Goal: Task Accomplishment & Management: Manage account settings

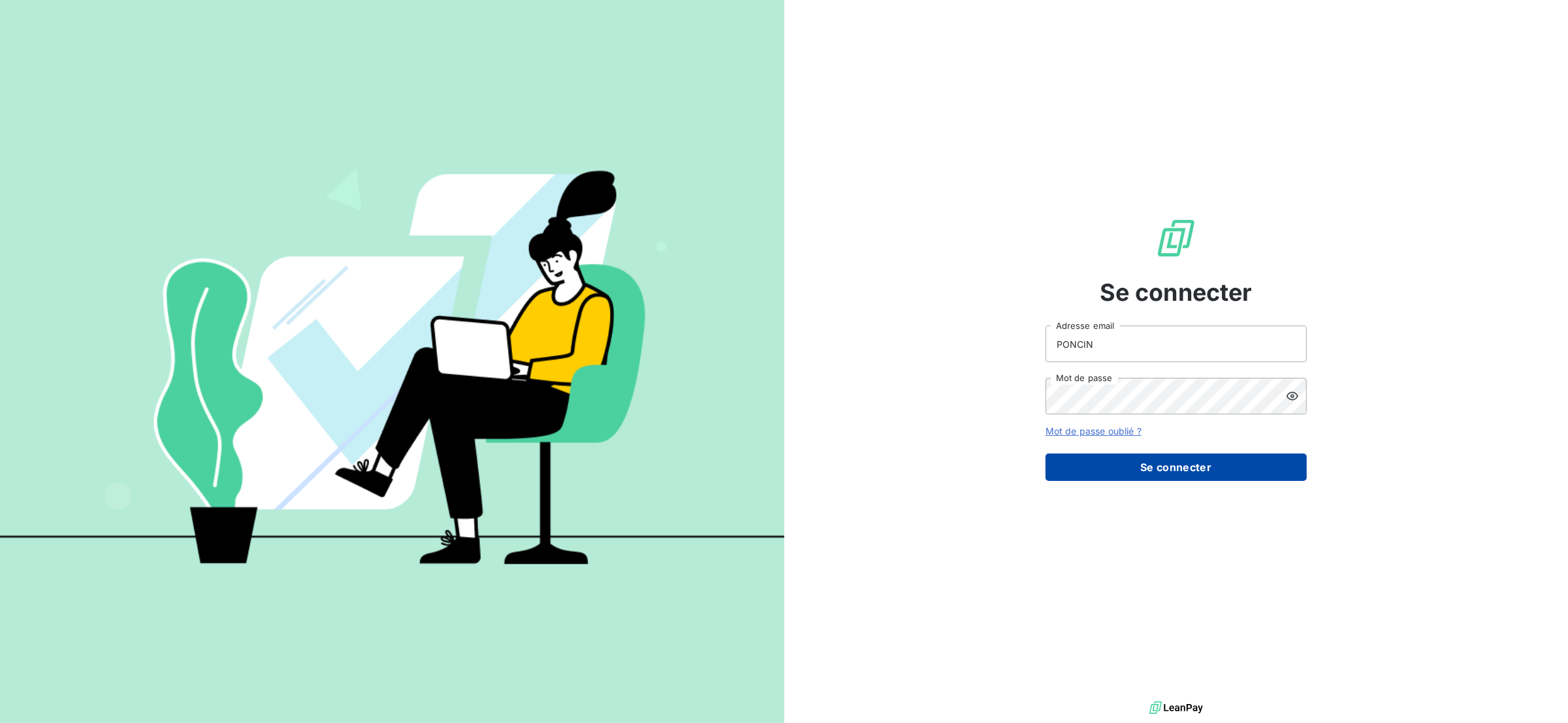
click at [1102, 466] on button "Se connecter" at bounding box center [1176, 467] width 261 height 28
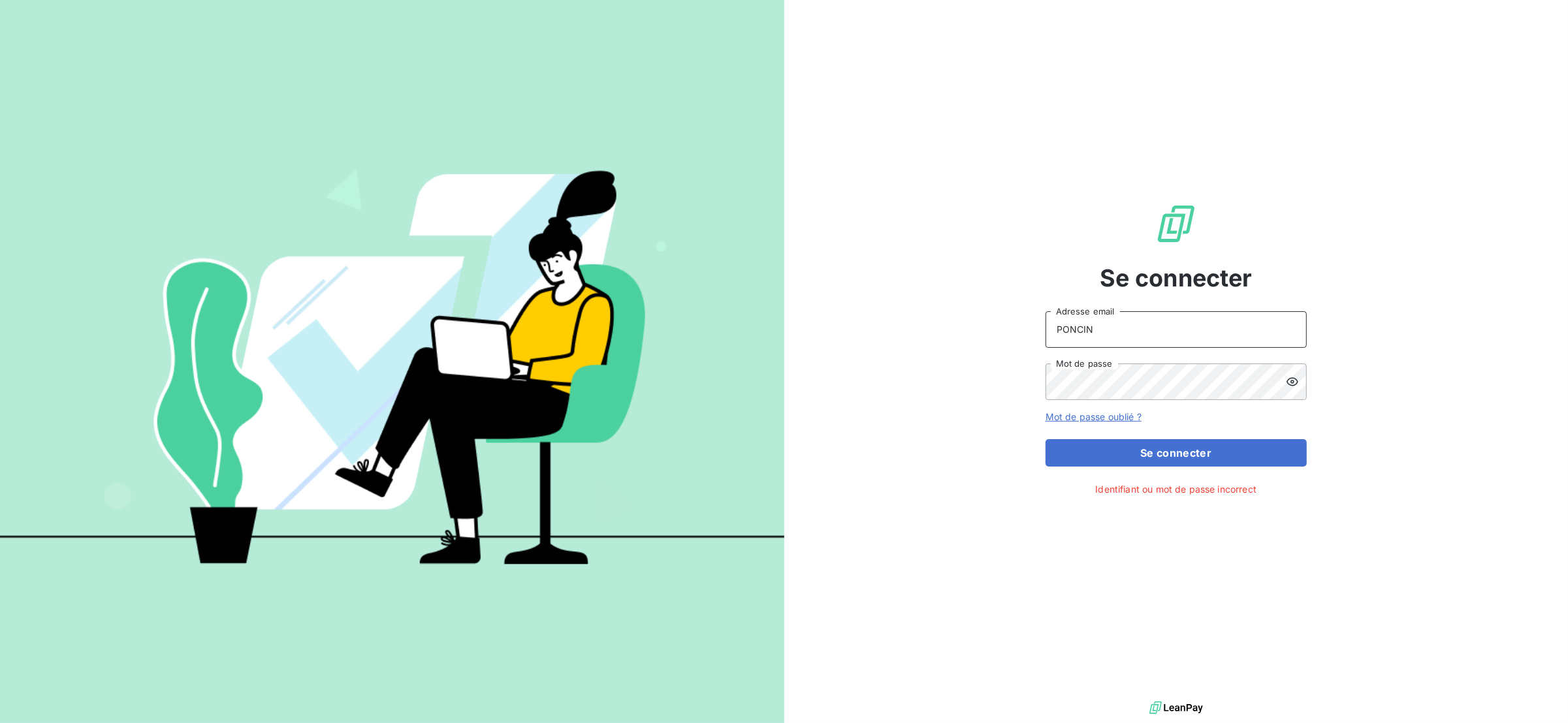
drag, startPoint x: 1124, startPoint y: 339, endPoint x: 991, endPoint y: 338, distance: 133.0
click at [991, 338] on div "Se connecter PONCIN Adresse email Mot de passe Mot de passe oublié ? Se connect…" at bounding box center [1177, 349] width 785 height 698
type input "anett.rhonealpes@anett.fr"
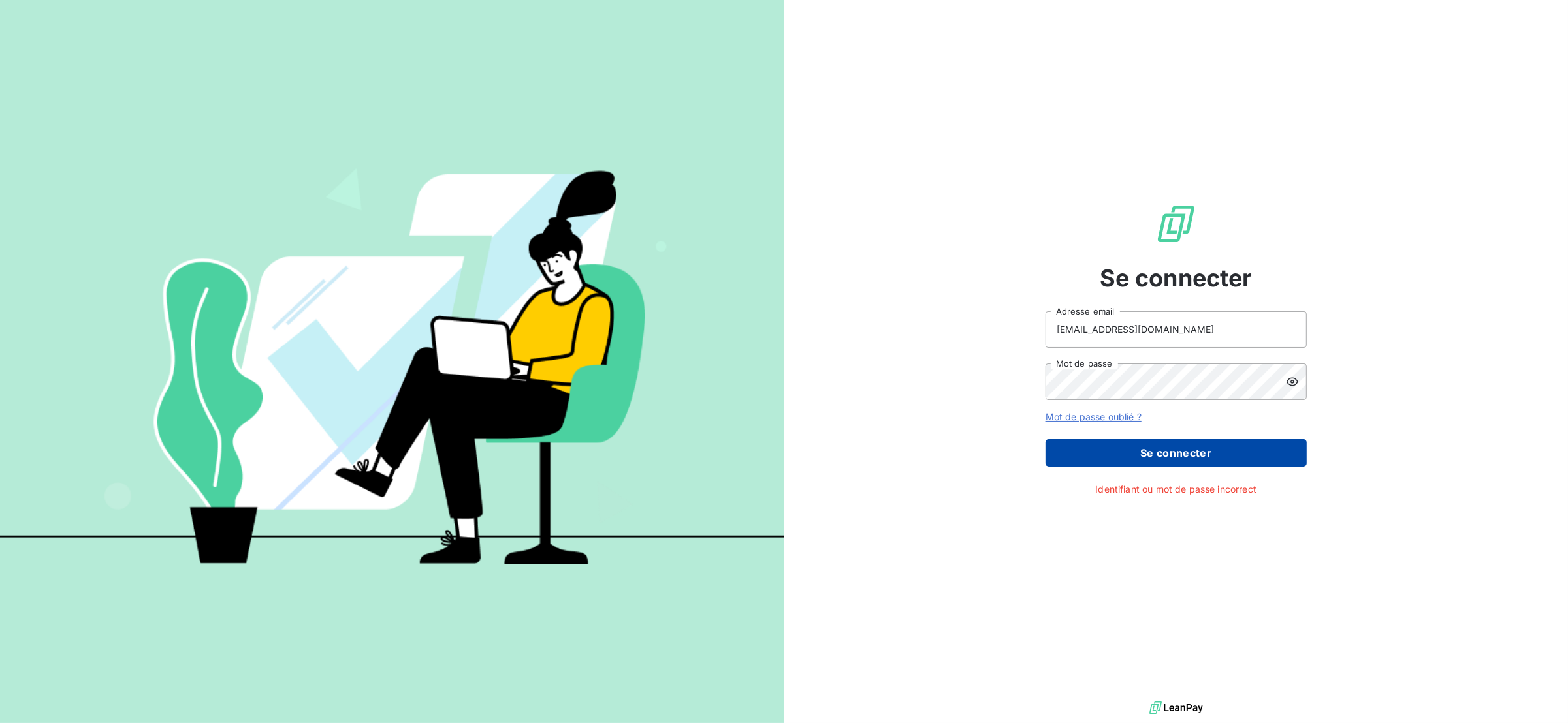
click at [1115, 440] on button "Se connecter" at bounding box center [1176, 453] width 261 height 28
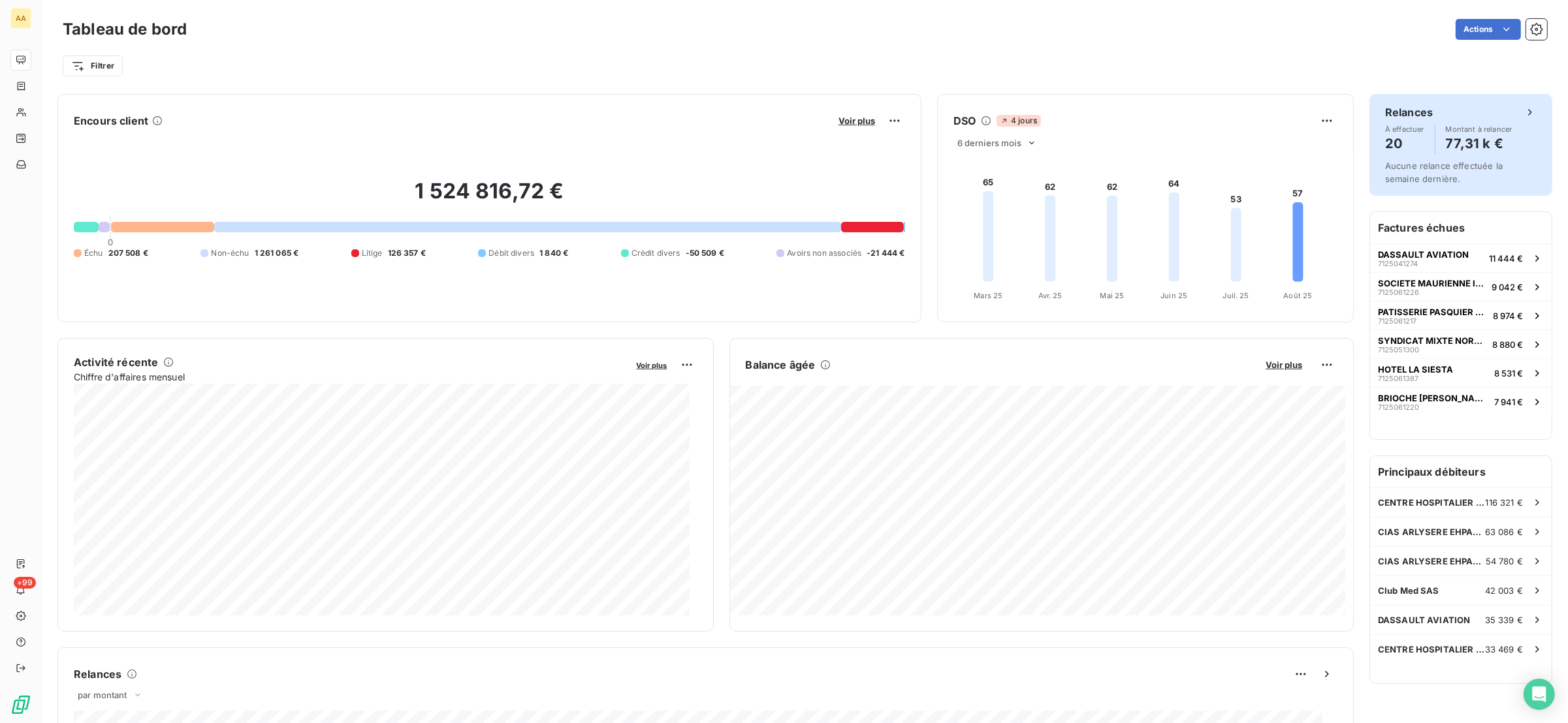
click at [1392, 139] on h4 "20" at bounding box center [1405, 143] width 39 height 21
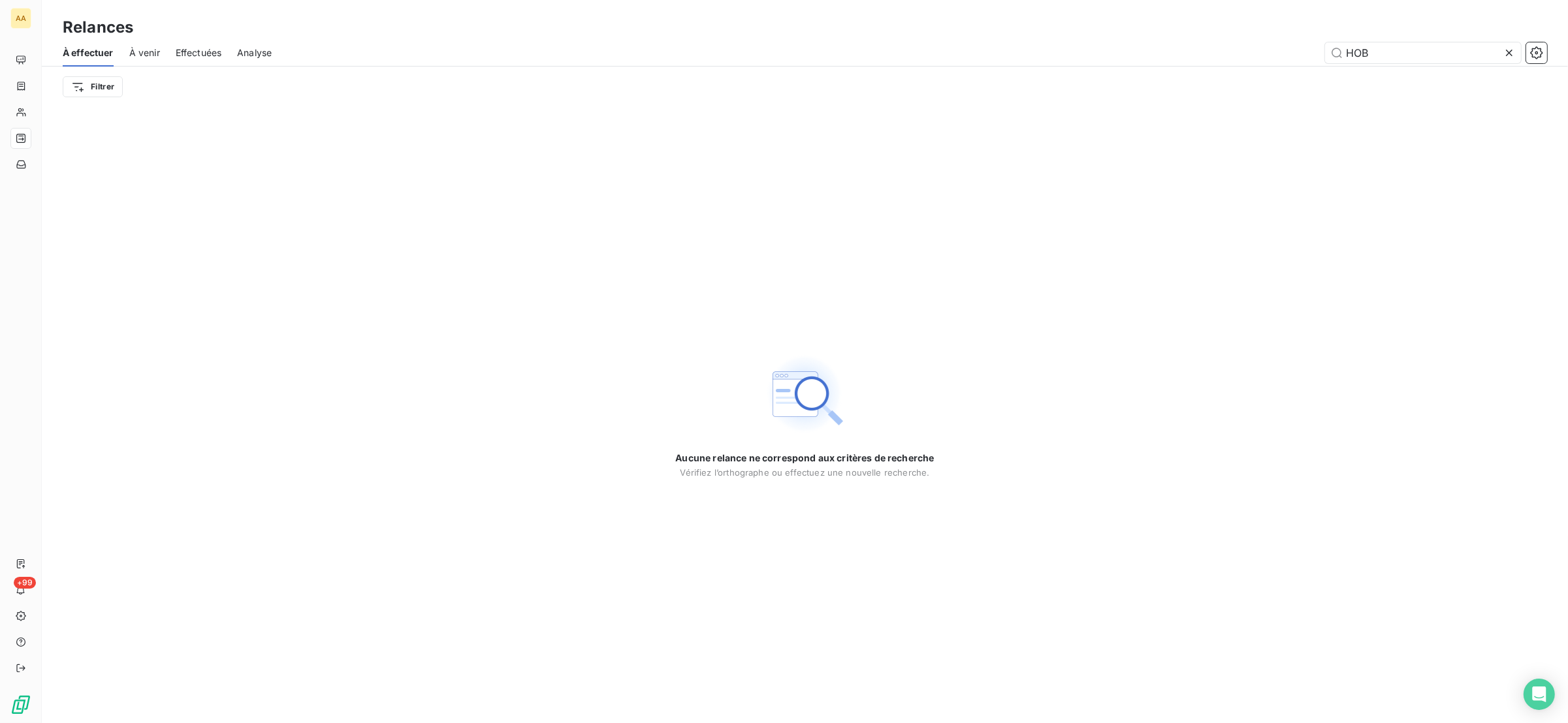
drag, startPoint x: 1379, startPoint y: 54, endPoint x: 1314, endPoint y: 68, distance: 66.5
click at [1315, 67] on div "À effectuer À venir Effectuées Analyse HOB Filtrer" at bounding box center [805, 73] width 1527 height 68
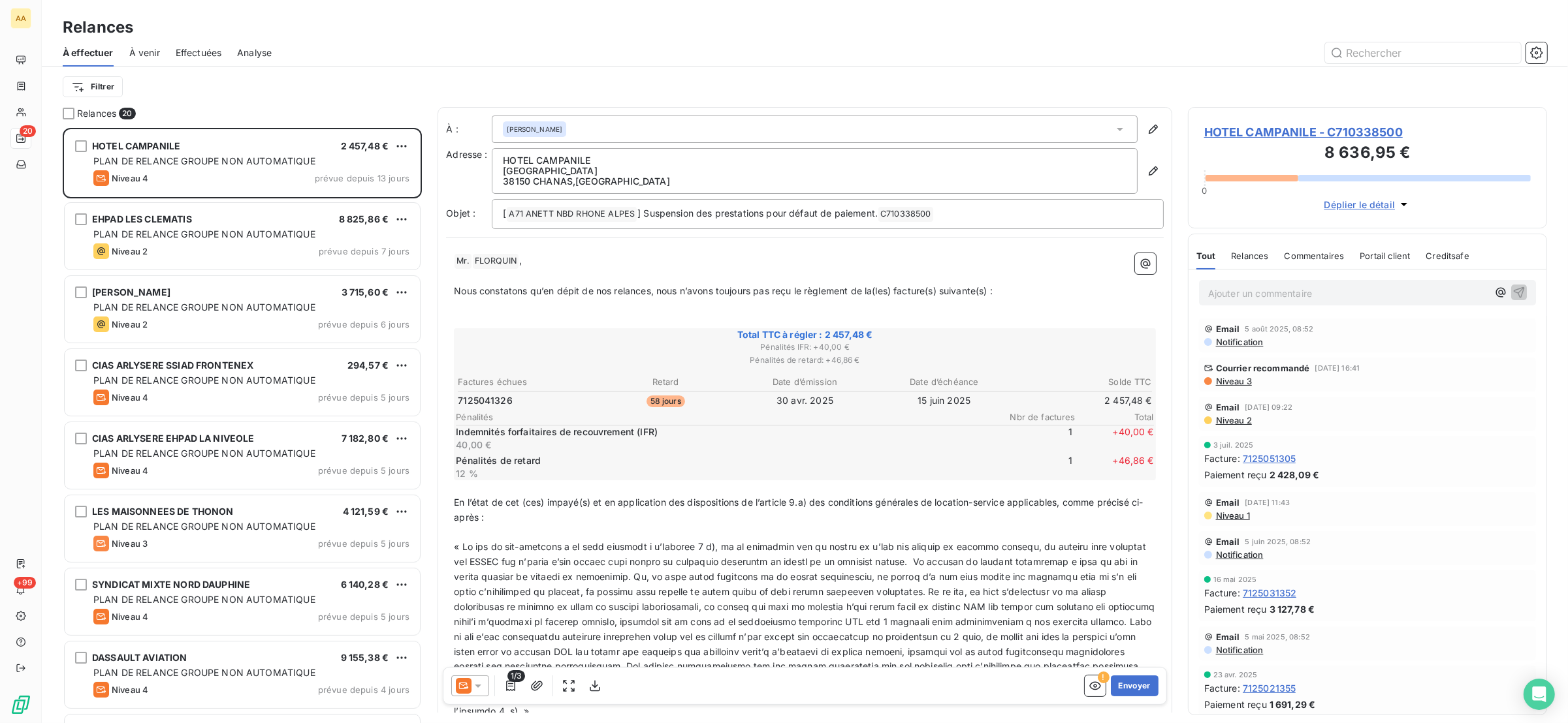
scroll to position [581, 345]
click at [1242, 126] on span "HOTEL CAMPANILE - C710338500" at bounding box center [1368, 132] width 326 height 18
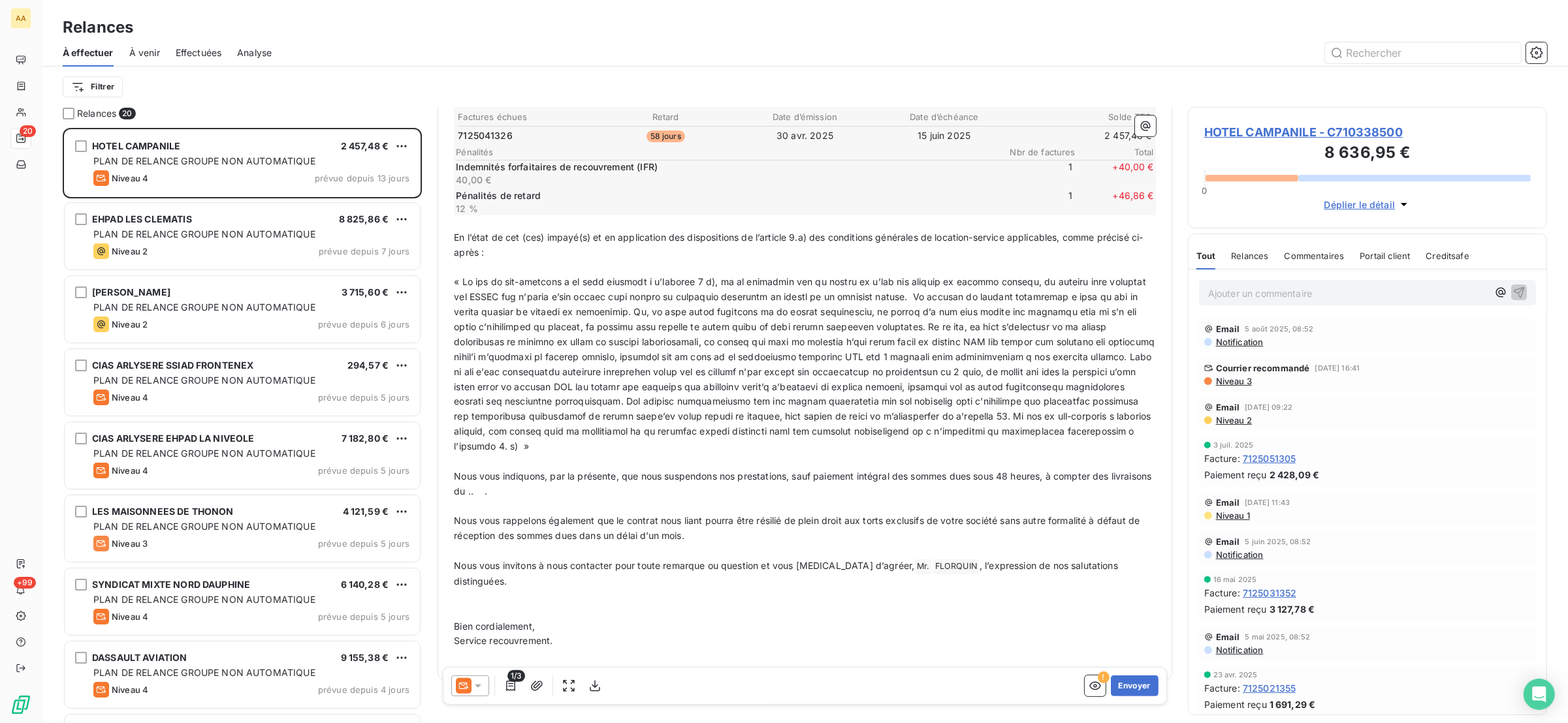
click at [707, 532] on p "Nous vous rappelons également que le contrat nous liant pourra être résilié de …" at bounding box center [805, 528] width 702 height 30
click at [520, 489] on span "Nous vous indiquons, par la présente, que nous suspendons nos prestations, sauf…" at bounding box center [804, 483] width 700 height 26
drag, startPoint x: 522, startPoint y: 486, endPoint x: 510, endPoint y: 489, distance: 12.4
click at [510, 489] on span "Nous vous indiquons, par la présente, que nous suspendons nos prestations, sauf…" at bounding box center [804, 483] width 700 height 26
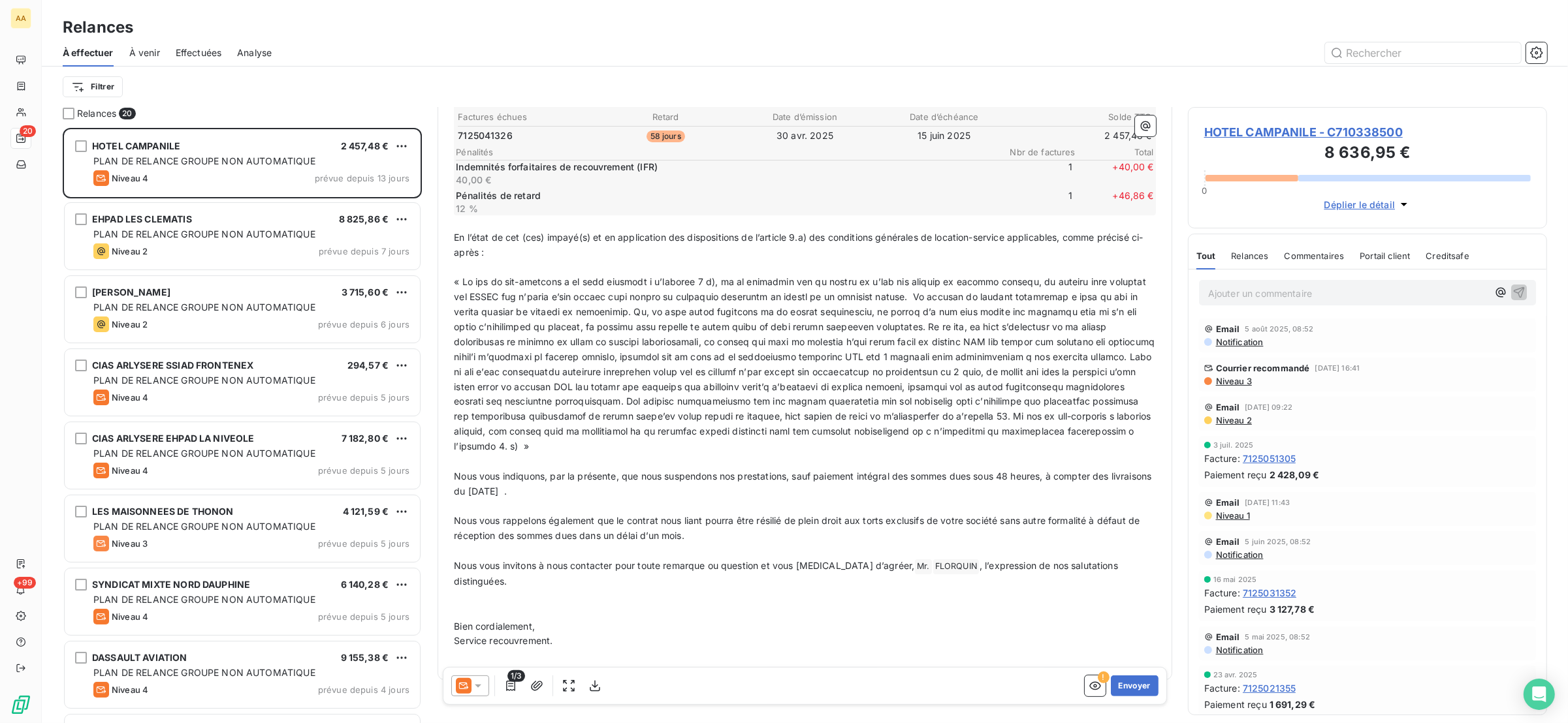
click at [661, 537] on span "Nous vous rappelons également que le contrat nous liant pourra être résilié de …" at bounding box center [798, 528] width 688 height 26
click at [520, 486] on span "Nous vous indiquons, par la présente, que nous suspendons nos prestations, sauf…" at bounding box center [804, 483] width 700 height 26
click at [1111, 679] on button "Envoyer" at bounding box center [1135, 685] width 48 height 21
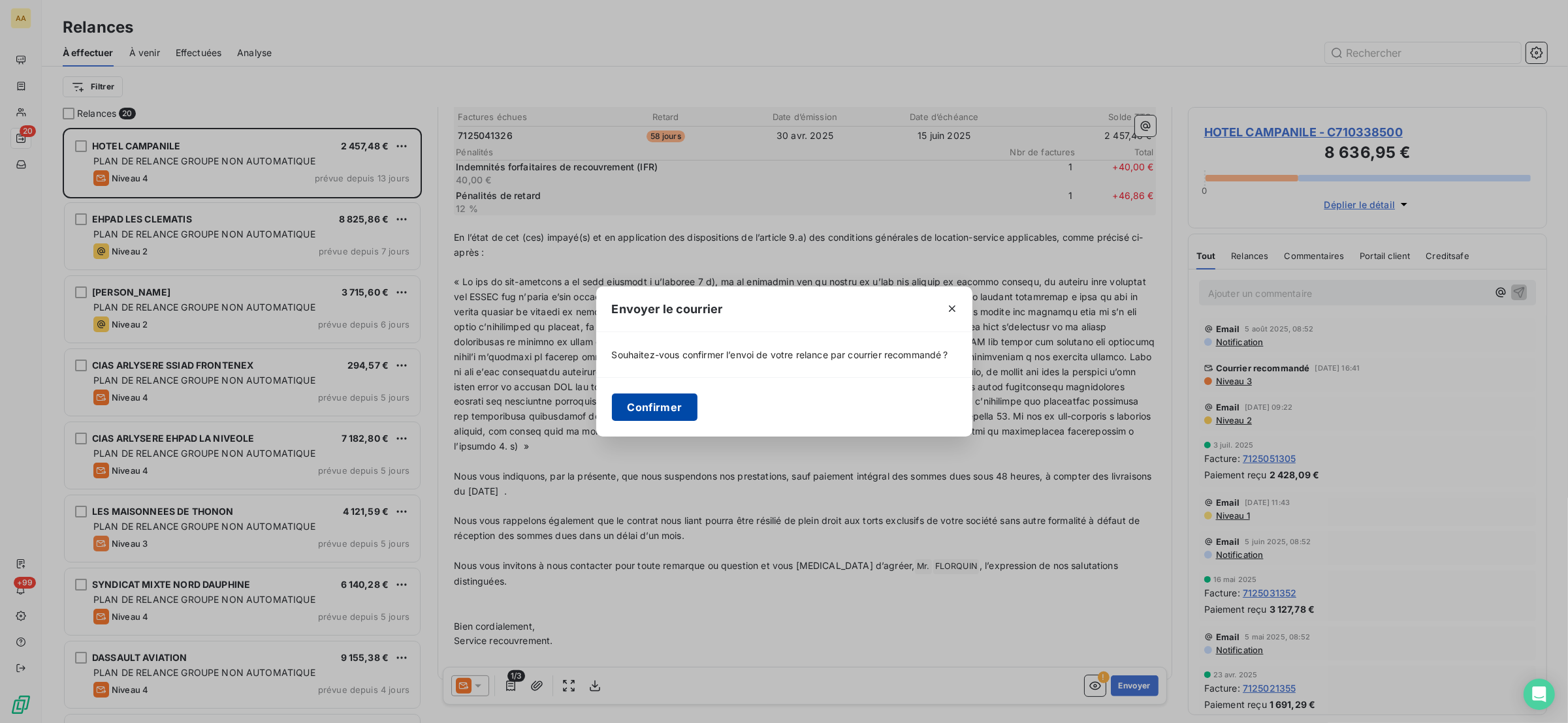
click at [674, 407] on button "Confirmer" at bounding box center [655, 407] width 86 height 28
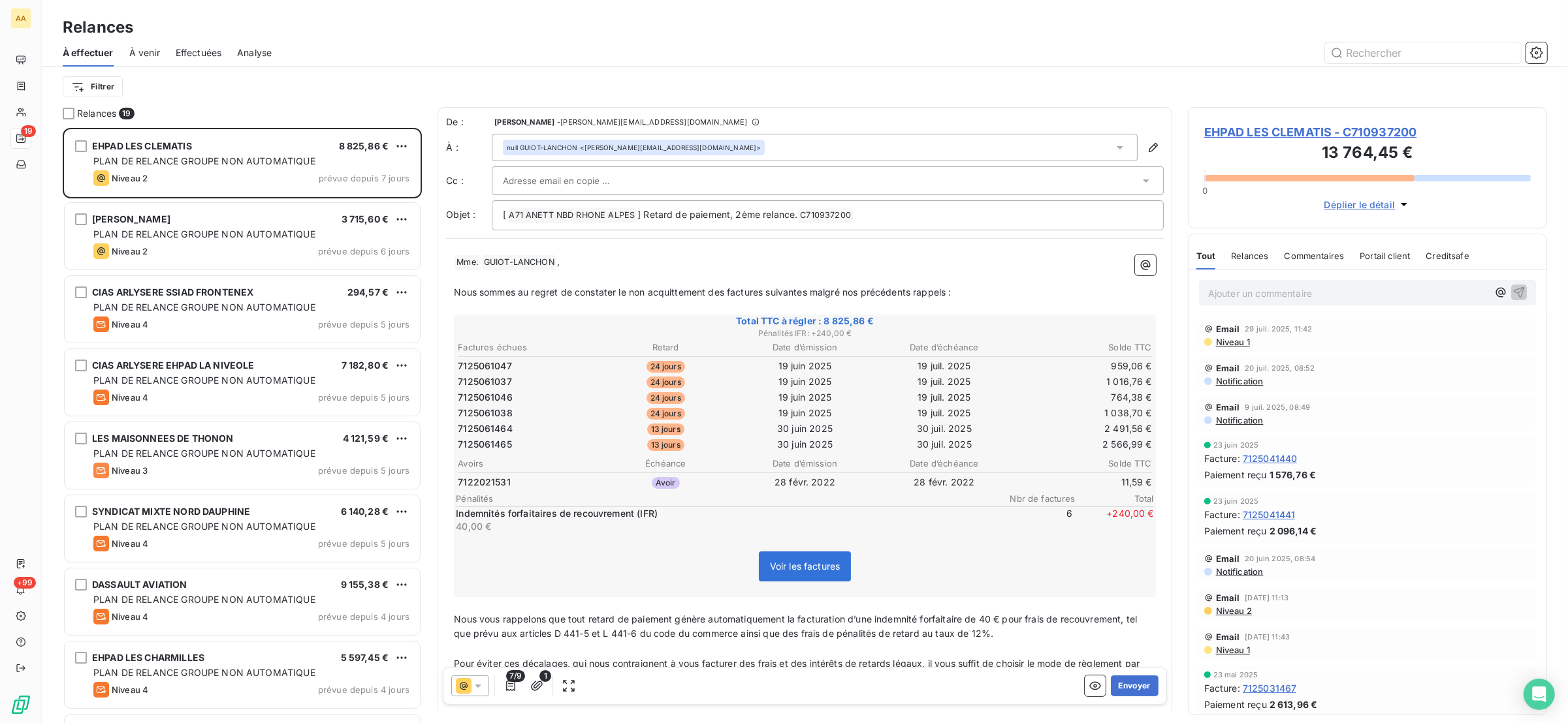
click at [408, 148] on html "AA 19 +99 Relances À effectuer À venir Effectuées Analyse Filtrer Relances 19 E…" at bounding box center [784, 362] width 1568 height 723
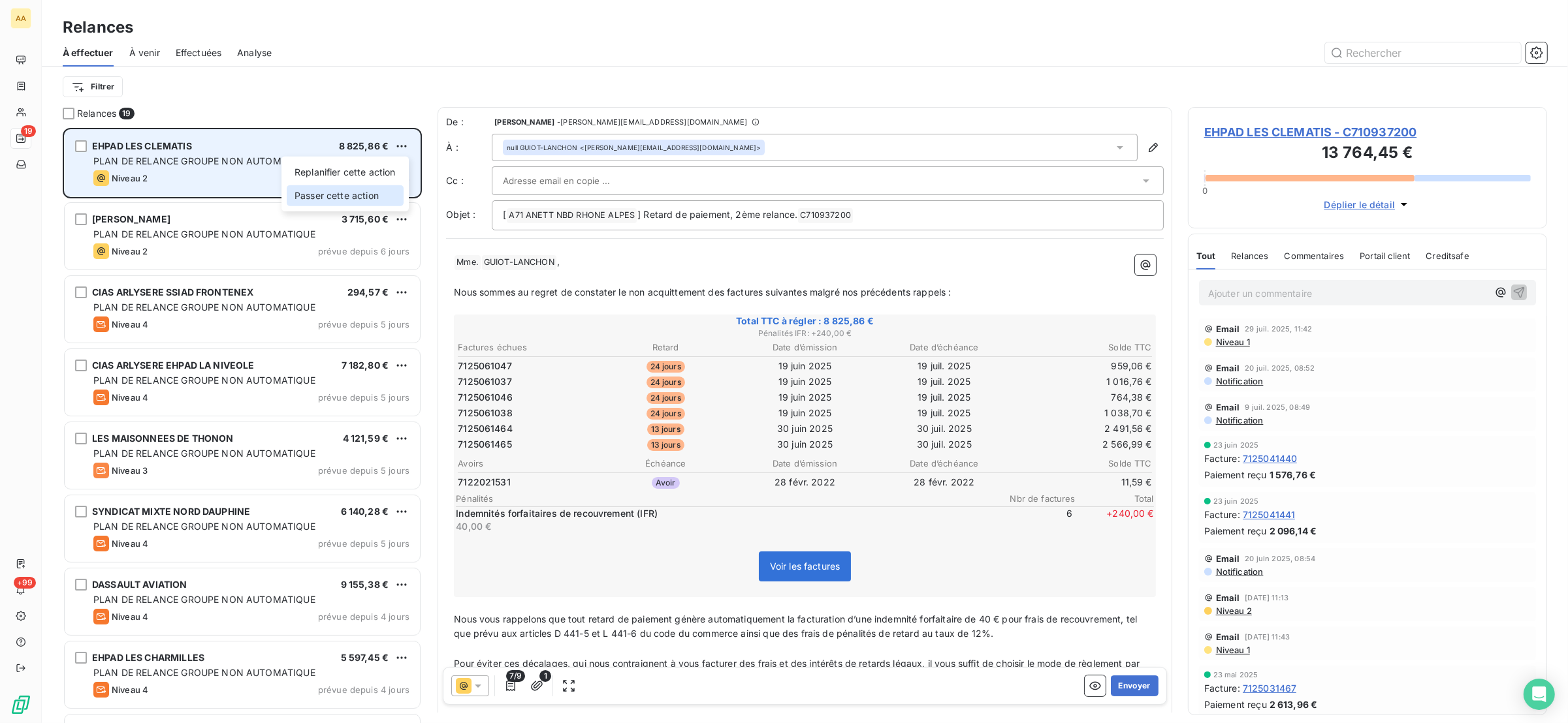
click at [394, 194] on div "Passer cette action" at bounding box center [345, 195] width 117 height 21
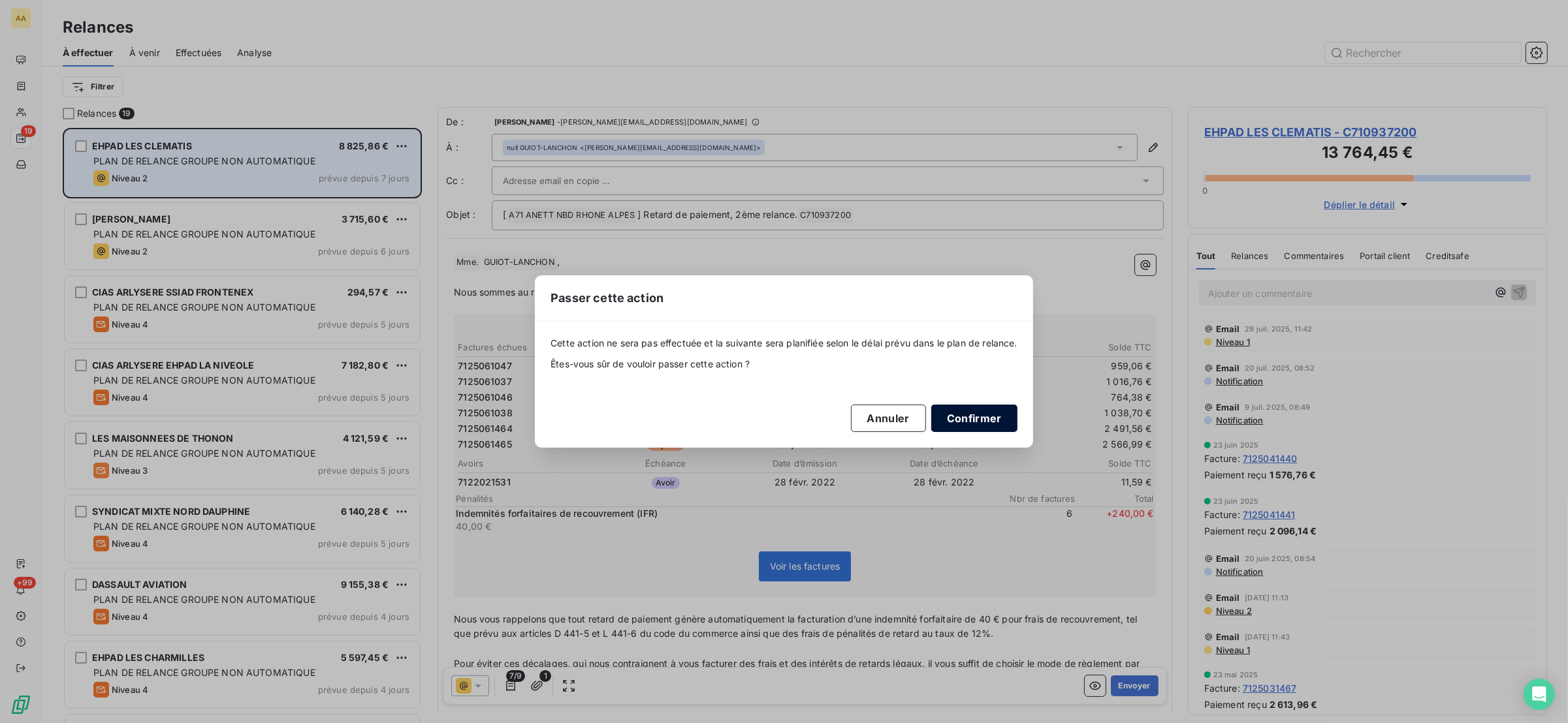
click at [969, 413] on button "Confirmer" at bounding box center [974, 418] width 86 height 28
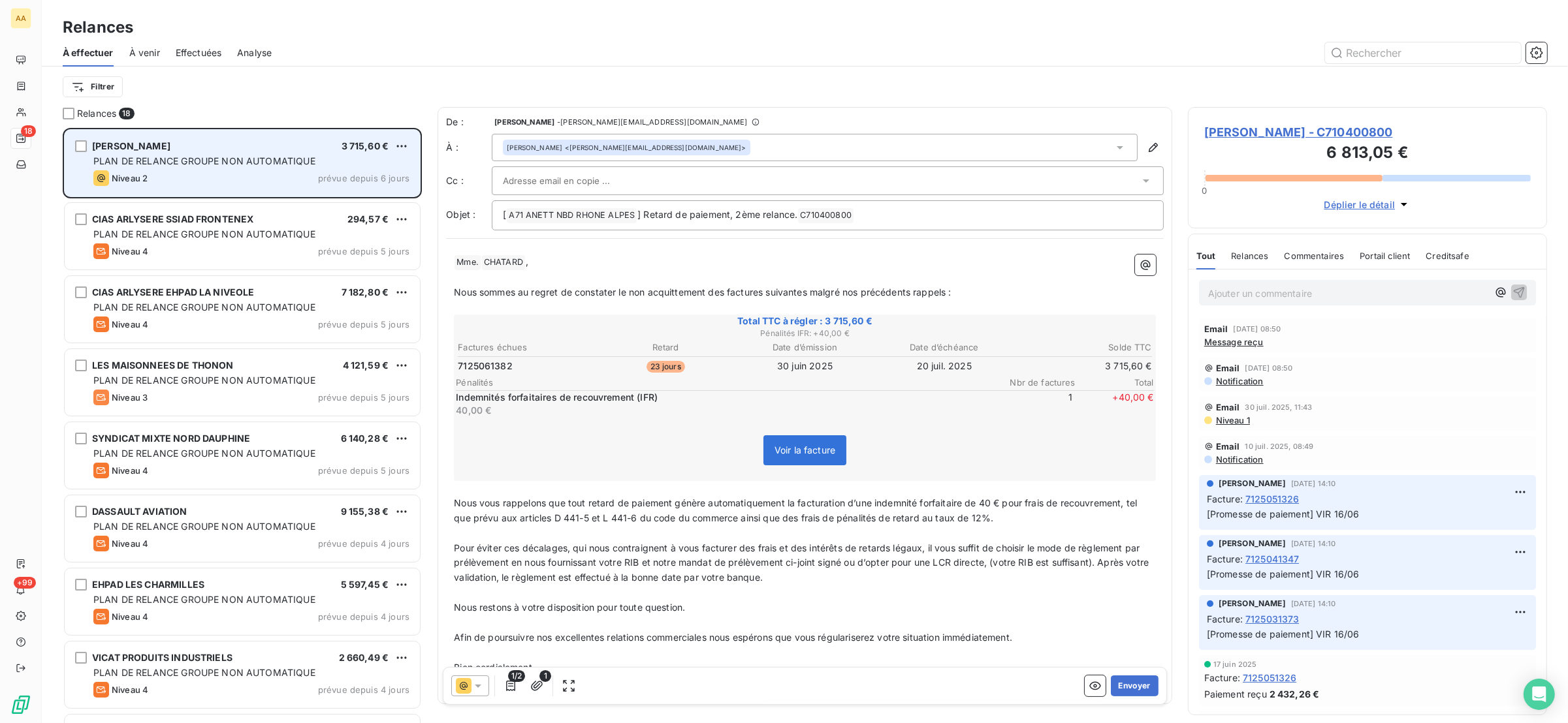
click at [315, 155] on div "PLAN DE RELANCE GROUPE NON AUTOMATIQUE" at bounding box center [251, 161] width 316 height 13
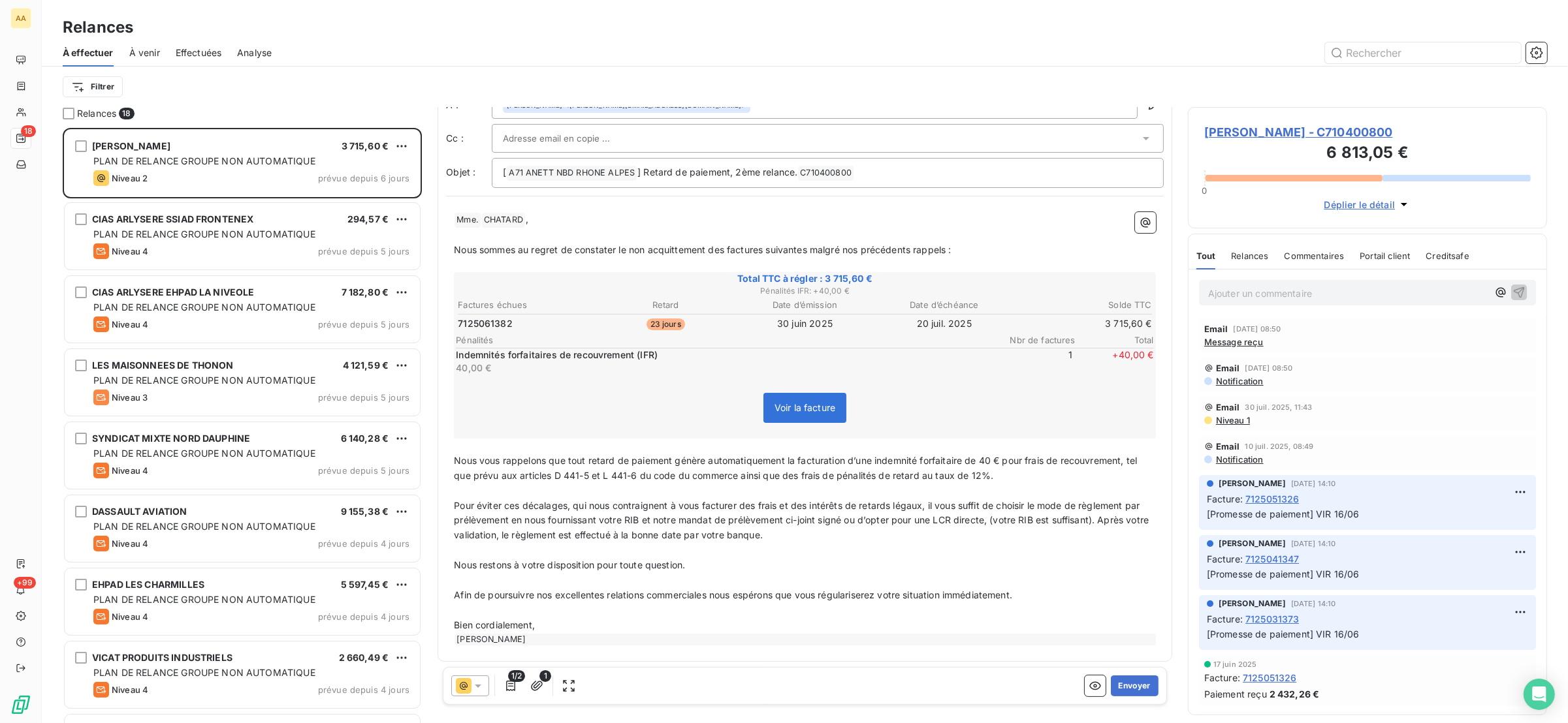
scroll to position [44, 0]
click at [1122, 685] on button "Envoyer" at bounding box center [1135, 685] width 48 height 21
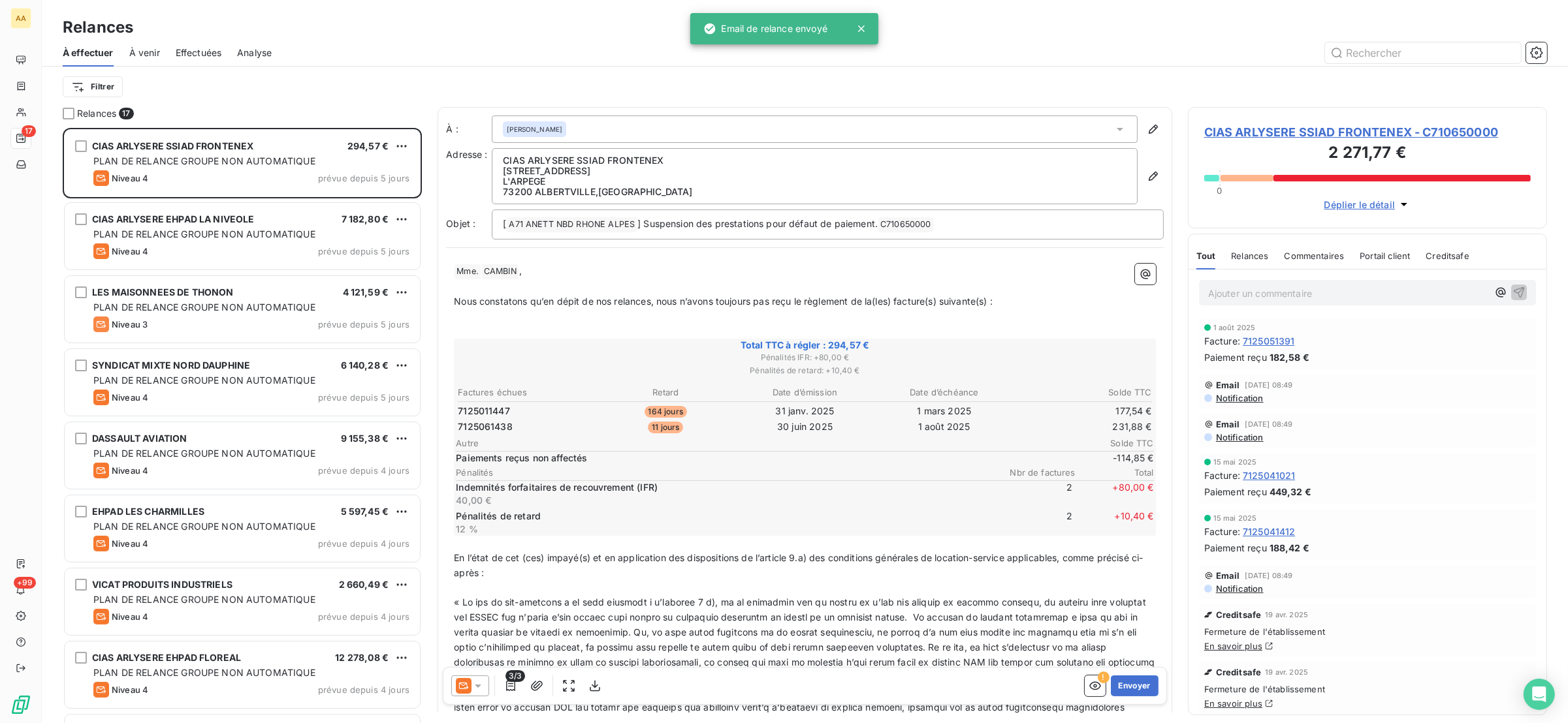
scroll to position [581, 345]
click at [395, 146] on html "AA 17 +99 Relances À effectuer À venir Effectuées Analyse Filtrer Relances 17 C…" at bounding box center [784, 362] width 1568 height 723
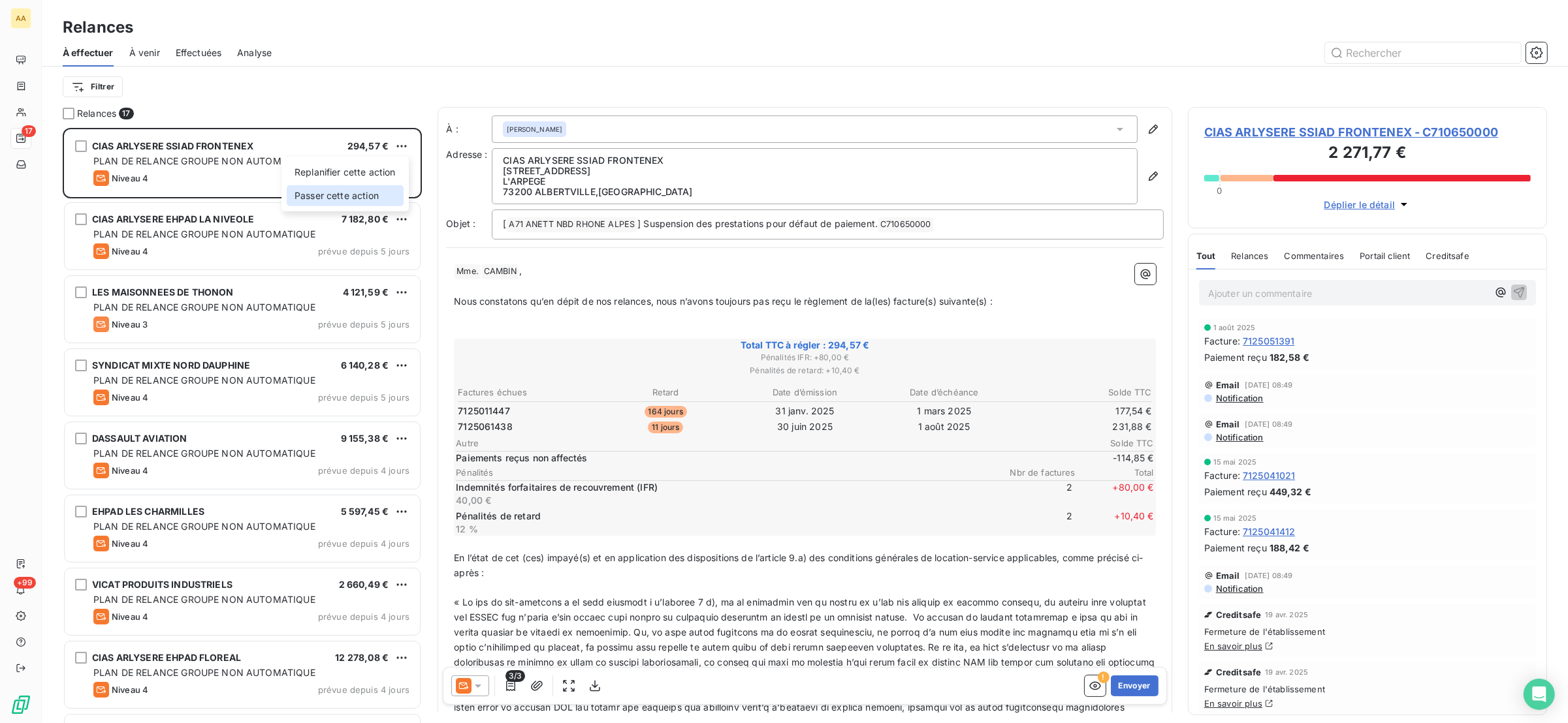
click at [379, 199] on div "Passer cette action" at bounding box center [345, 195] width 117 height 21
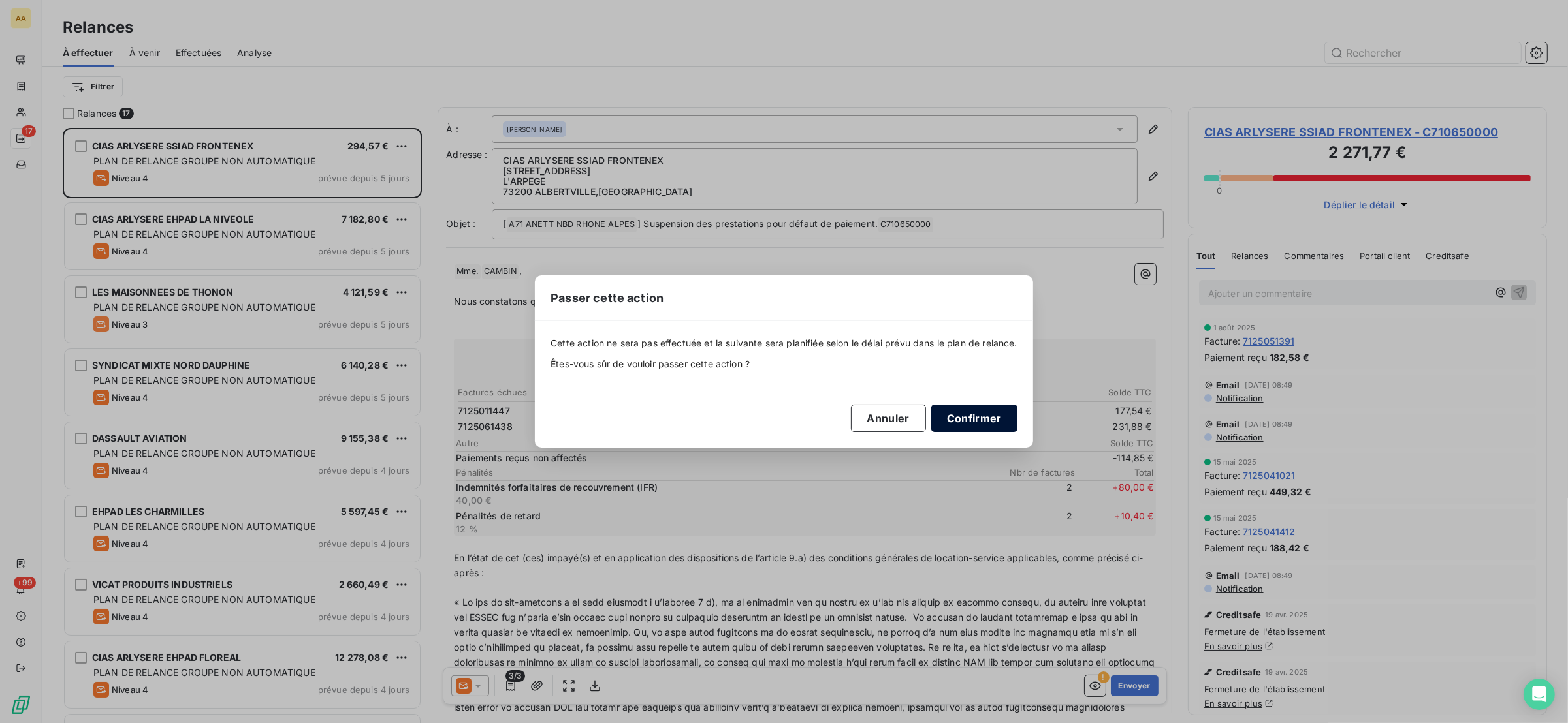
click at [985, 411] on button "Confirmer" at bounding box center [974, 418] width 86 height 28
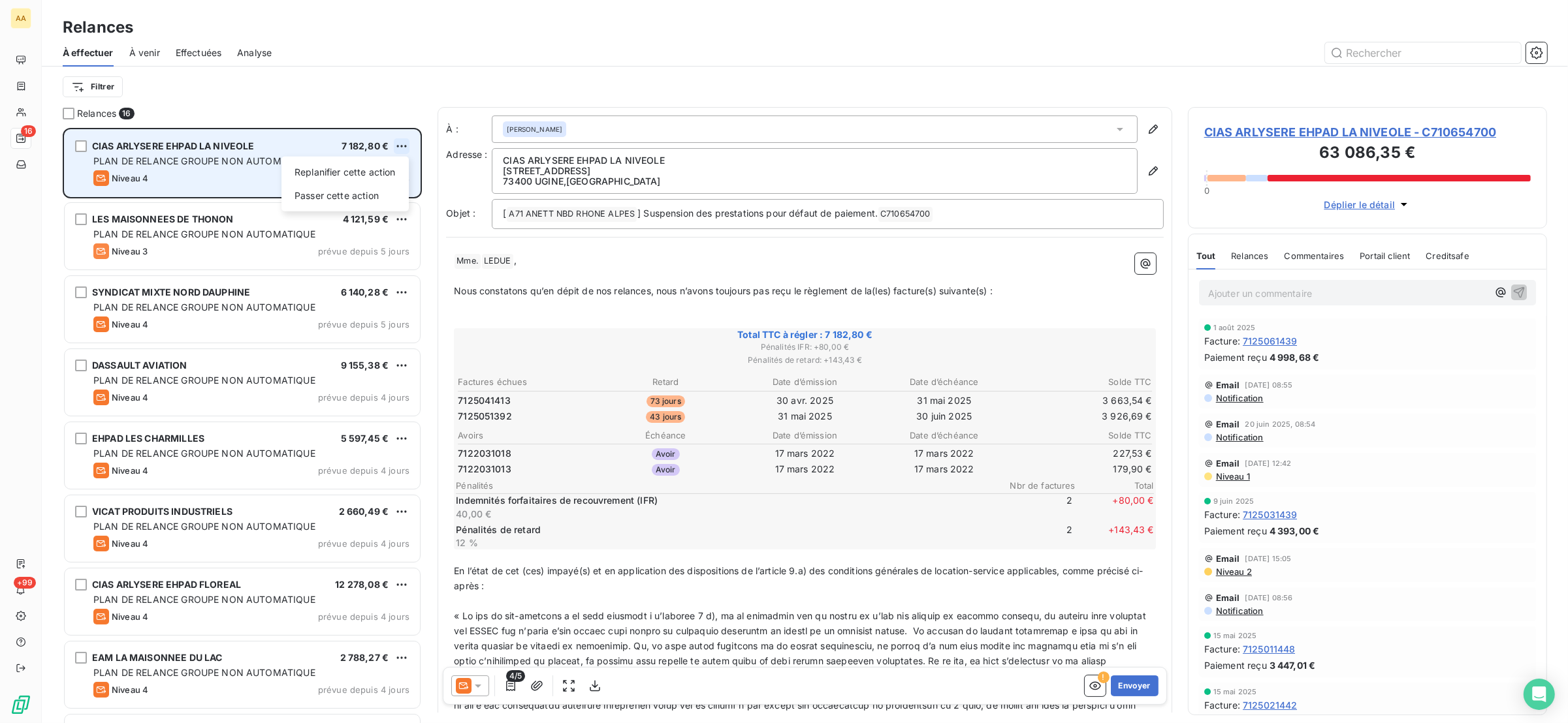
click at [393, 143] on html "AA 16 +99 Relances À effectuer À venir Effectuées Analyse Filtrer Relances 16 C…" at bounding box center [784, 362] width 1568 height 723
click at [365, 201] on div "Passer cette action" at bounding box center [345, 195] width 117 height 21
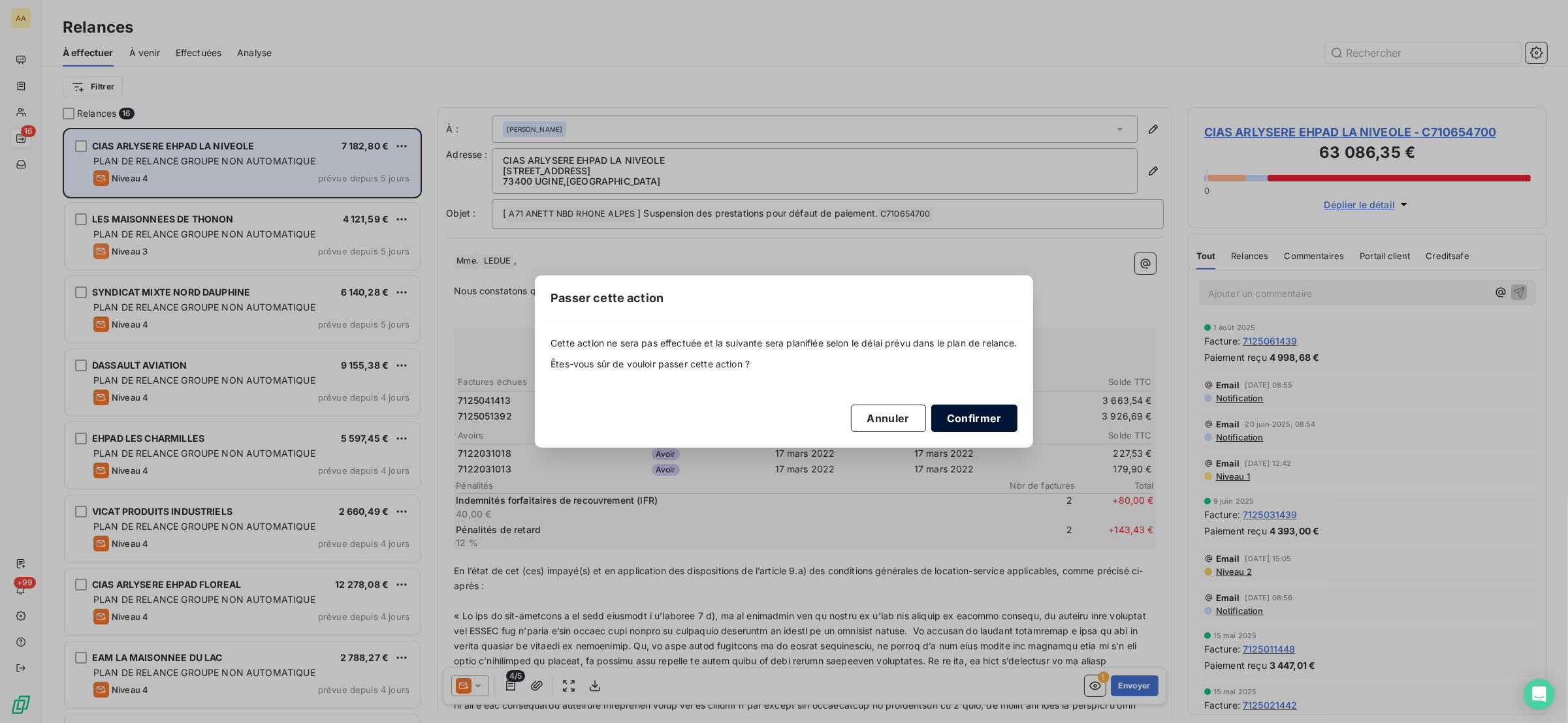
click at [969, 423] on button "Confirmer" at bounding box center [974, 418] width 86 height 28
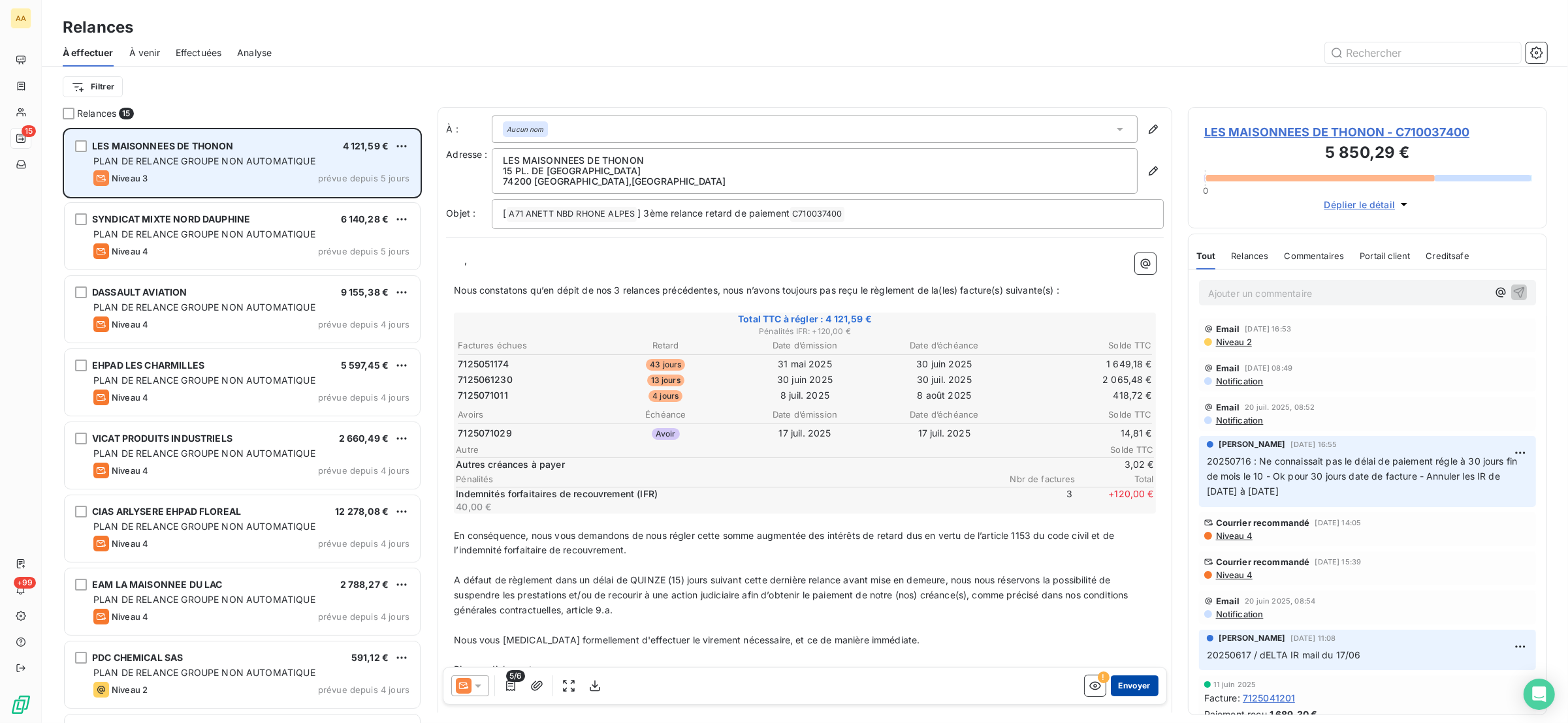
click at [1117, 682] on button "Envoyer" at bounding box center [1135, 685] width 48 height 21
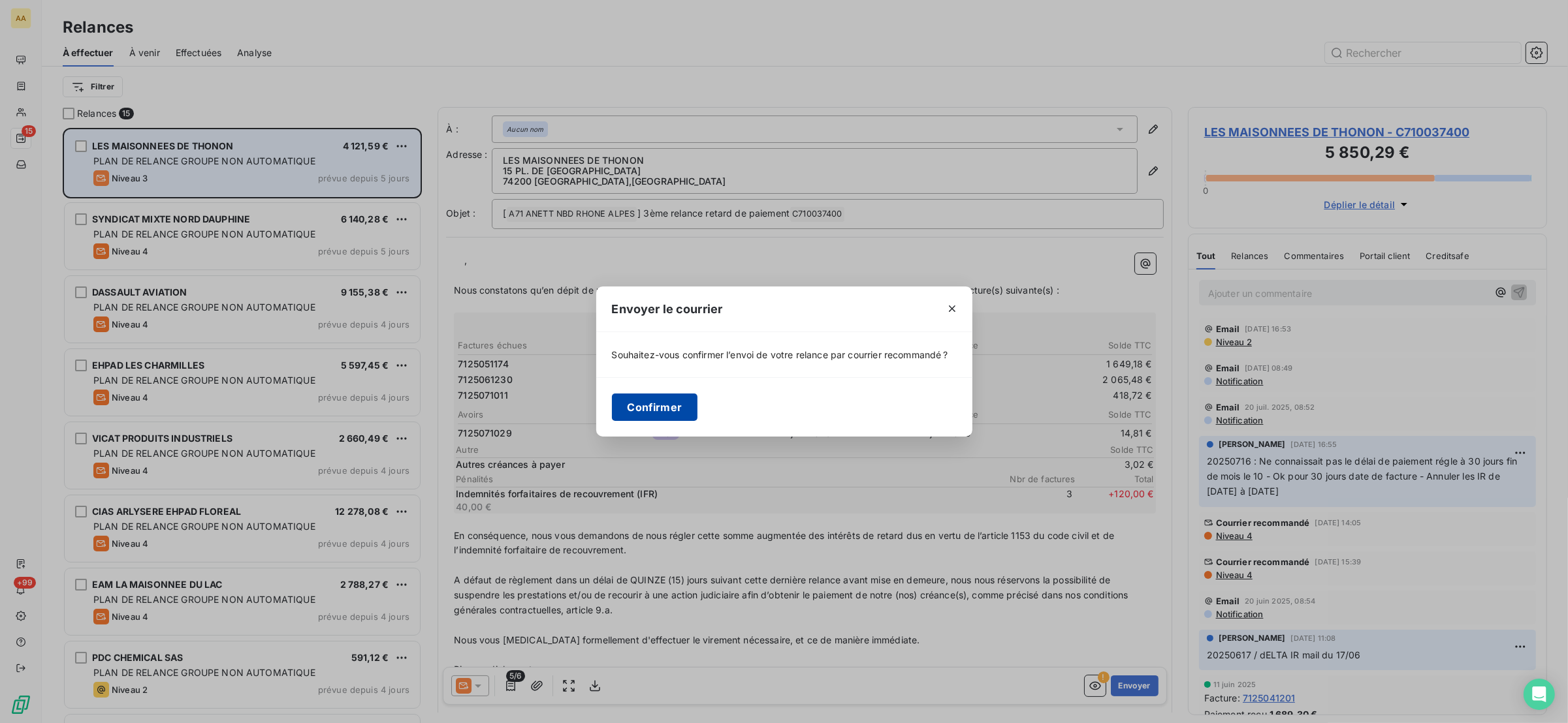
click at [648, 404] on button "Confirmer" at bounding box center [655, 407] width 86 height 28
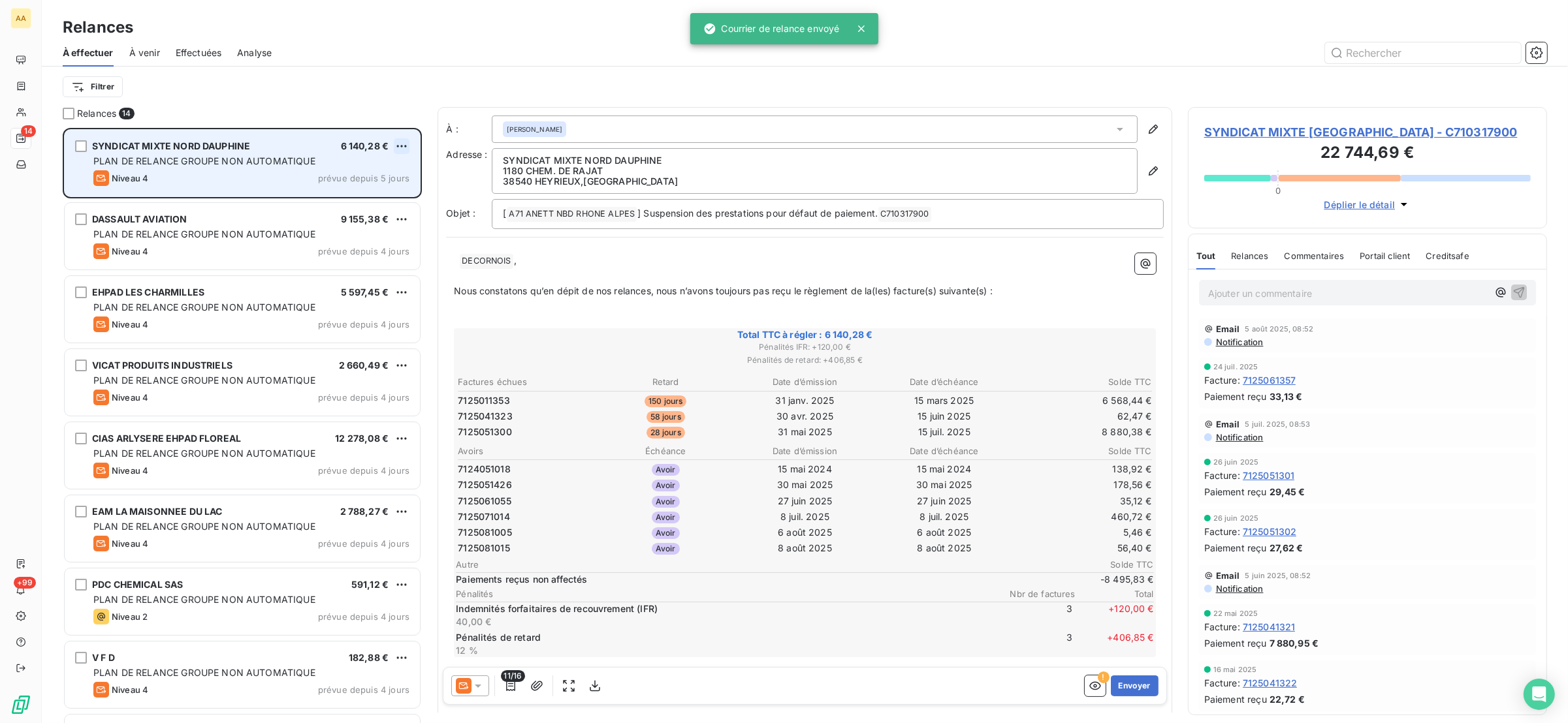
click at [403, 152] on html "AA 14 +99 Relances À effectuer À venir Effectuées Analyse Filtrer Relances 14 S…" at bounding box center [784, 362] width 1568 height 723
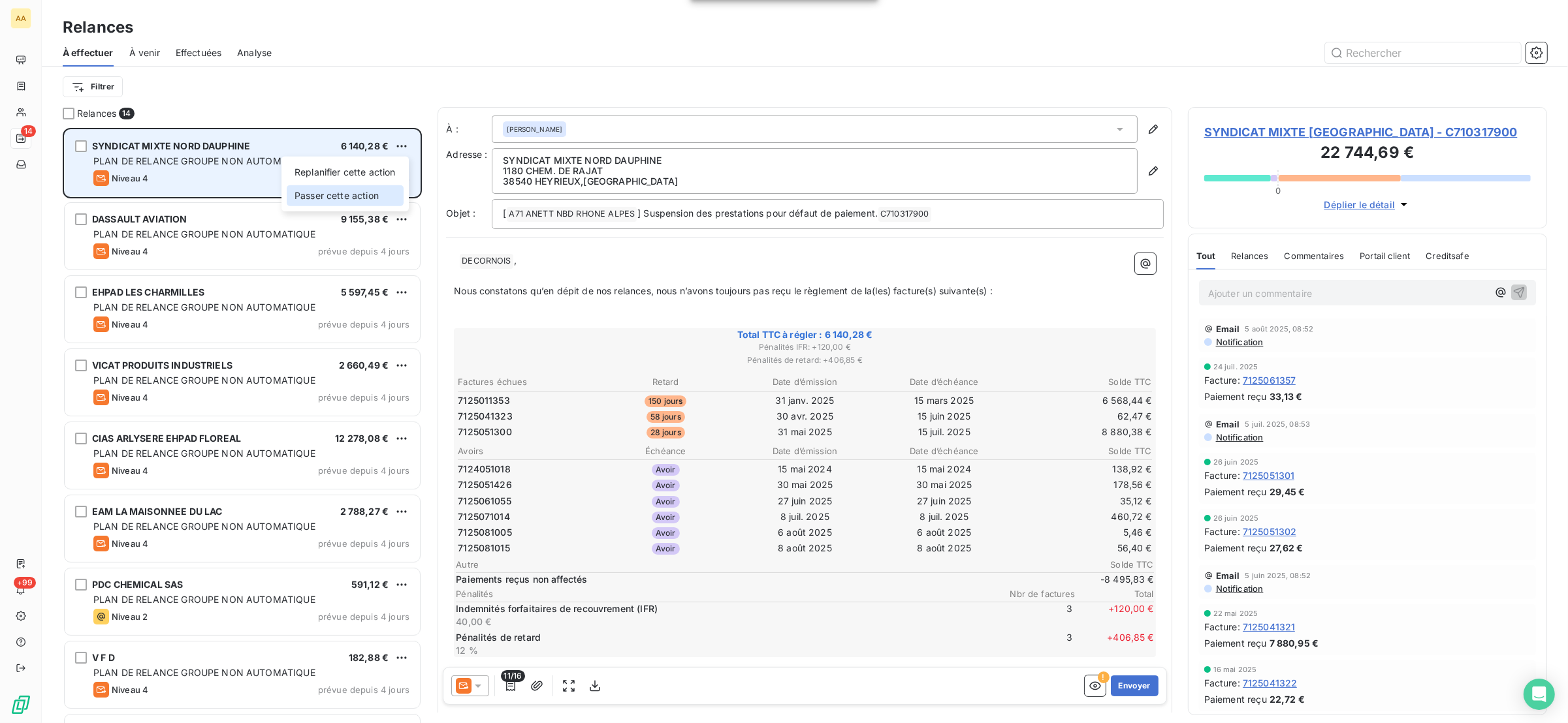
click at [390, 198] on div "Passer cette action" at bounding box center [345, 195] width 117 height 21
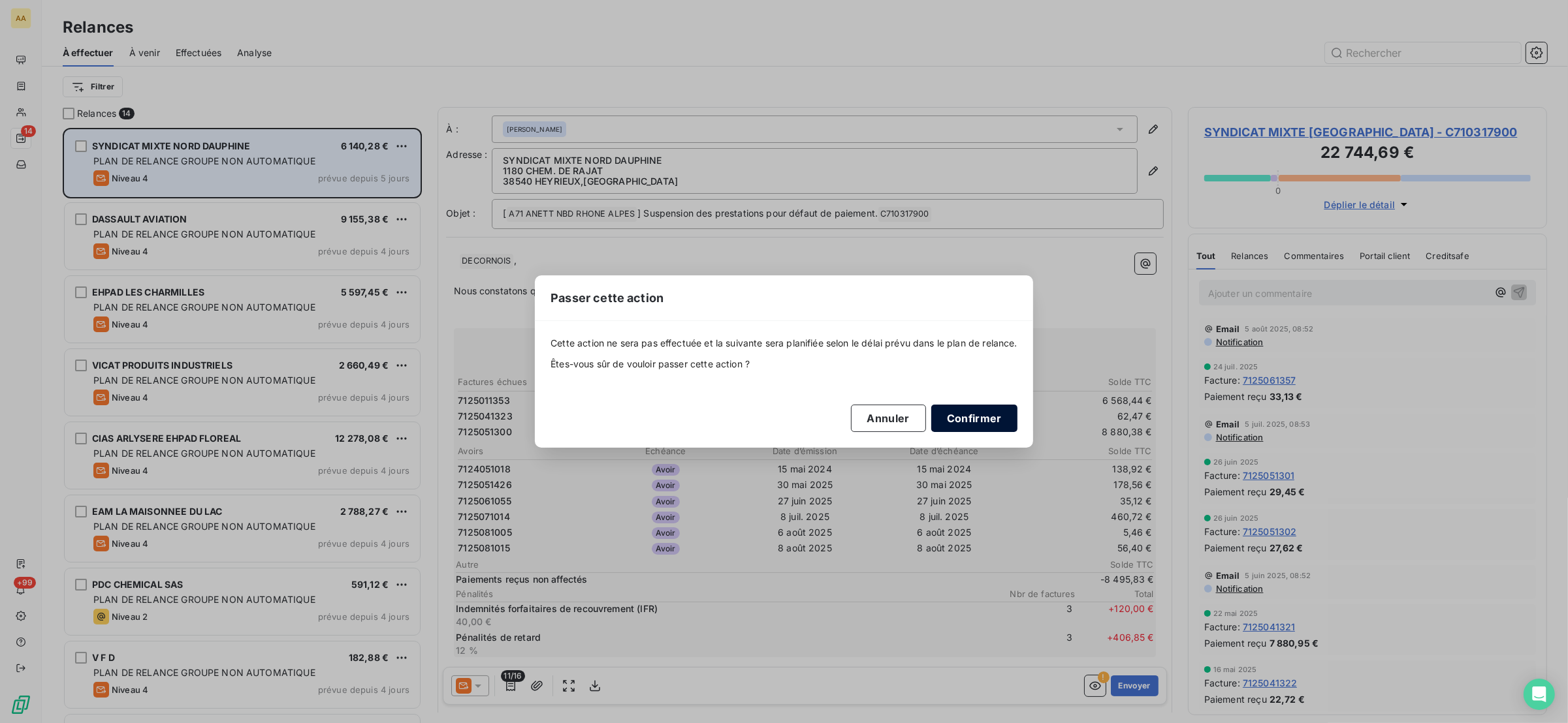
click at [940, 427] on button "Confirmer" at bounding box center [974, 418] width 86 height 28
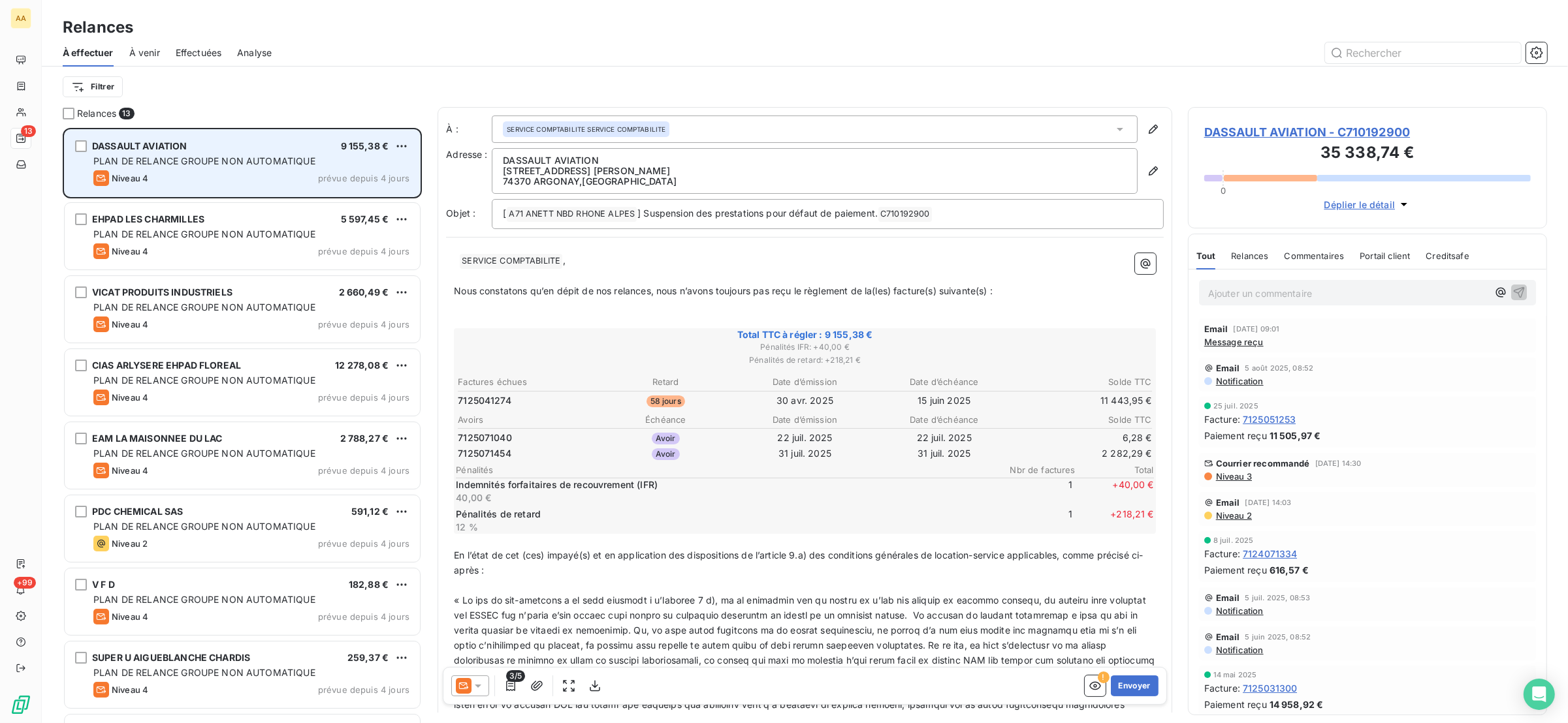
click at [409, 152] on div "DASSAULT AVIATION 9 155,38 € PLAN DE RELANCE GROUPE NON AUTOMATIQUE Niveau 4 pr…" at bounding box center [242, 163] width 356 height 67
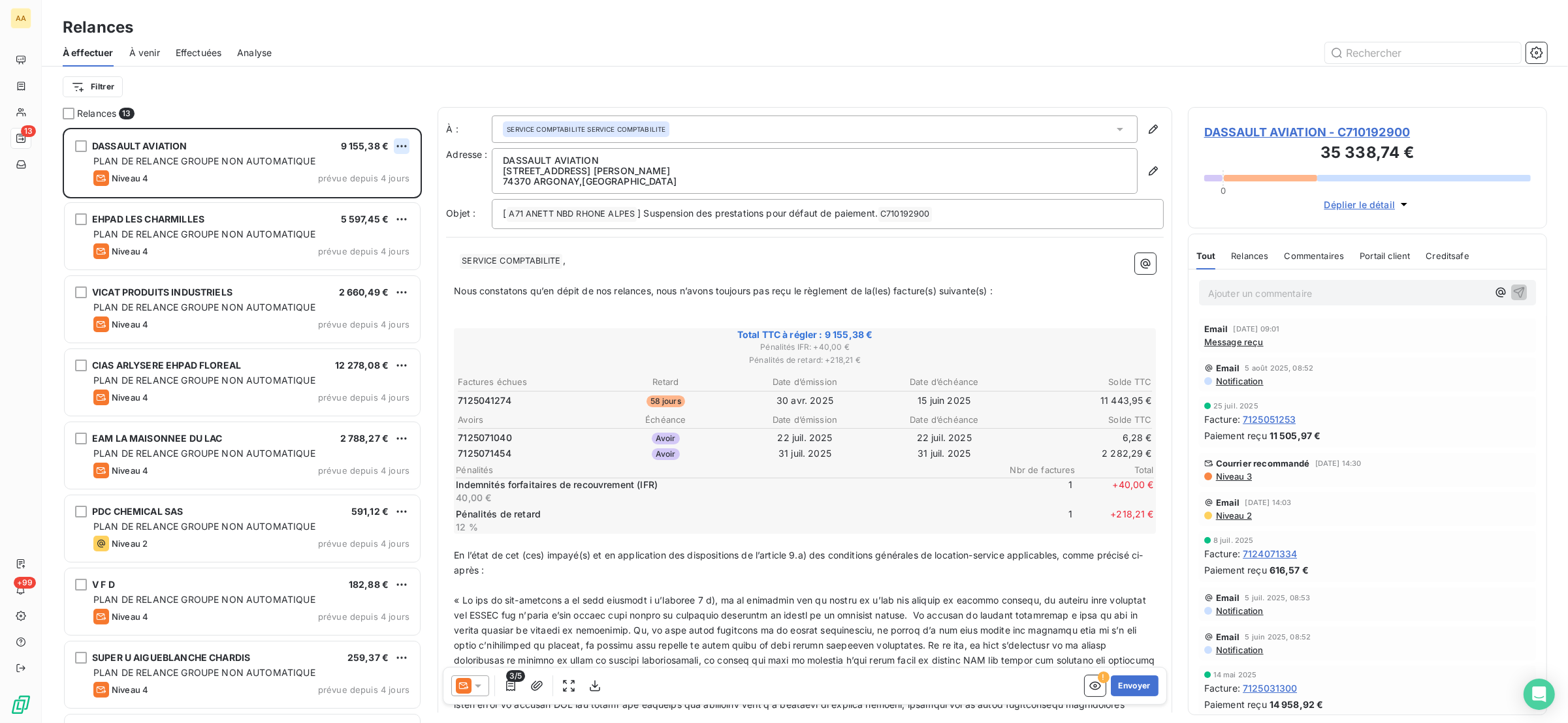
click at [406, 146] on html "AA 13 +99 Relances À effectuer À venir Effectuées Analyse Filtrer Relances 13 D…" at bounding box center [784, 362] width 1568 height 723
click at [387, 189] on div "Passer cette action" at bounding box center [345, 195] width 117 height 21
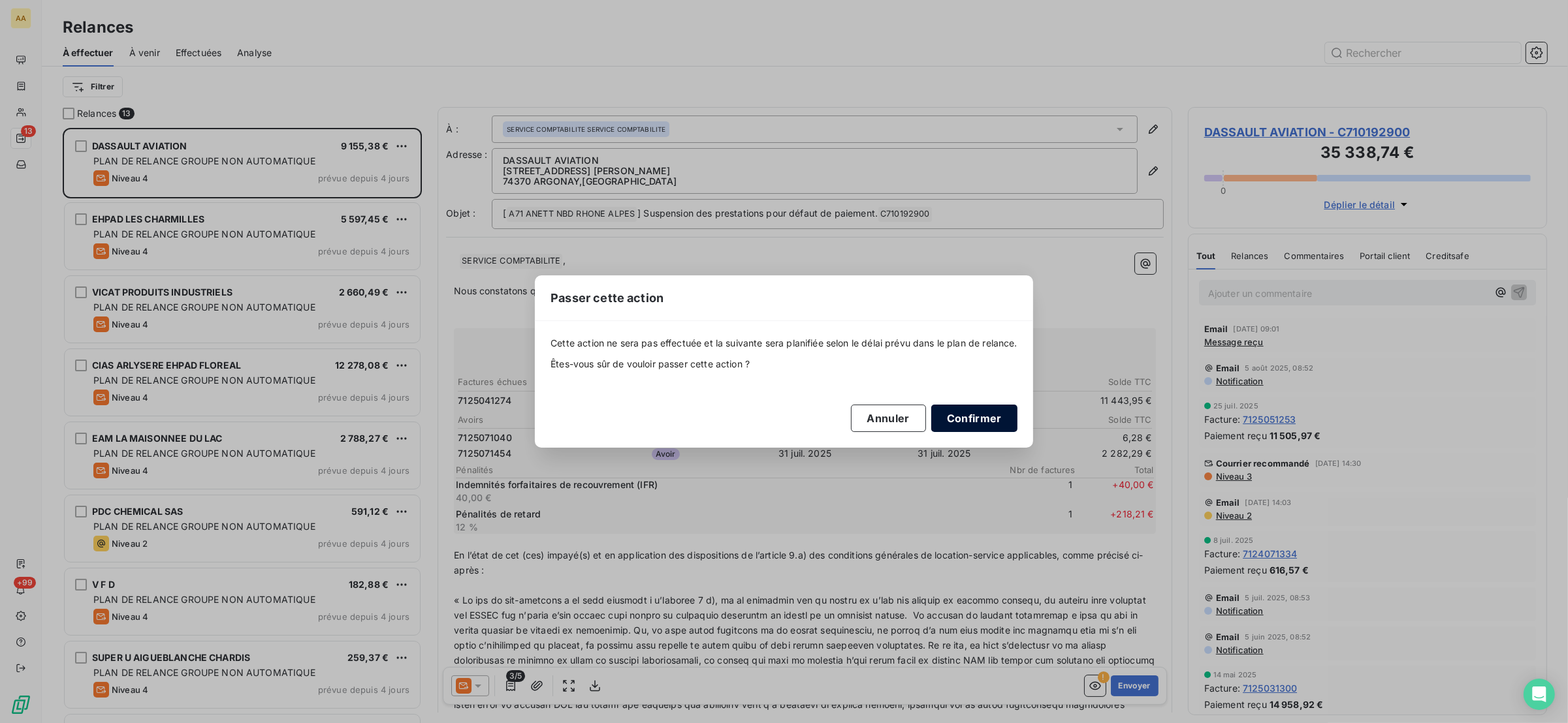
click at [967, 422] on button "Confirmer" at bounding box center [974, 418] width 86 height 28
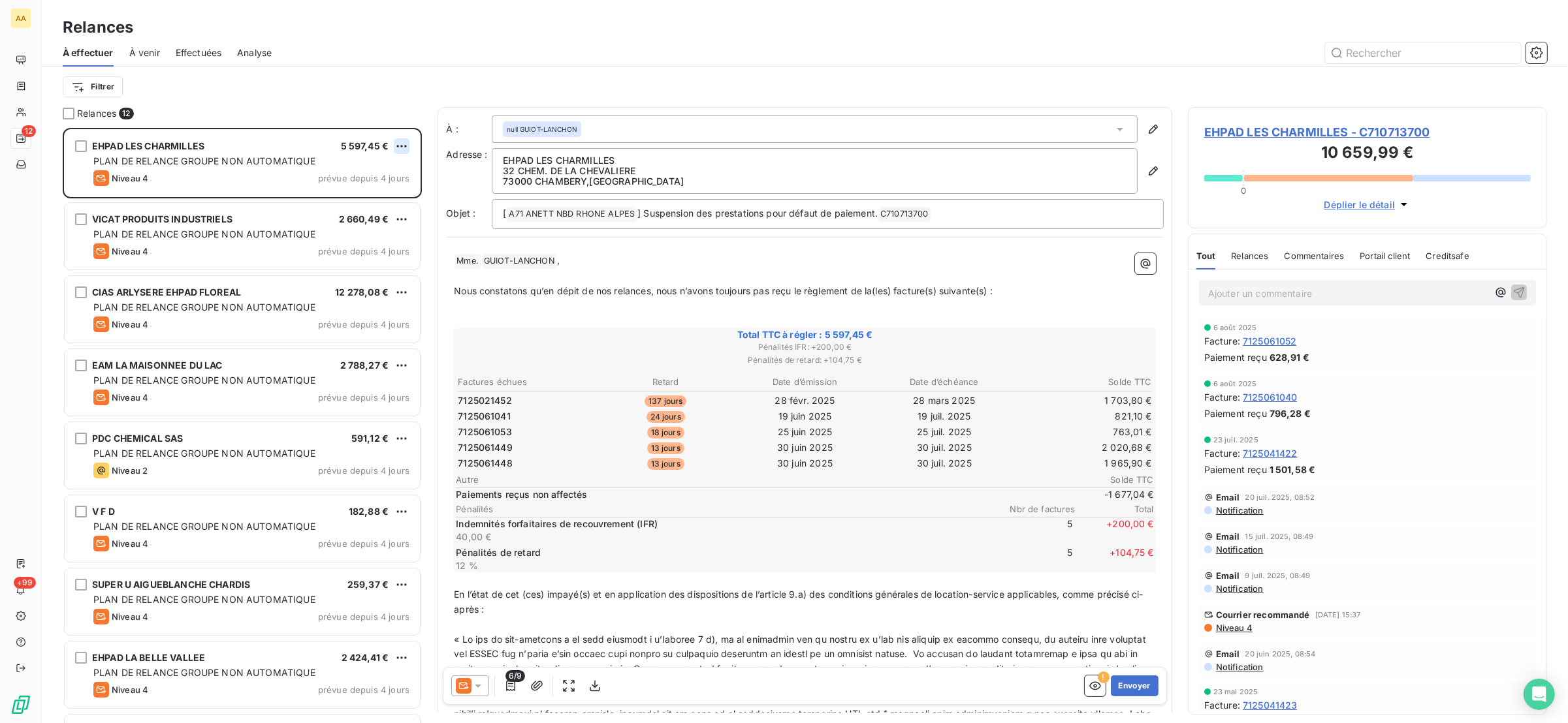
click at [405, 143] on html "AA 12 +99 Relances À effectuer À venir Effectuées Analyse Filtrer Relances 12 E…" at bounding box center [784, 362] width 1568 height 723
click at [398, 198] on div "Passer cette action" at bounding box center [345, 195] width 117 height 21
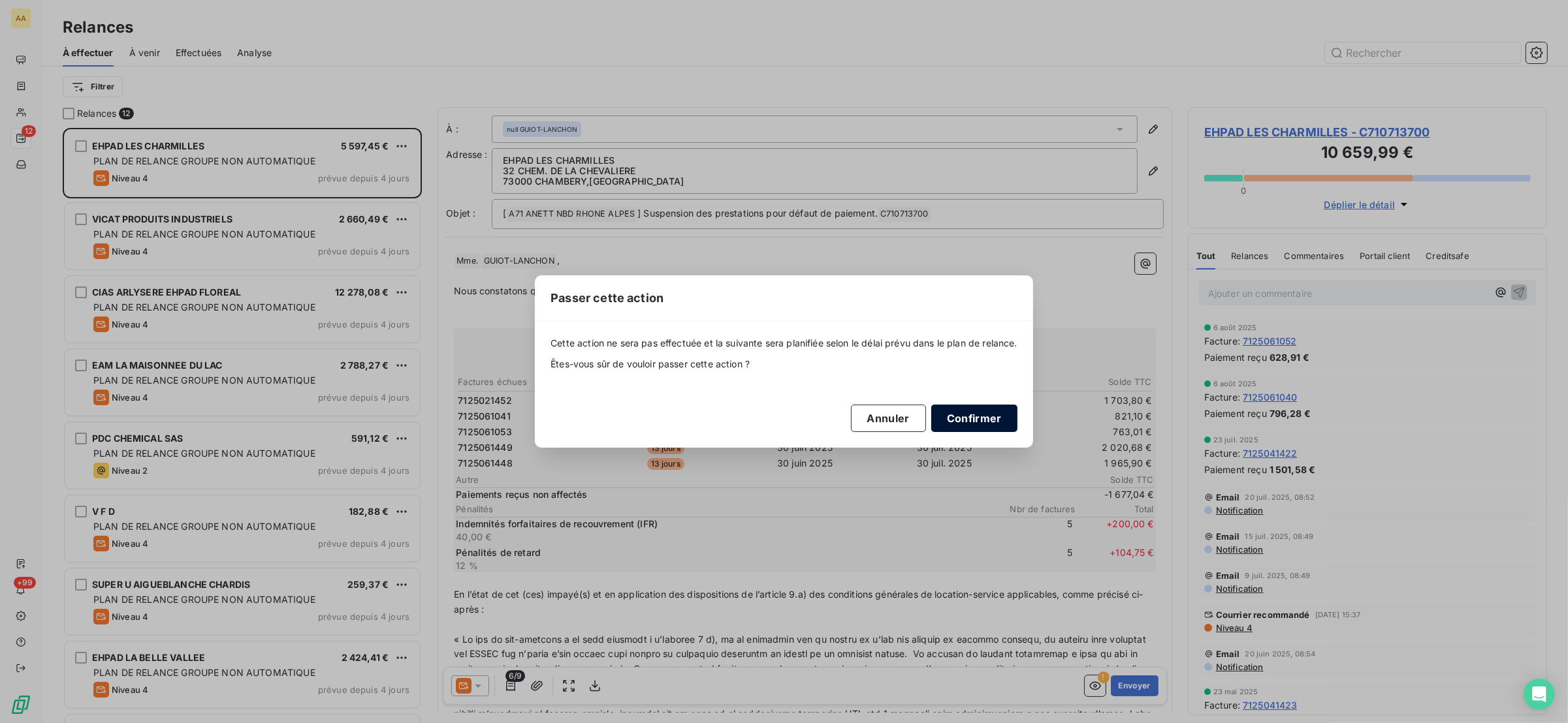
click at [1005, 423] on button "Confirmer" at bounding box center [974, 418] width 86 height 28
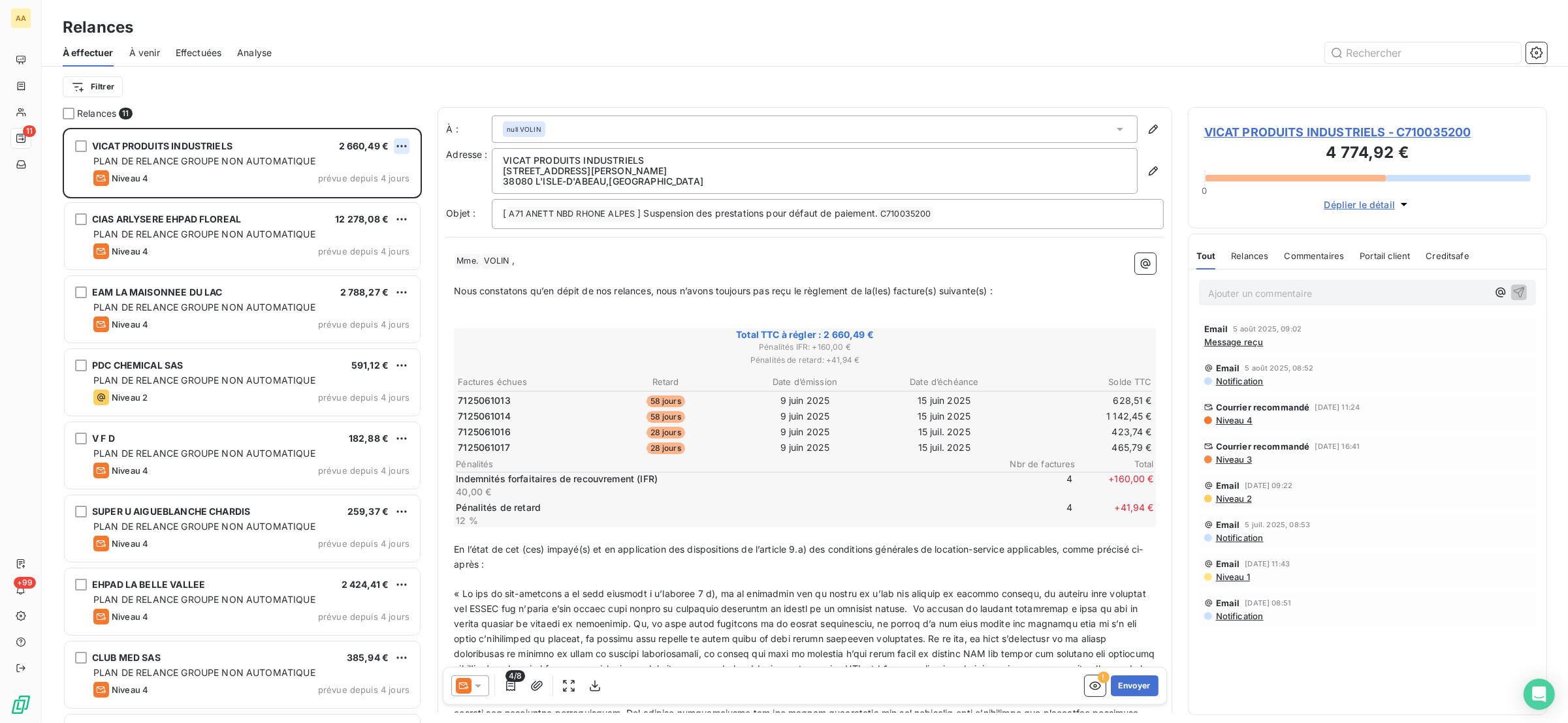
click at [399, 140] on html "AA 11 +99 Relances À effectuer À venir Effectuées Analyse Filtrer Relances 11 V…" at bounding box center [784, 362] width 1568 height 723
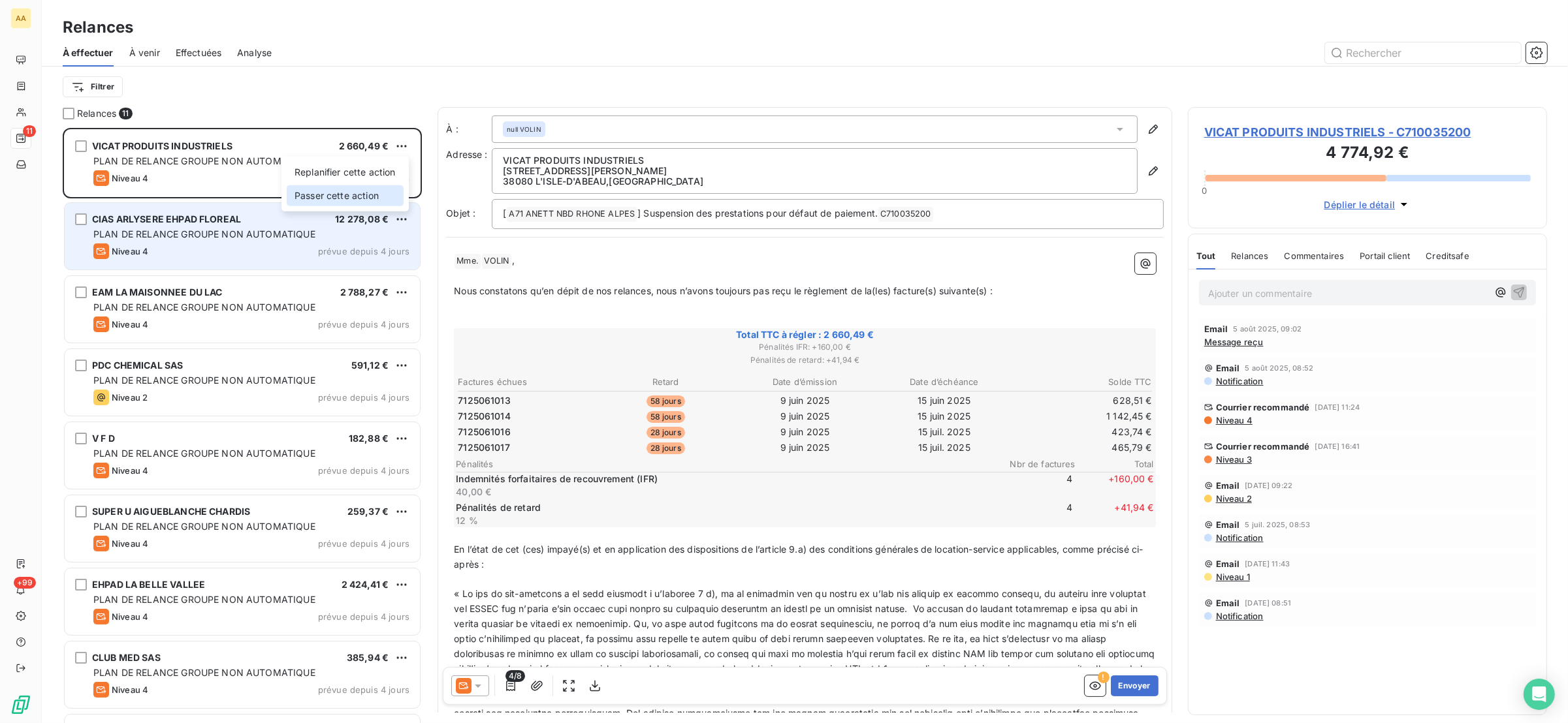
drag, startPoint x: 391, startPoint y: 192, endPoint x: 397, endPoint y: 201, distance: 10.8
click at [390, 195] on div "Passer cette action" at bounding box center [345, 195] width 117 height 21
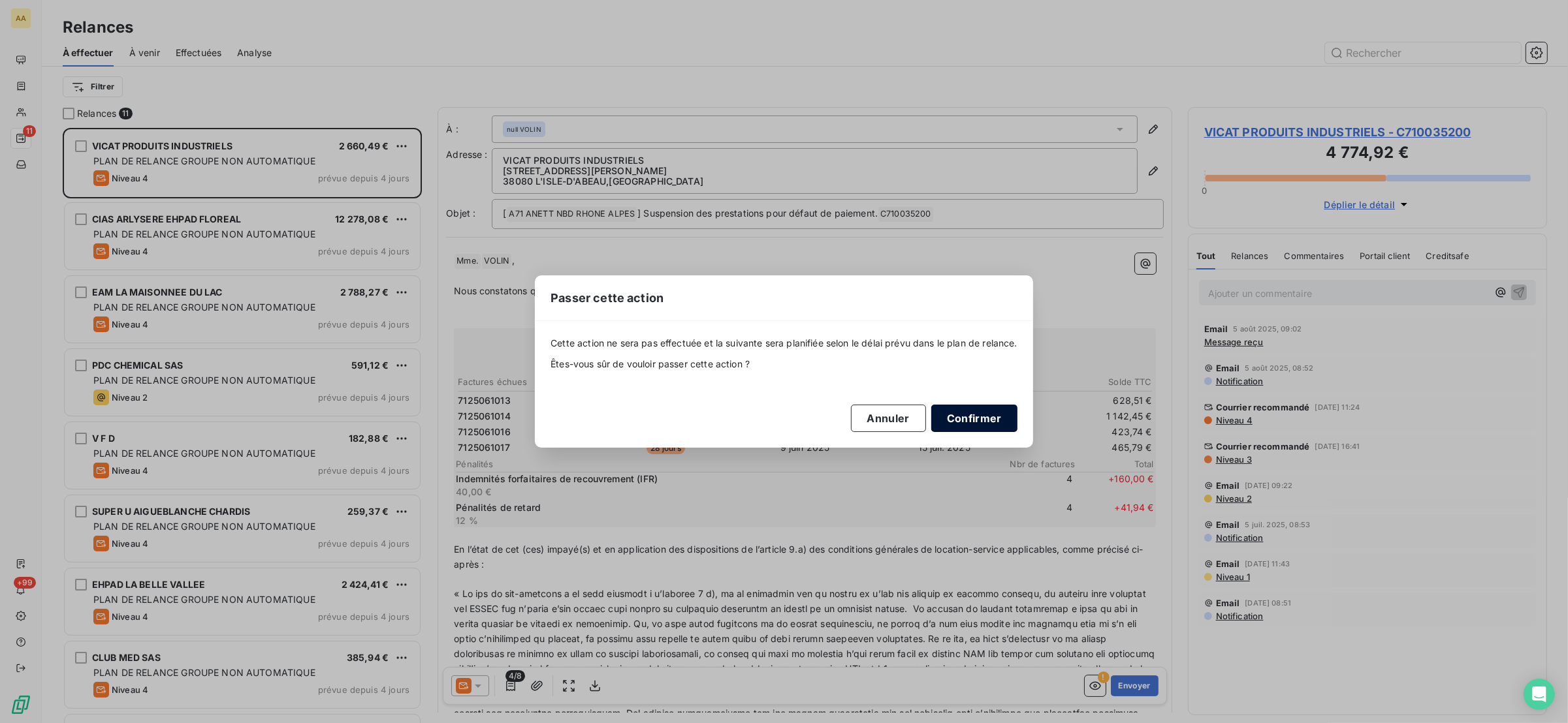
click at [967, 406] on button "Confirmer" at bounding box center [974, 418] width 86 height 28
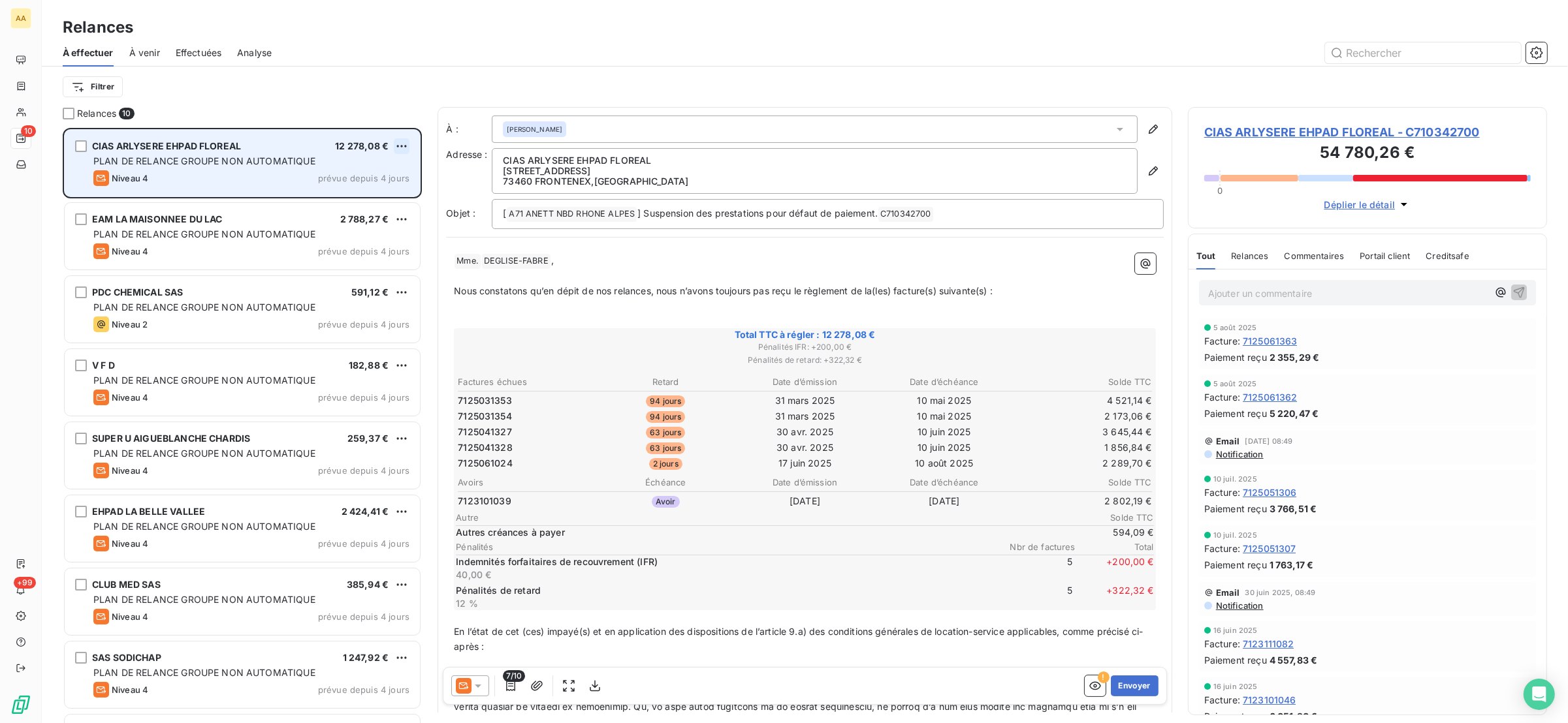
click at [405, 147] on html "AA 10 +99 Relances À effectuer À venir Effectuées Analyse Filtrer Relances 10 C…" at bounding box center [784, 362] width 1568 height 723
click at [389, 201] on div "Passer cette action" at bounding box center [345, 195] width 117 height 21
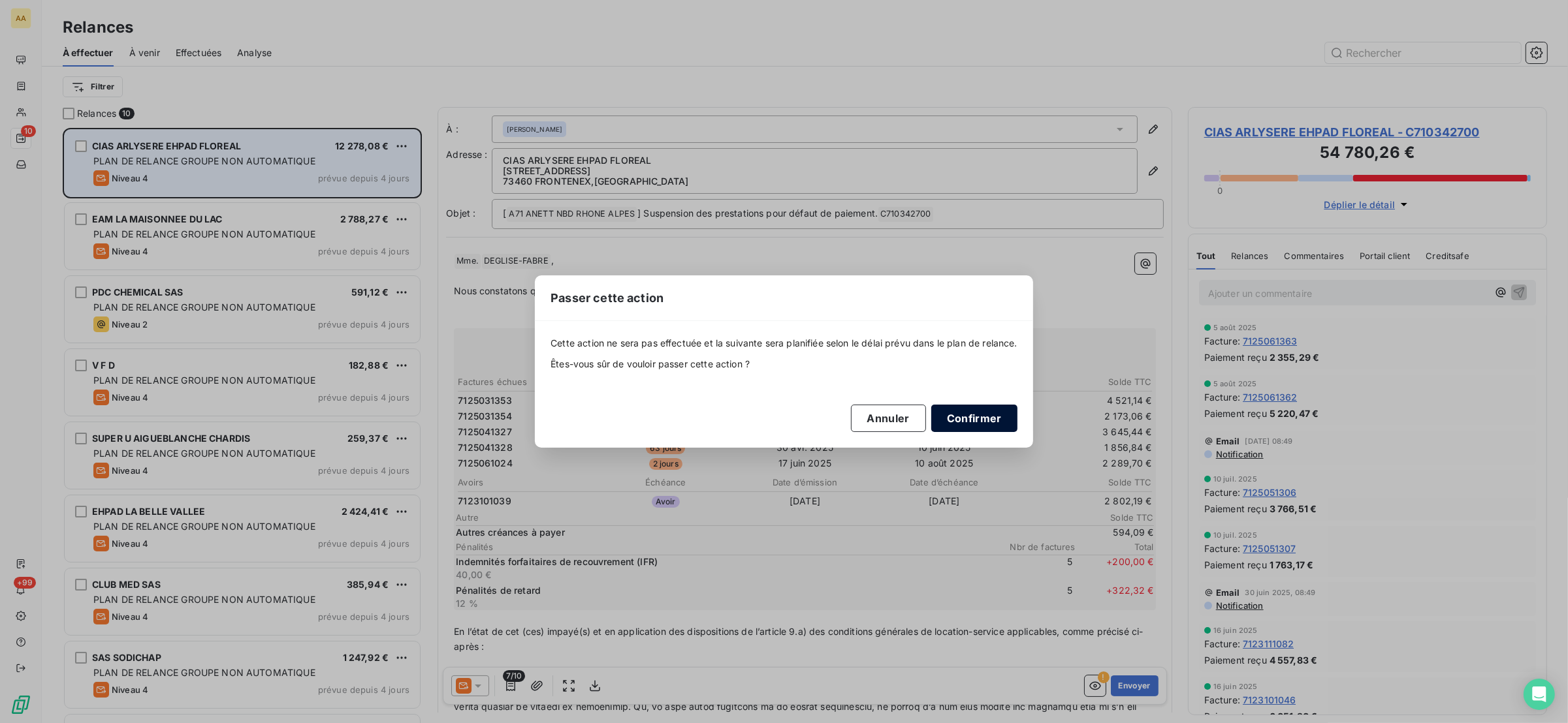
click at [955, 416] on button "Confirmer" at bounding box center [974, 418] width 86 height 28
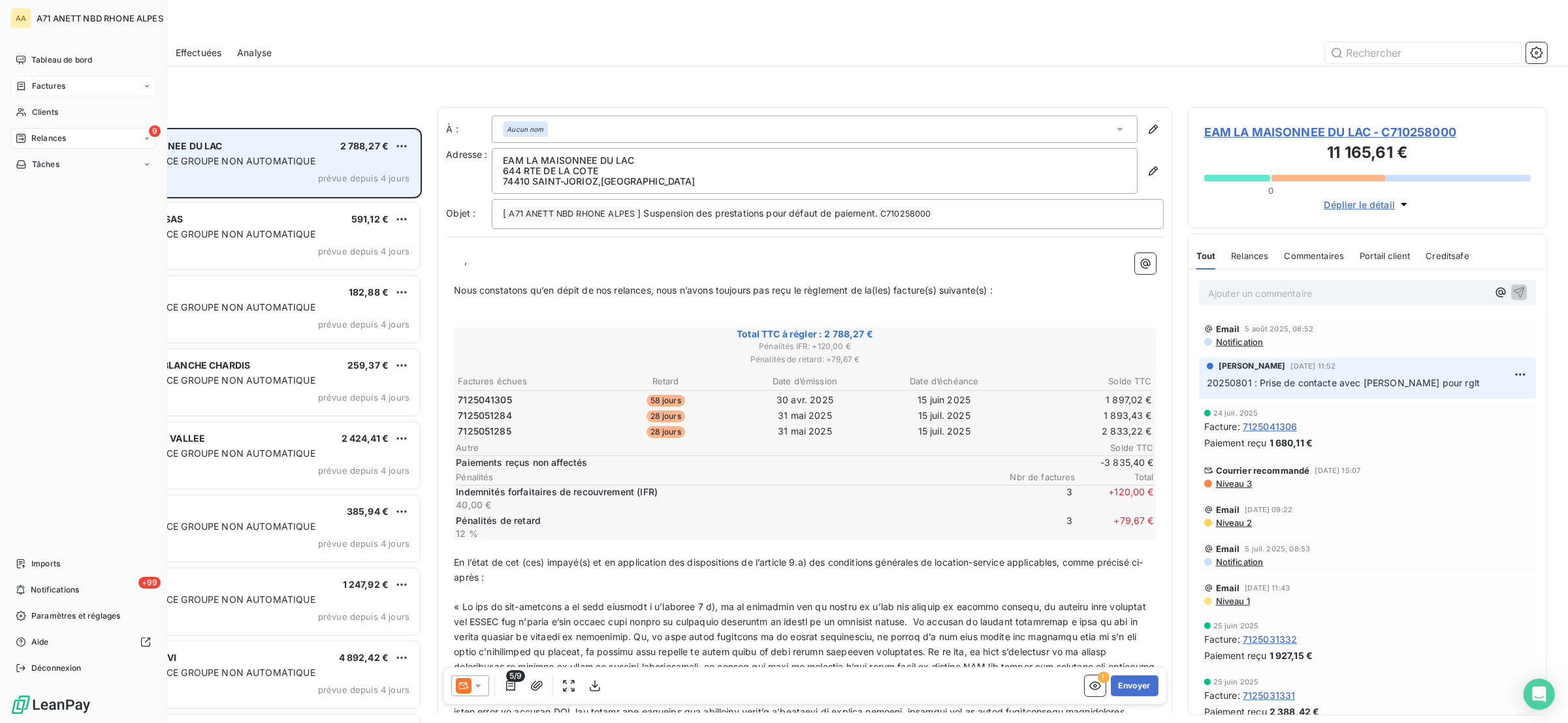
click at [21, 80] on div "Factures" at bounding box center [40, 86] width 50 height 11
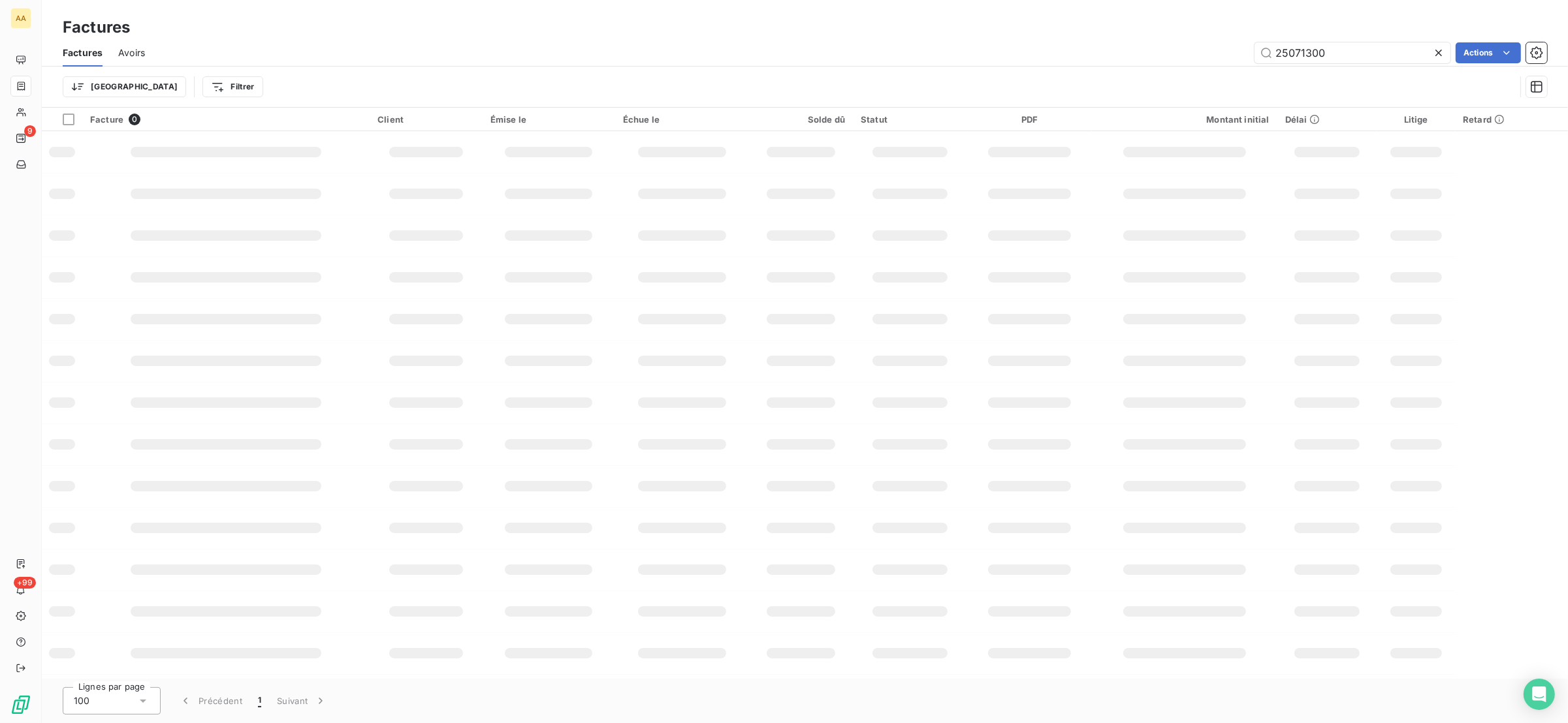
drag, startPoint x: 1345, startPoint y: 58, endPoint x: 1253, endPoint y: 83, distance: 95.3
click at [1253, 83] on div "Factures Avoirs 25071300 Actions Trier Filtrer" at bounding box center [805, 73] width 1527 height 68
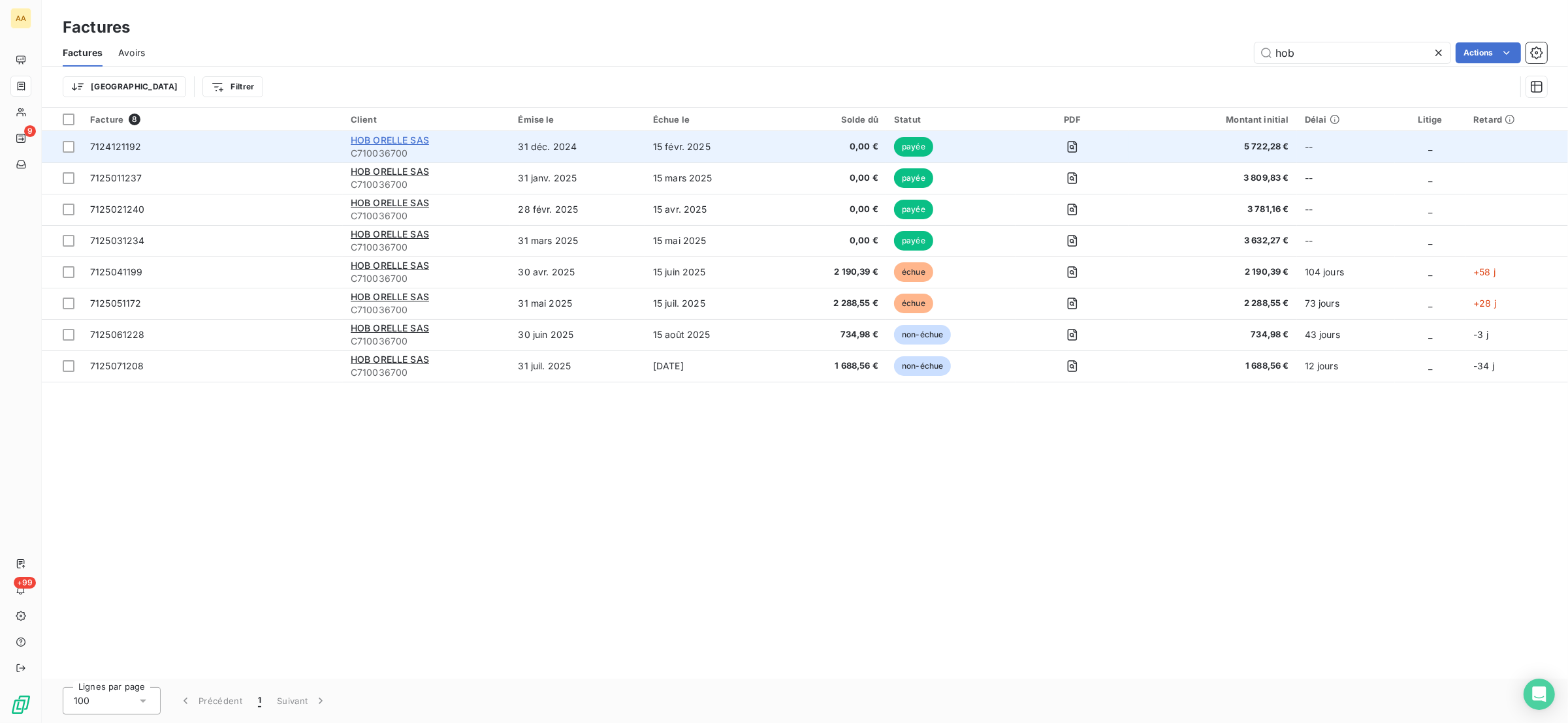
type input "hob"
click at [394, 137] on span "HOB ORELLE SAS" at bounding box center [390, 140] width 78 height 11
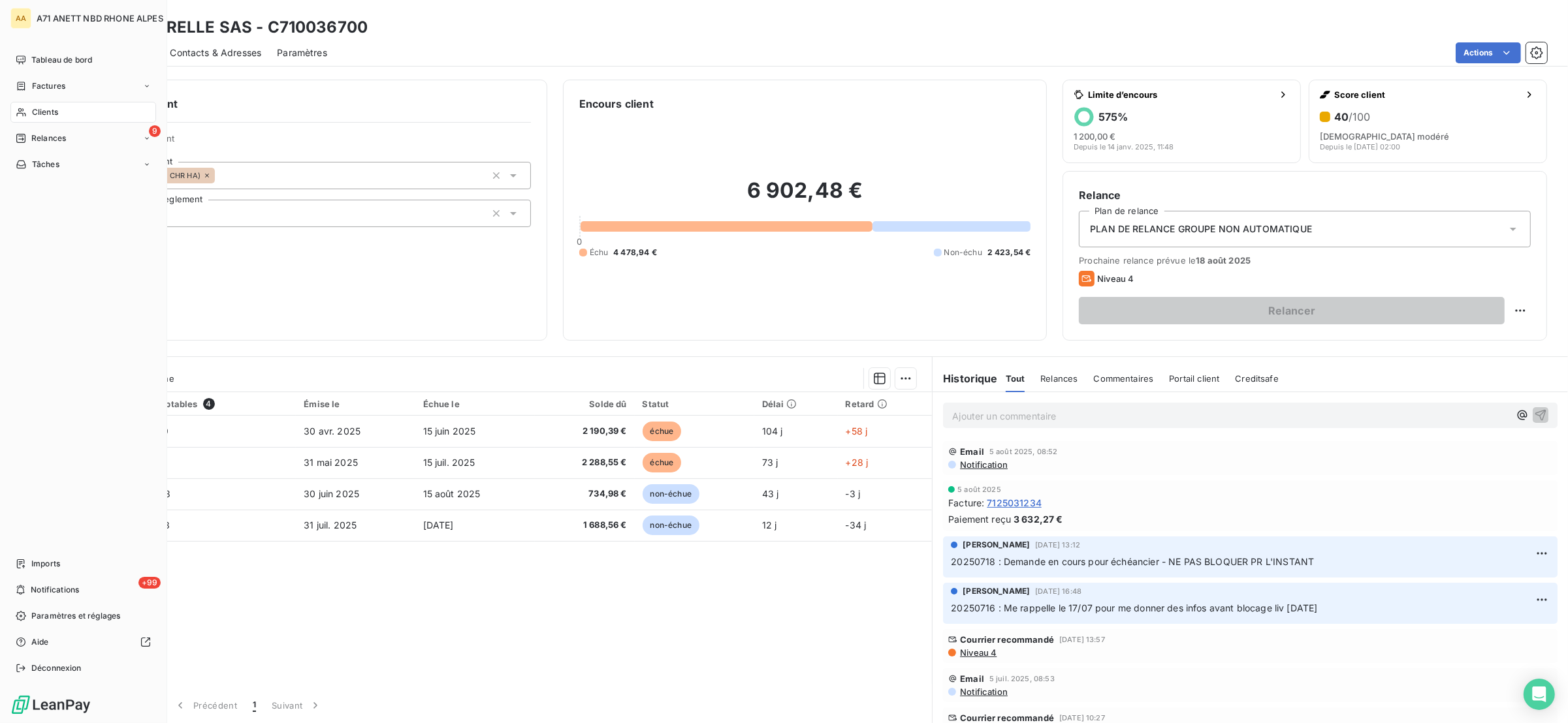
click at [32, 111] on span "Clients" at bounding box center [45, 112] width 26 height 11
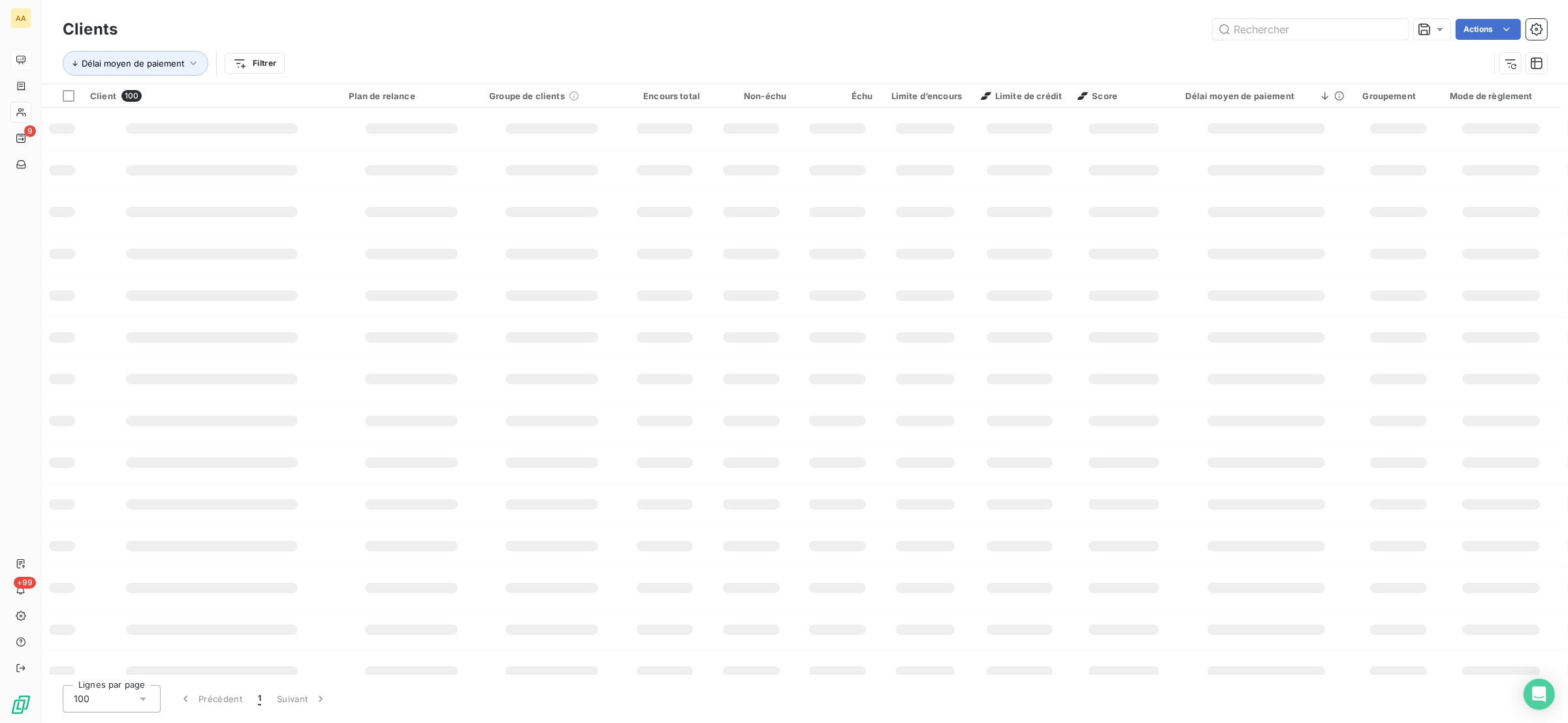
click at [28, 113] on div at bounding box center [21, 112] width 21 height 21
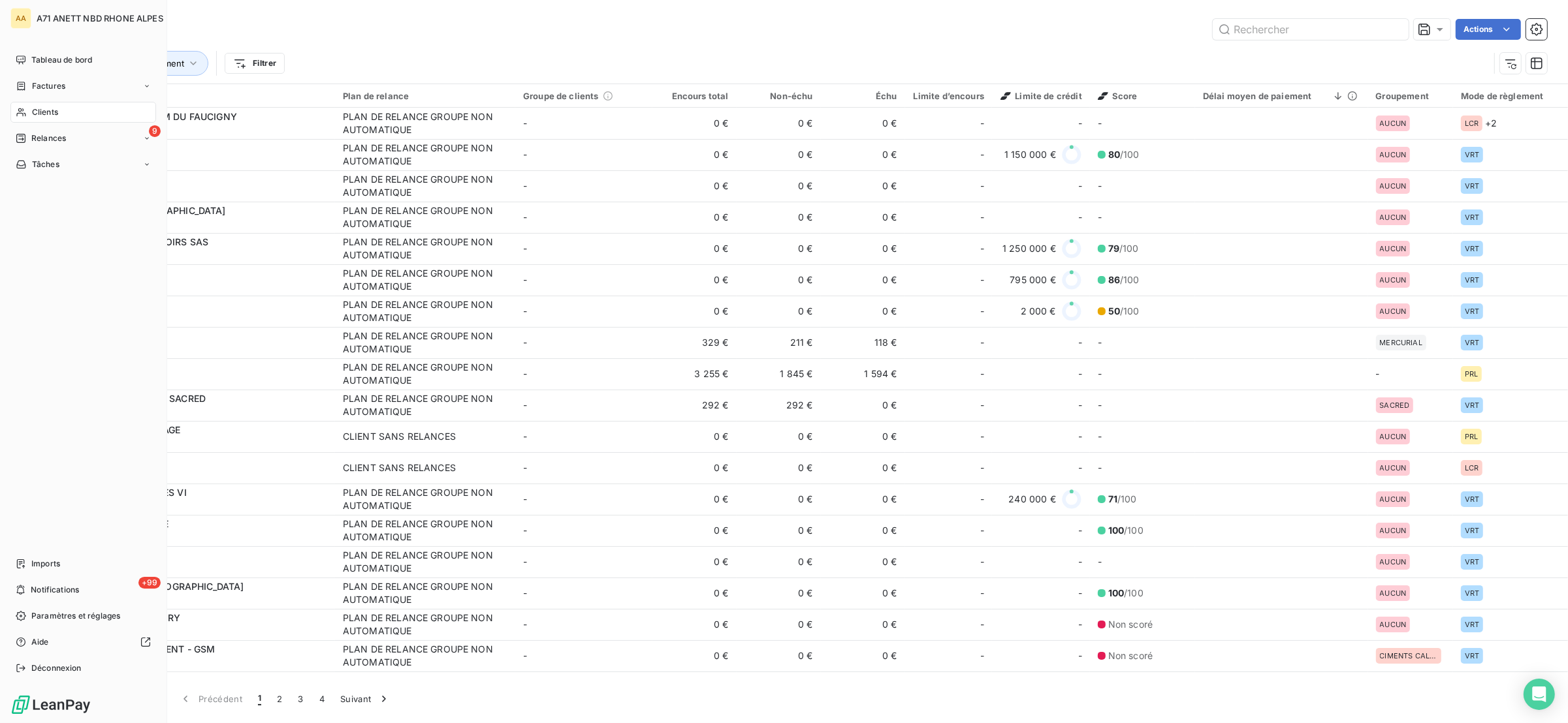
click at [27, 110] on div "Clients" at bounding box center [84, 112] width 146 height 21
click at [49, 54] on span "Tableau de bord" at bounding box center [61, 60] width 61 height 11
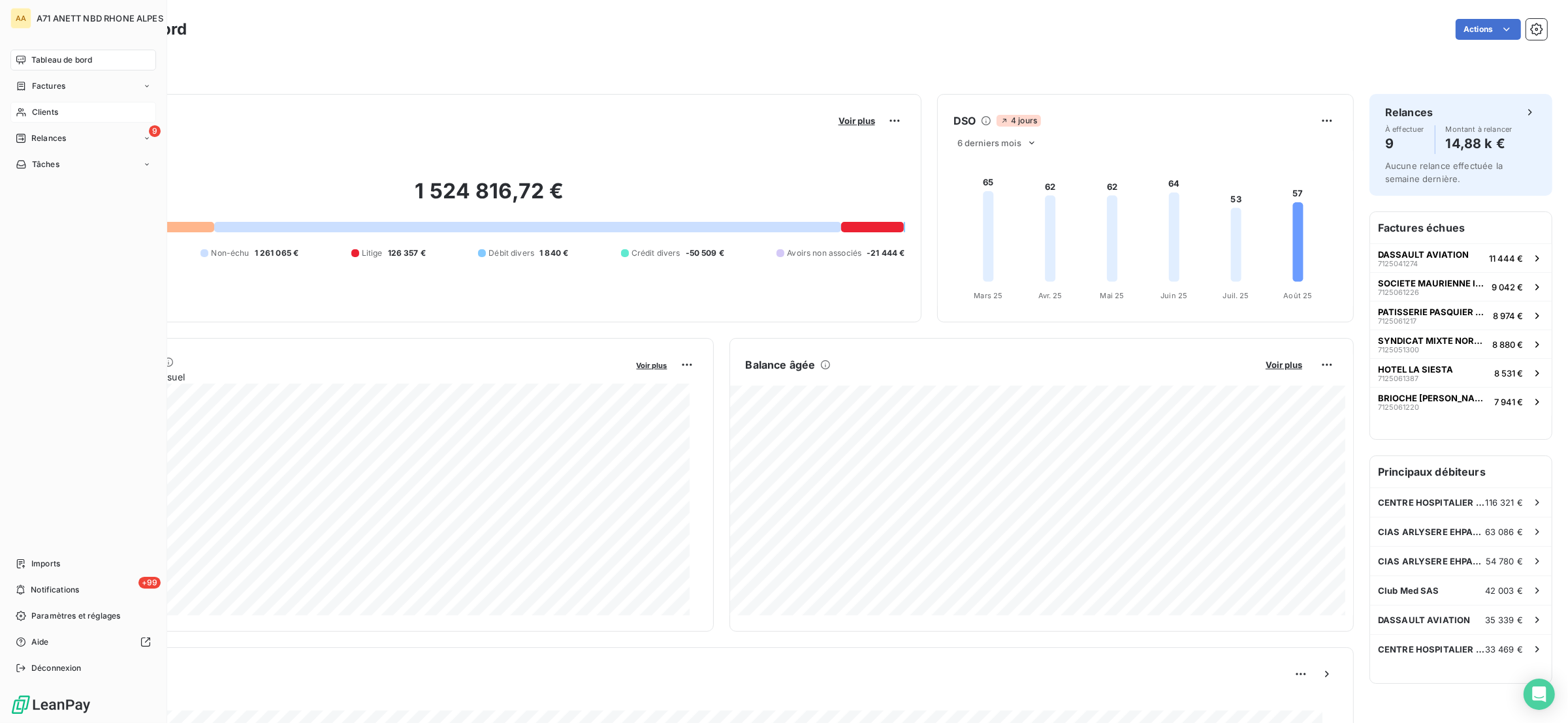
click at [41, 106] on span "Clients" at bounding box center [45, 112] width 26 height 11
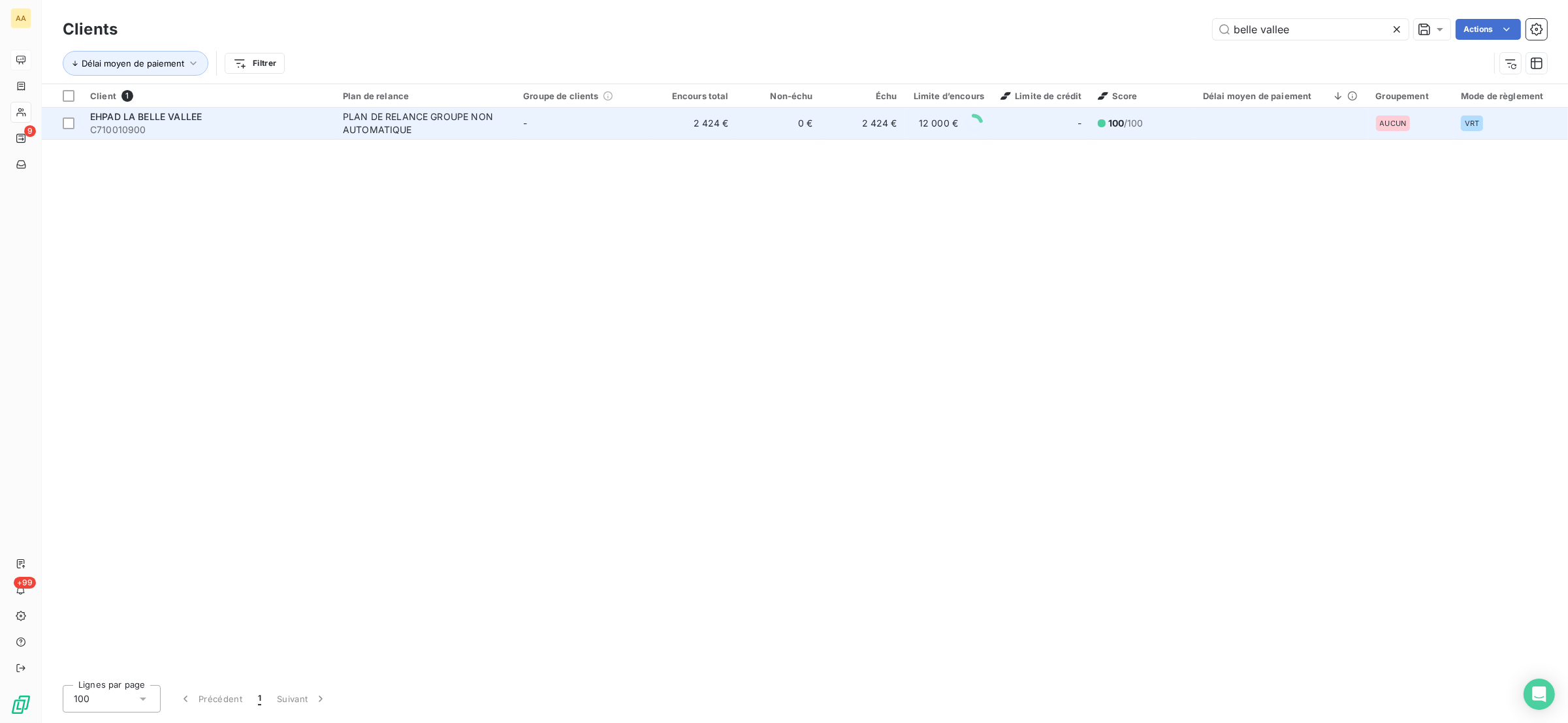
type input "belle vallee"
click at [311, 121] on div "EHPAD LA BELLE VALLEE" at bounding box center [208, 116] width 237 height 13
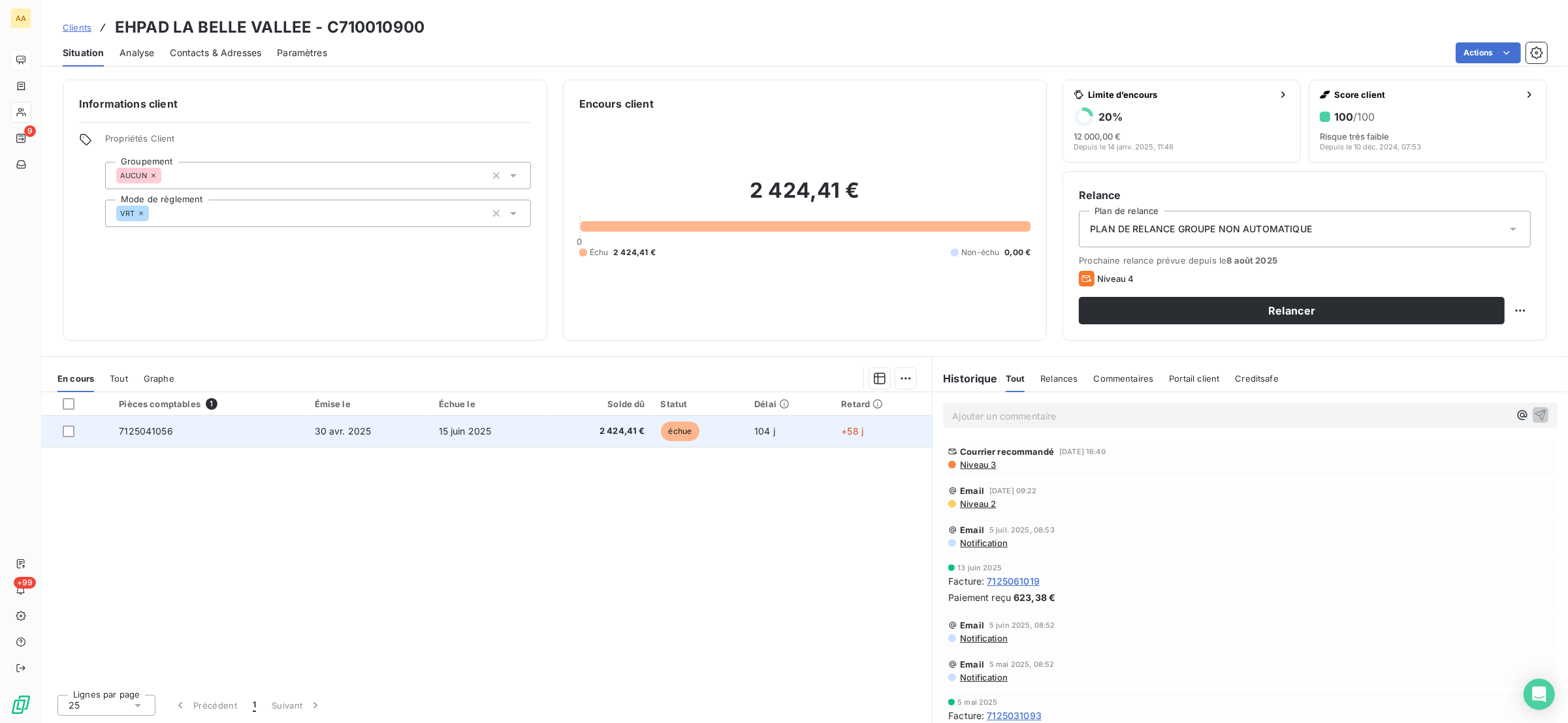
click at [893, 427] on td "+58 j" at bounding box center [882, 431] width 99 height 31
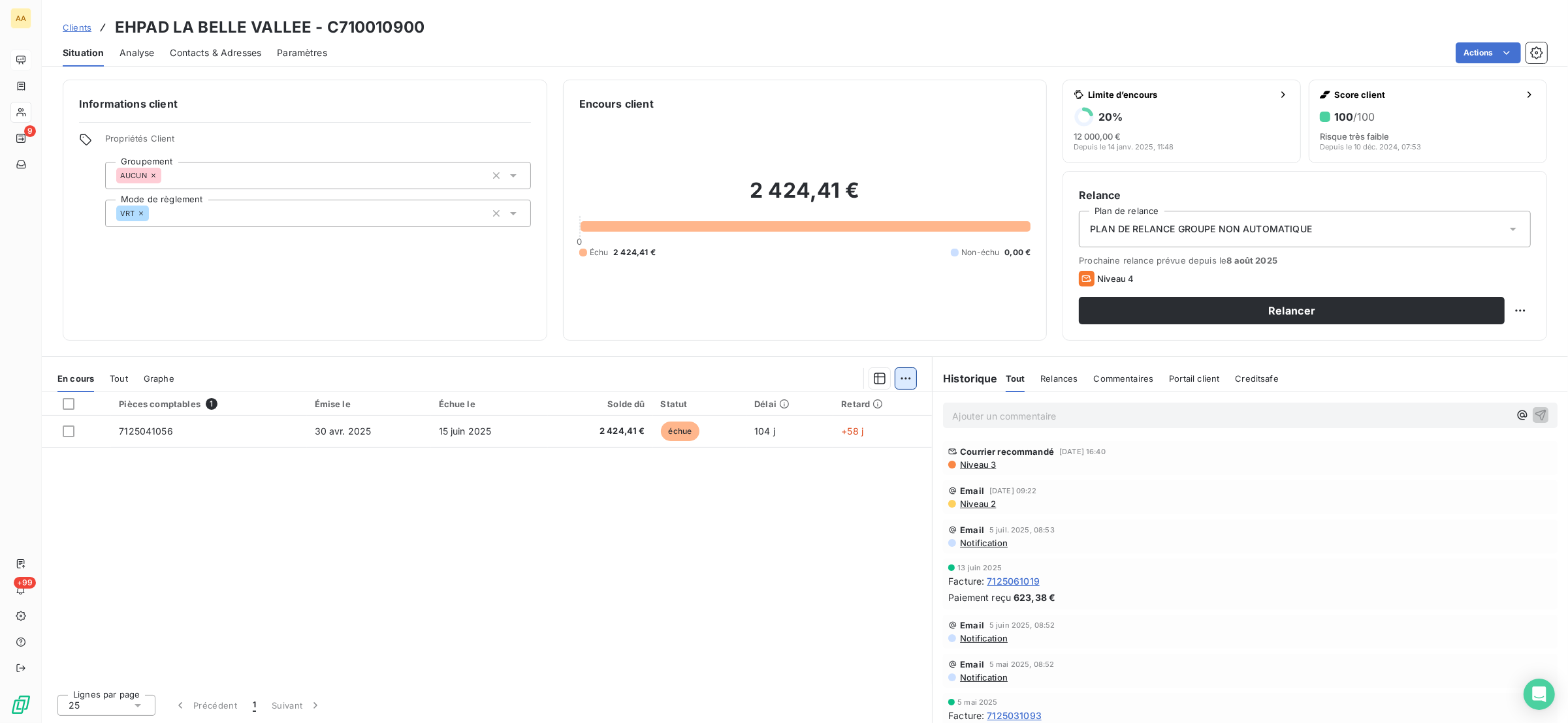
click at [904, 380] on html "AA 9 +99 Clients EHPAD LA BELLE VALLEE - C710010900 Situation Analyse Contacts …" at bounding box center [784, 362] width 1568 height 723
click at [58, 429] on html "AA 9 +99 Clients EHPAD LA BELLE VALLEE - C710010900 Situation Analyse Contacts …" at bounding box center [784, 362] width 1568 height 723
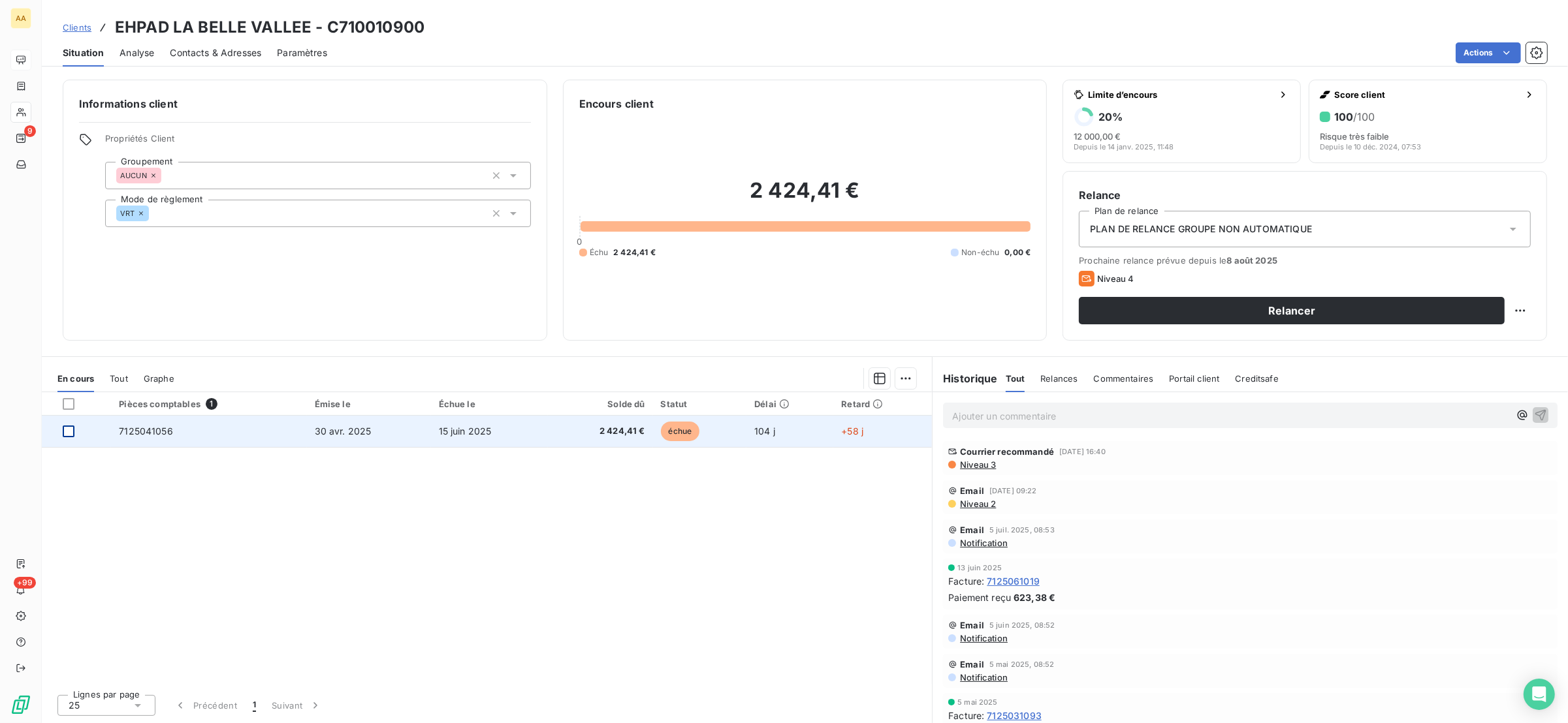
click at [71, 430] on div at bounding box center [68, 431] width 11 height 11
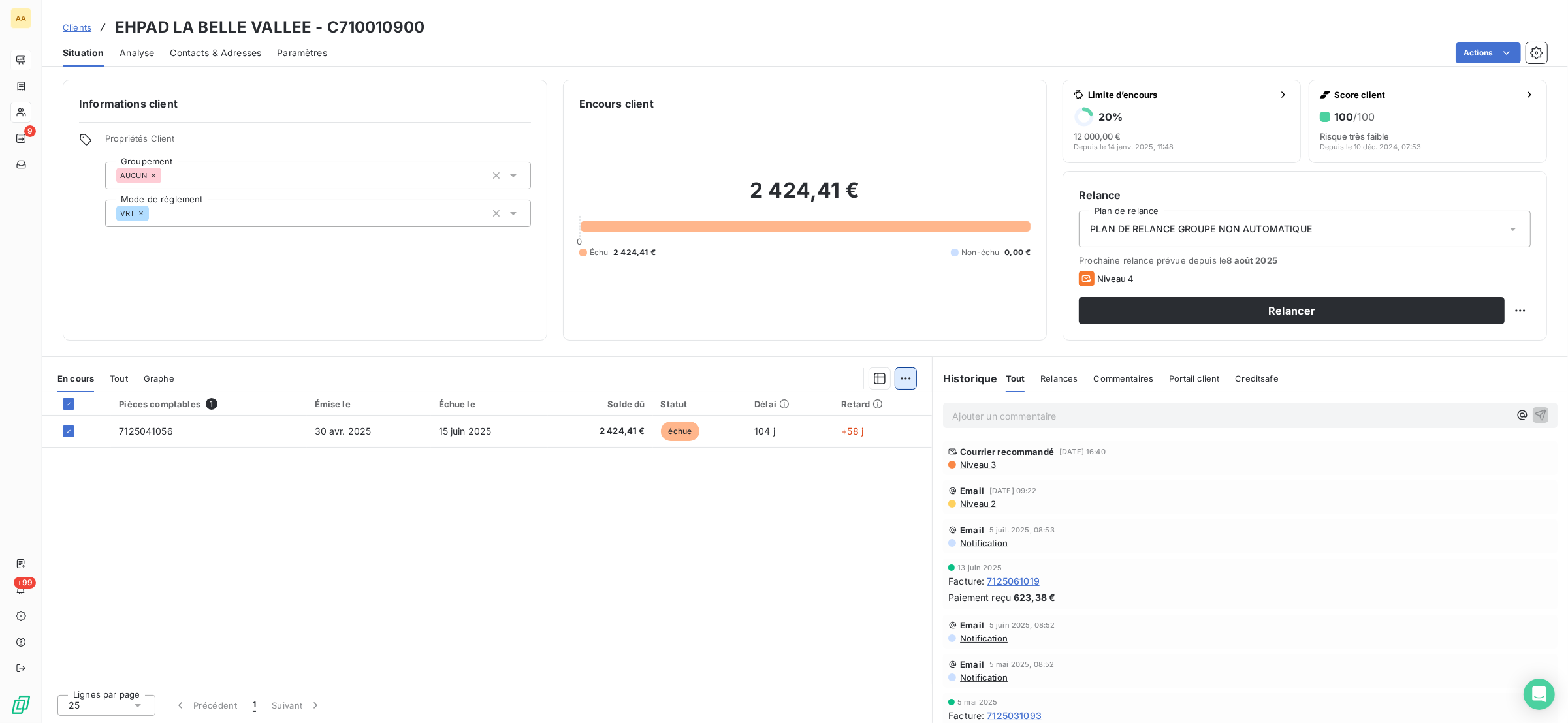
click at [899, 375] on html "AA 9 +99 Clients EHPAD LA BELLE VALLEE - C710010900 Situation Analyse Contacts …" at bounding box center [784, 362] width 1568 height 723
click at [833, 404] on div "Mettre en litige (1 facture)" at bounding box center [795, 407] width 231 height 21
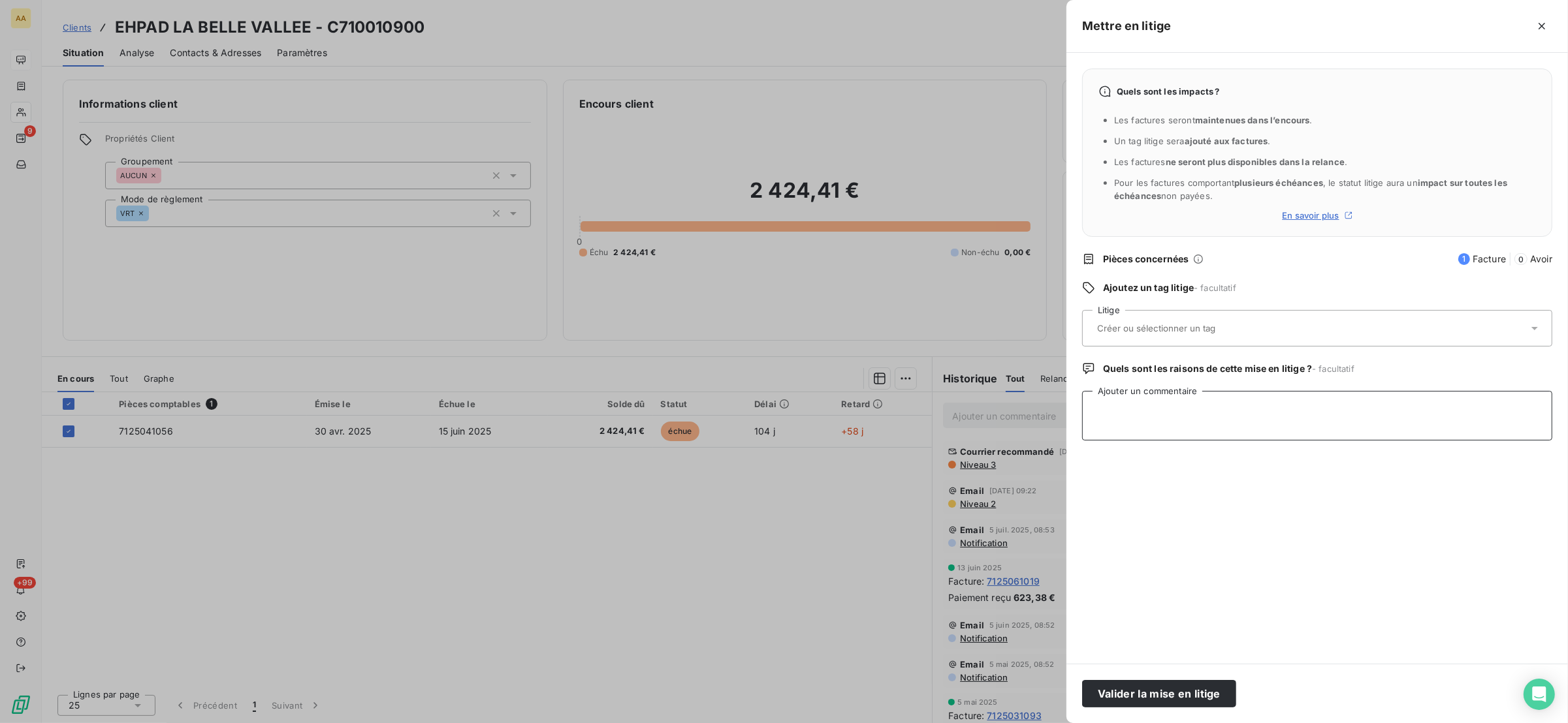
click at [1159, 416] on textarea "Ajouter un commentaire" at bounding box center [1317, 416] width 471 height 50
click at [1111, 334] on input "text" at bounding box center [1191, 328] width 190 height 11
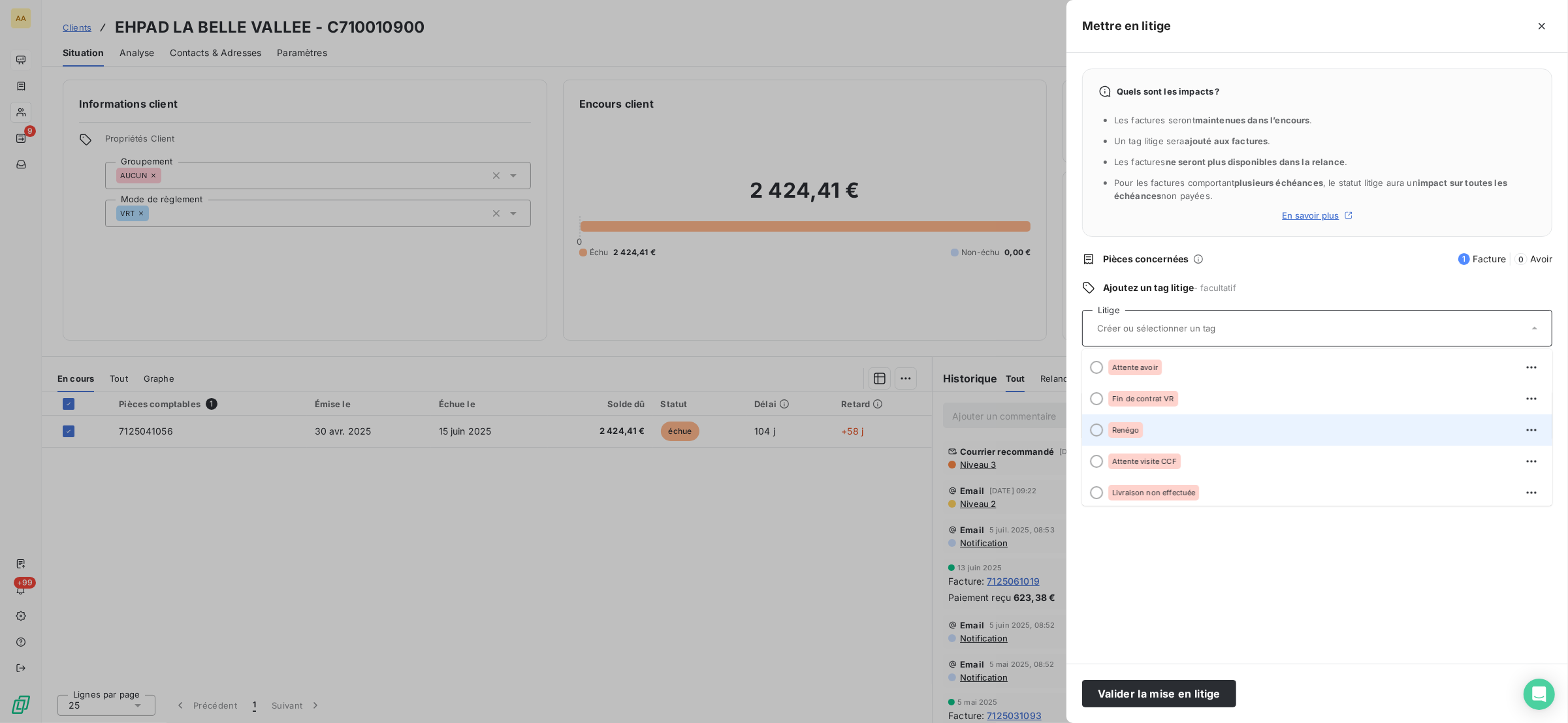
click at [1155, 433] on div "Renégo" at bounding box center [1325, 430] width 434 height 21
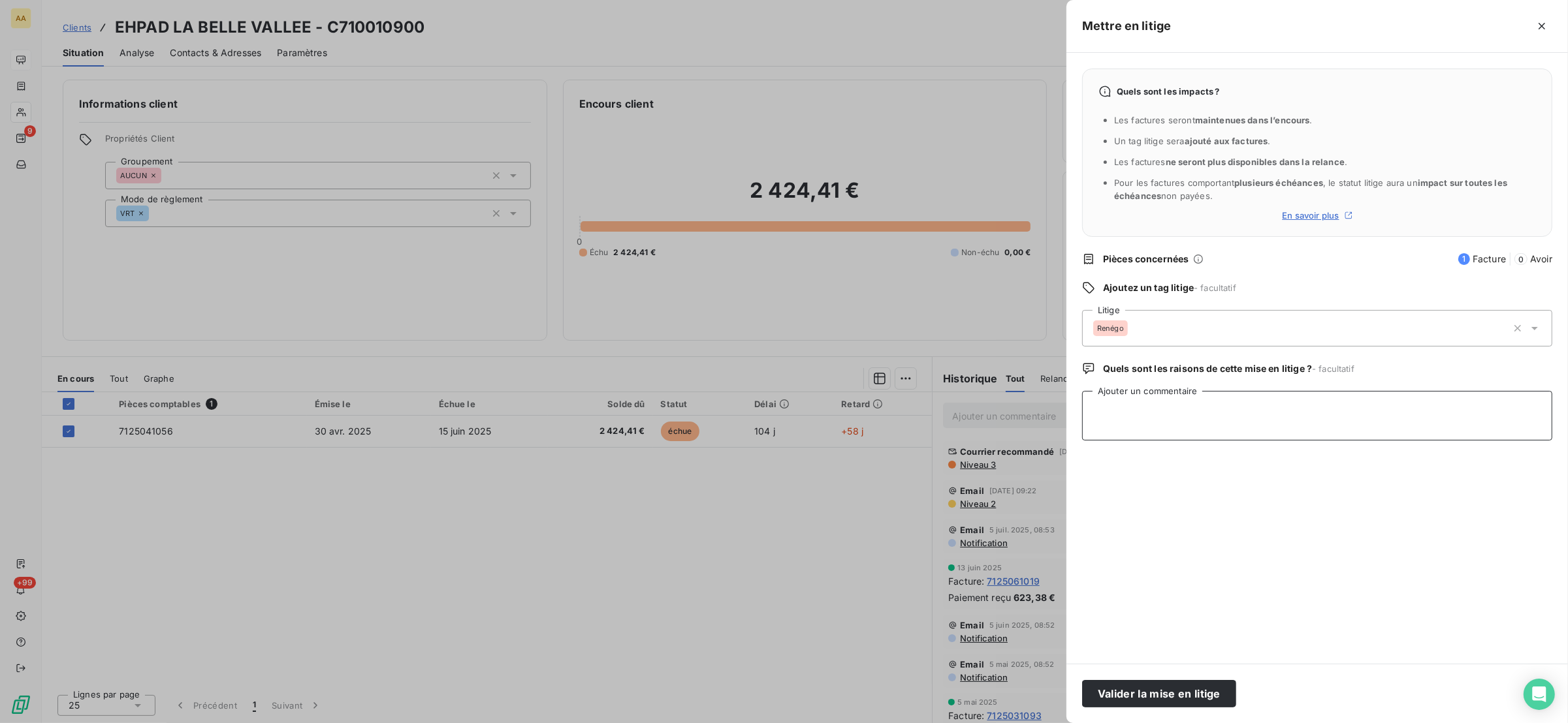
click at [1154, 433] on textarea "Ajouter un commentaire" at bounding box center [1317, 416] width 471 height 50
type textarea "Contestation revalo pdnt le marché"
click at [1176, 697] on button "Valider la mise en litige" at bounding box center [1159, 694] width 154 height 28
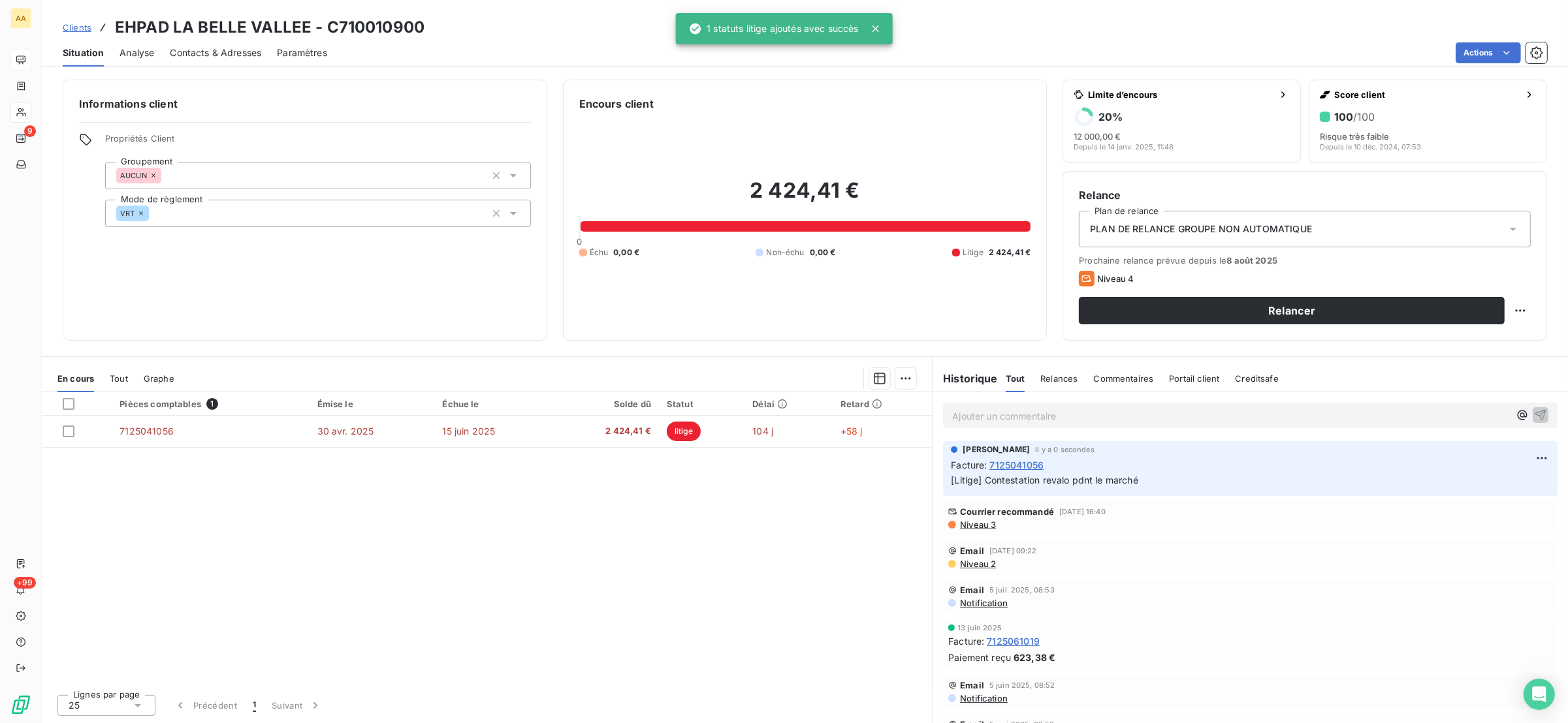
click at [592, 540] on div at bounding box center [784, 362] width 1568 height 723
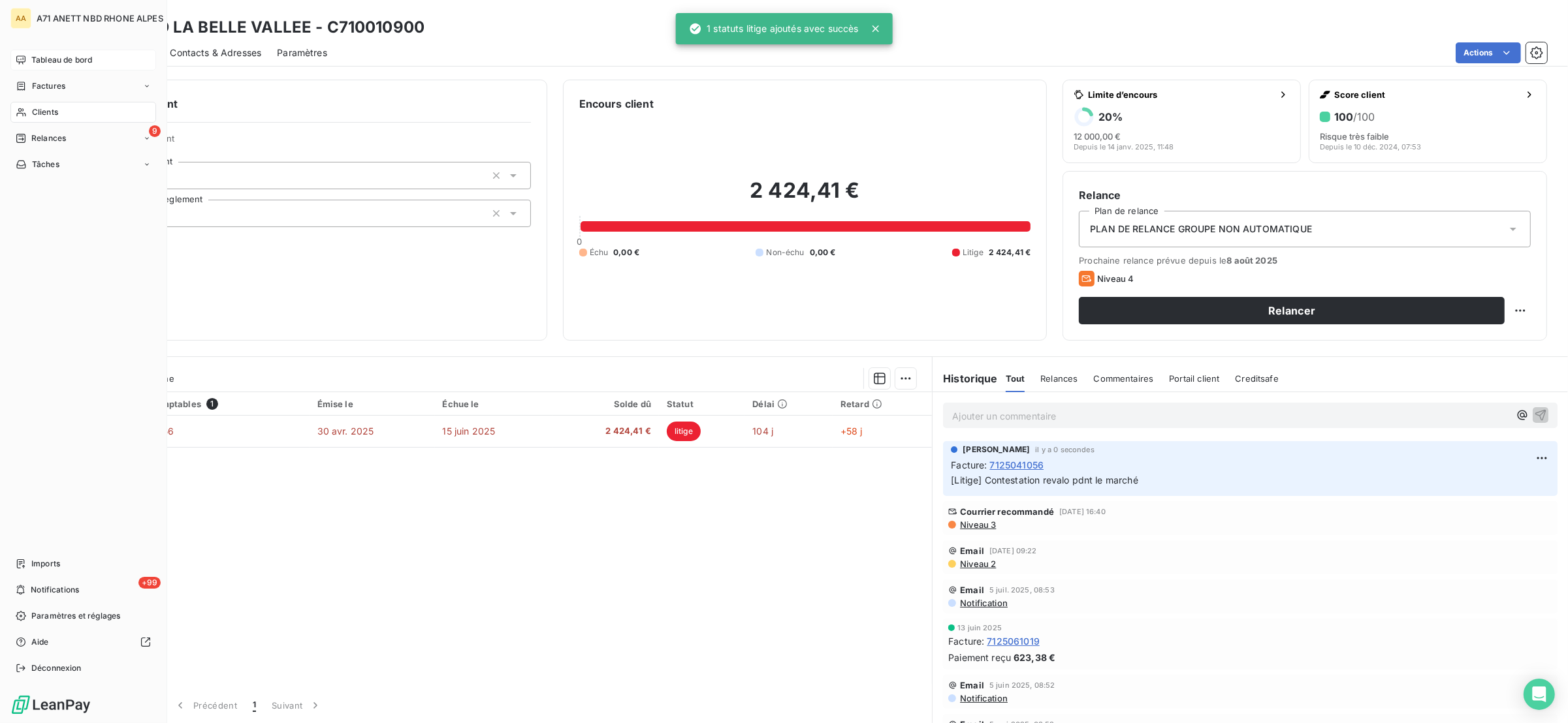
click at [34, 60] on span "Tableau de bord" at bounding box center [61, 60] width 61 height 11
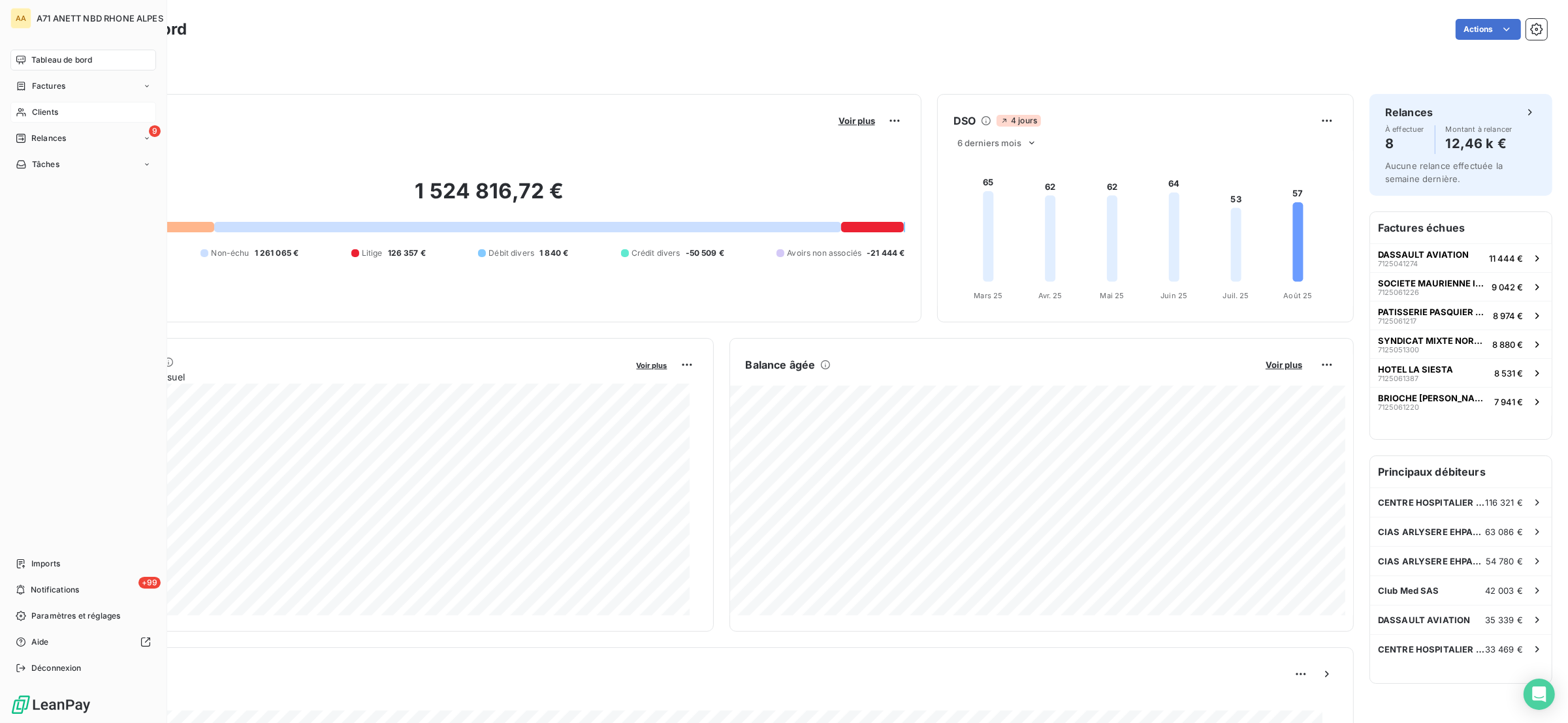
click at [45, 116] on span "Clients" at bounding box center [45, 112] width 26 height 11
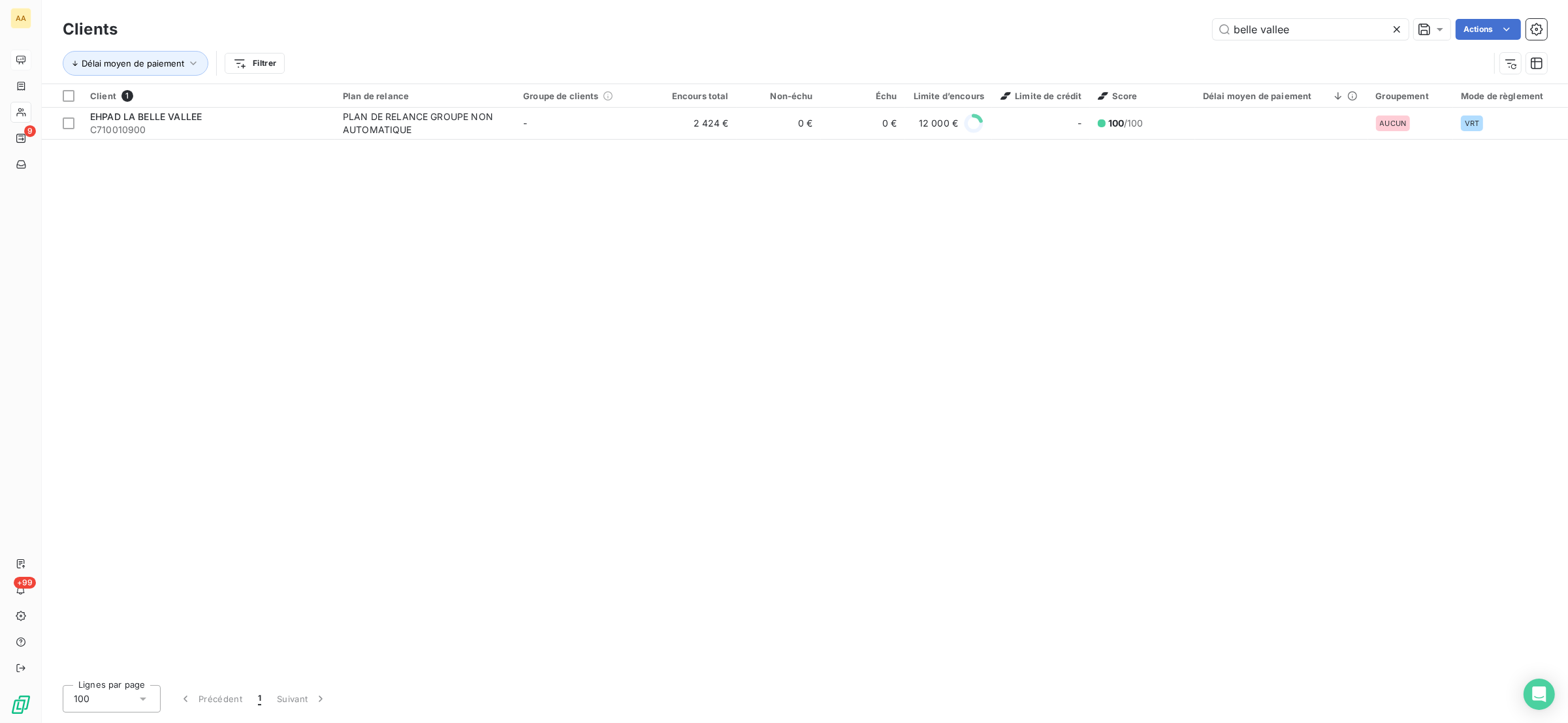
drag, startPoint x: 1281, startPoint y: 34, endPoint x: 1175, endPoint y: 2, distance: 110.7
click at [1160, 11] on div "Clients belle vallee Actions Délai moyen de paiement Filtrer" at bounding box center [805, 41] width 1527 height 83
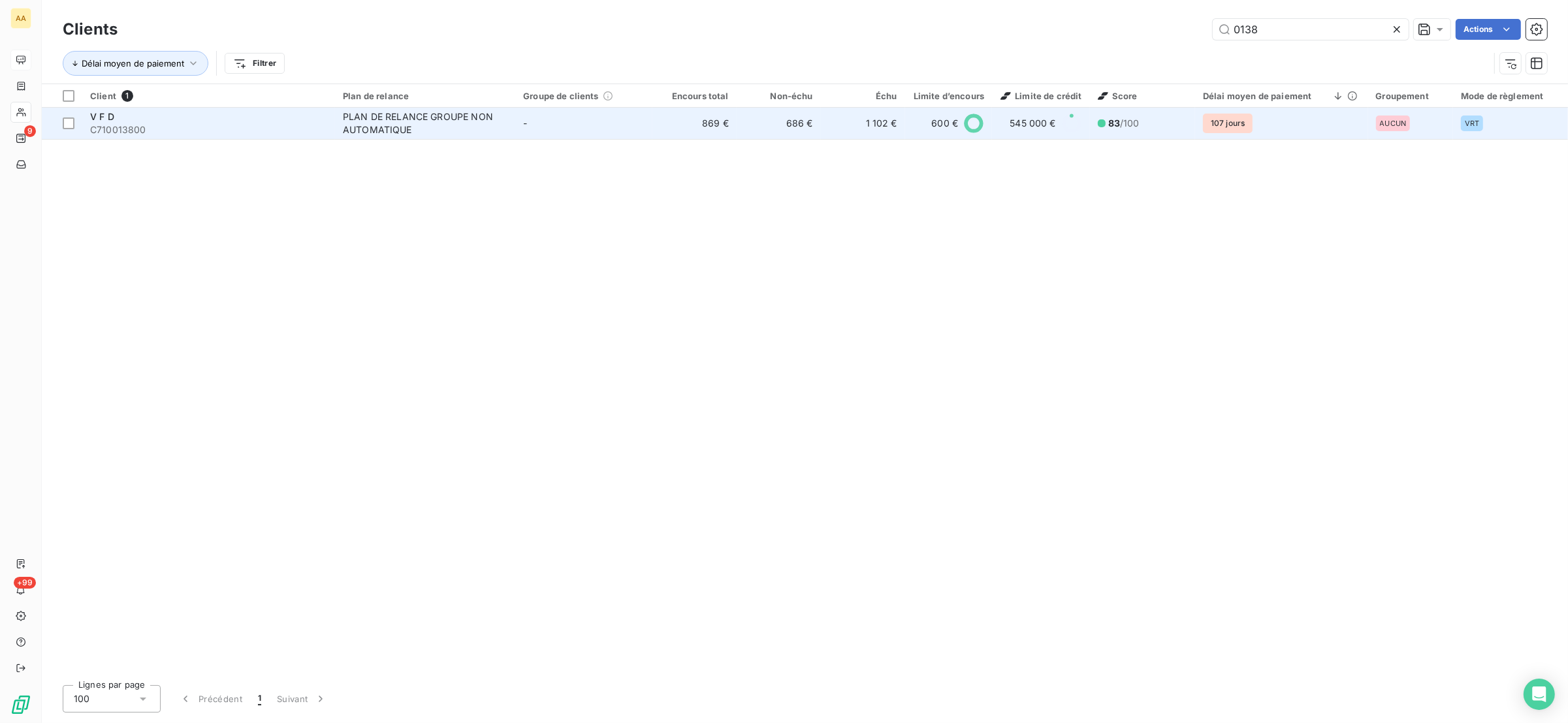
type input "0138"
click at [364, 117] on div "PLAN DE RELANCE GROUPE NON AUTOMATIQUE" at bounding box center [424, 123] width 163 height 26
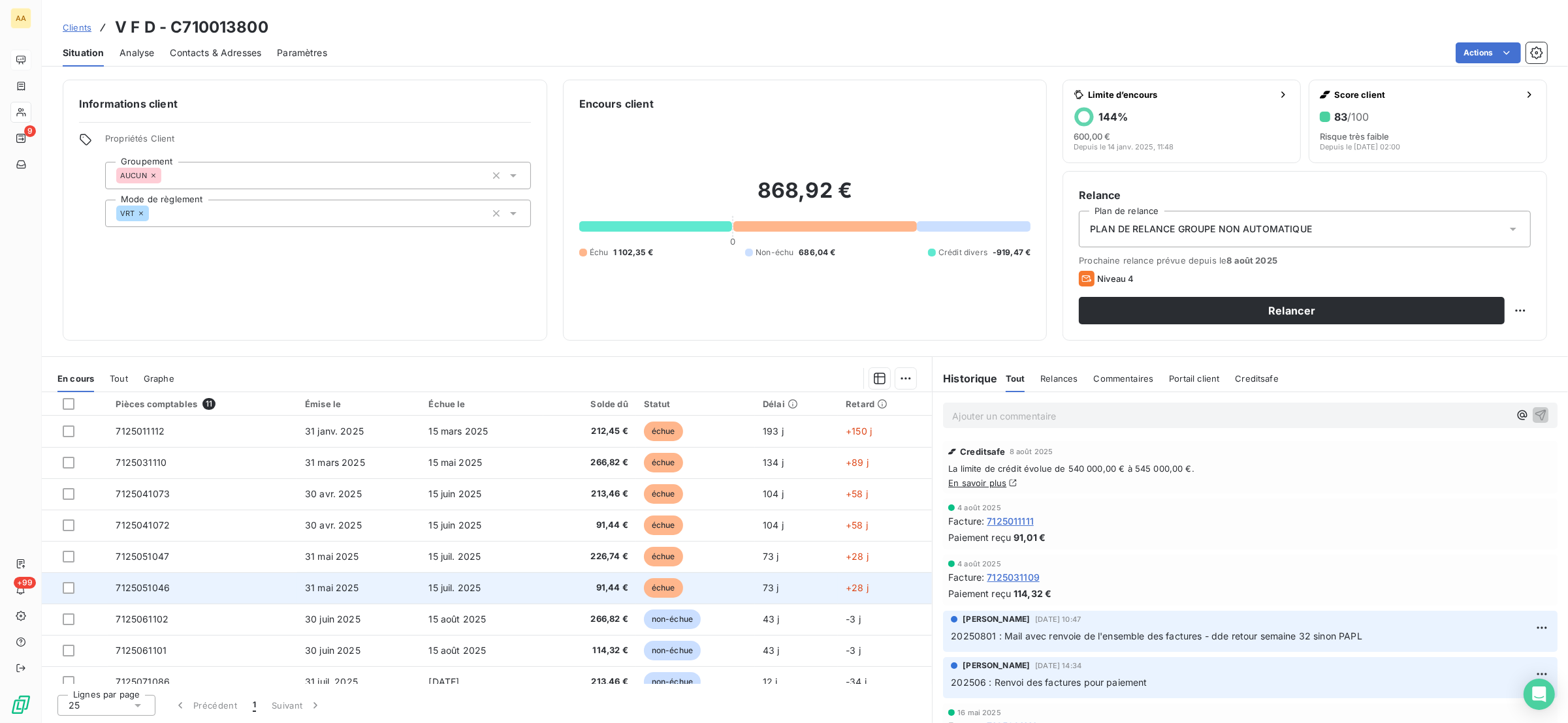
click at [553, 584] on span "91,44 €" at bounding box center [589, 587] width 77 height 13
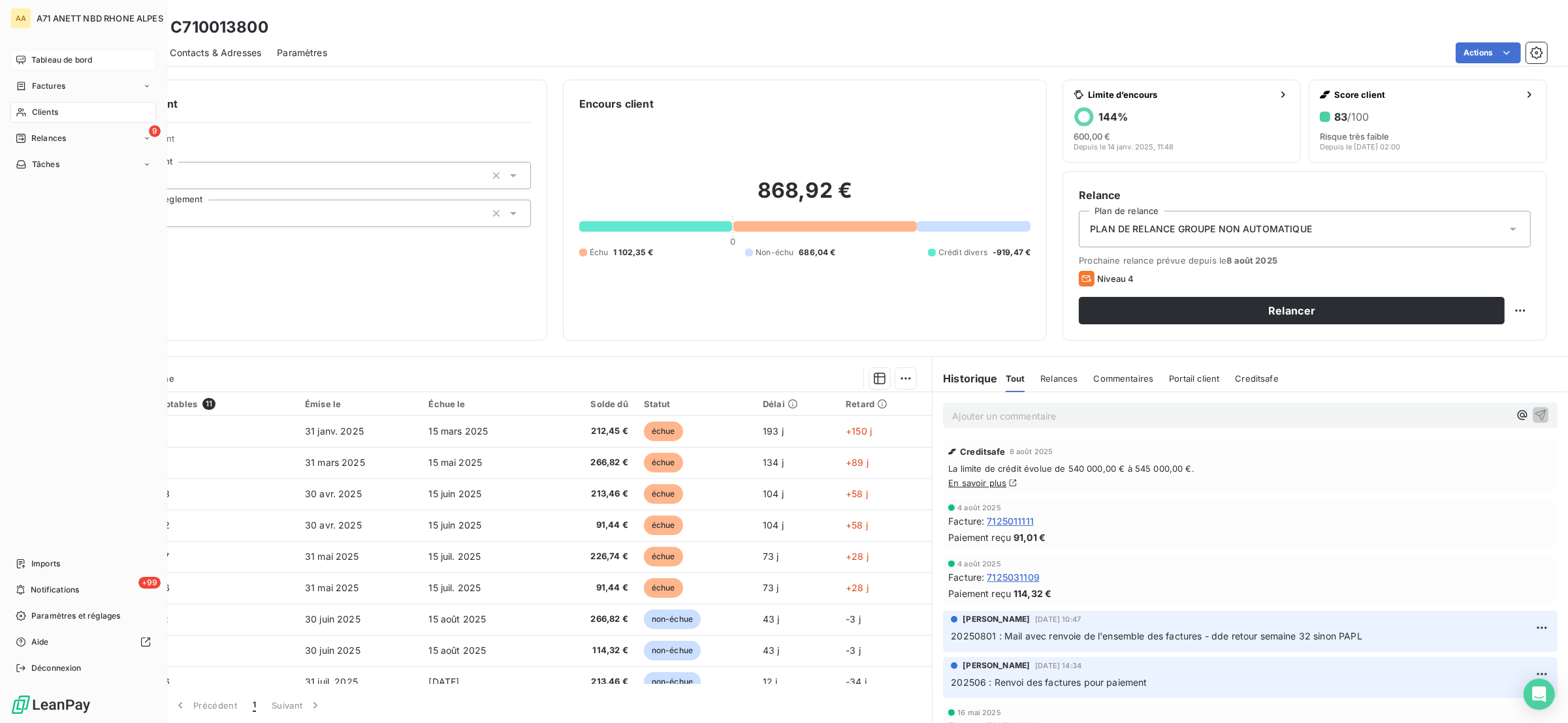
click at [60, 107] on div "Clients" at bounding box center [84, 112] width 146 height 21
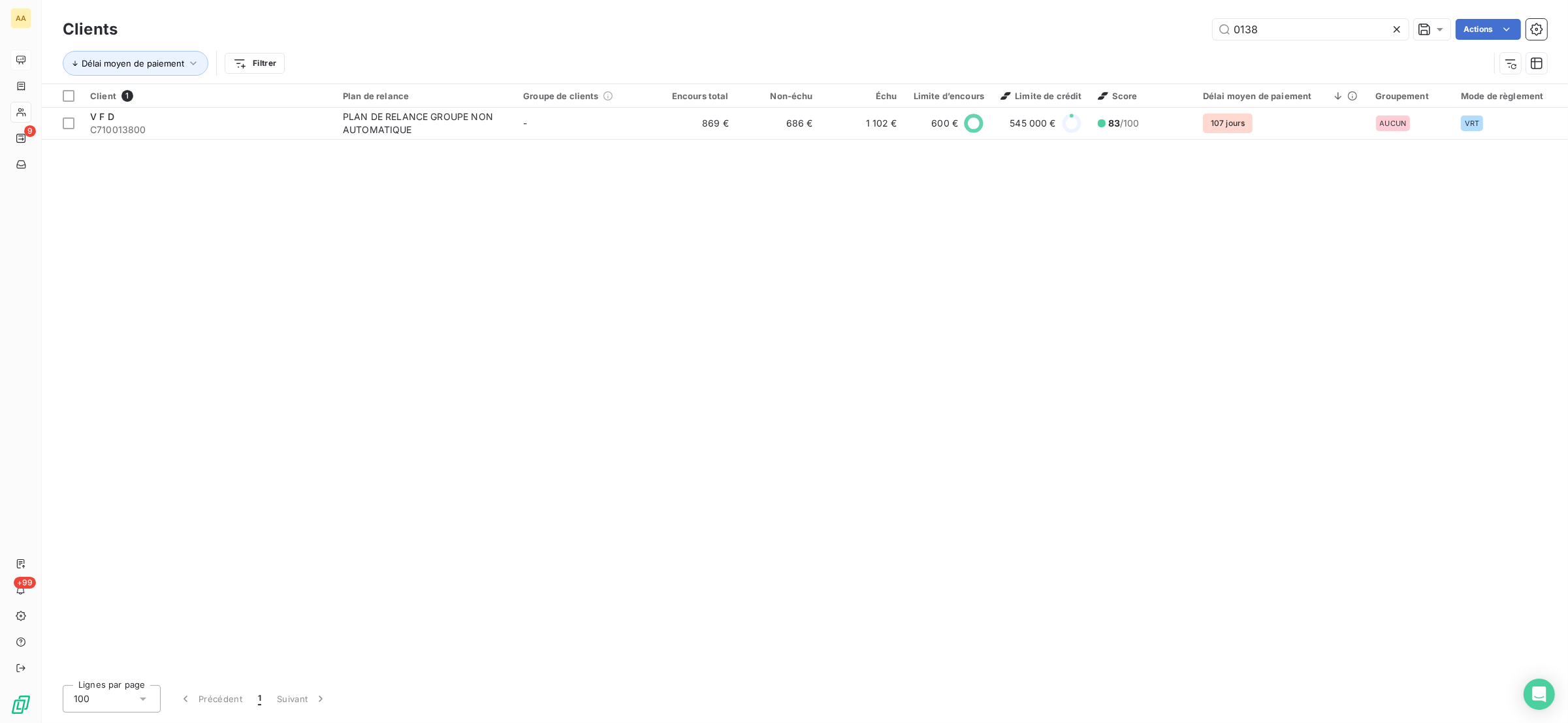
drag, startPoint x: 1271, startPoint y: 33, endPoint x: 1208, endPoint y: 55, distance: 66.7
click at [1208, 55] on div "Clients 0138 Actions Délai moyen de paiement Filtrer" at bounding box center [805, 49] width 1484 height 68
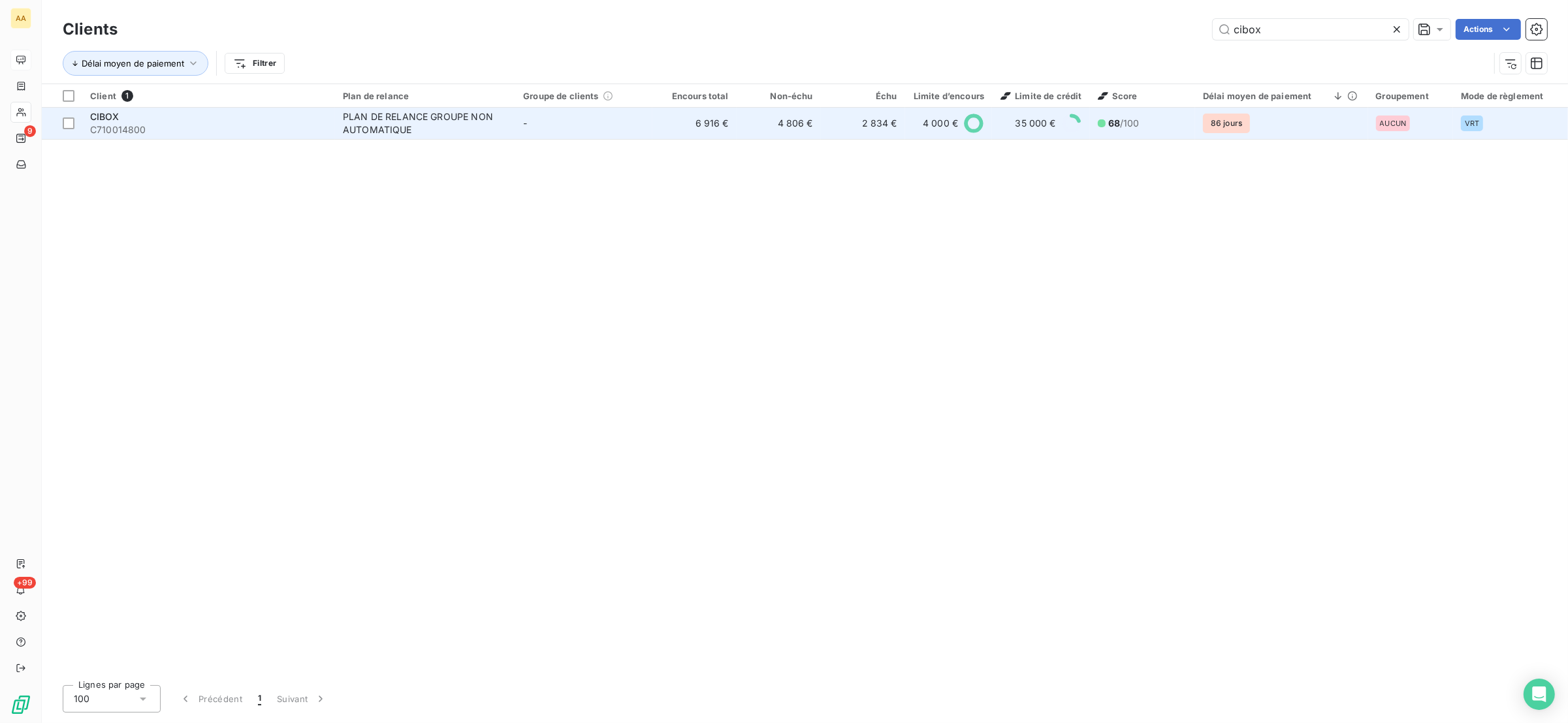
type input "cibox"
click at [832, 130] on td "2 834 €" at bounding box center [863, 123] width 84 height 31
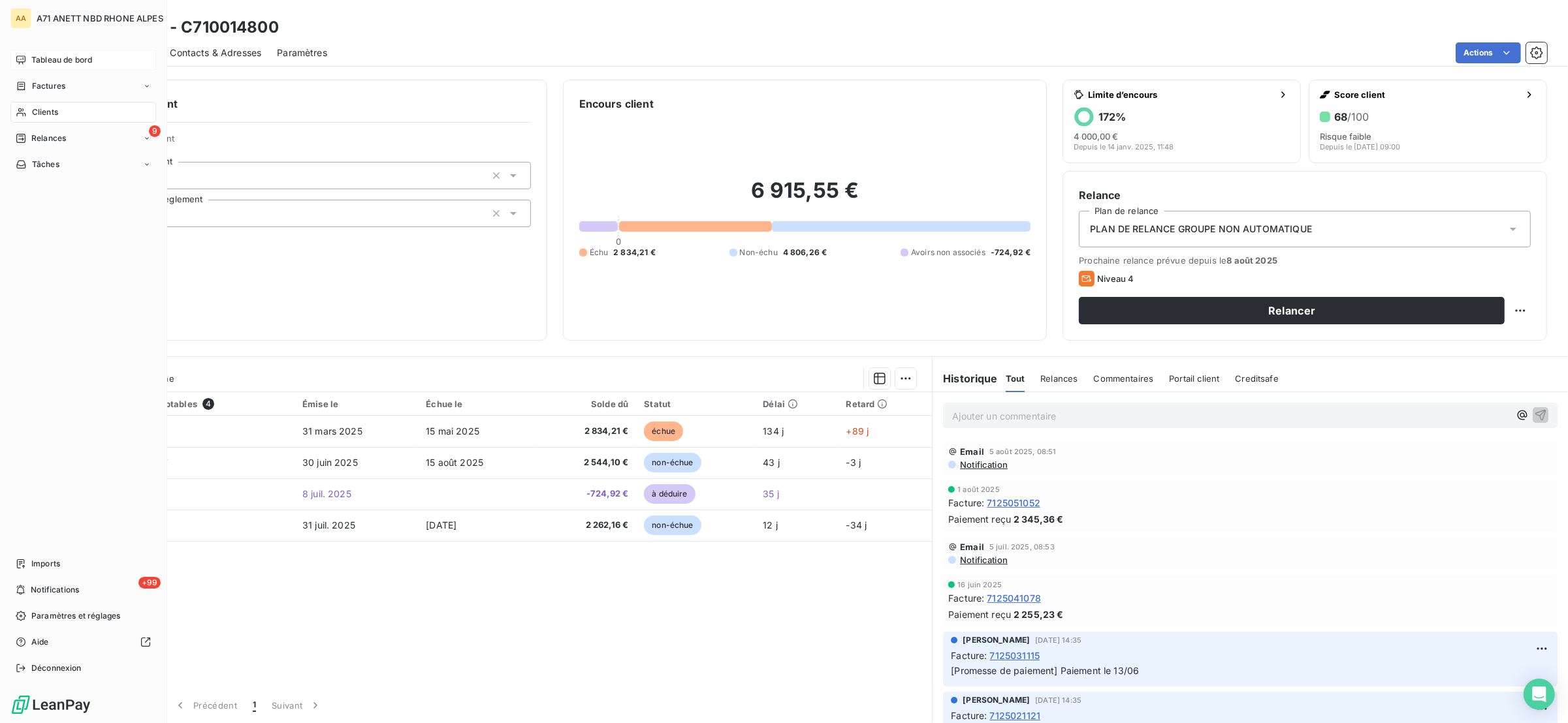
click at [67, 114] on div "Clients" at bounding box center [84, 112] width 146 height 21
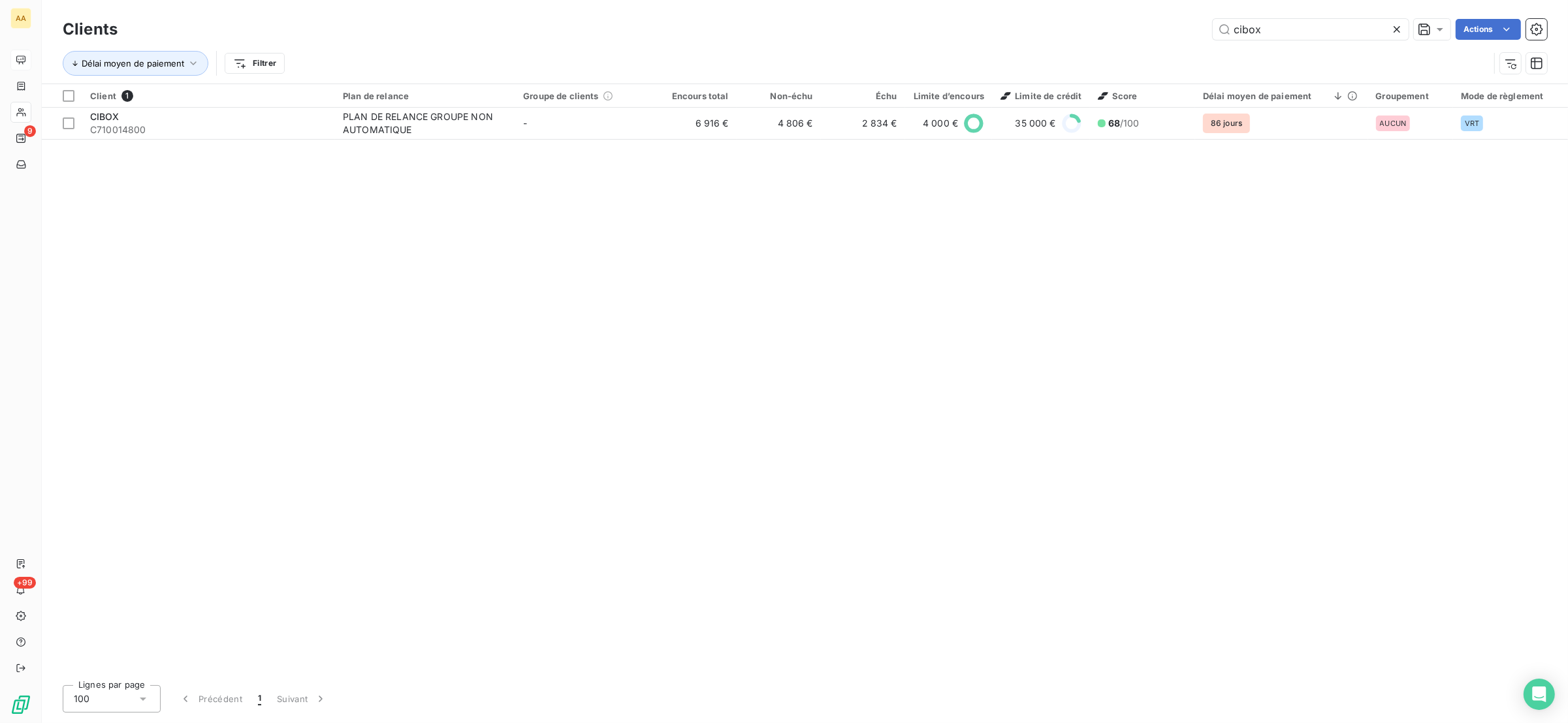
drag, startPoint x: 1292, startPoint y: 28, endPoint x: 1229, endPoint y: 77, distance: 79.8
click at [1229, 77] on div "Clients cibox Actions Délai moyen de paiement Filtrer" at bounding box center [805, 49] width 1484 height 68
drag, startPoint x: 1256, startPoint y: 20, endPoint x: 1216, endPoint y: 35, distance: 42.7
click at [1216, 35] on input "918" at bounding box center [1311, 29] width 196 height 21
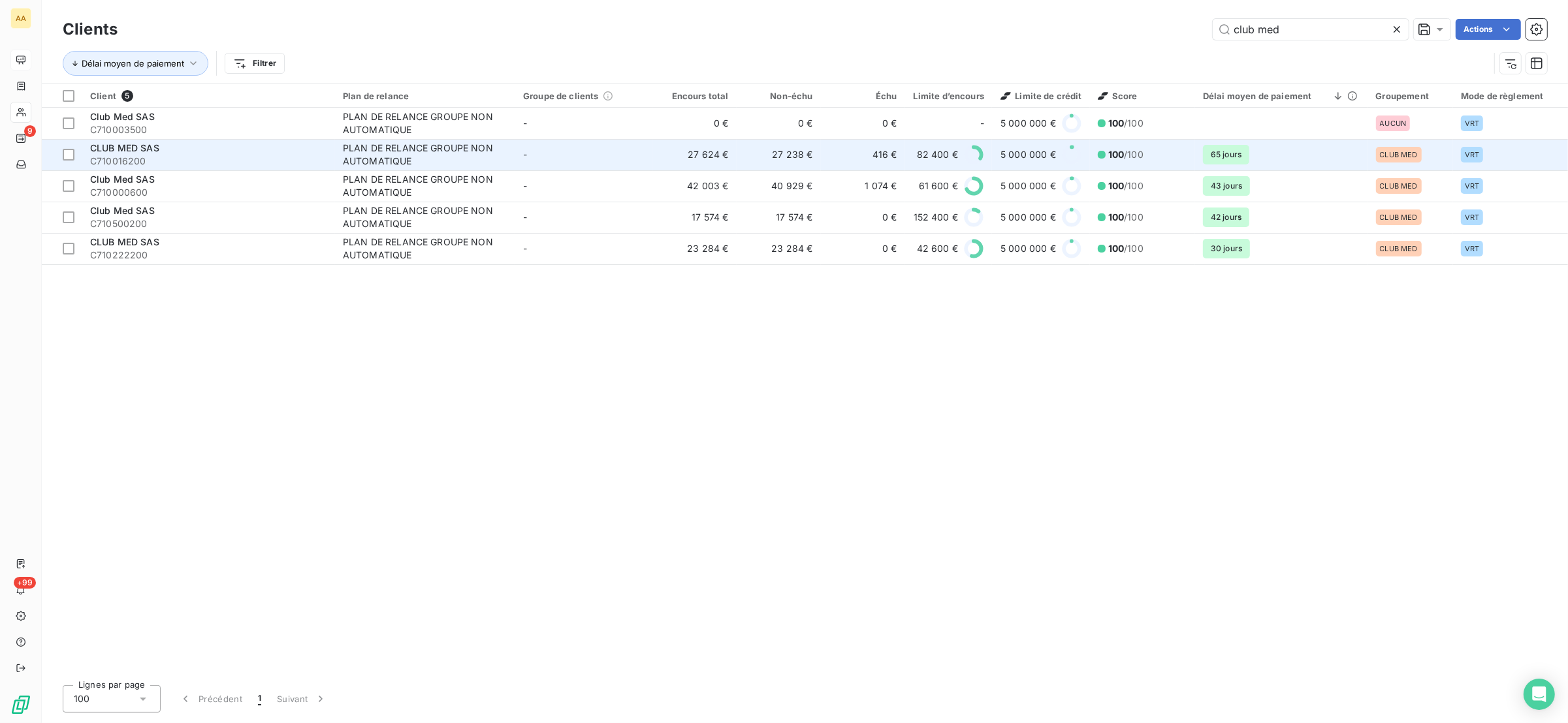
type input "club med"
click at [451, 155] on div "PLAN DE RELANCE GROUPE NON AUTOMATIQUE" at bounding box center [424, 155] width 163 height 26
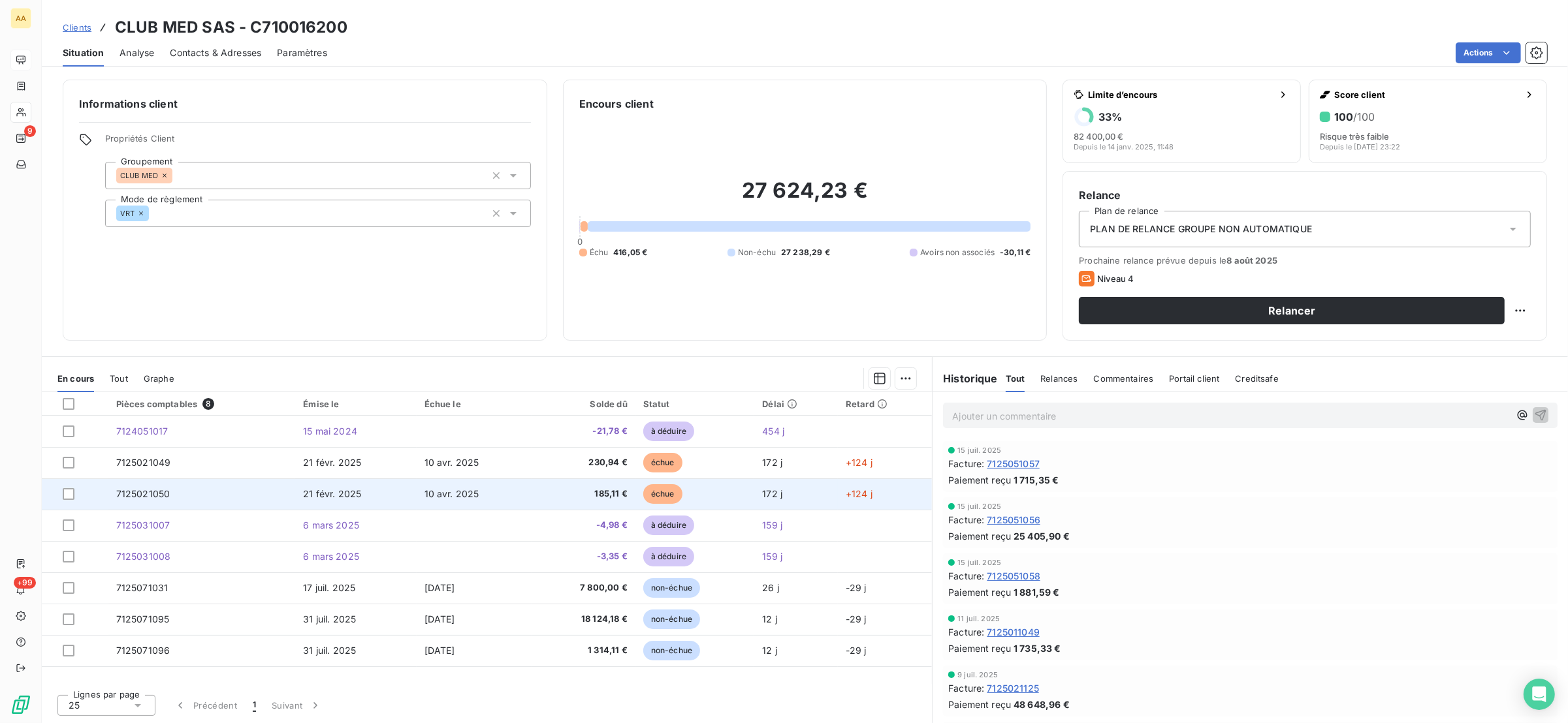
click at [599, 495] on span "185,11 €" at bounding box center [583, 494] width 87 height 13
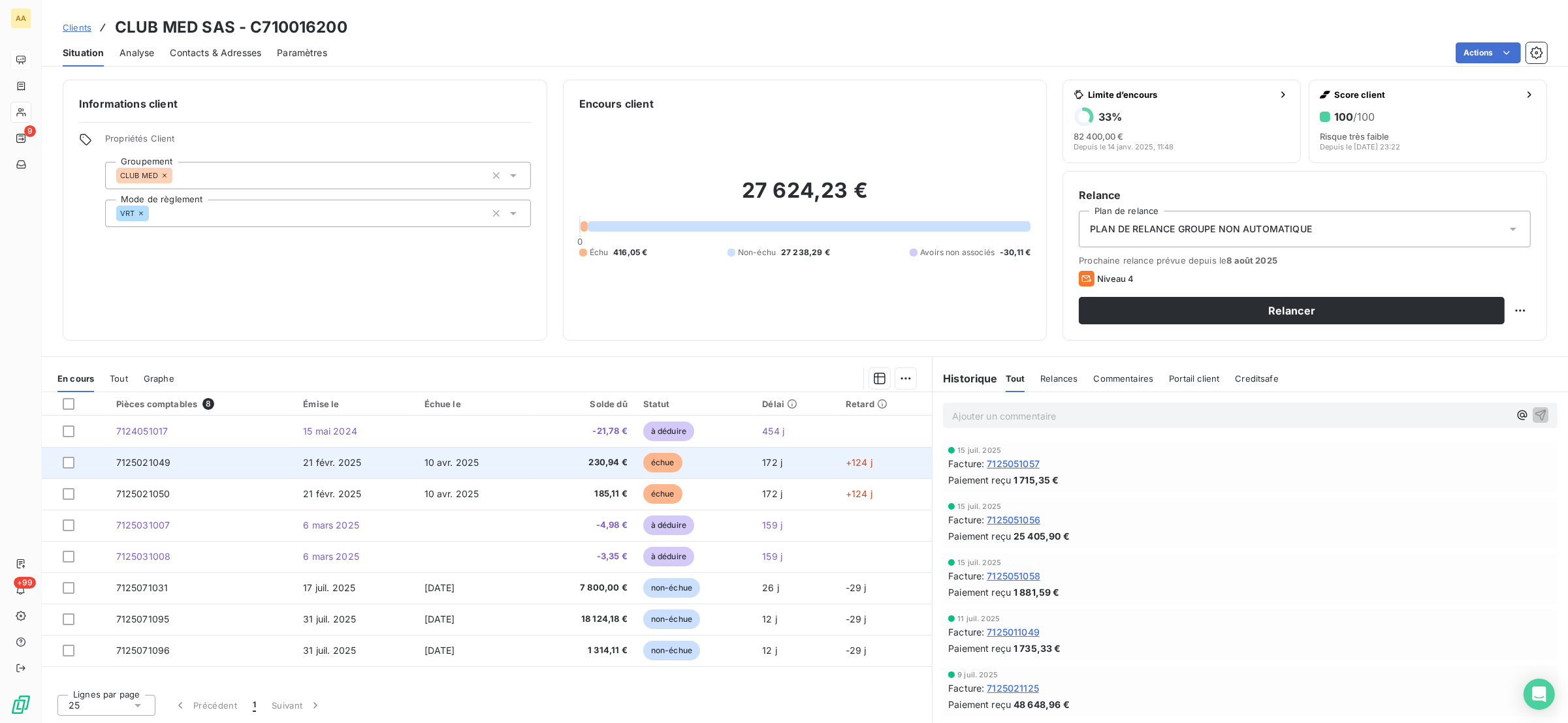
click at [572, 464] on span "230,94 €" at bounding box center [583, 463] width 87 height 13
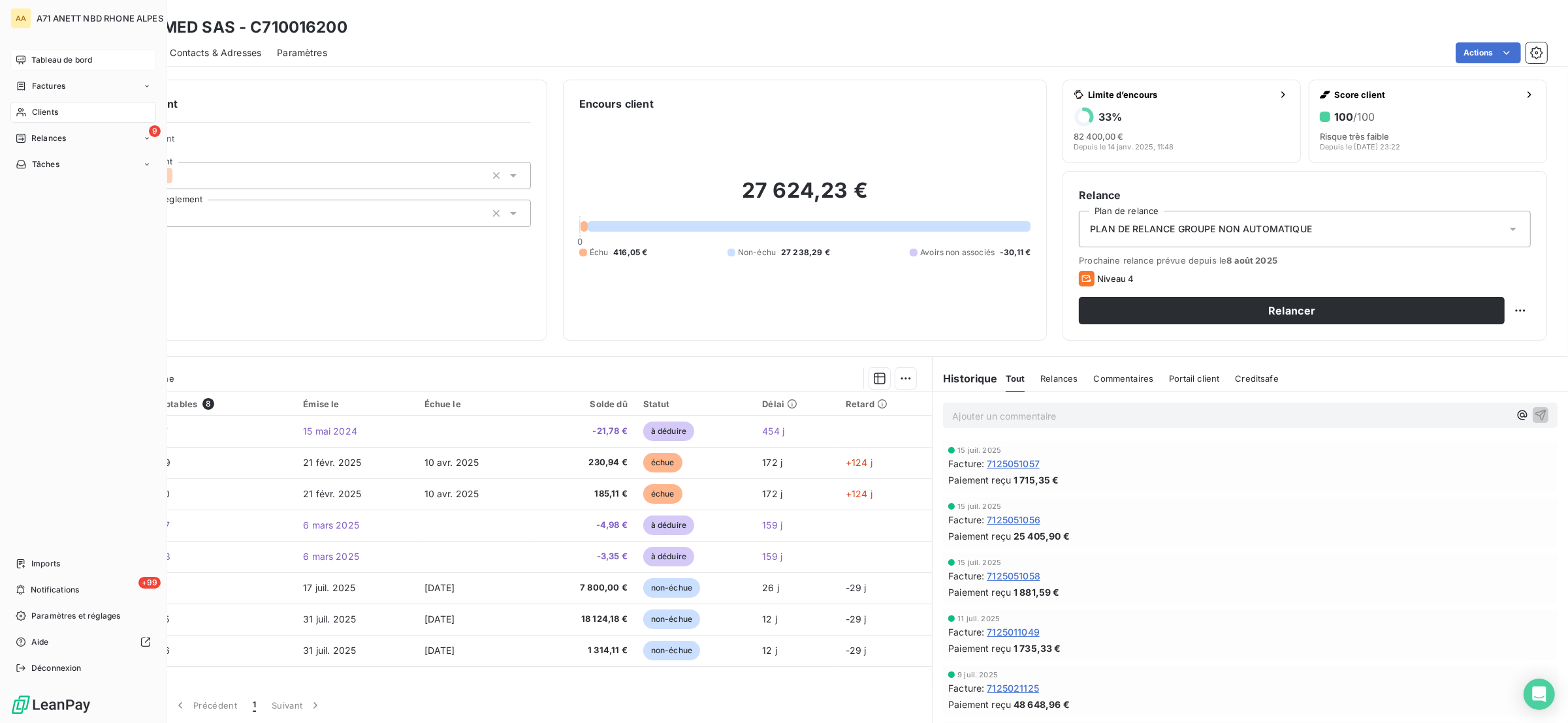
click at [33, 110] on span "Clients" at bounding box center [45, 112] width 26 height 11
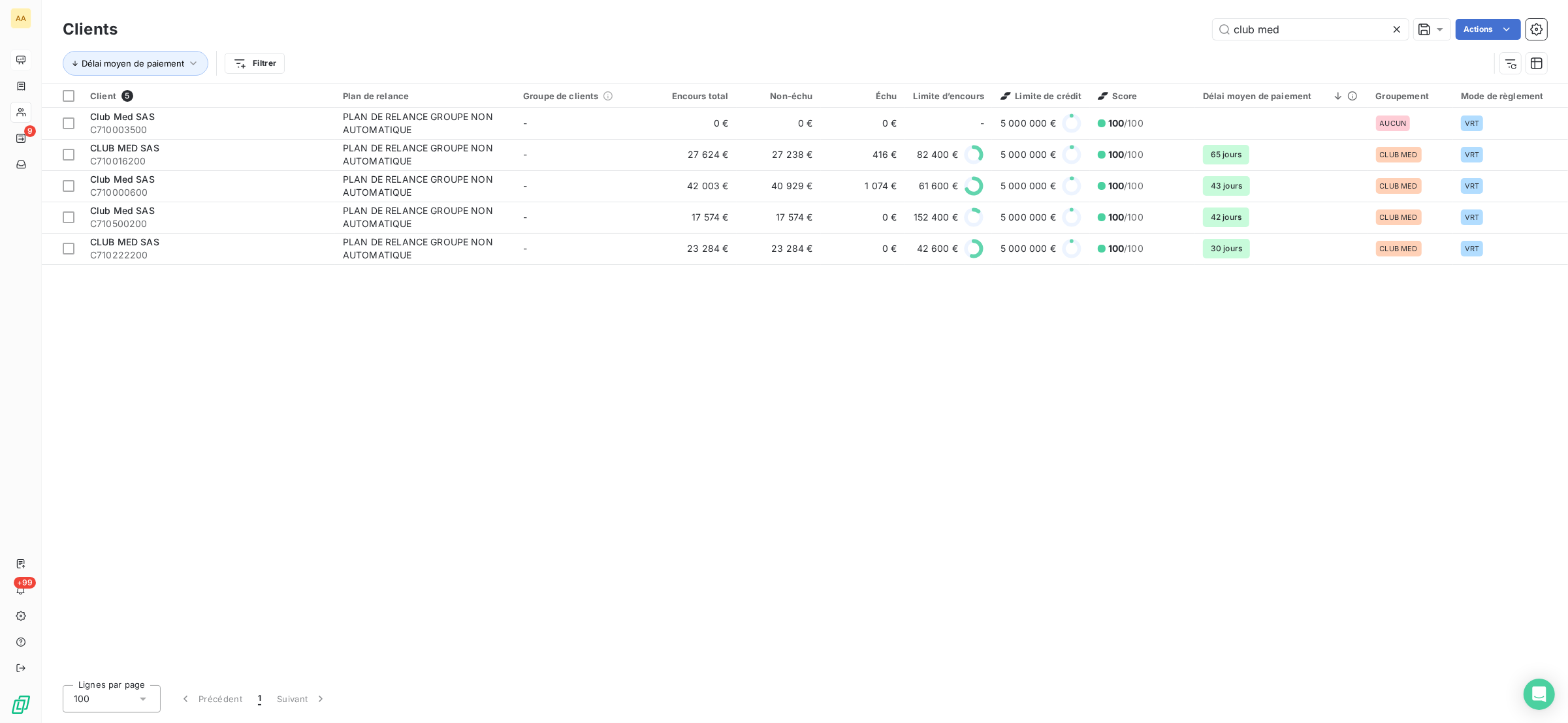
drag, startPoint x: 1291, startPoint y: 29, endPoint x: 1215, endPoint y: 61, distance: 82.5
click at [1215, 61] on div "Clients club med Actions Délai moyen de paiement Filtrer" at bounding box center [805, 49] width 1484 height 68
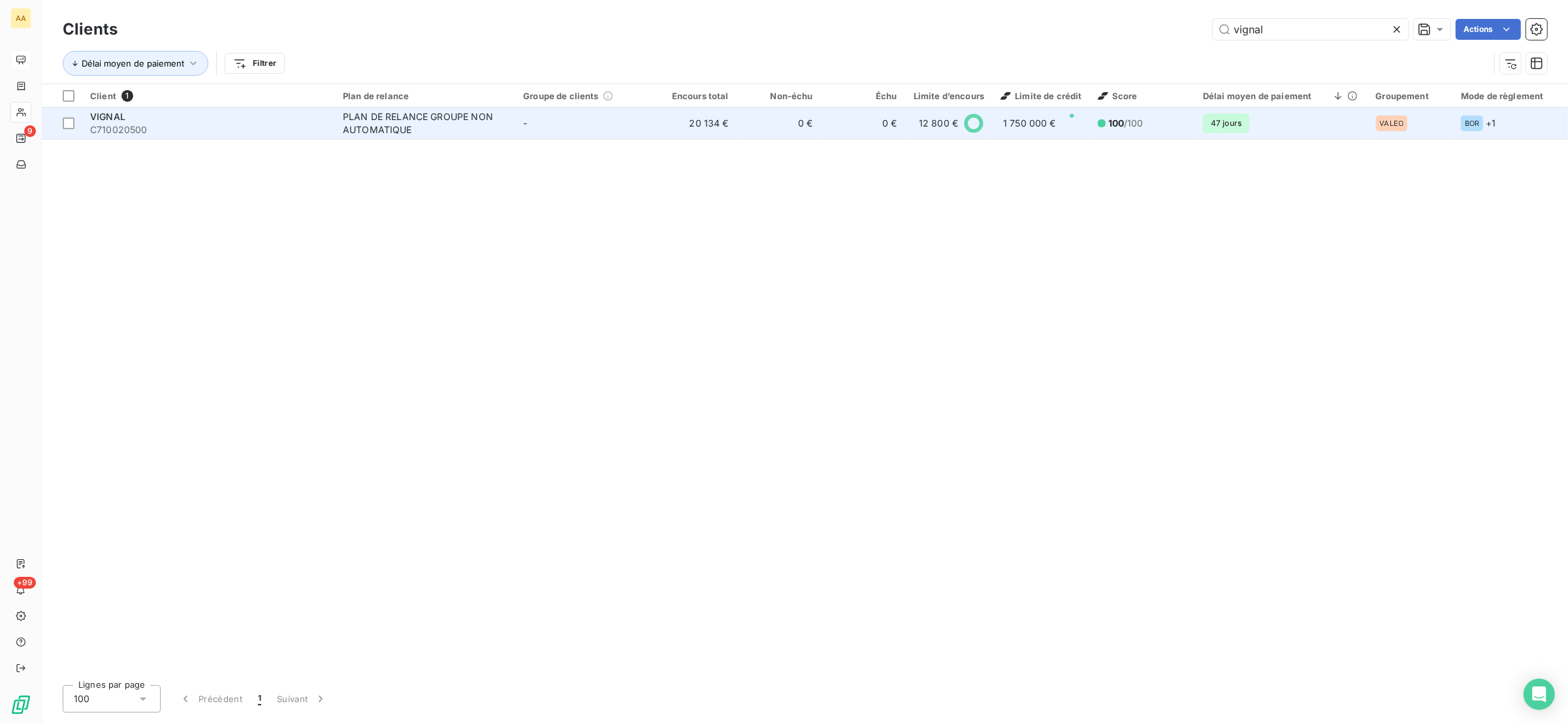
type input "vignal"
click at [582, 119] on td "-" at bounding box center [583, 123] width 137 height 31
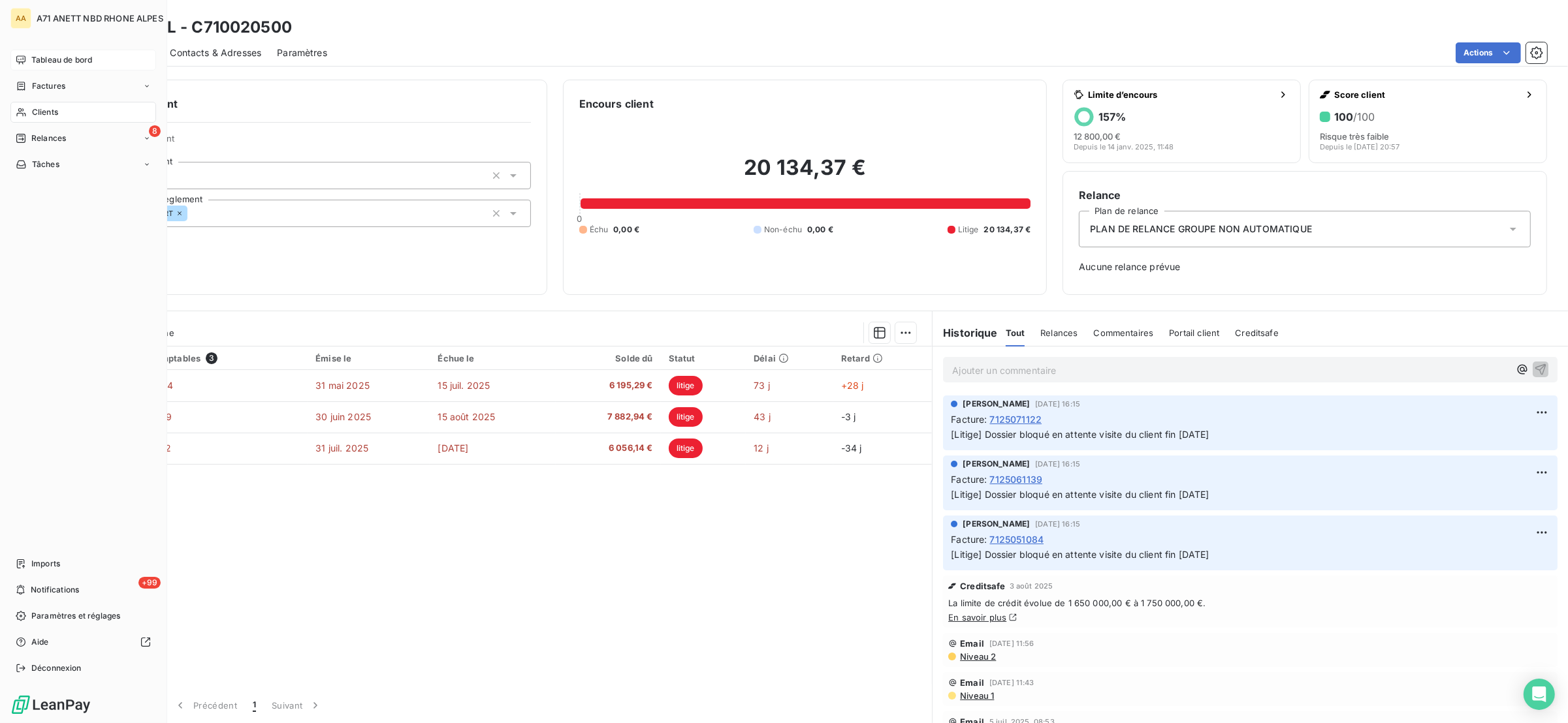
click at [21, 110] on icon at bounding box center [21, 113] width 11 height 11
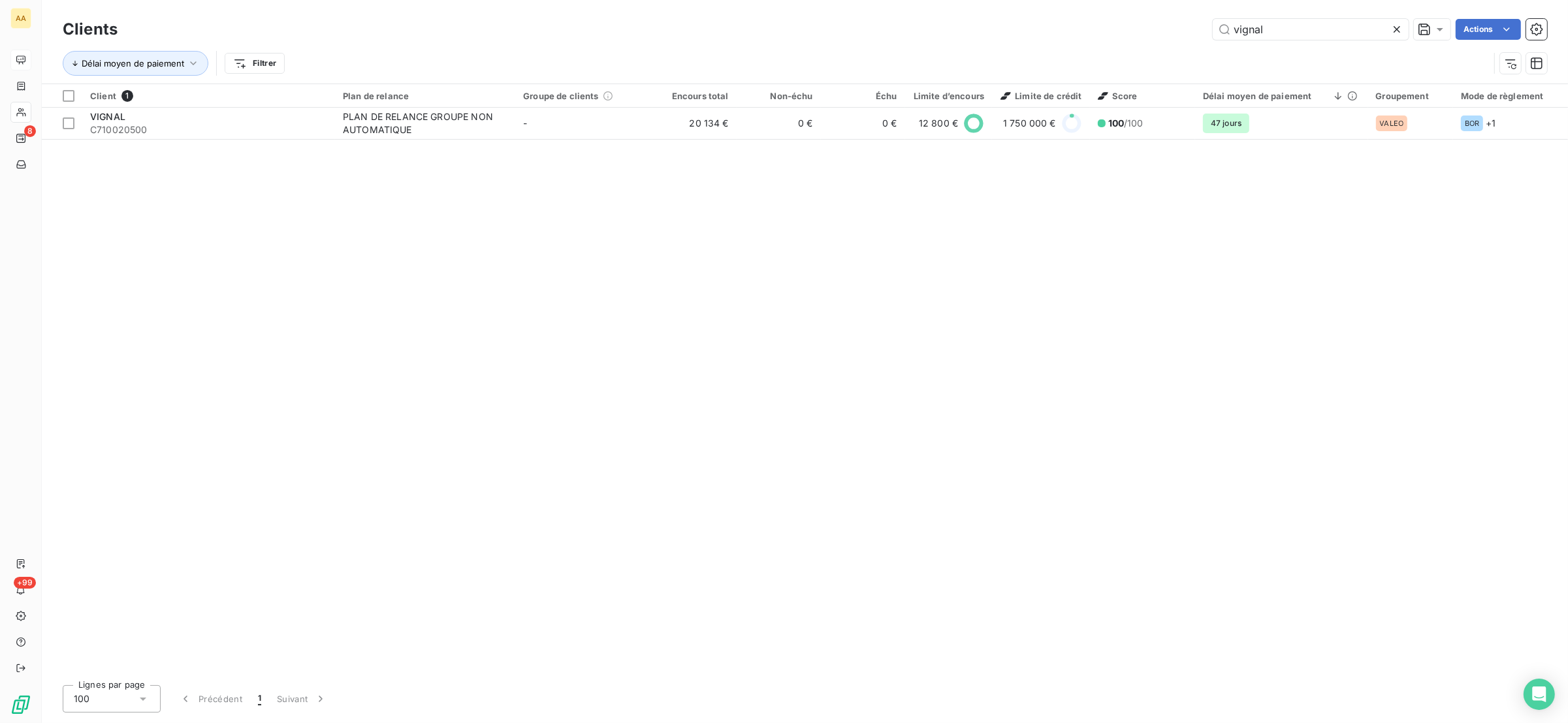
drag, startPoint x: 1276, startPoint y: 32, endPoint x: 1189, endPoint y: 39, distance: 87.3
click at [1192, 35] on div "vignal Actions" at bounding box center [840, 29] width 1414 height 21
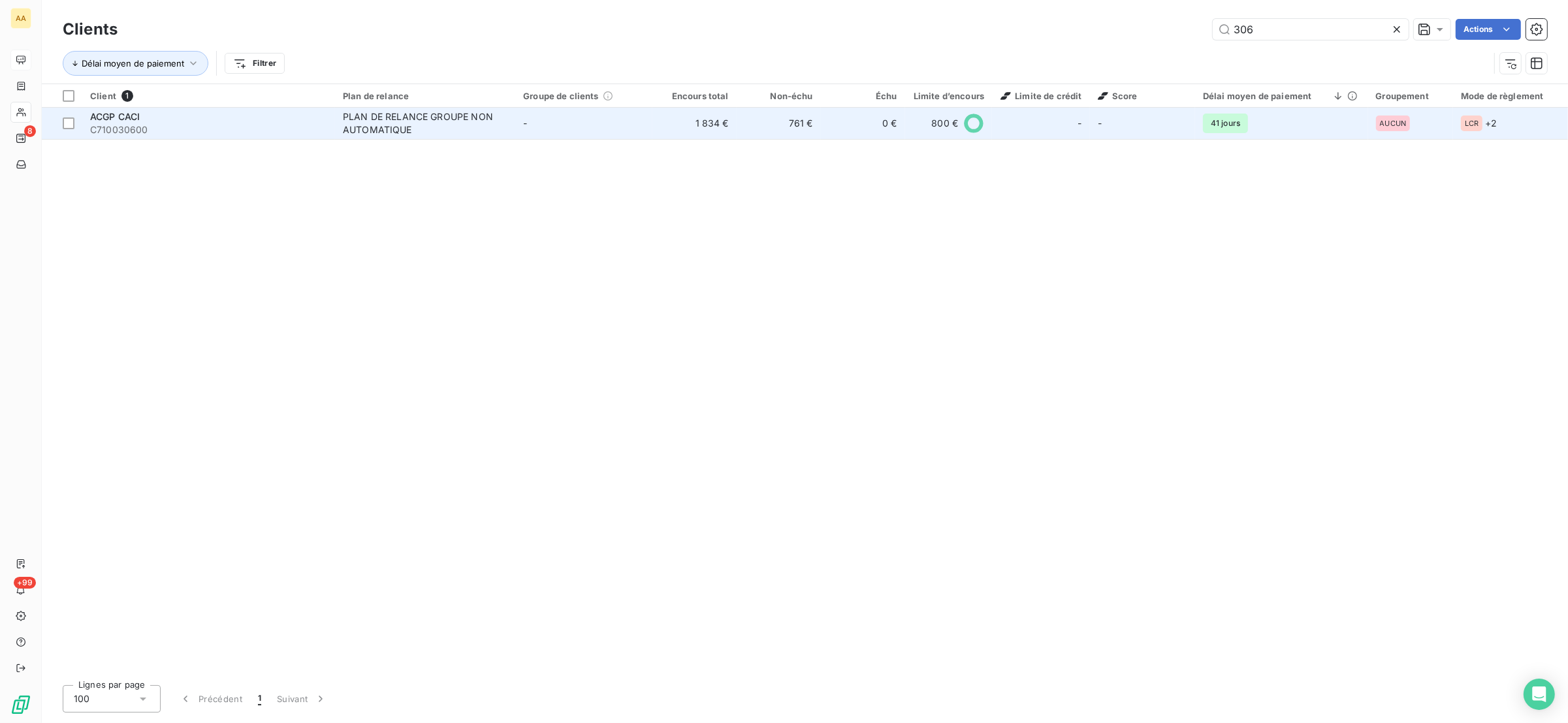
type input "306"
click at [434, 130] on div "PLAN DE RELANCE GROUPE NON AUTOMATIQUE" at bounding box center [424, 123] width 163 height 26
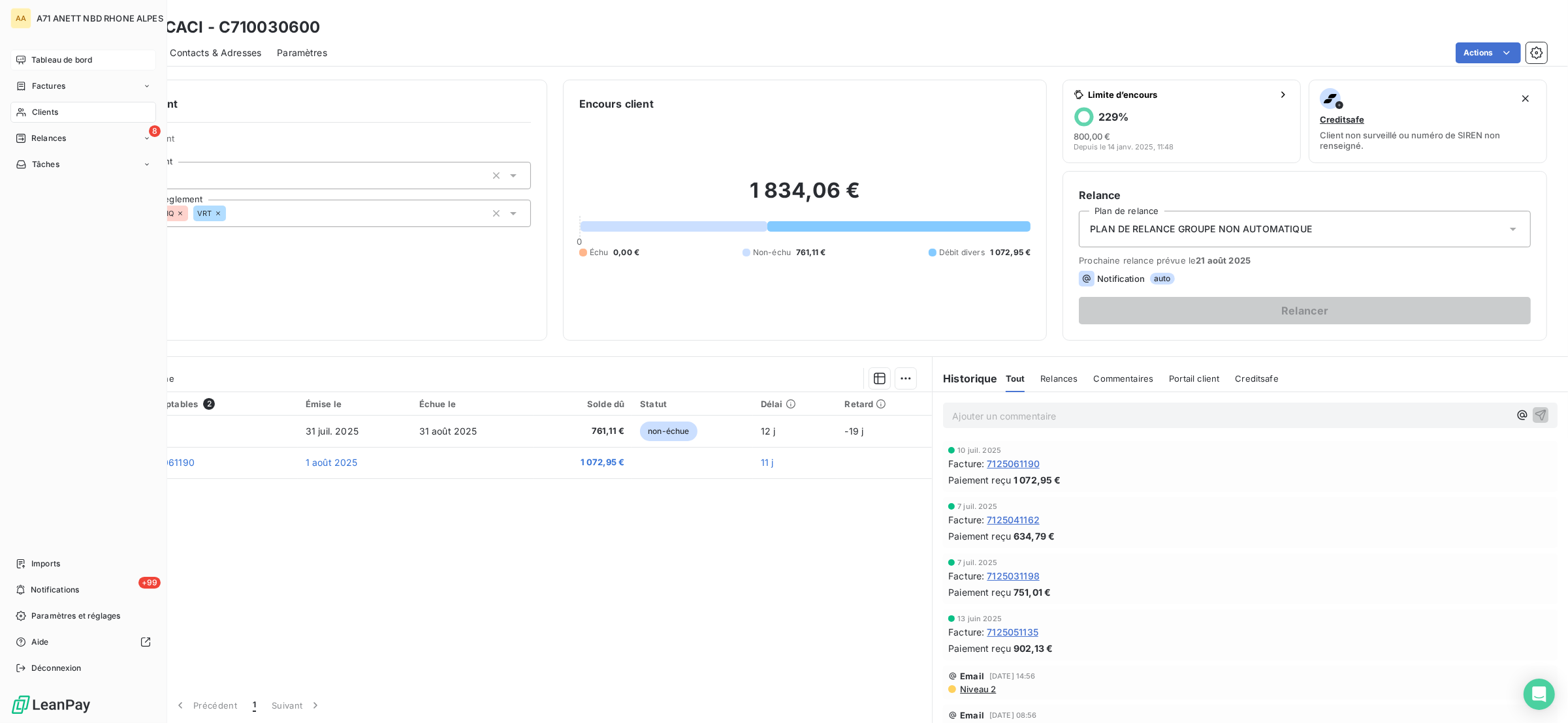
click at [32, 113] on span "Clients" at bounding box center [45, 112] width 26 height 11
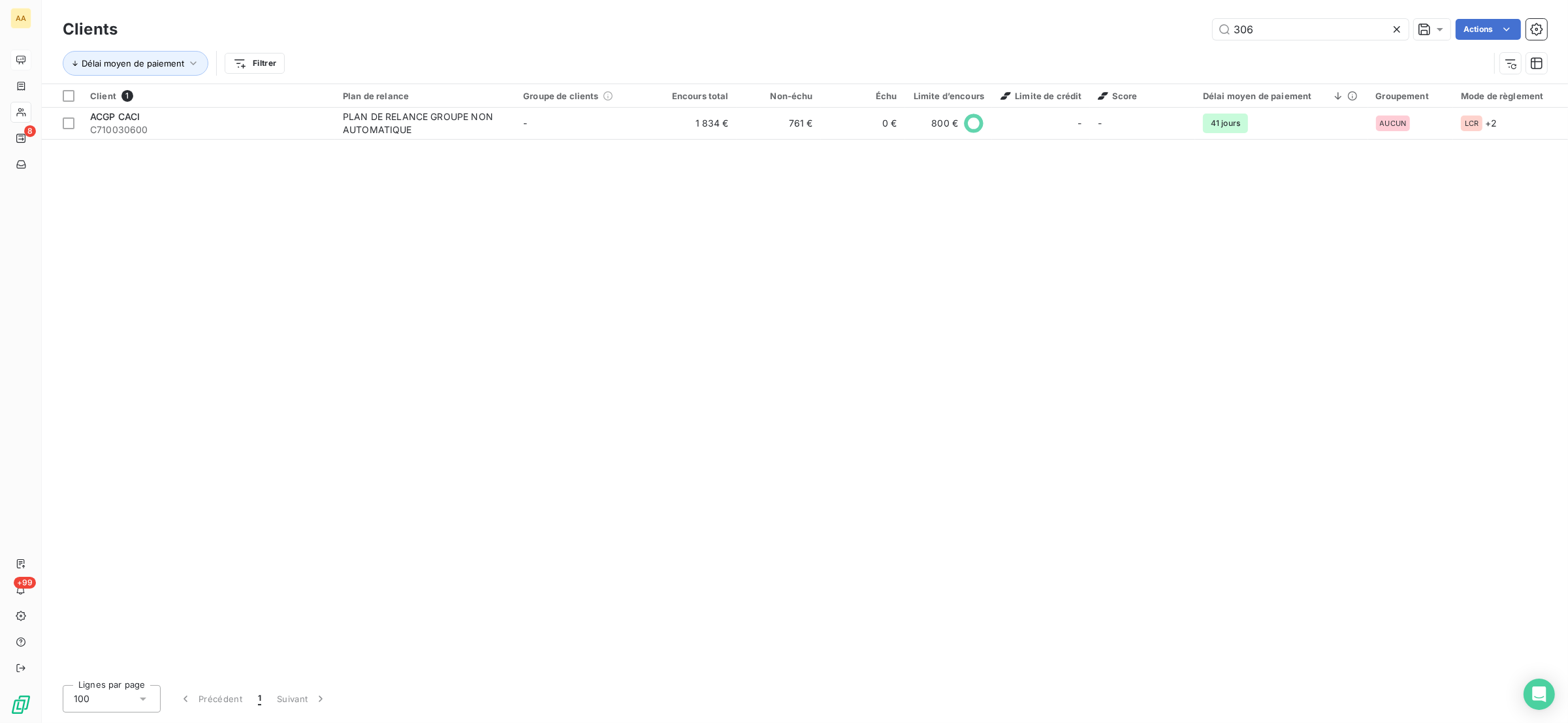
drag, startPoint x: 1268, startPoint y: 28, endPoint x: 1186, endPoint y: 68, distance: 91.2
click at [1186, 68] on div "Clients 306 Actions Délai moyen de paiement Filtrer" at bounding box center [805, 49] width 1484 height 68
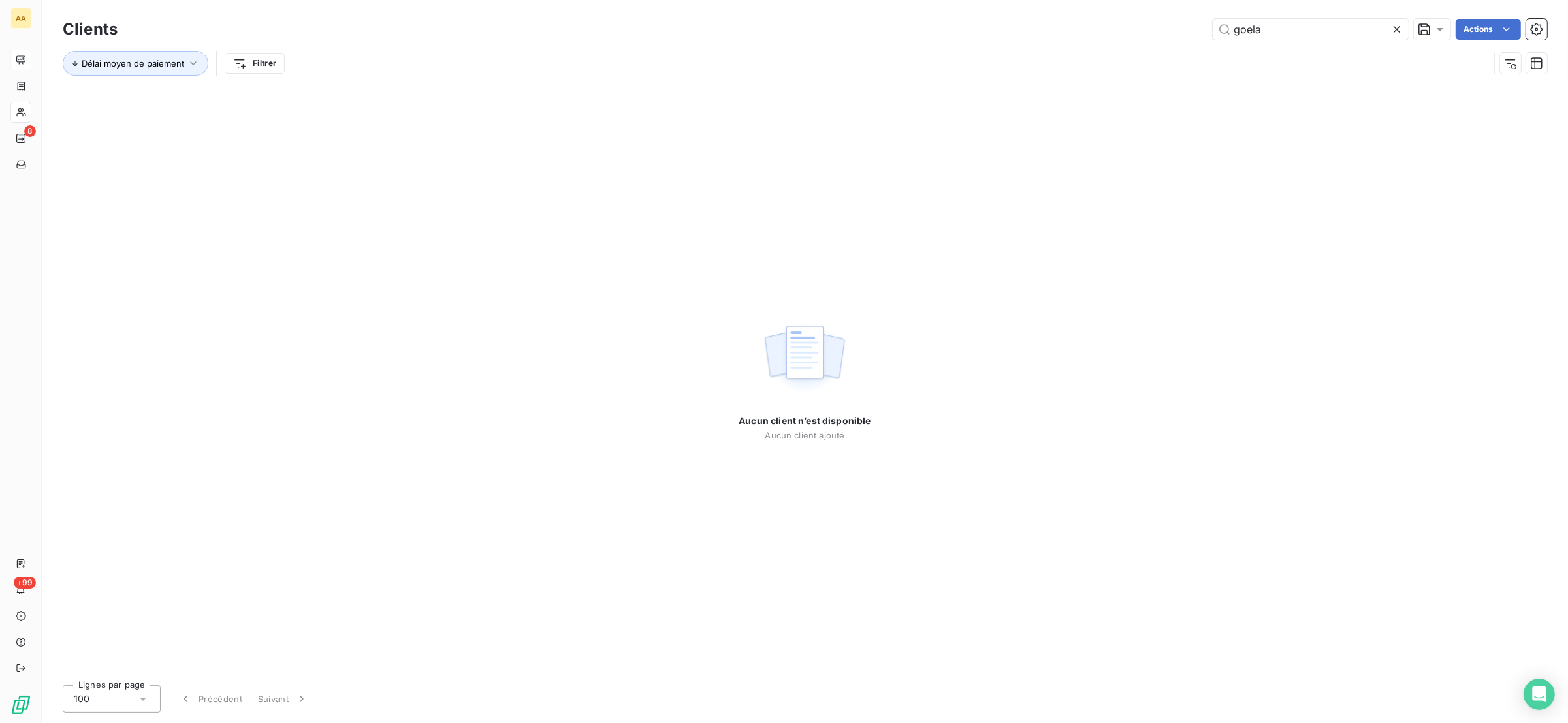
drag, startPoint x: 1275, startPoint y: 25, endPoint x: 1220, endPoint y: 48, distance: 59.6
click at [1224, 44] on div "Clients goela Actions Délai moyen de paiement Filtrer" at bounding box center [805, 49] width 1484 height 68
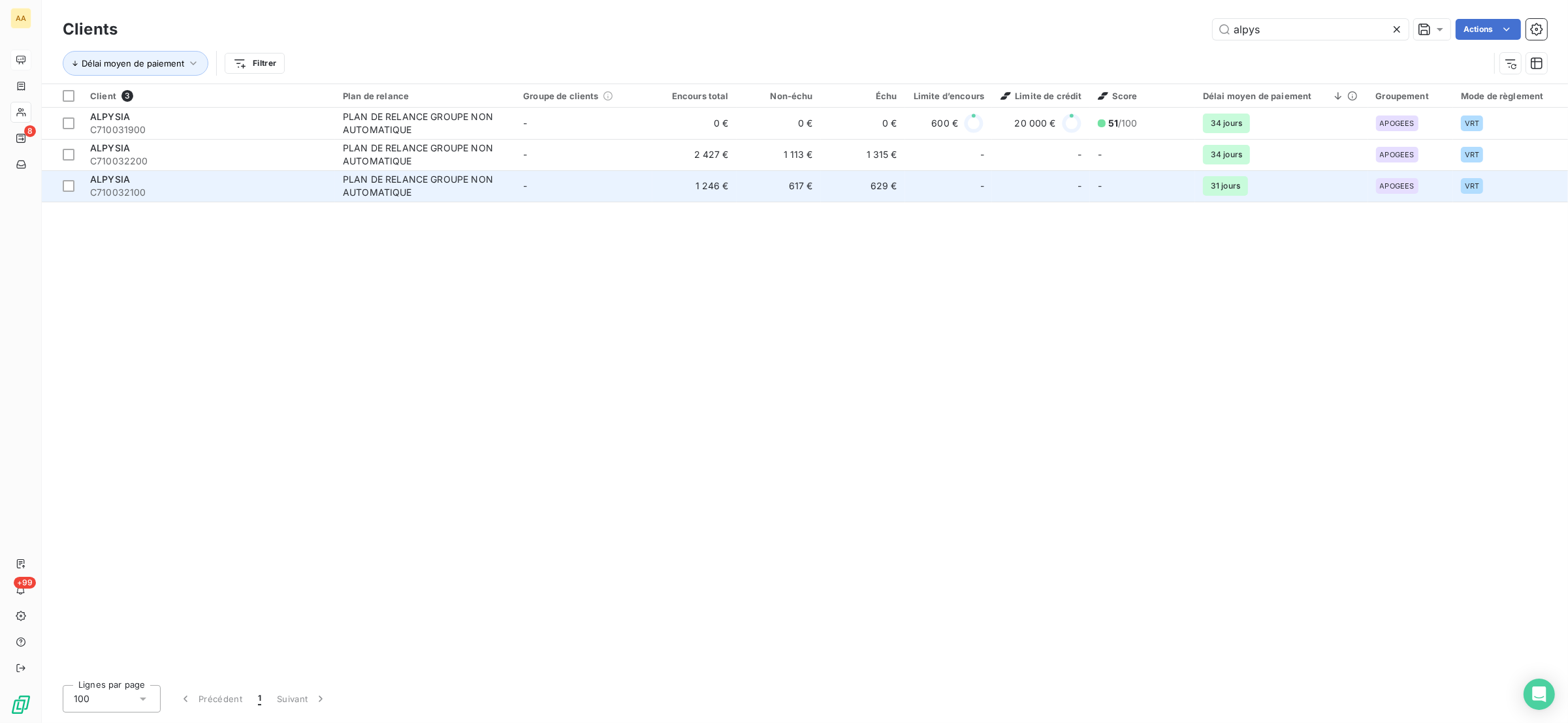
type input "alpys"
click at [853, 185] on td "629 €" at bounding box center [863, 185] width 84 height 31
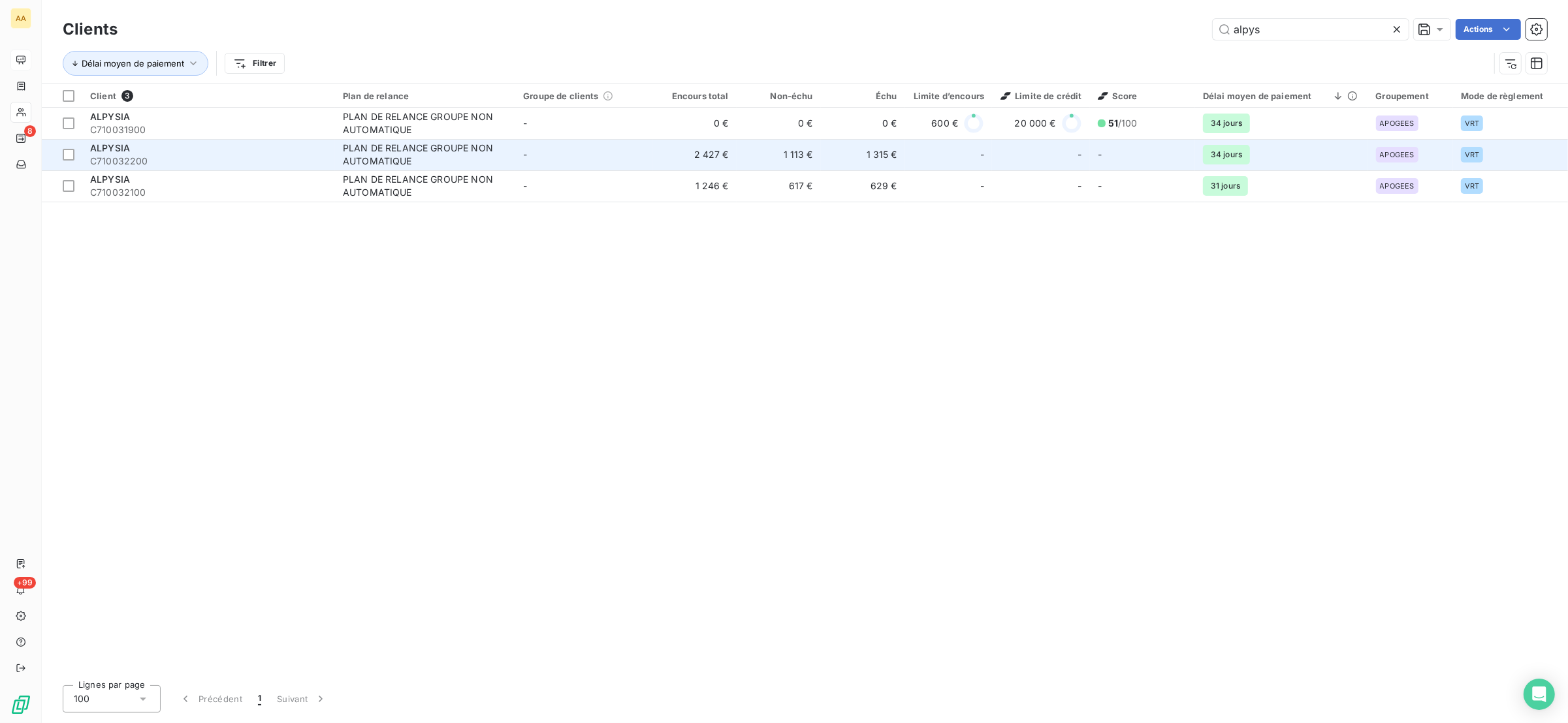
click at [247, 153] on div "ALPYSIA" at bounding box center [208, 148] width 237 height 13
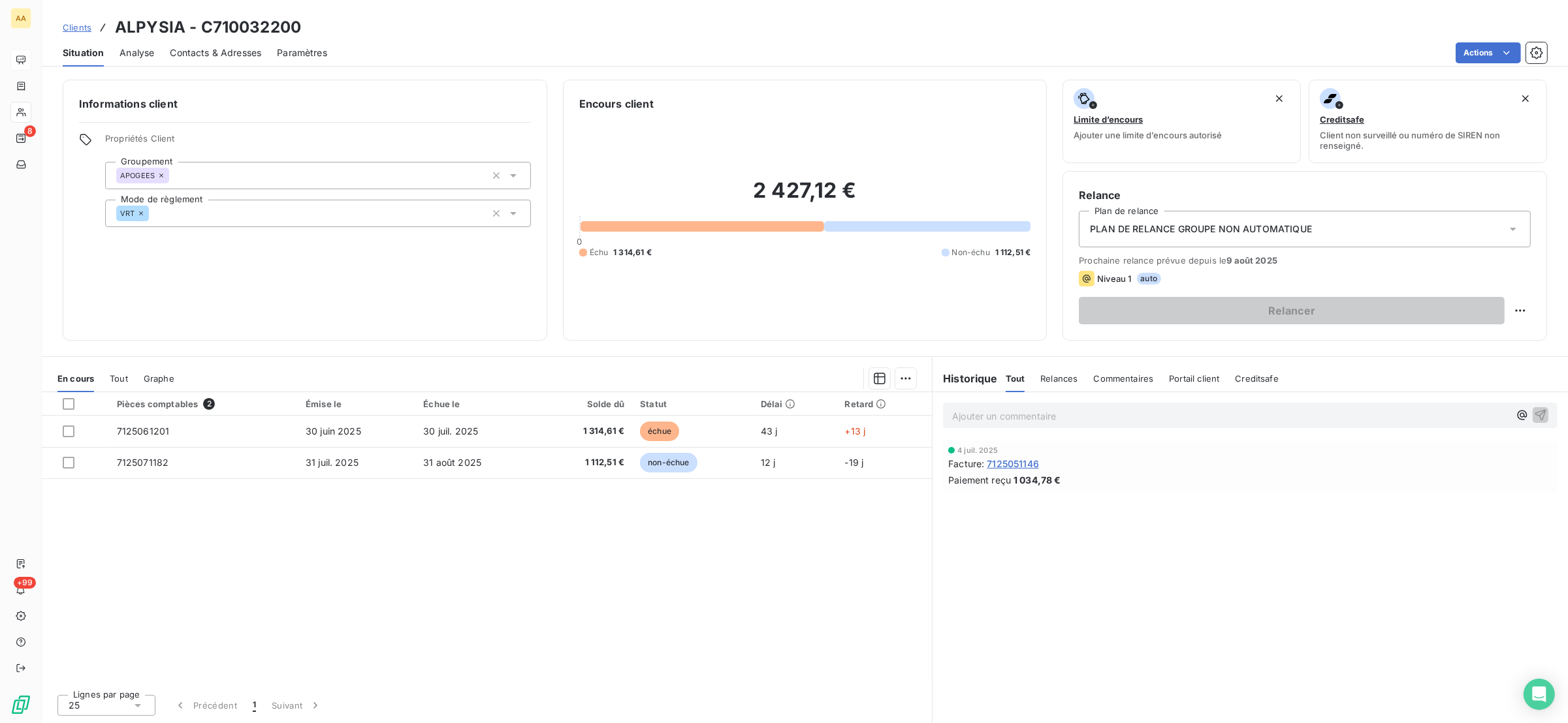
click at [1229, 229] on span "PLAN DE RELANCE GROUPE NON AUTOMATIQUE" at bounding box center [1201, 229] width 222 height 13
click at [1214, 263] on span "PLAN DE RELANCE GROUPE NON AUTOMATIQUE" at bounding box center [1198, 261] width 222 height 13
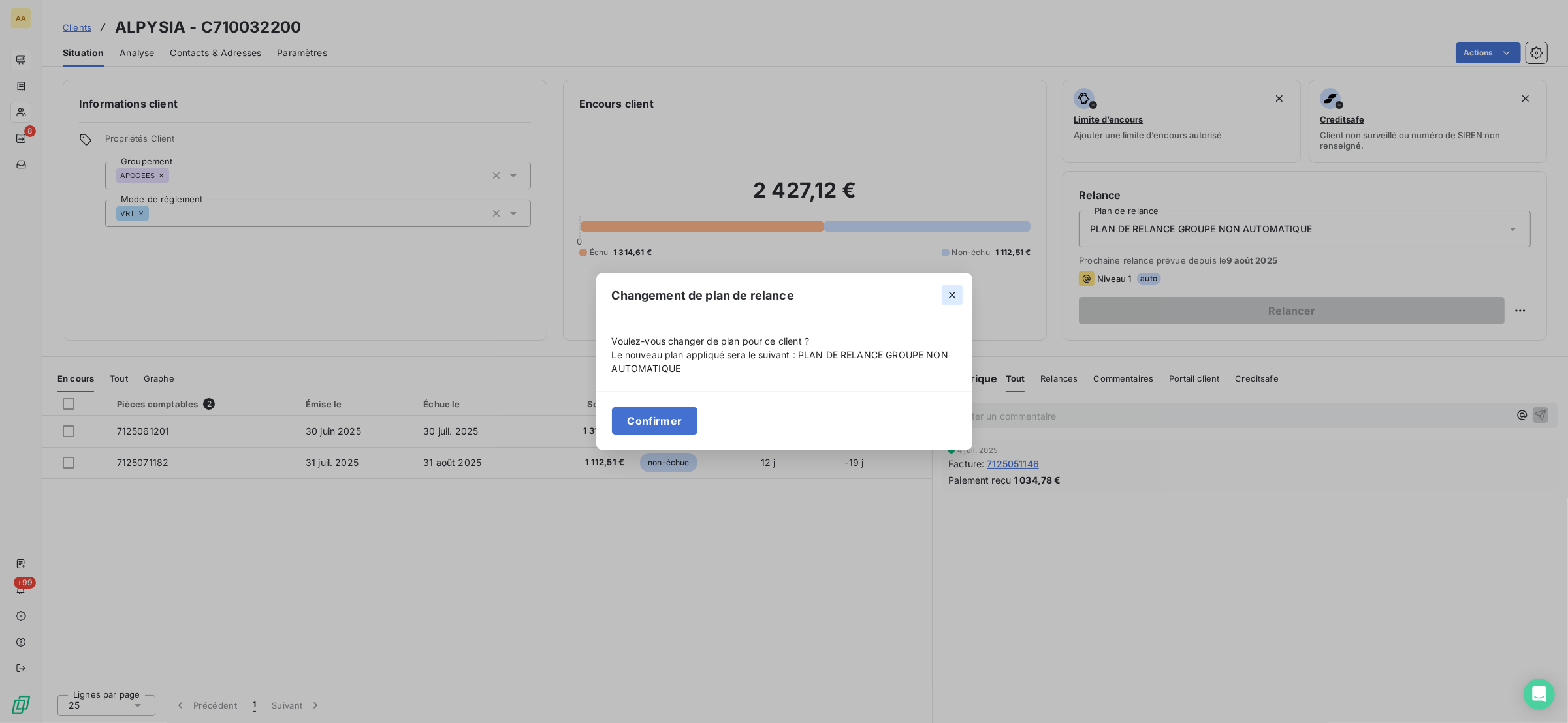
click at [956, 295] on icon "button" at bounding box center [952, 295] width 13 height 13
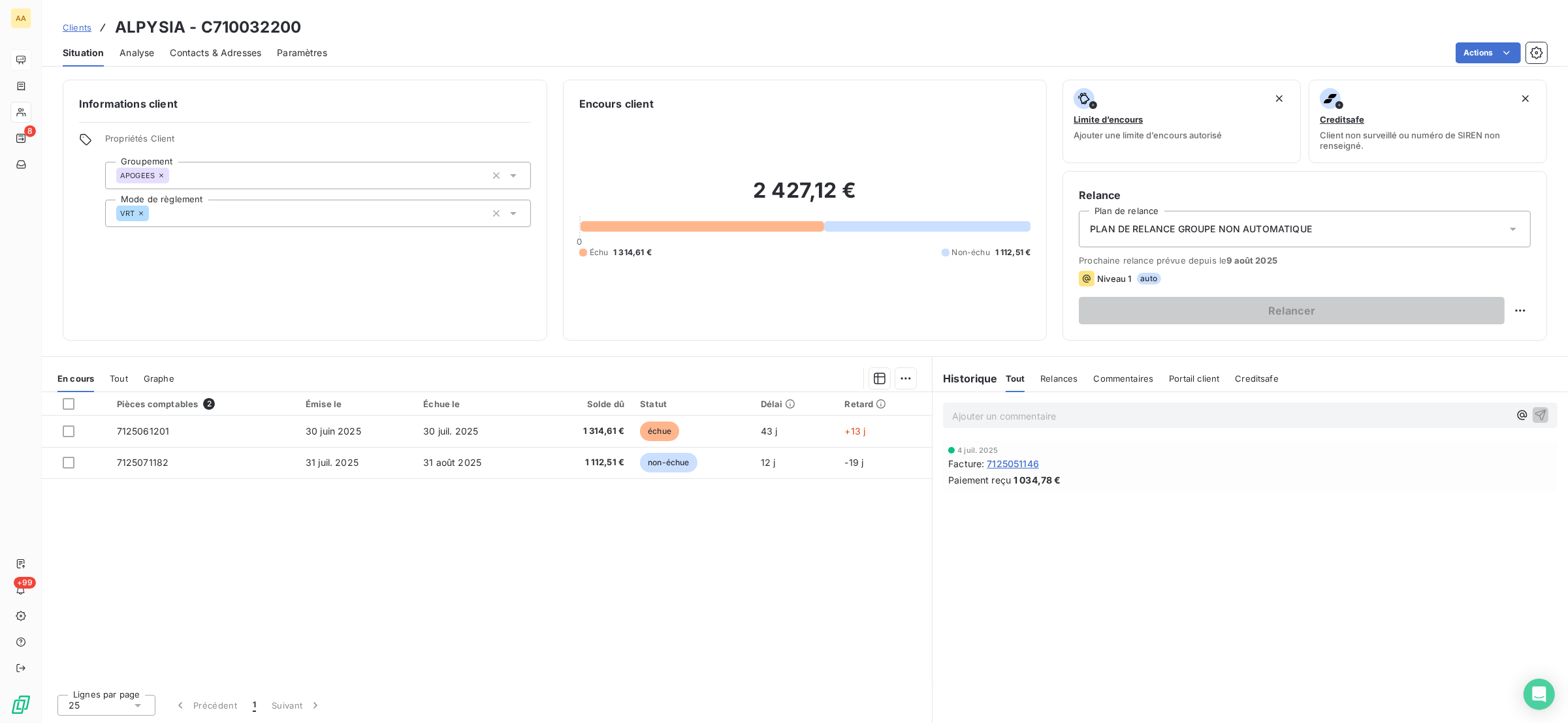
click at [1128, 223] on span "PLAN DE RELANCE GROUPE NON AUTOMATIQUE" at bounding box center [1201, 229] width 222 height 13
click at [142, 51] on span "Analyse" at bounding box center [136, 53] width 34 height 13
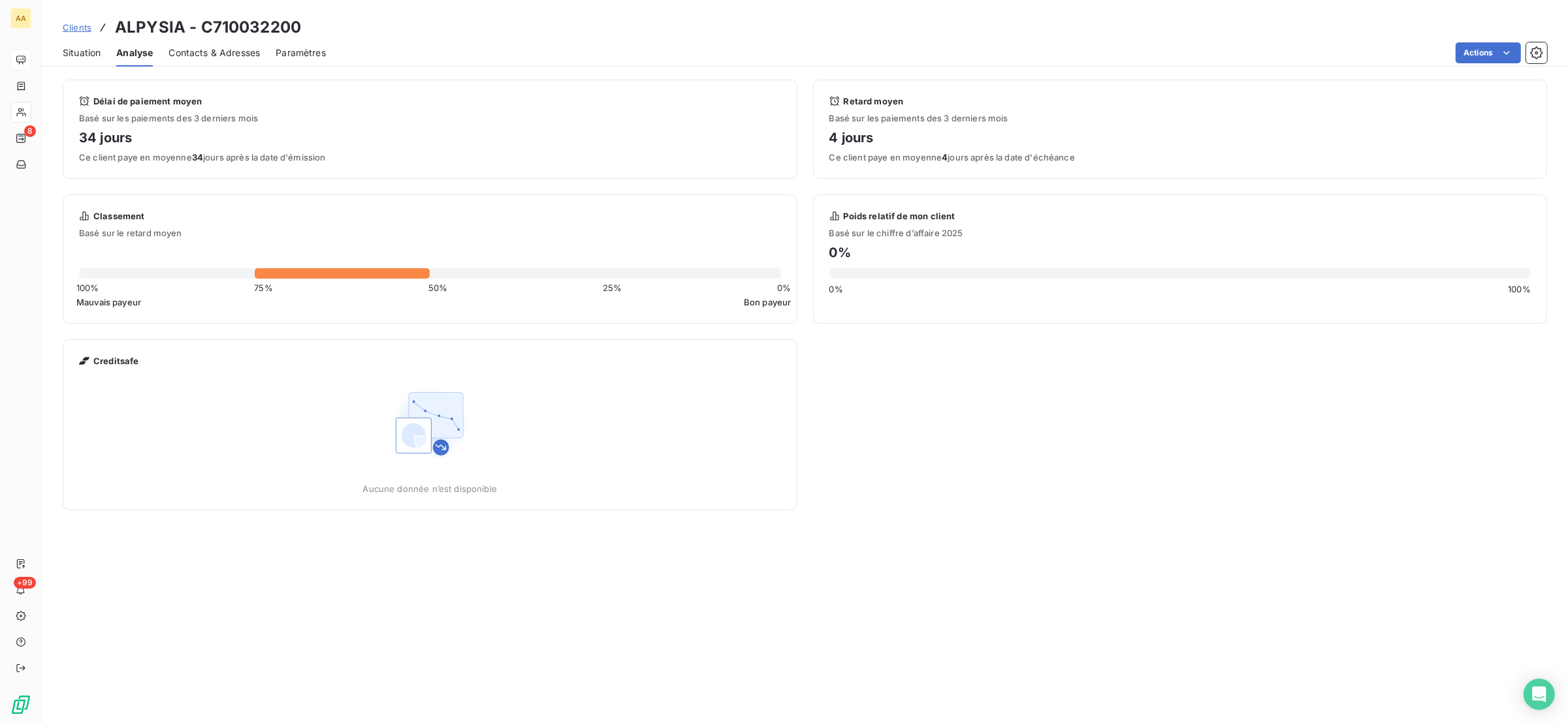
click at [84, 51] on span "Situation" at bounding box center [81, 53] width 38 height 13
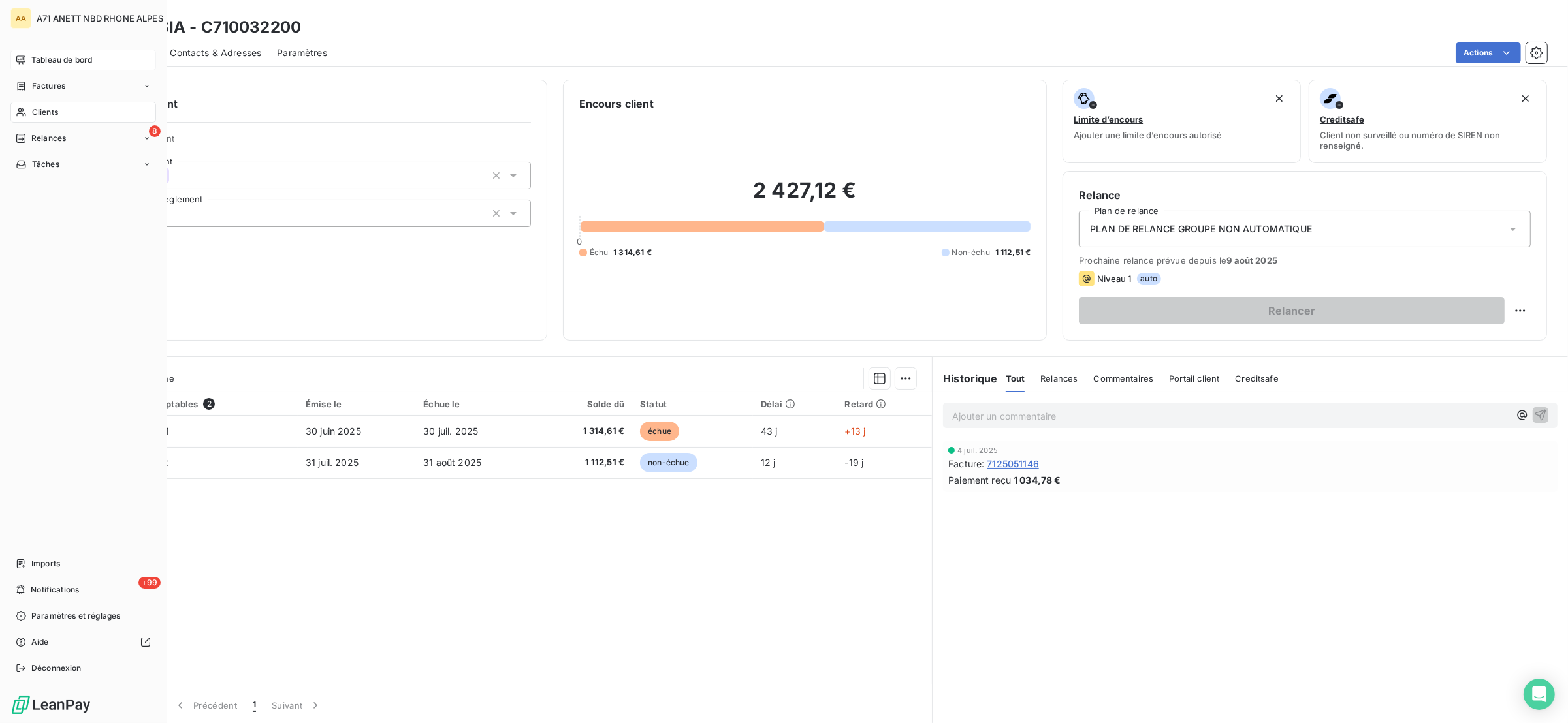
click at [22, 116] on icon at bounding box center [21, 112] width 9 height 8
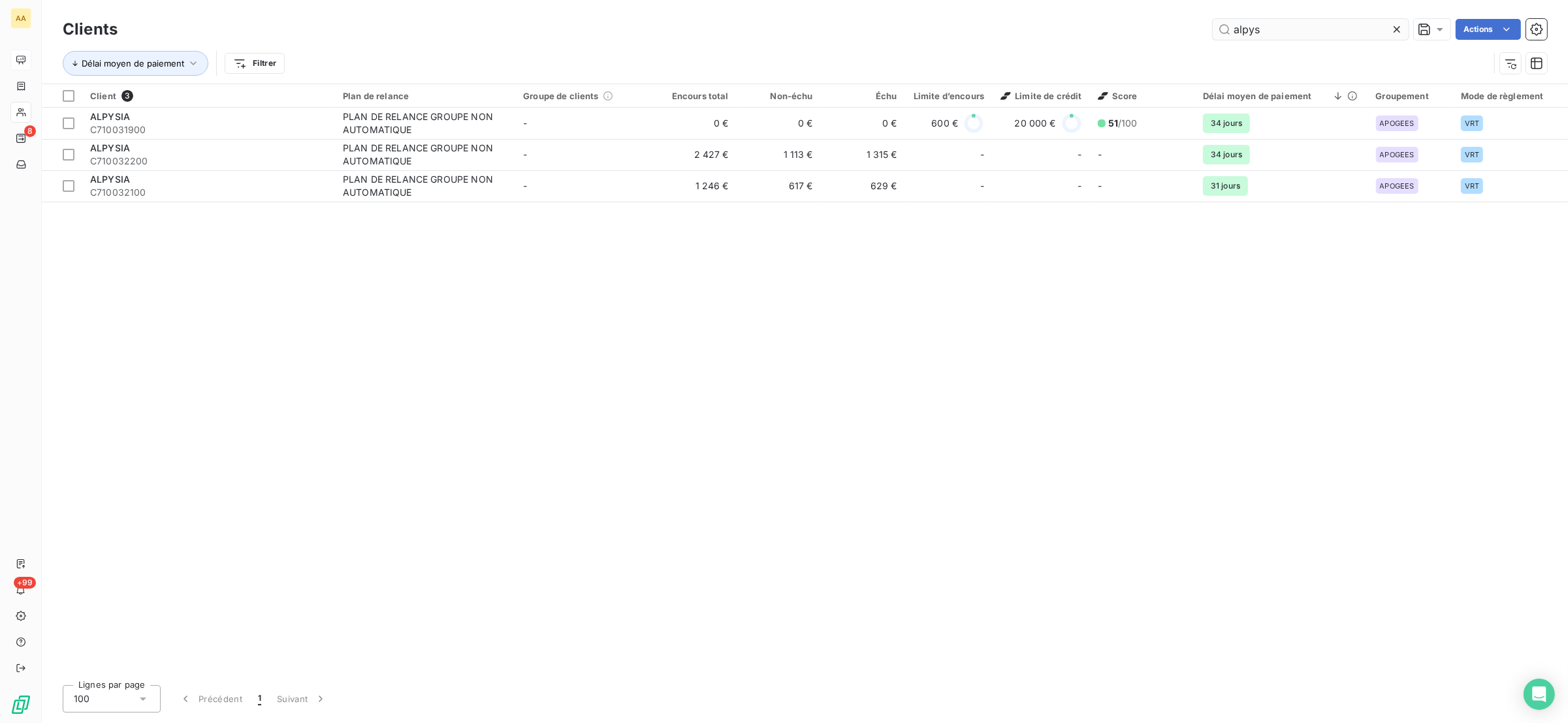
drag, startPoint x: 1268, startPoint y: 18, endPoint x: 1213, endPoint y: 33, distance: 57.0
click at [1213, 33] on input "alpys" at bounding box center [1311, 29] width 196 height 21
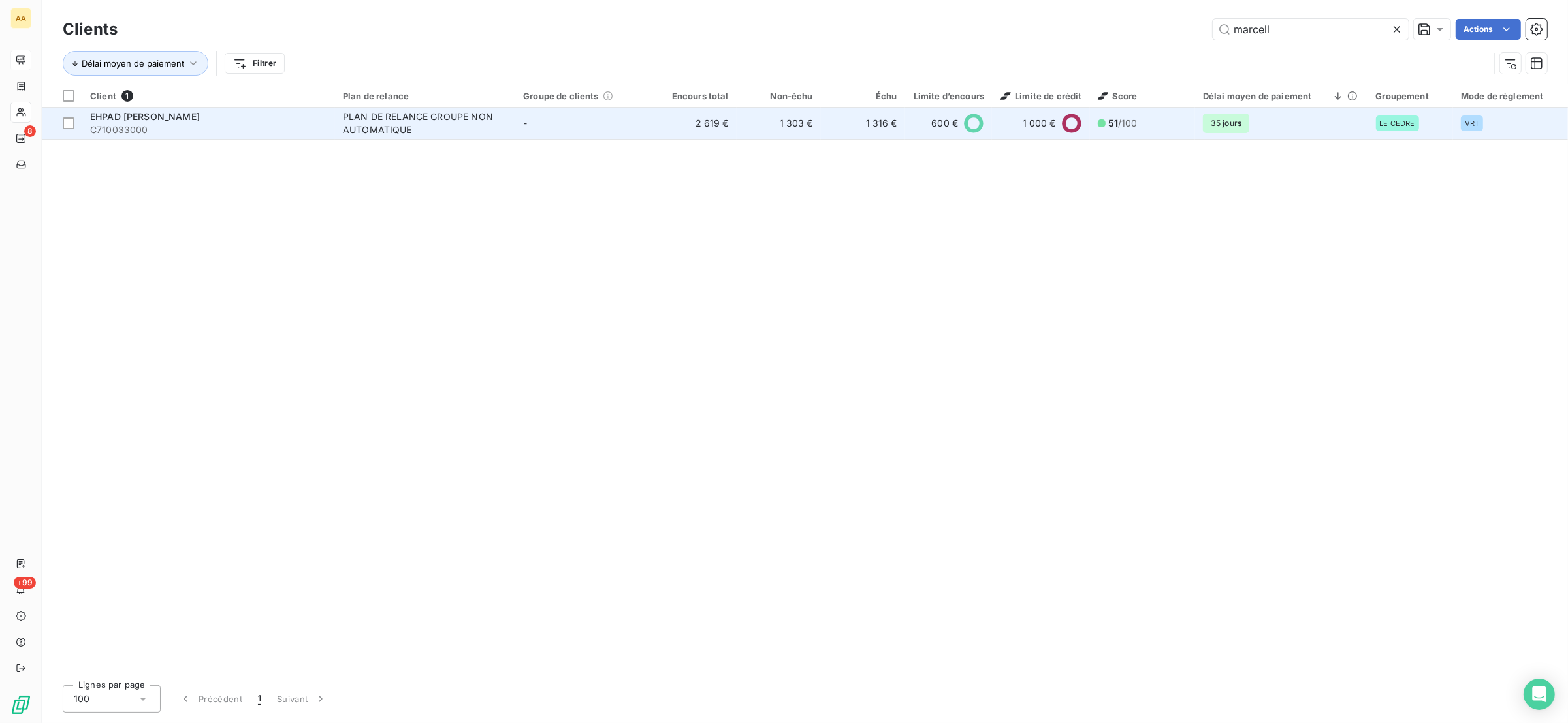
type input "marcell"
click at [815, 119] on td "1 303 €" at bounding box center [779, 123] width 84 height 31
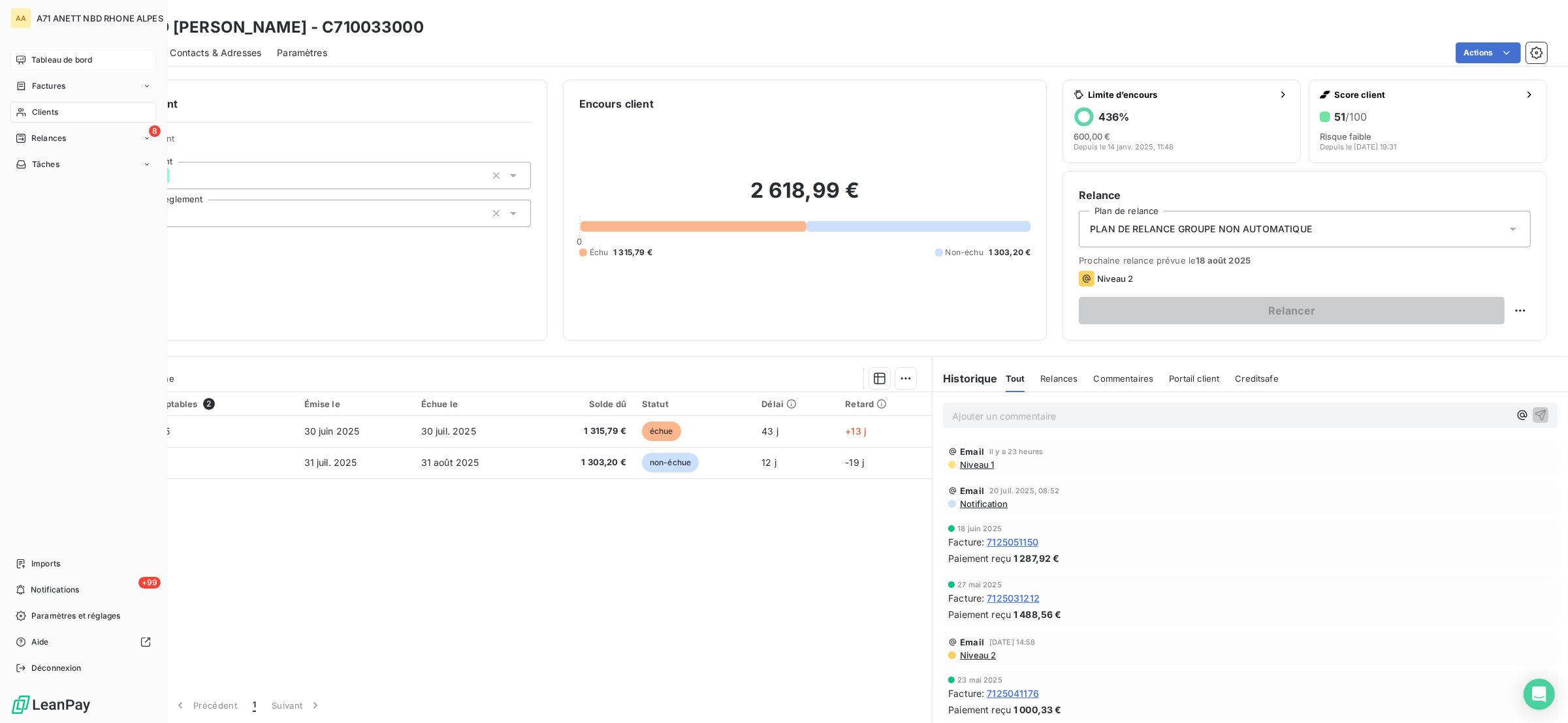
click at [24, 110] on icon at bounding box center [21, 112] width 9 height 8
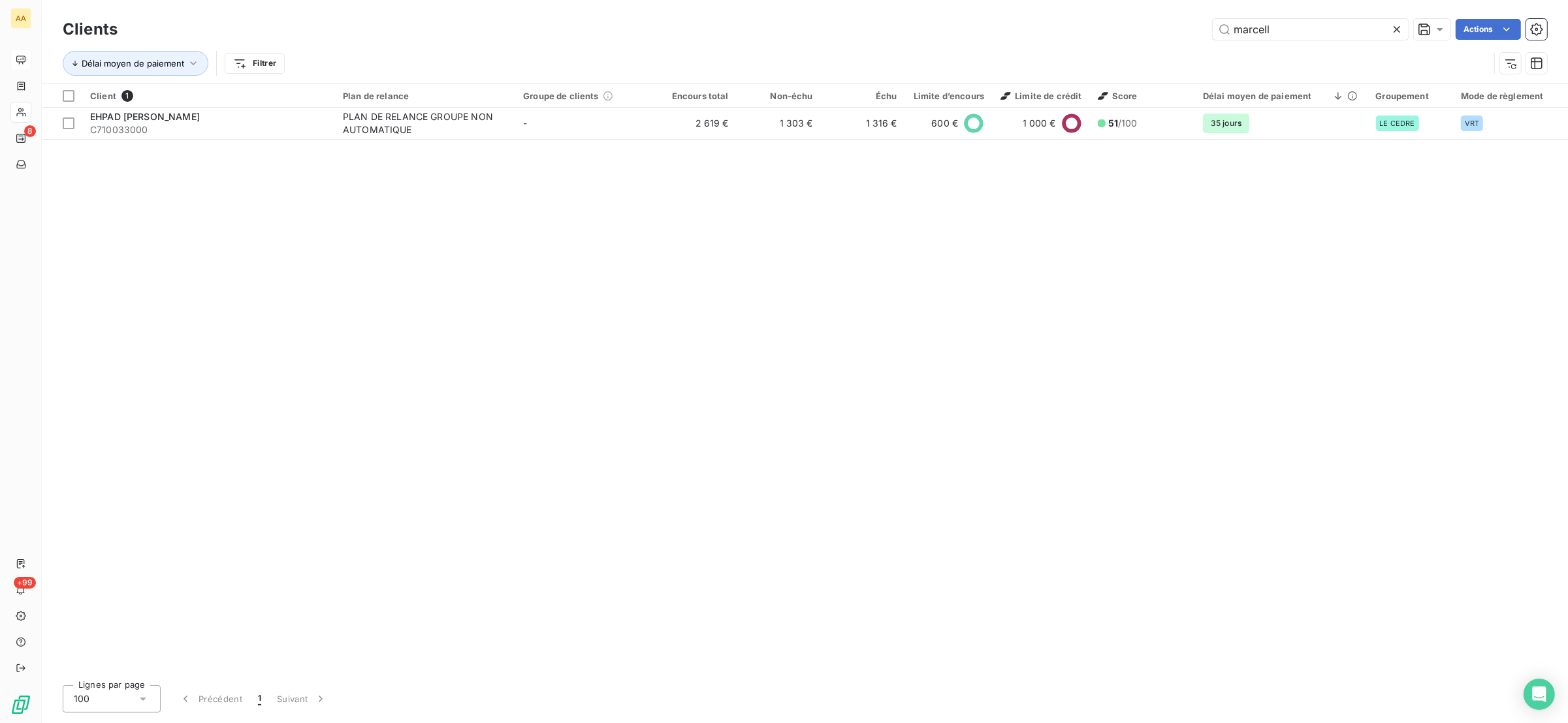
drag, startPoint x: 1297, startPoint y: 31, endPoint x: 1214, endPoint y: 51, distance: 85.4
click at [1212, 57] on div "Clients marcell Actions Délai moyen de paiement Filtrer" at bounding box center [805, 49] width 1484 height 68
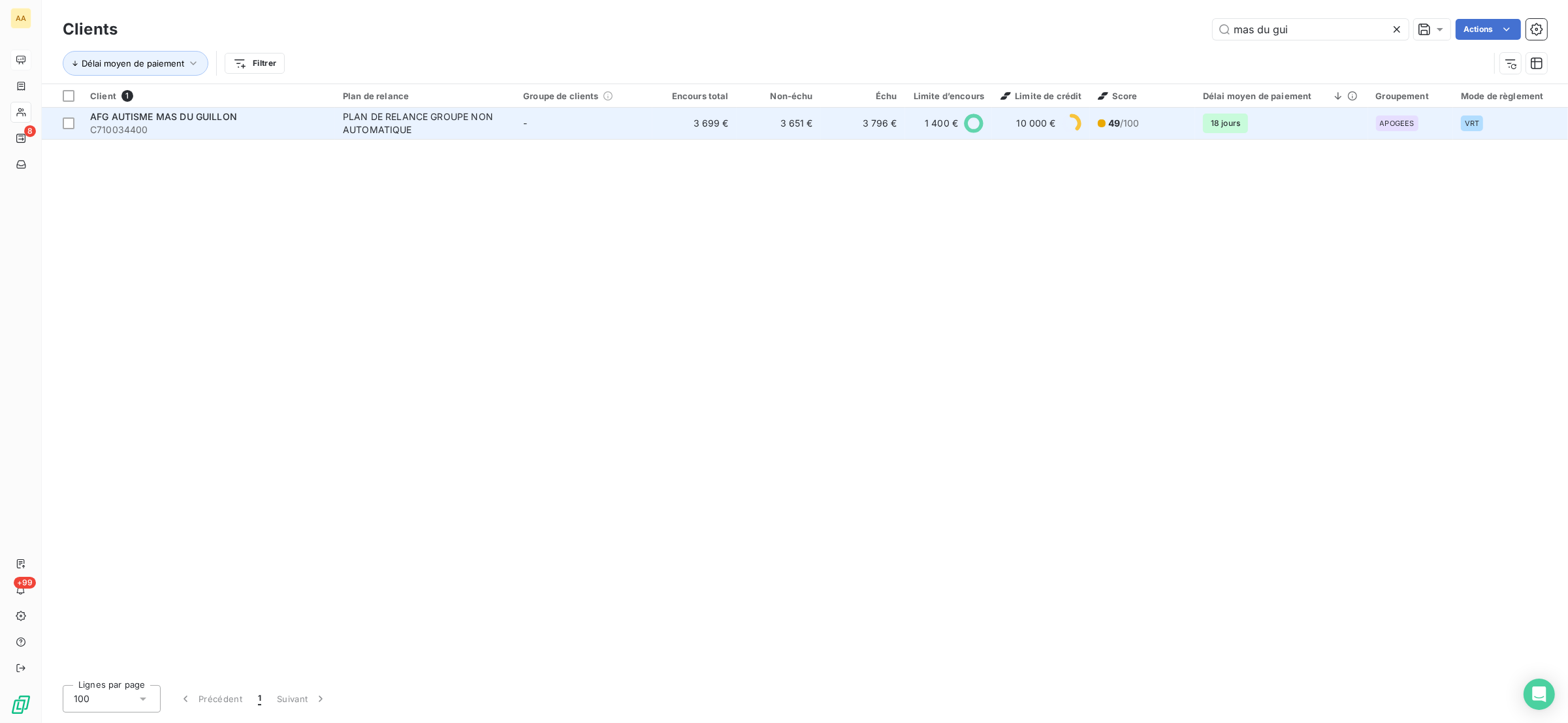
type input "mas du gui"
click at [398, 130] on div "PLAN DE RELANCE GROUPE NON AUTOMATIQUE" at bounding box center [424, 123] width 163 height 26
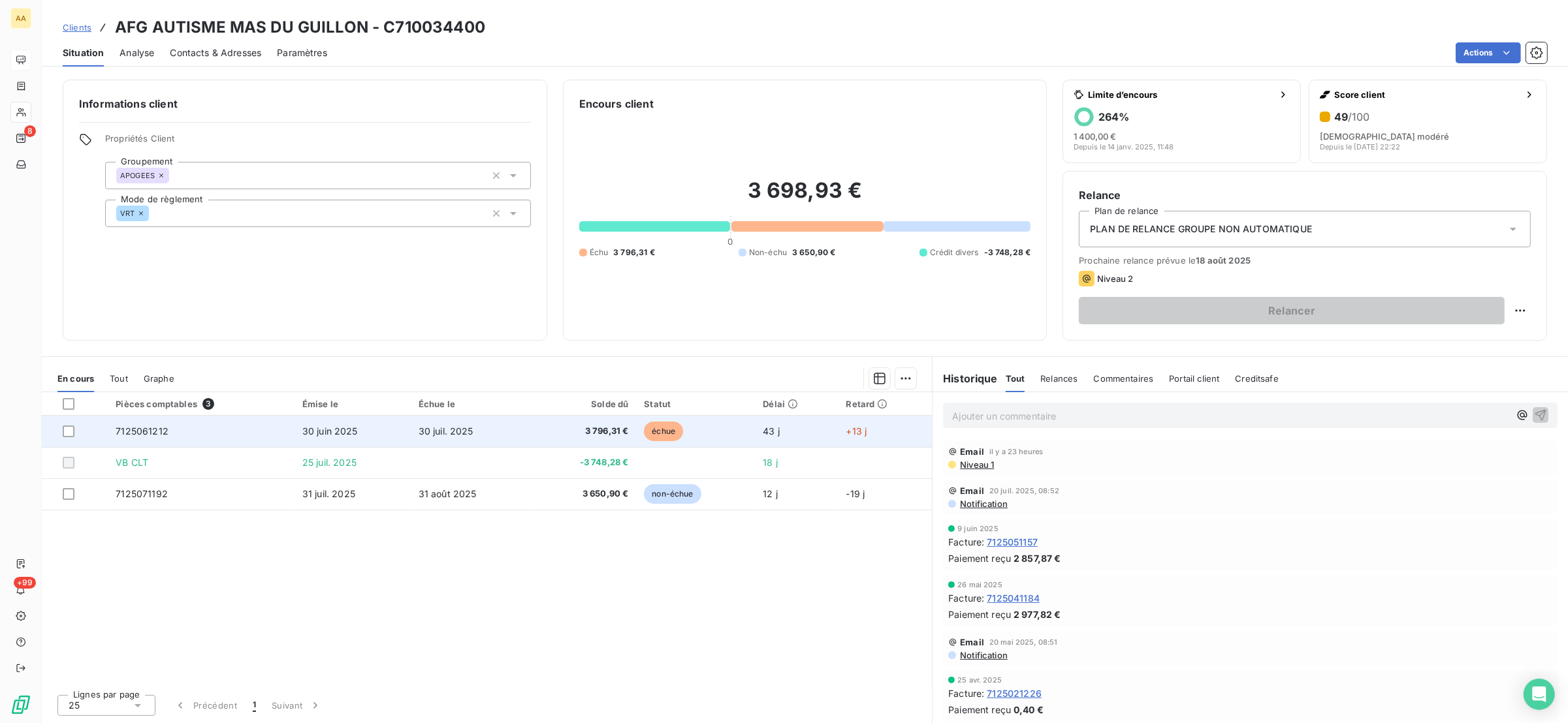
click at [605, 436] on span "3 796,31 €" at bounding box center [583, 431] width 90 height 13
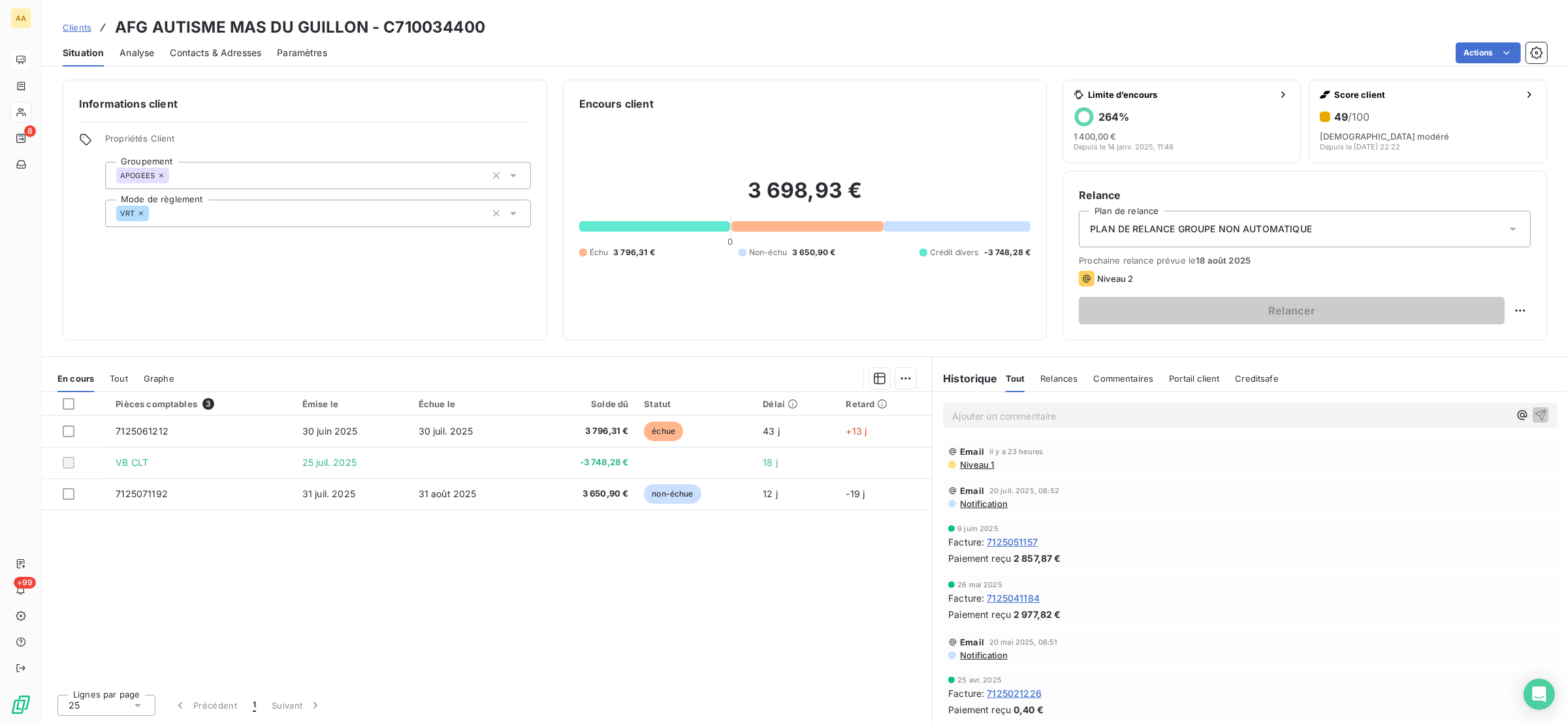
click at [110, 378] on span "Tout" at bounding box center [119, 378] width 18 height 11
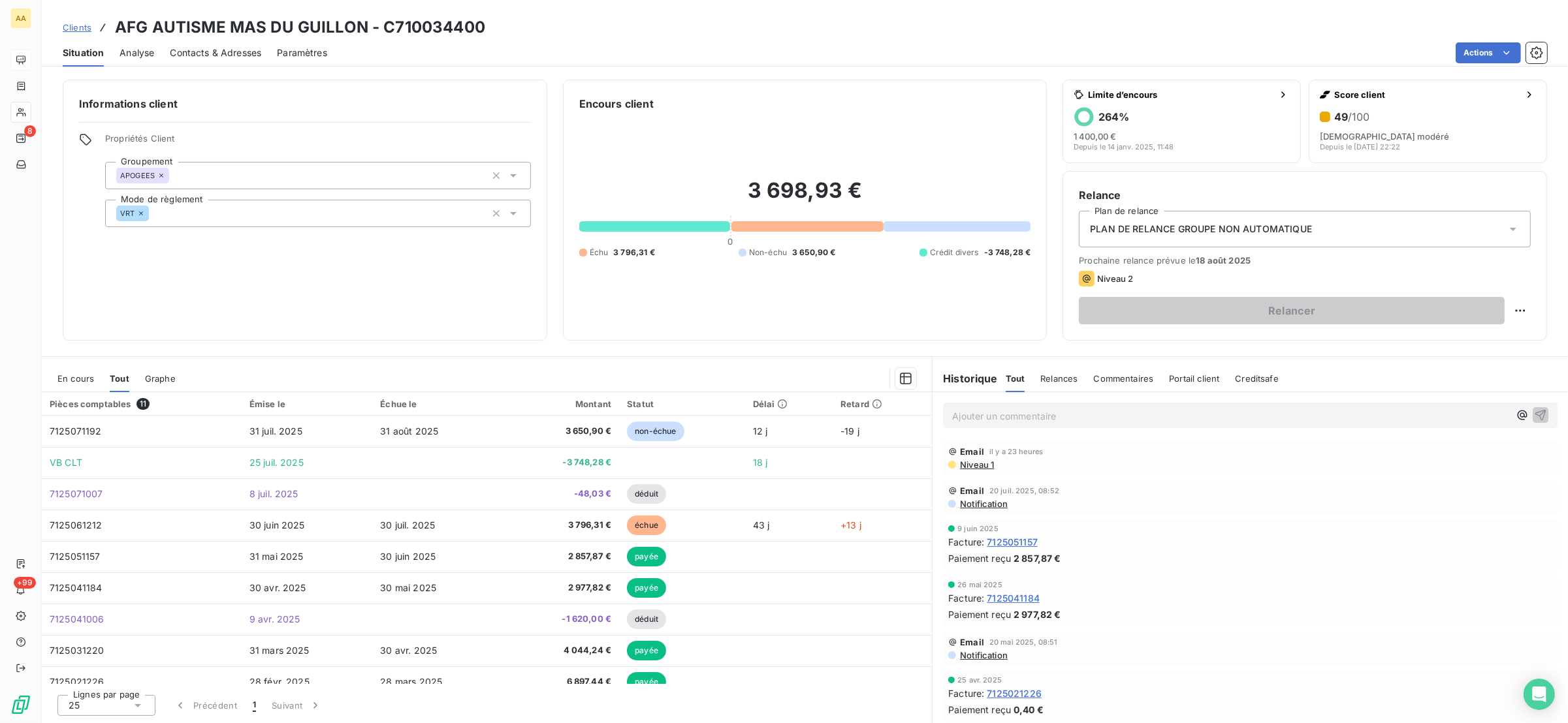
click at [73, 378] on span "En cours" at bounding box center [76, 378] width 37 height 11
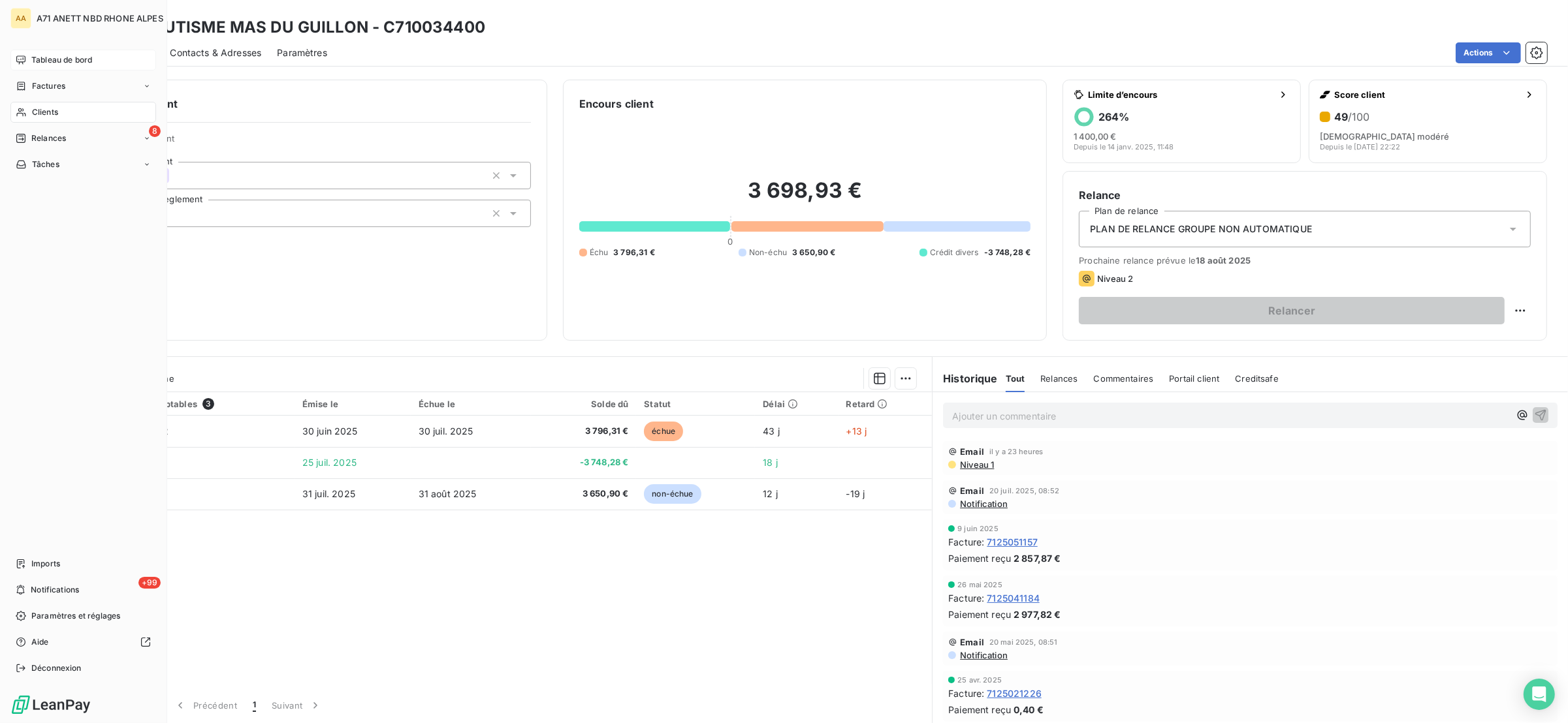
click at [37, 110] on span "Clients" at bounding box center [45, 112] width 26 height 11
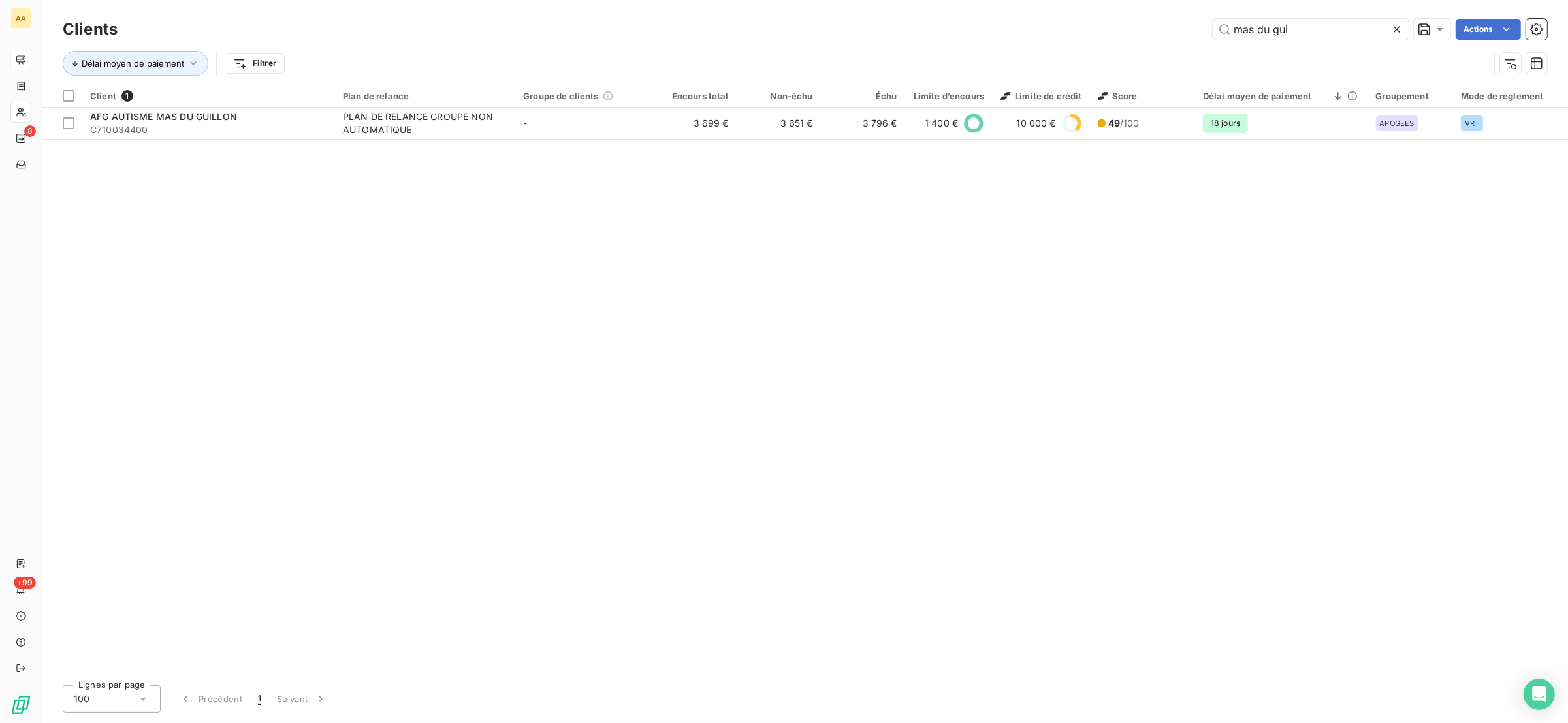
drag, startPoint x: 1320, startPoint y: 29, endPoint x: 1204, endPoint y: 59, distance: 119.8
click at [1222, 54] on div "Clients mas du gui Actions Délai moyen de paiement Filtrer" at bounding box center [805, 49] width 1484 height 68
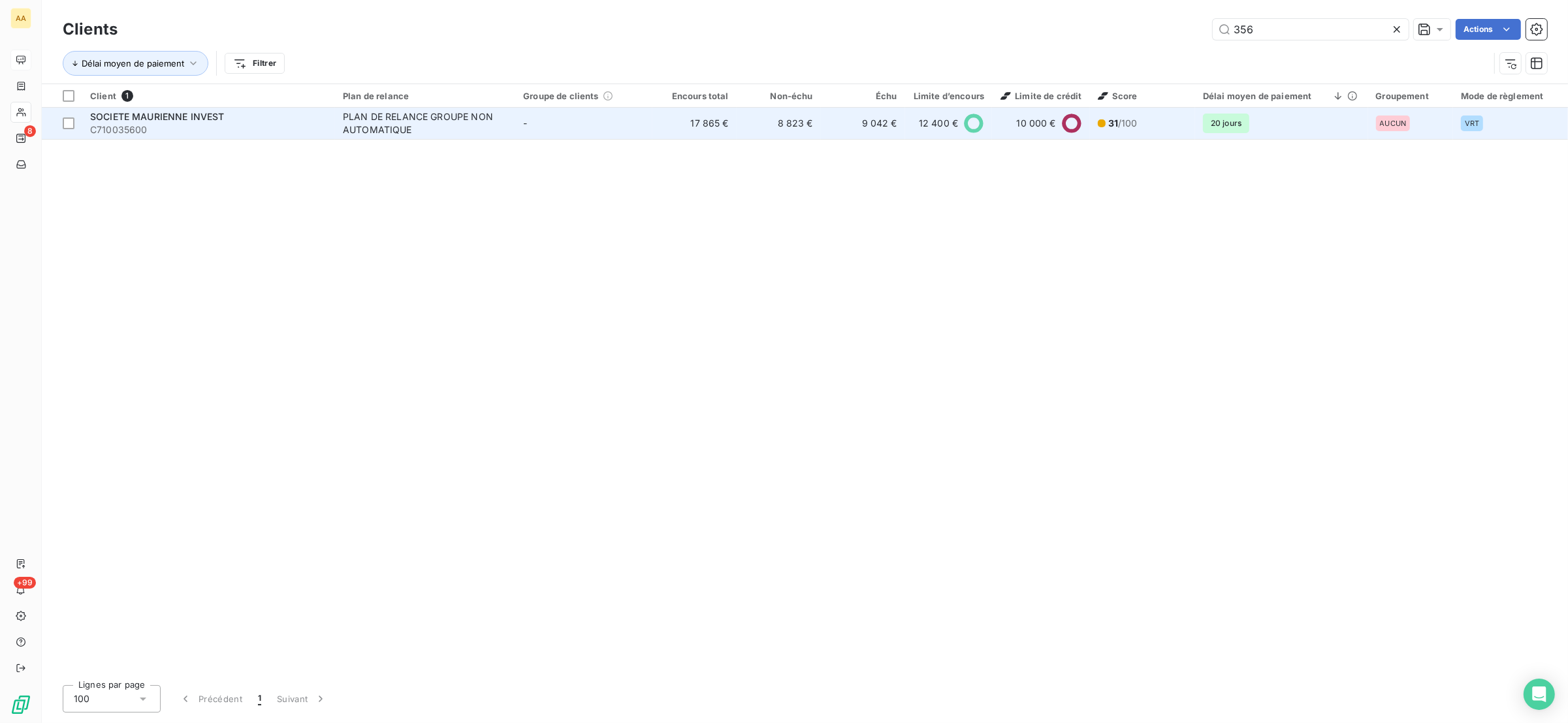
type input "356"
click at [479, 134] on div "PLAN DE RELANCE GROUPE NON AUTOMATIQUE" at bounding box center [424, 123] width 163 height 26
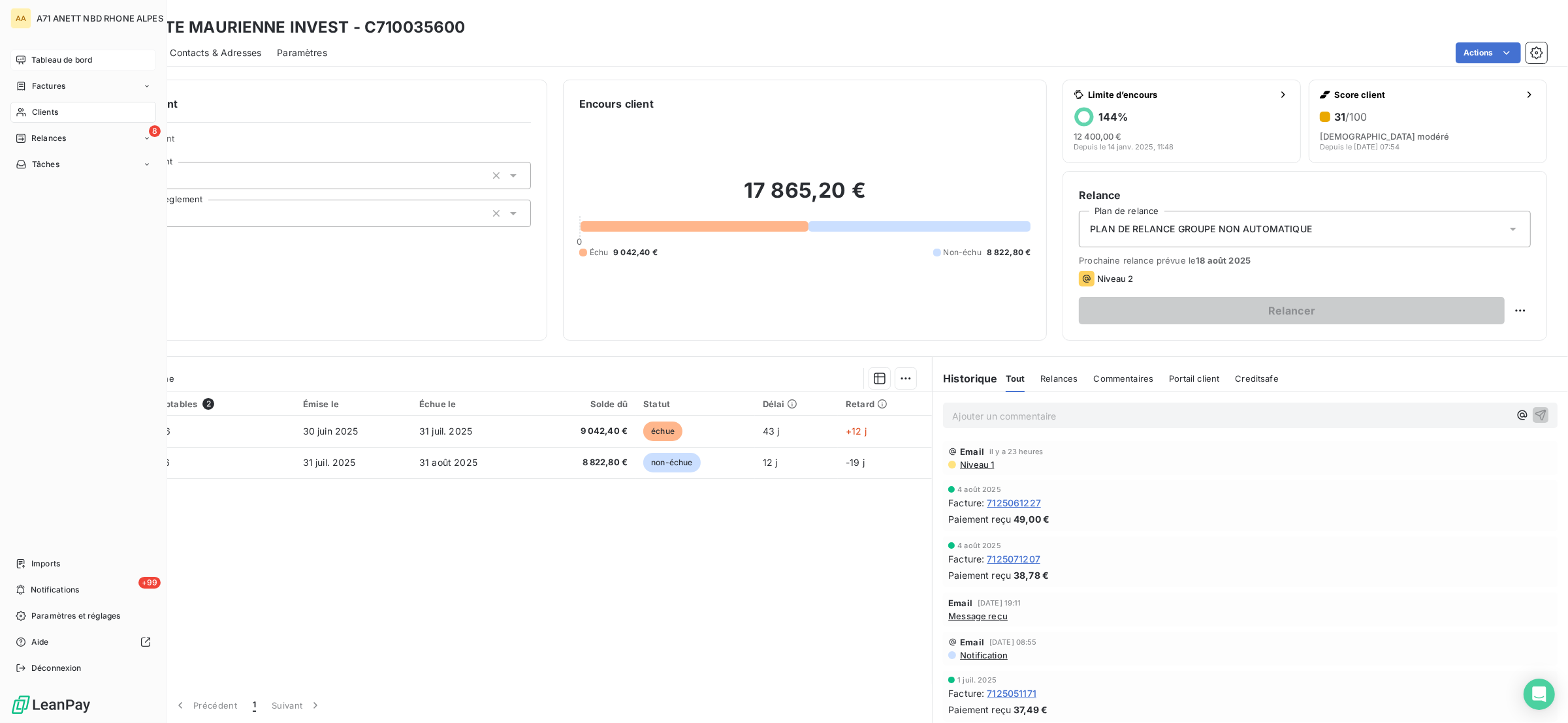
click at [25, 61] on icon at bounding box center [21, 61] width 11 height 11
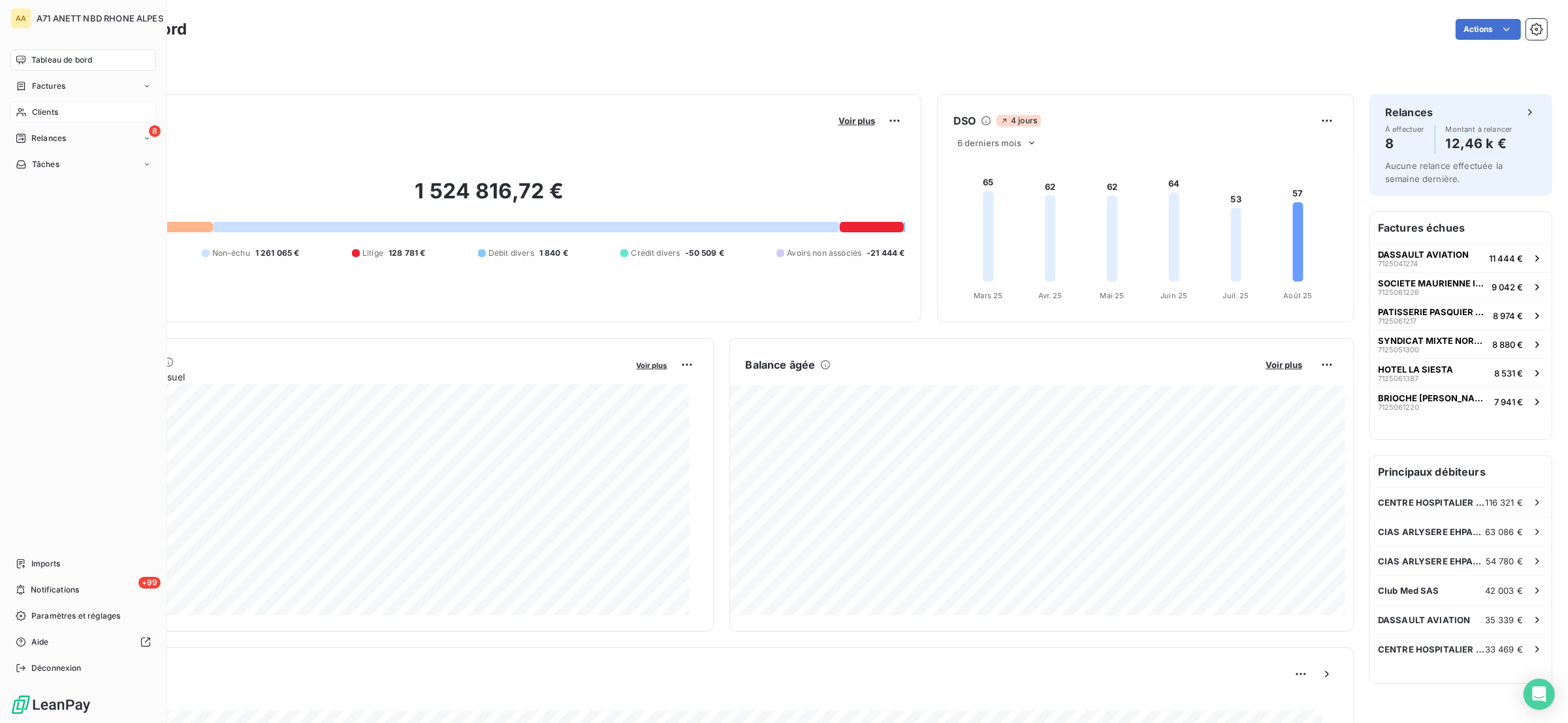
click at [122, 109] on div "Clients" at bounding box center [84, 112] width 146 height 21
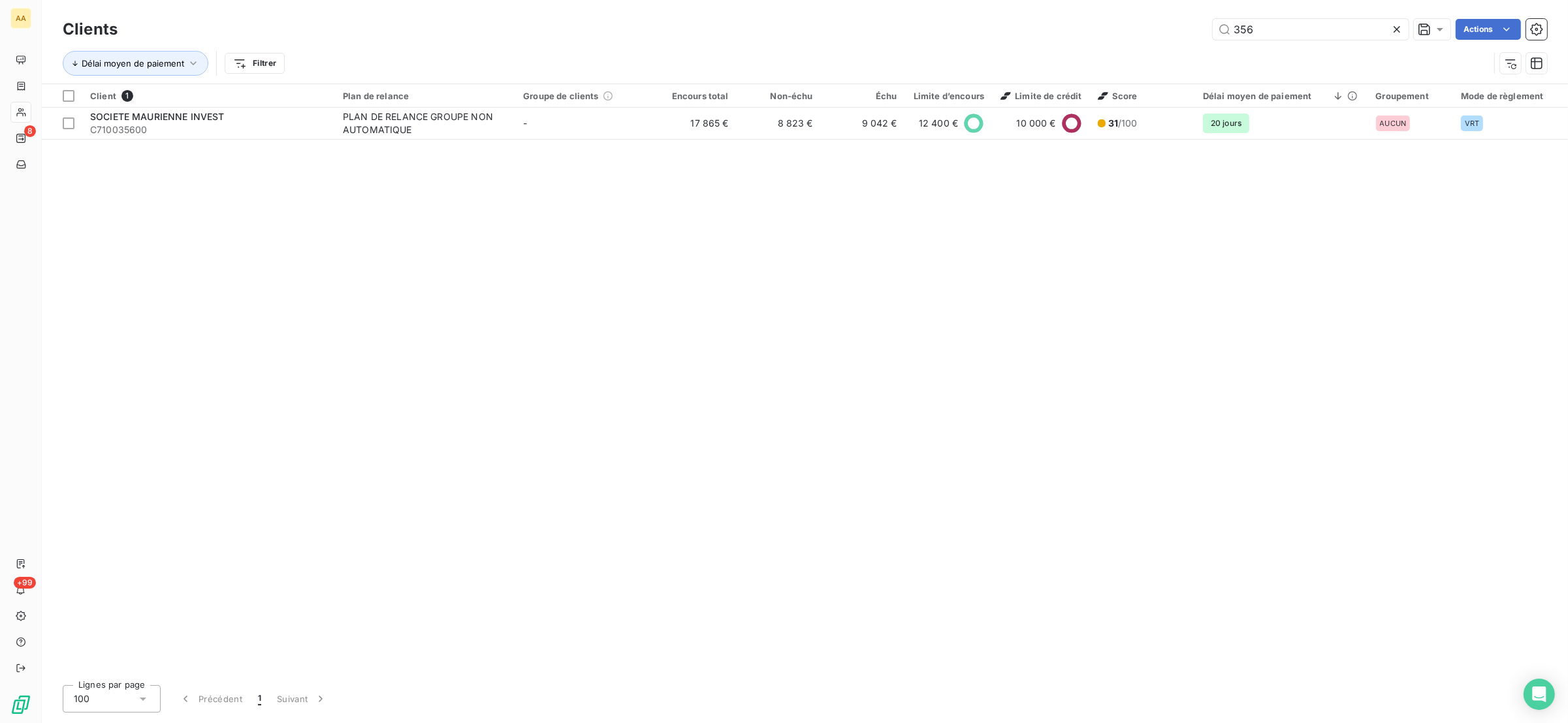
drag, startPoint x: 1294, startPoint y: 31, endPoint x: 1202, endPoint y: 45, distance: 93.1
click at [1202, 45] on div "Clients 356 Actions Délai moyen de paiement Filtrer" at bounding box center [805, 49] width 1484 height 68
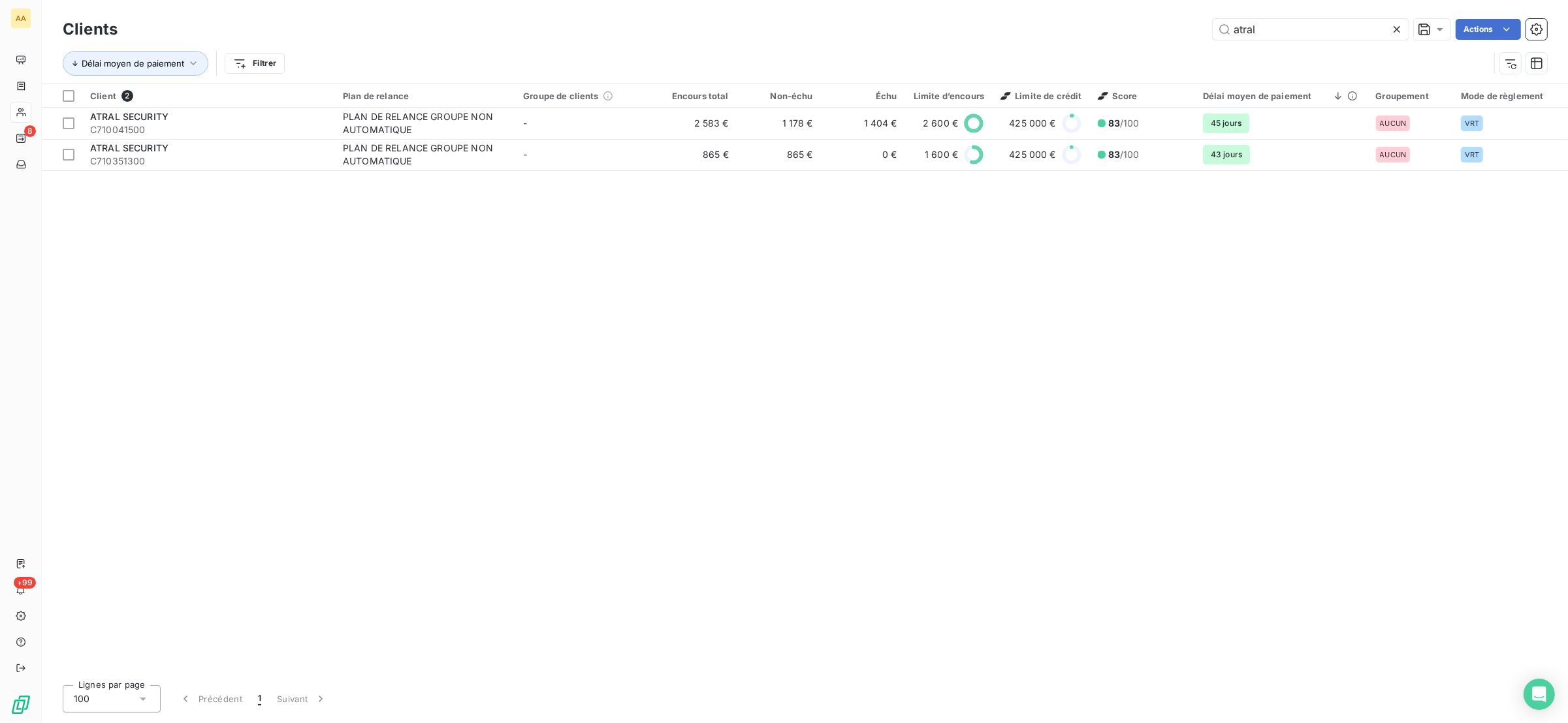
drag, startPoint x: 1288, startPoint y: 28, endPoint x: 1200, endPoint y: 34, distance: 88.2
click at [1201, 36] on div "atral Actions" at bounding box center [840, 29] width 1414 height 21
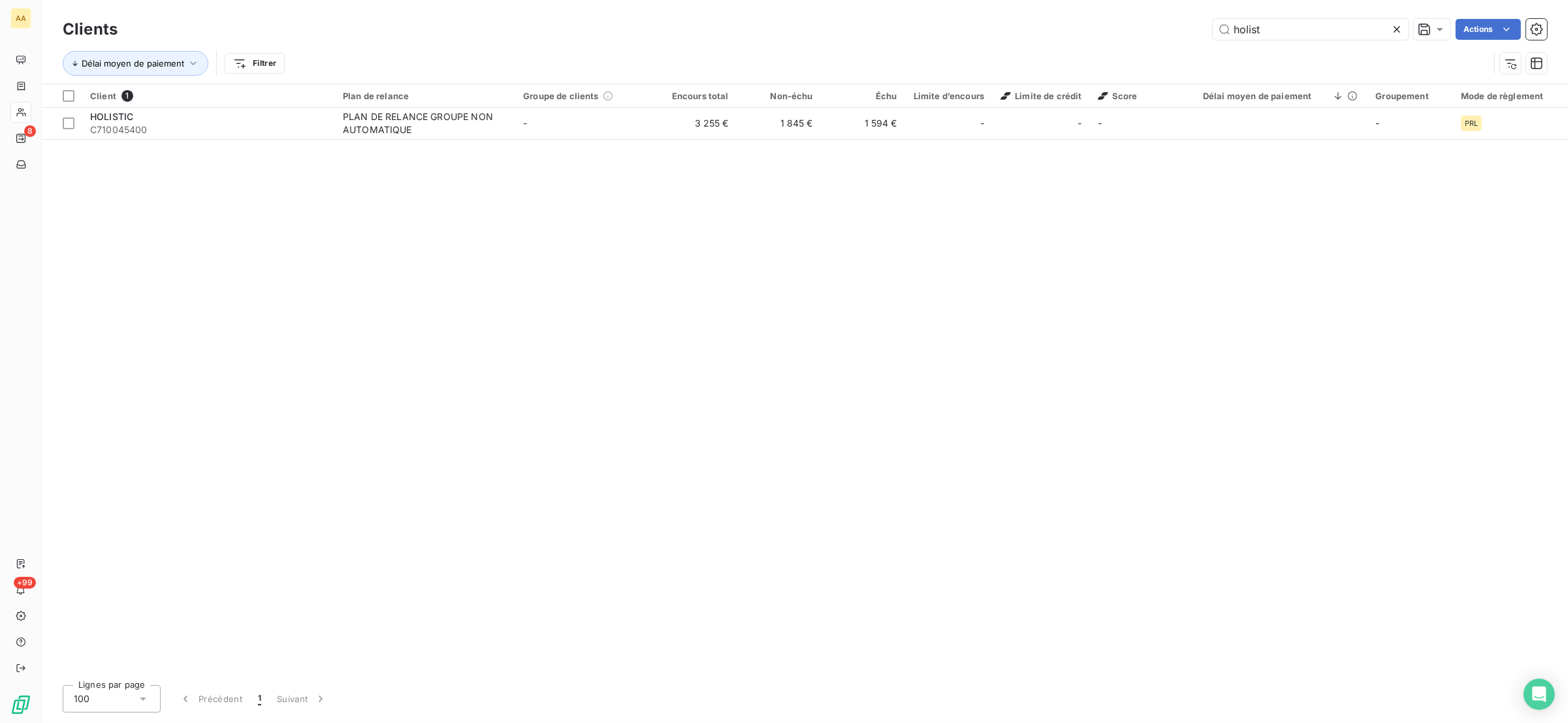
type input "holist"
click at [518, 106] on th "Groupe de clients" at bounding box center [583, 96] width 137 height 24
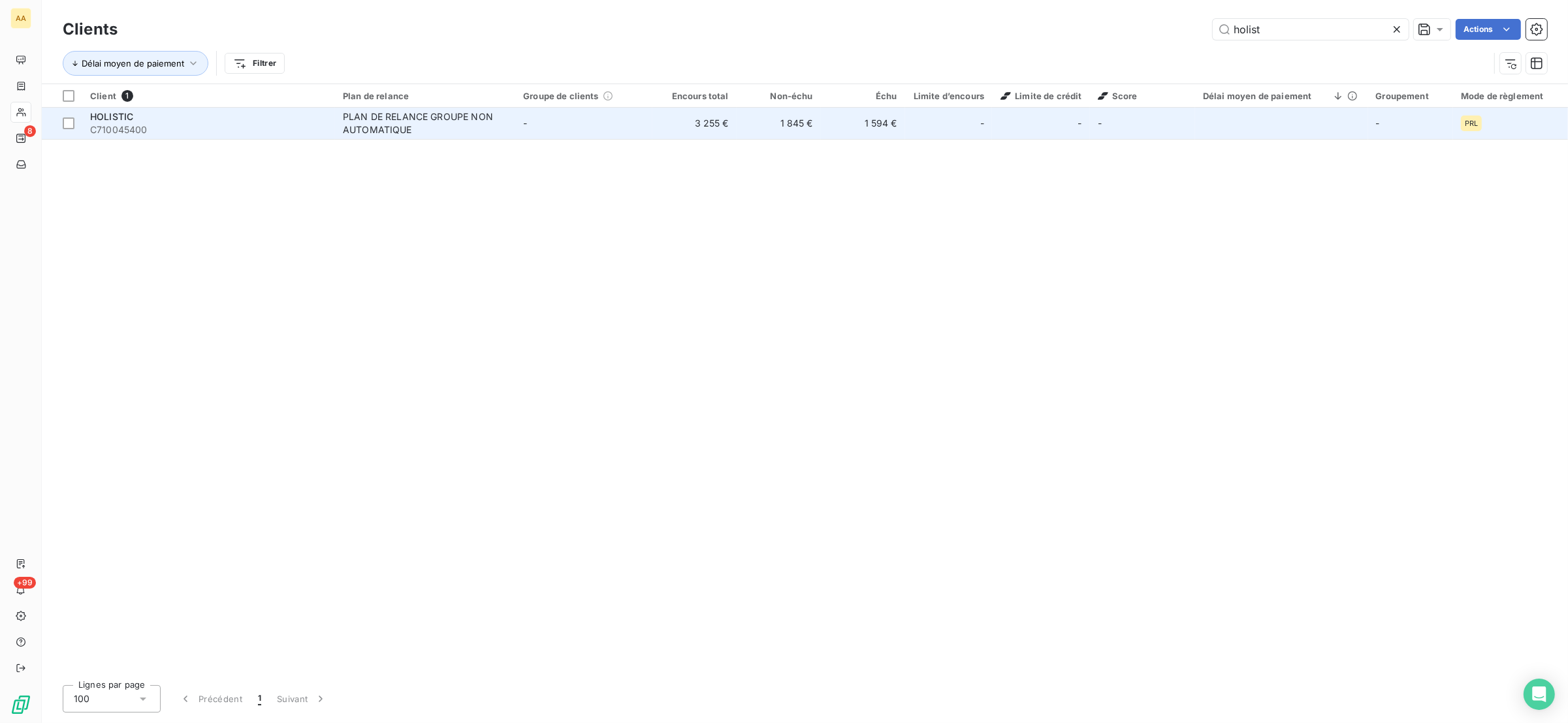
click at [521, 116] on td "-" at bounding box center [583, 123] width 137 height 31
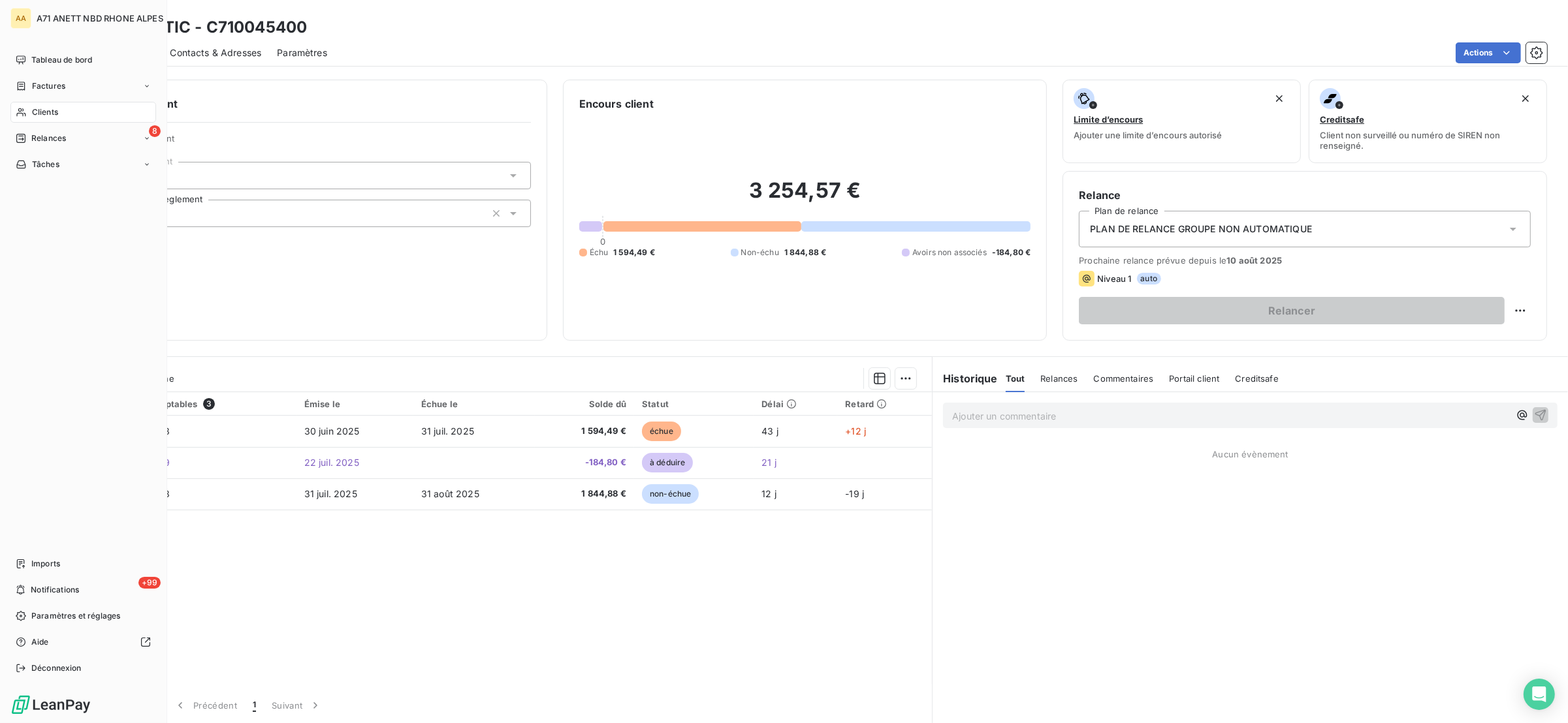
click at [35, 110] on span "Clients" at bounding box center [45, 112] width 26 height 11
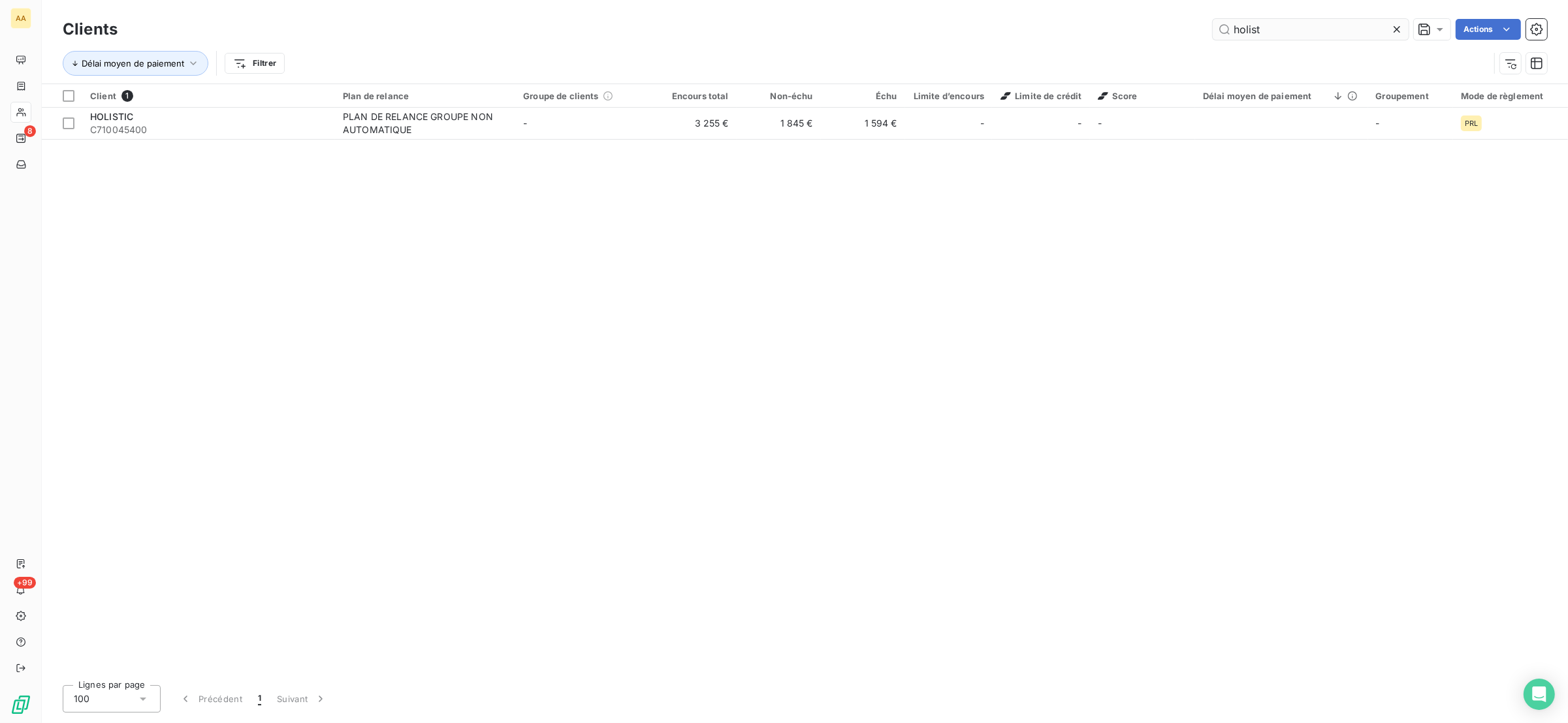
drag, startPoint x: 1270, startPoint y: 15, endPoint x: 1270, endPoint y: 23, distance: 8.0
click at [1270, 23] on div "Clients holist Actions" at bounding box center [805, 29] width 1484 height 28
drag, startPoint x: 1271, startPoint y: 28, endPoint x: 1192, endPoint y: 51, distance: 82.3
click at [1194, 51] on div "Clients holist Actions Délai moyen de paiement Filtrer" at bounding box center [805, 49] width 1484 height 68
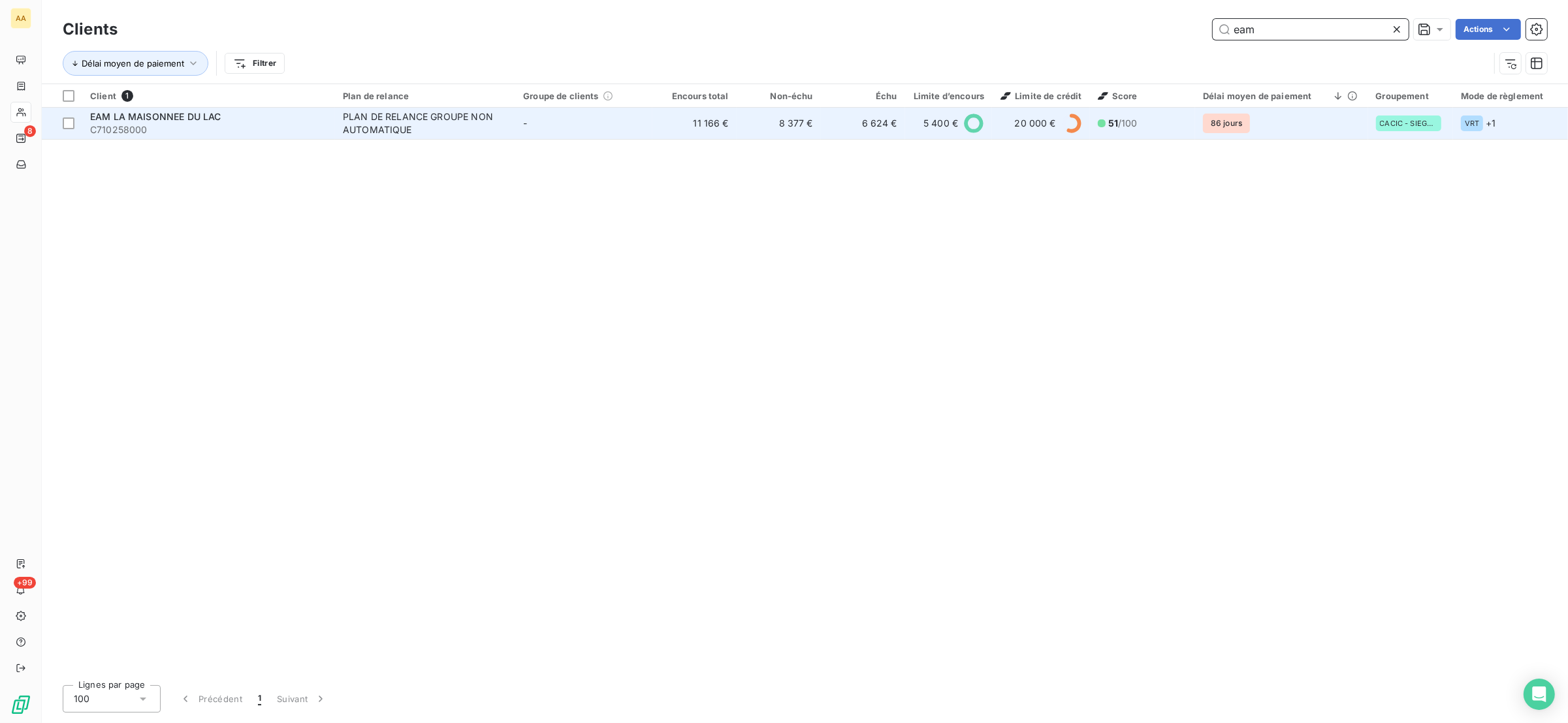
type input "eam"
click at [615, 120] on td "-" at bounding box center [583, 123] width 137 height 31
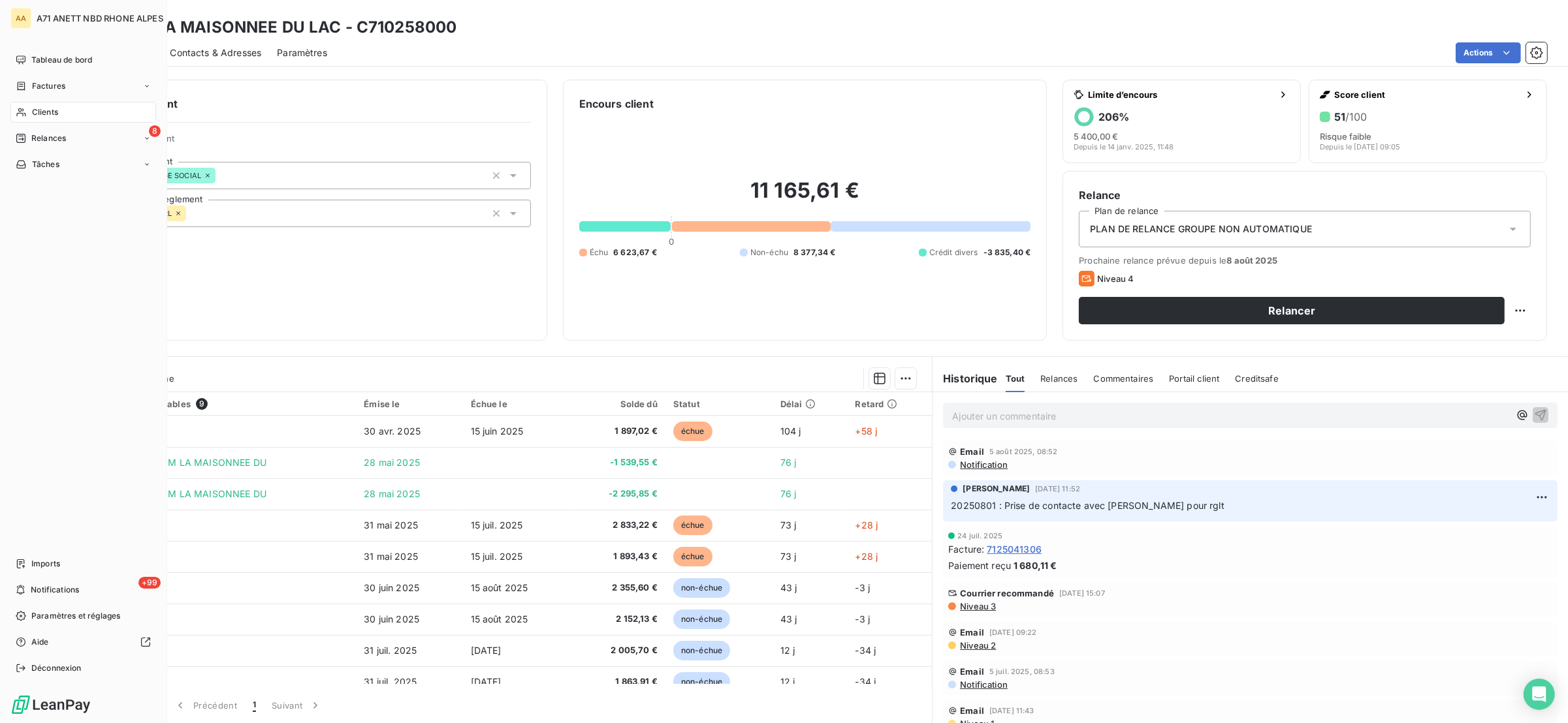
click at [34, 117] on span "Clients" at bounding box center [45, 112] width 26 height 11
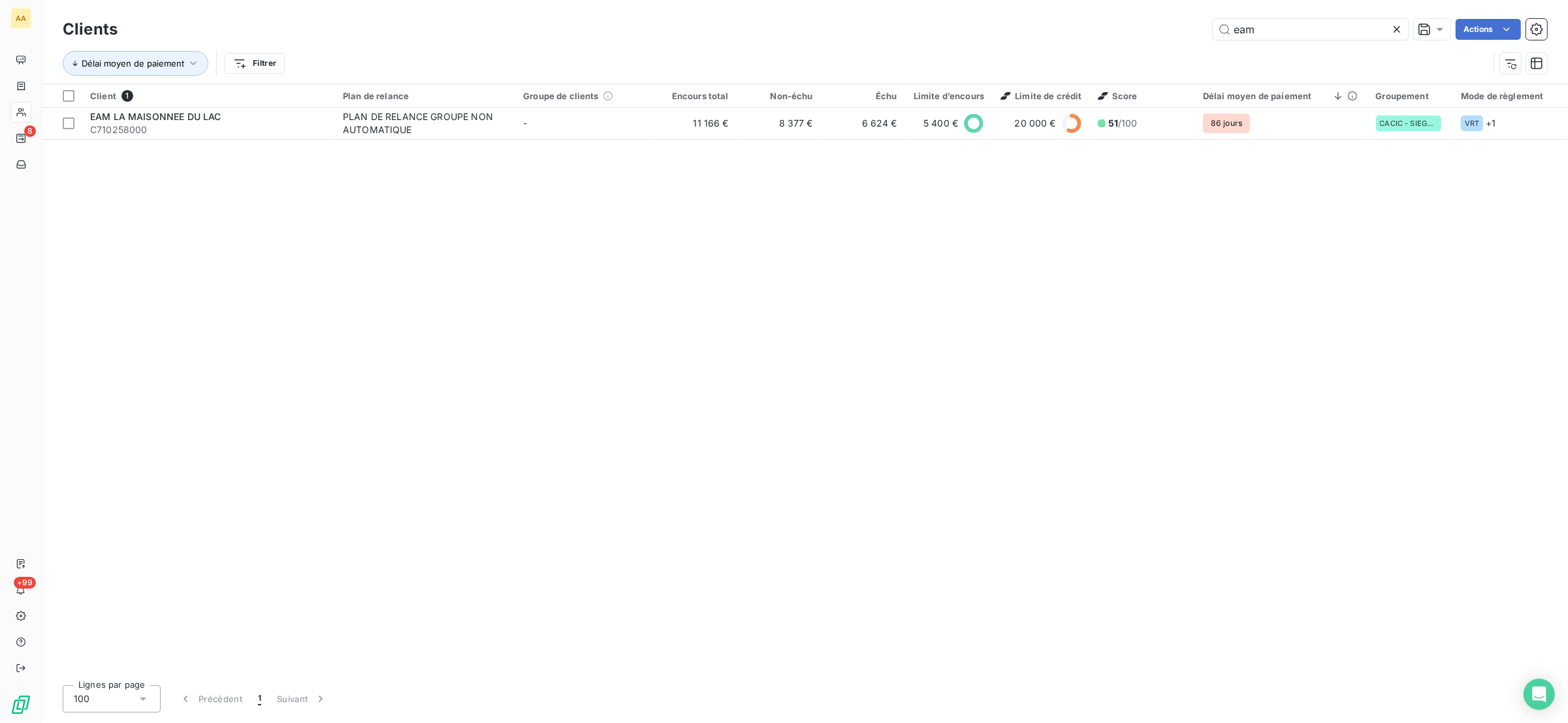
drag, startPoint x: 1268, startPoint y: 33, endPoint x: 1190, endPoint y: 81, distance: 91.6
click at [1190, 81] on div "Clients eam Actions Délai moyen de paiement Filtrer" at bounding box center [805, 49] width 1484 height 68
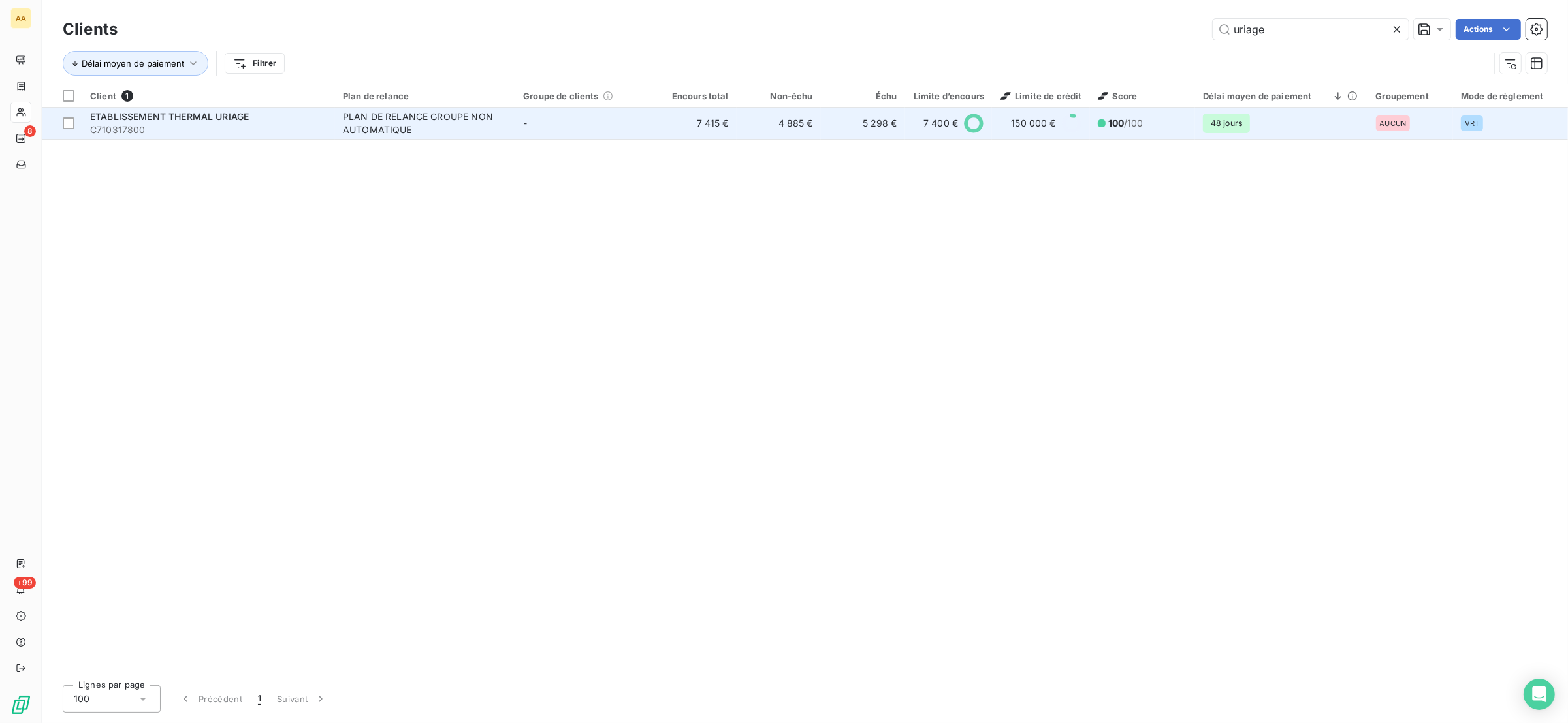
type input "uriage"
click at [809, 135] on td "4 885 €" at bounding box center [779, 123] width 84 height 31
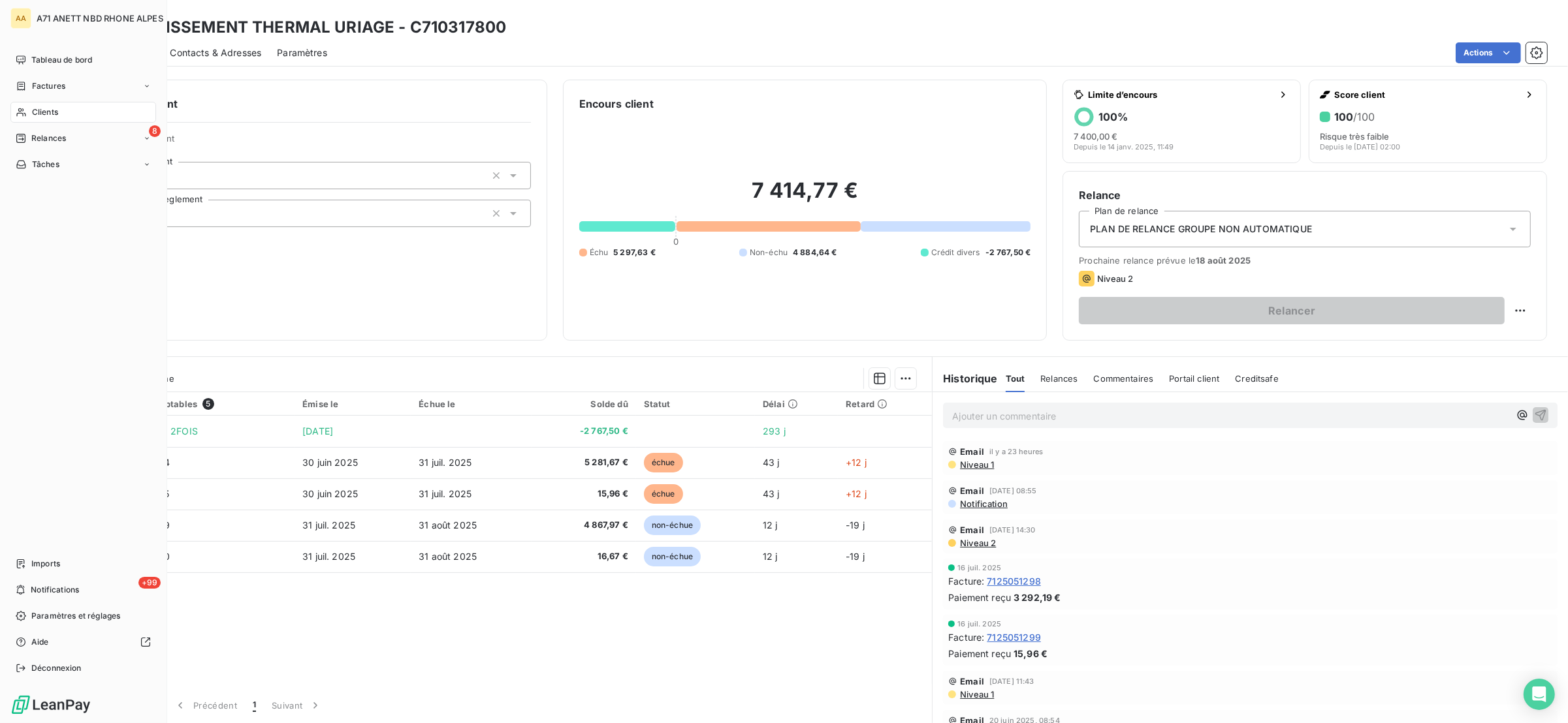
click at [30, 116] on div "Clients" at bounding box center [84, 112] width 146 height 21
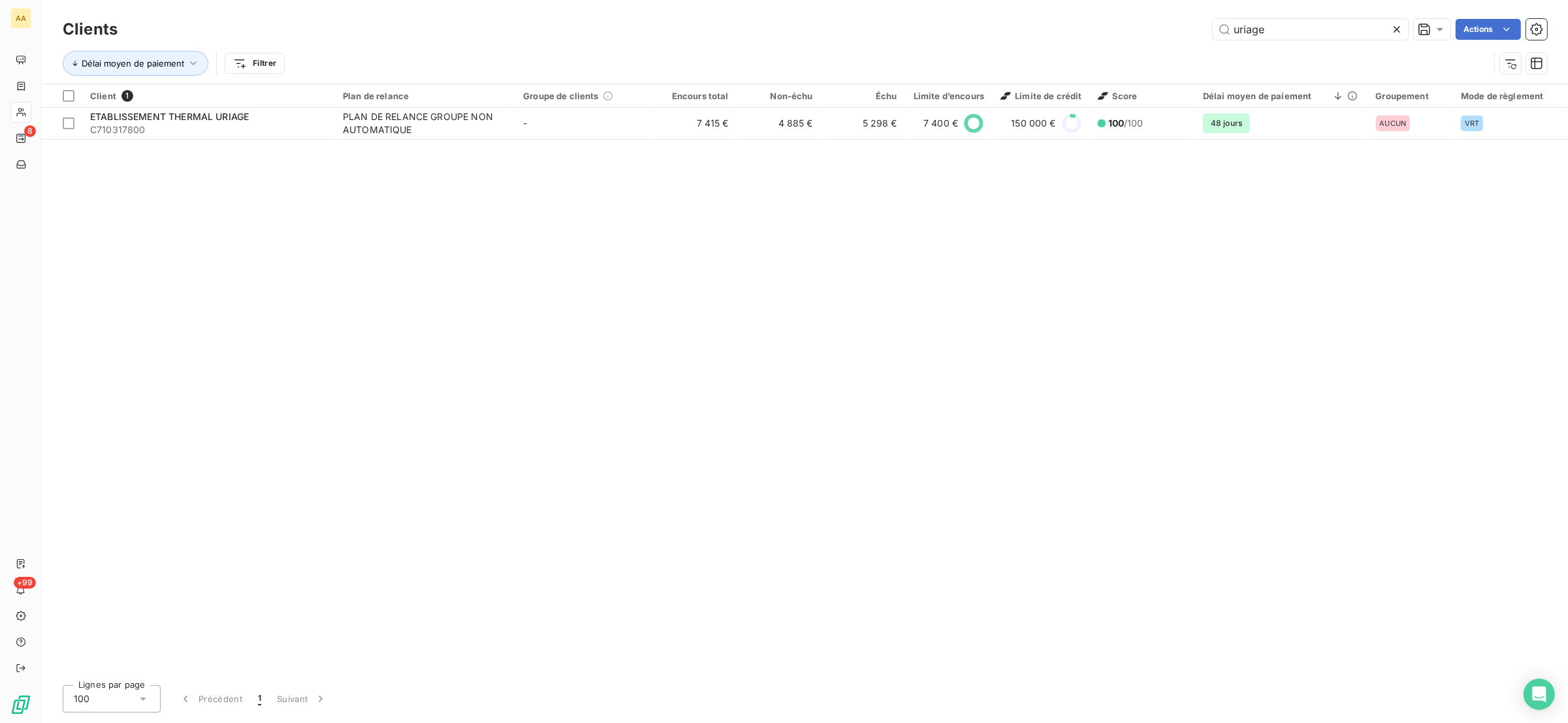
drag, startPoint x: 1291, startPoint y: 31, endPoint x: 1196, endPoint y: 61, distance: 99.6
click at [1196, 61] on div "Clients uriage Actions Délai moyen de paiement Filtrer" at bounding box center [805, 49] width 1484 height 68
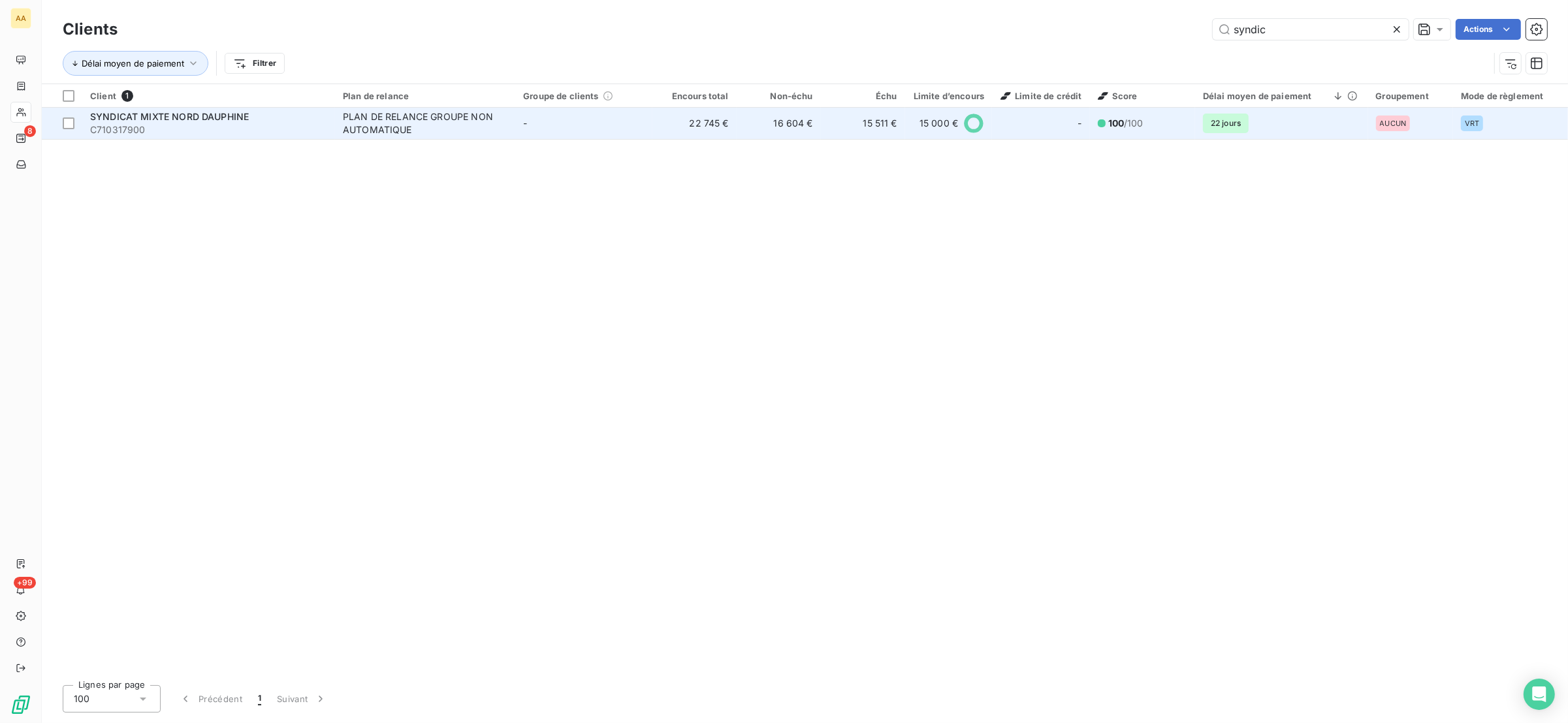
type input "syndic"
click at [435, 133] on div "PLAN DE RELANCE GROUPE NON AUTOMATIQUE" at bounding box center [424, 123] width 163 height 26
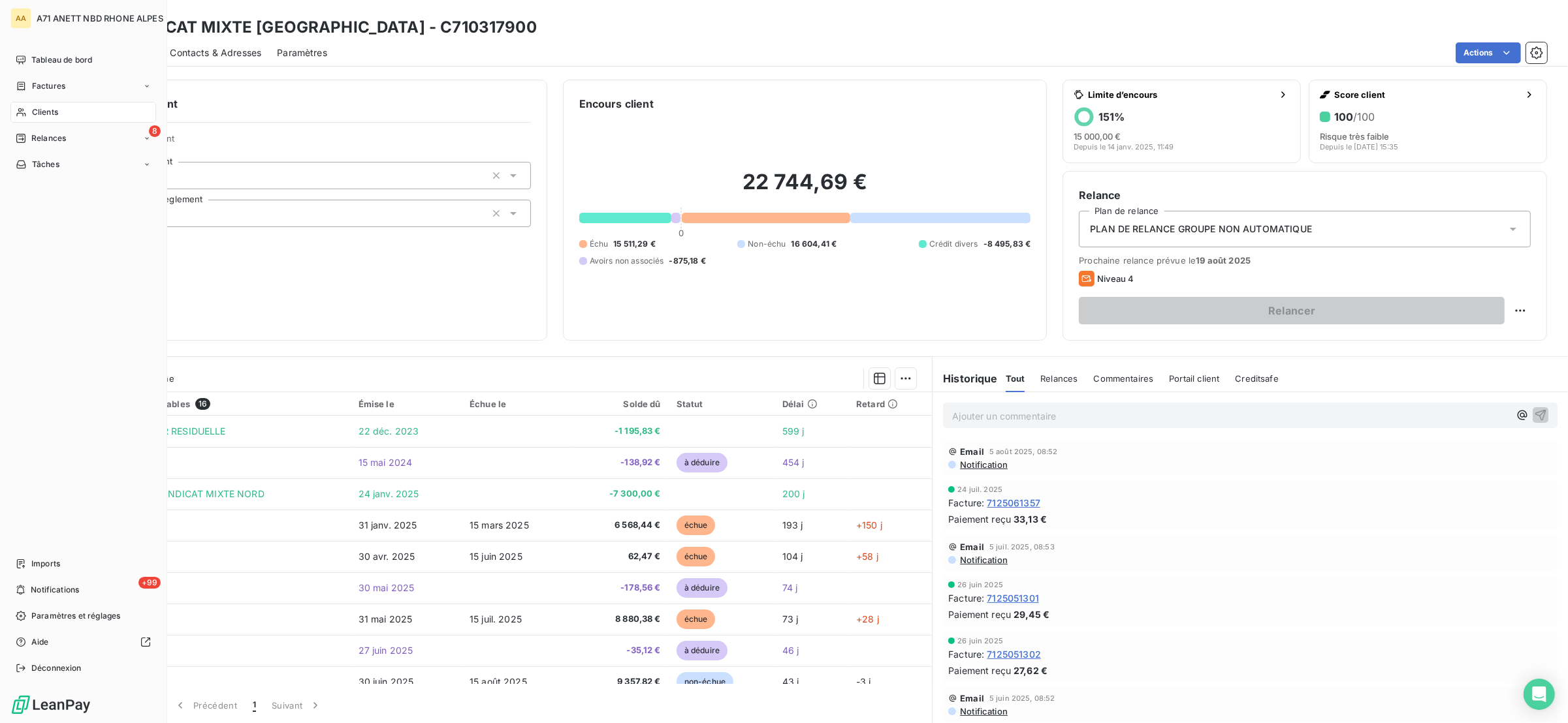
click at [28, 113] on div "Clients" at bounding box center [84, 112] width 146 height 21
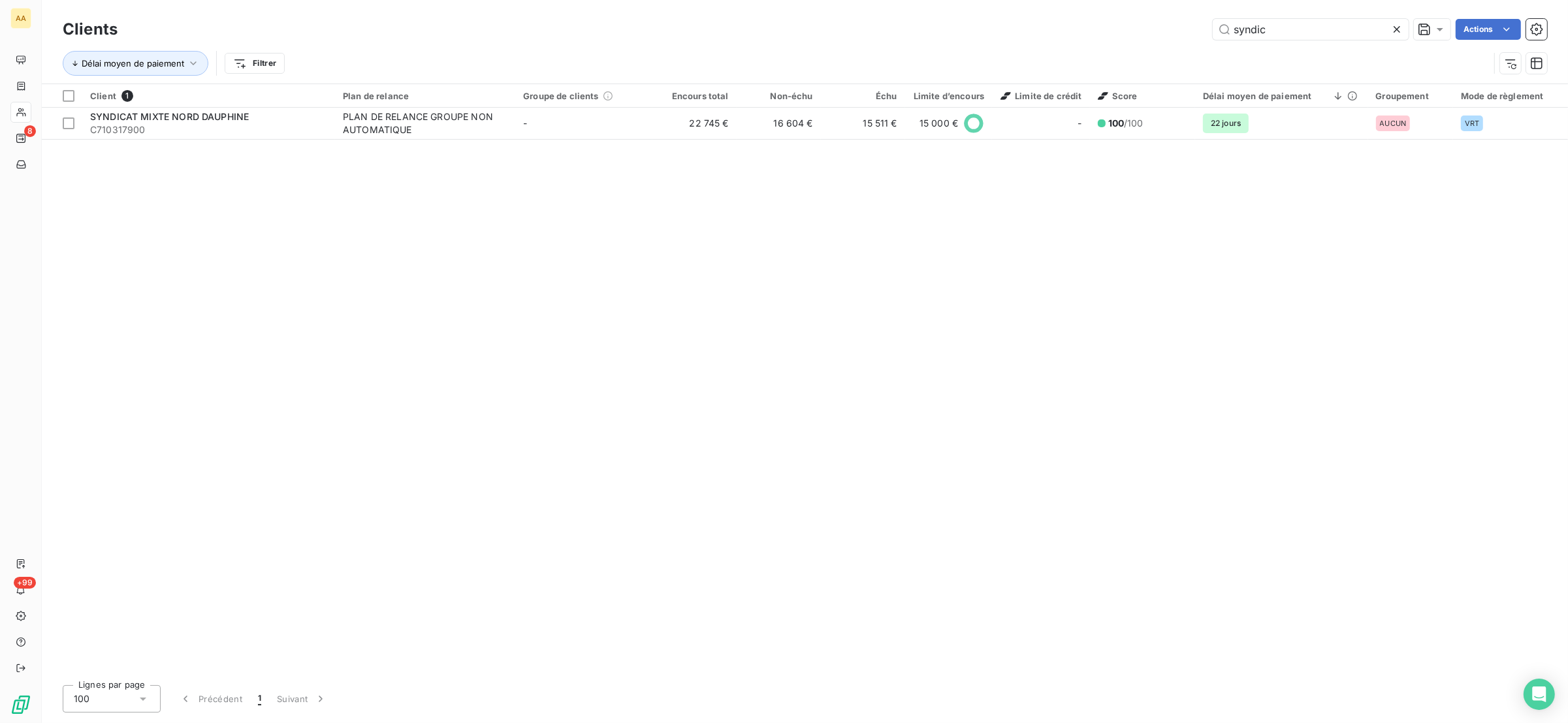
drag, startPoint x: 1296, startPoint y: 28, endPoint x: 1211, endPoint y: 61, distance: 91.2
click at [1211, 61] on div "Clients syndic Actions Délai moyen de paiement Filtrer" at bounding box center [805, 49] width 1484 height 68
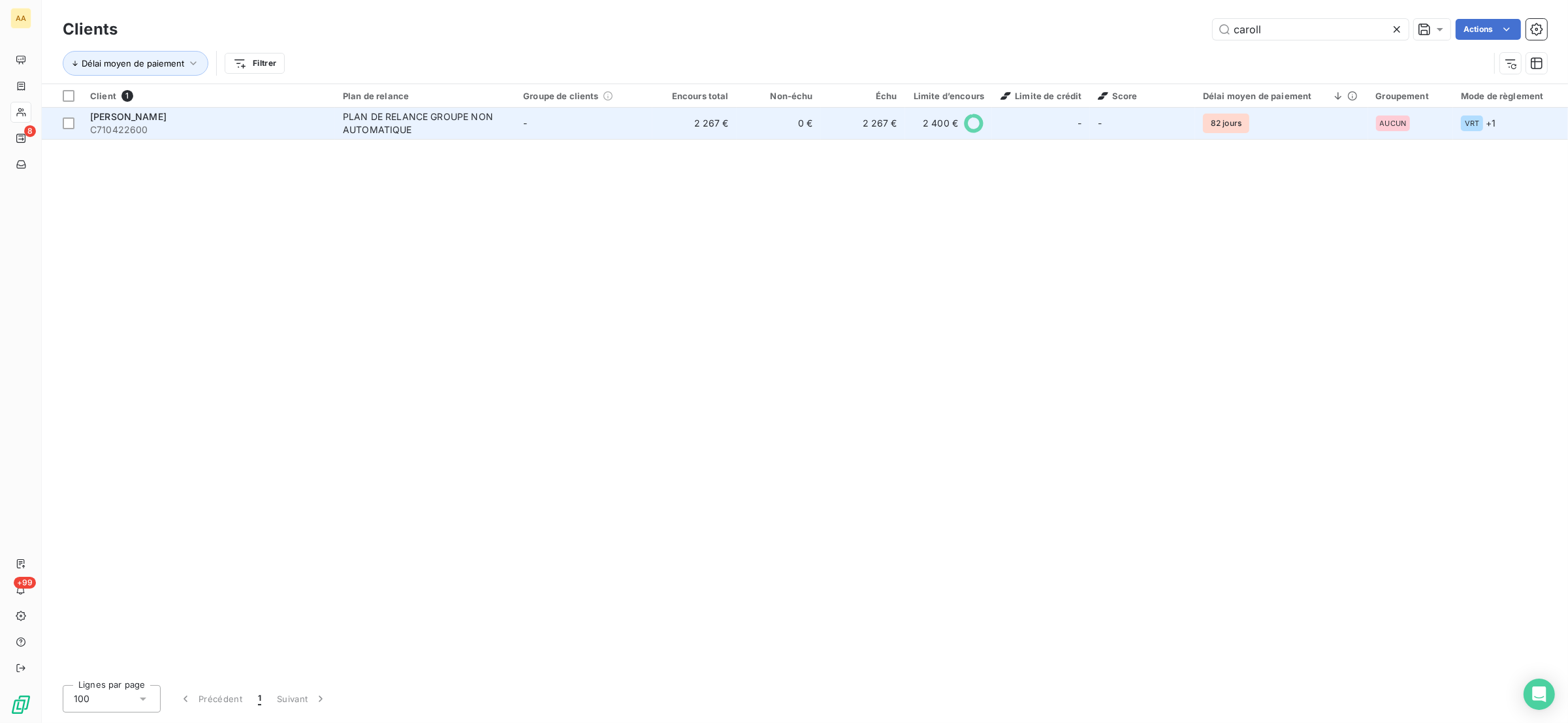
type input "caroll"
click at [548, 126] on td "-" at bounding box center [583, 123] width 137 height 31
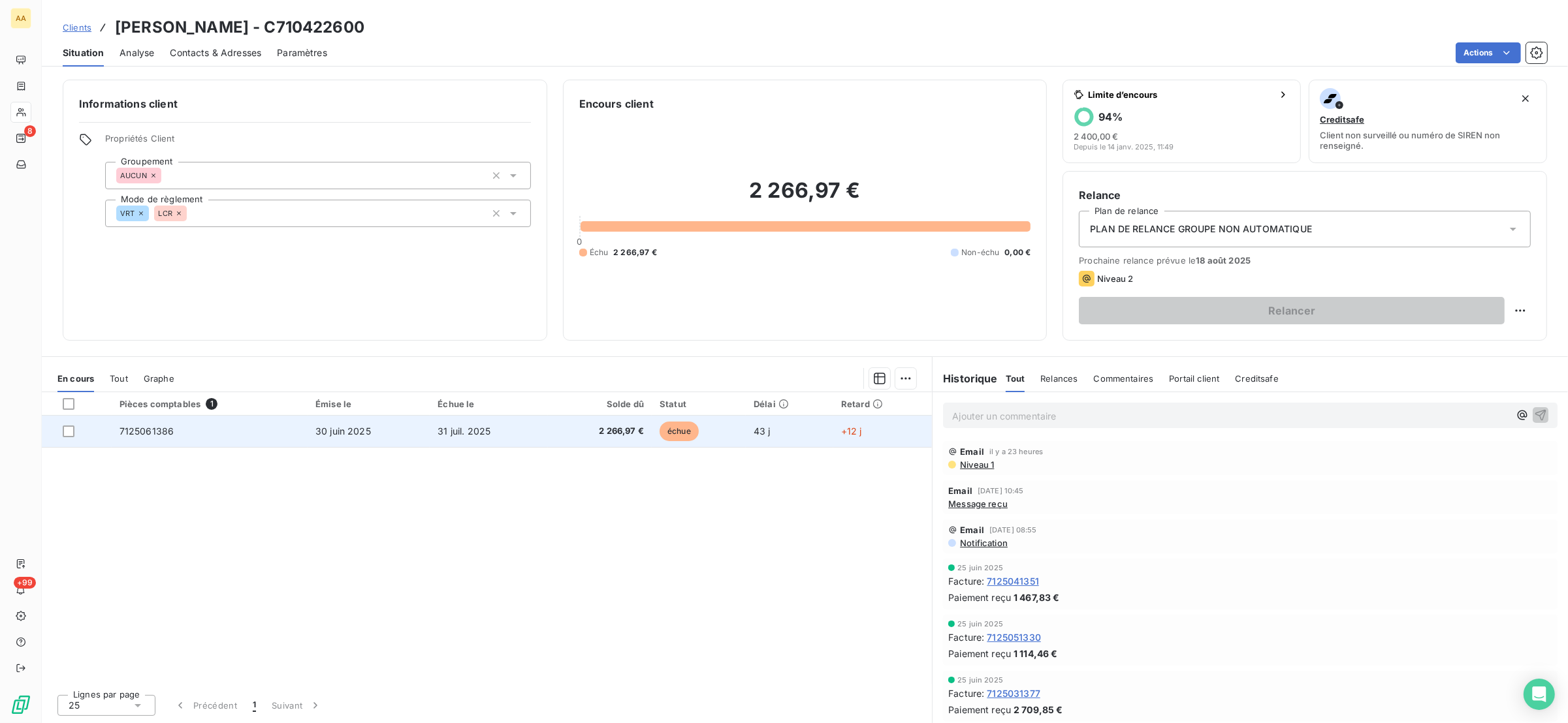
click at [500, 430] on td "31 juil. 2025" at bounding box center [489, 431] width 118 height 31
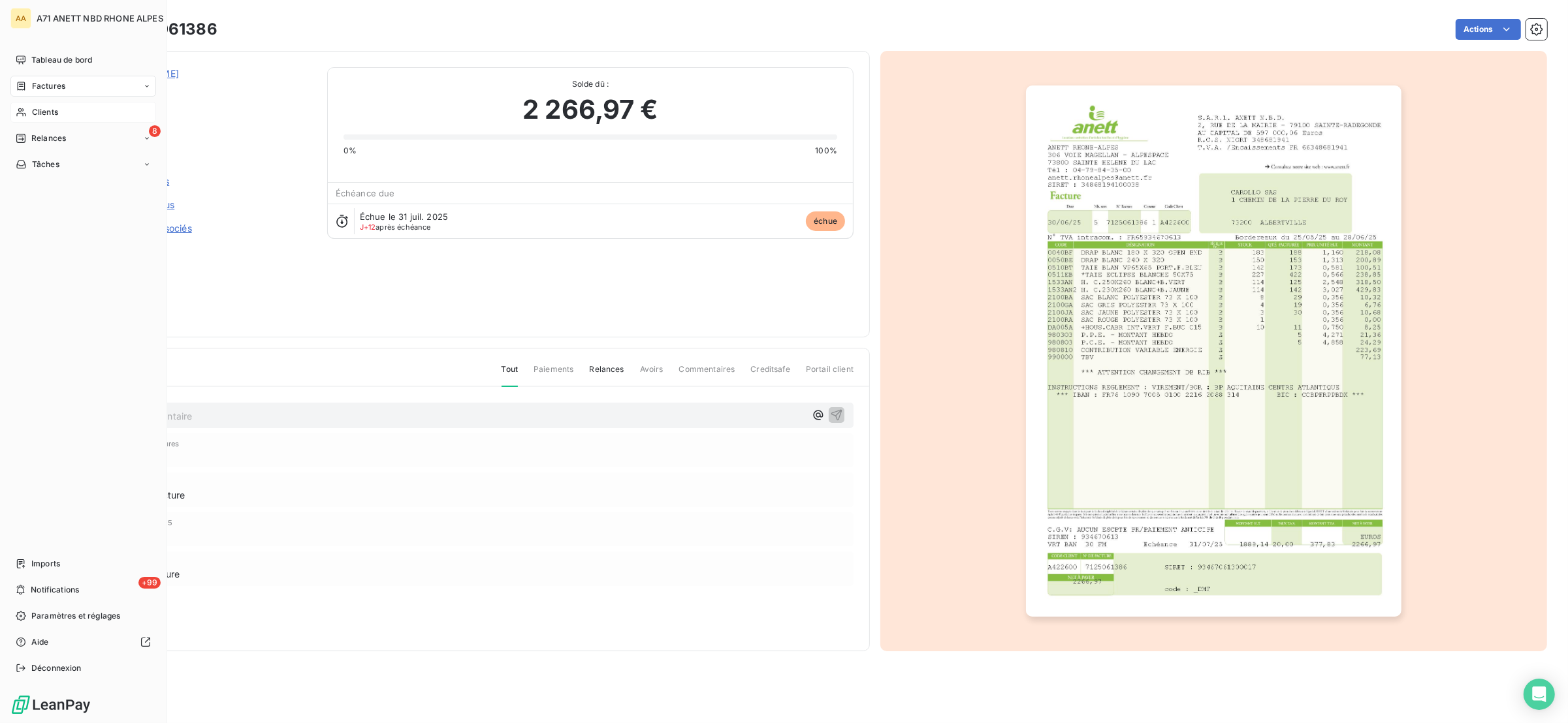
click at [33, 111] on span "Clients" at bounding box center [45, 112] width 26 height 11
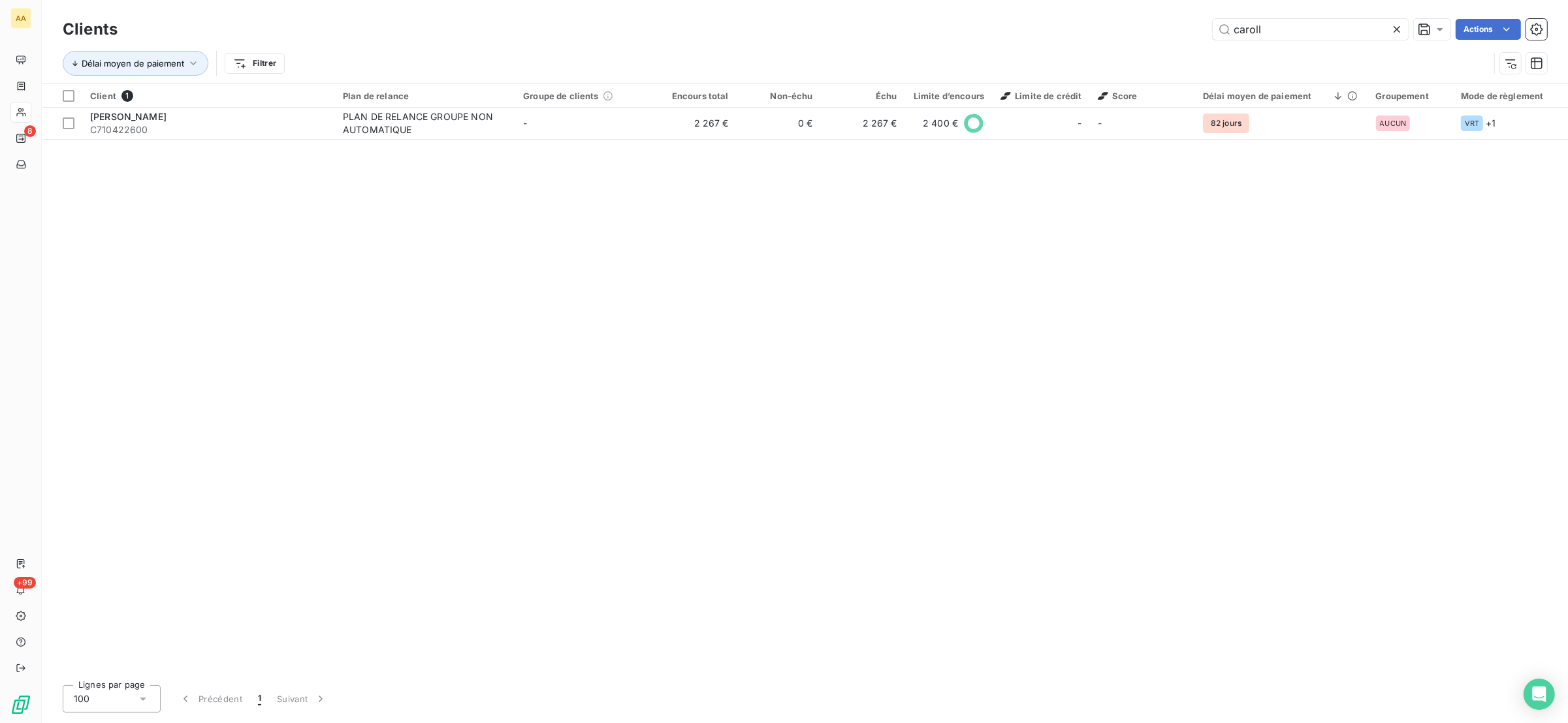
drag, startPoint x: 1275, startPoint y: 36, endPoint x: 1238, endPoint y: 44, distance: 37.9
click at [1238, 44] on div "Clients caroll Actions Délai moyen de paiement Filtrer" at bounding box center [805, 49] width 1484 height 68
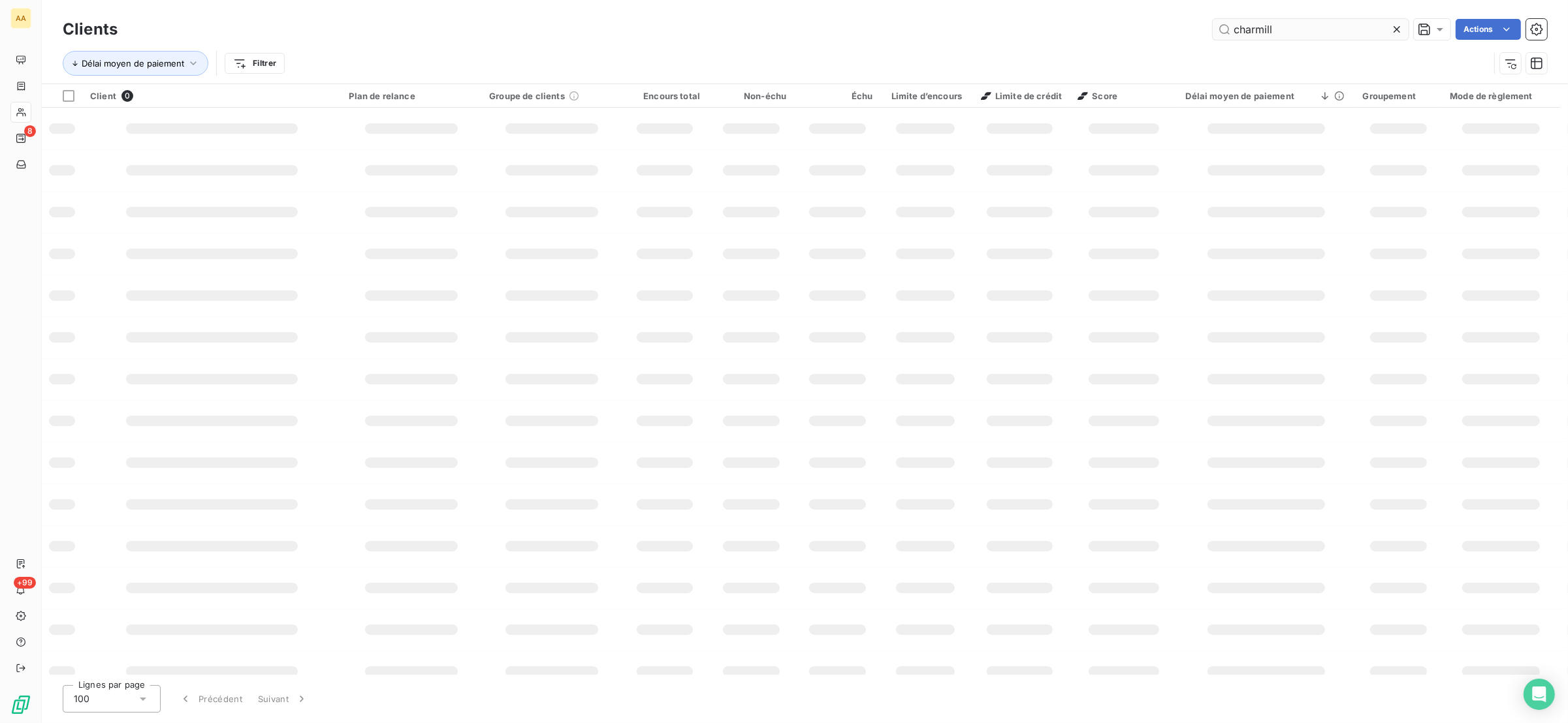
click at [1304, 31] on input "charmill" at bounding box center [1311, 29] width 196 height 21
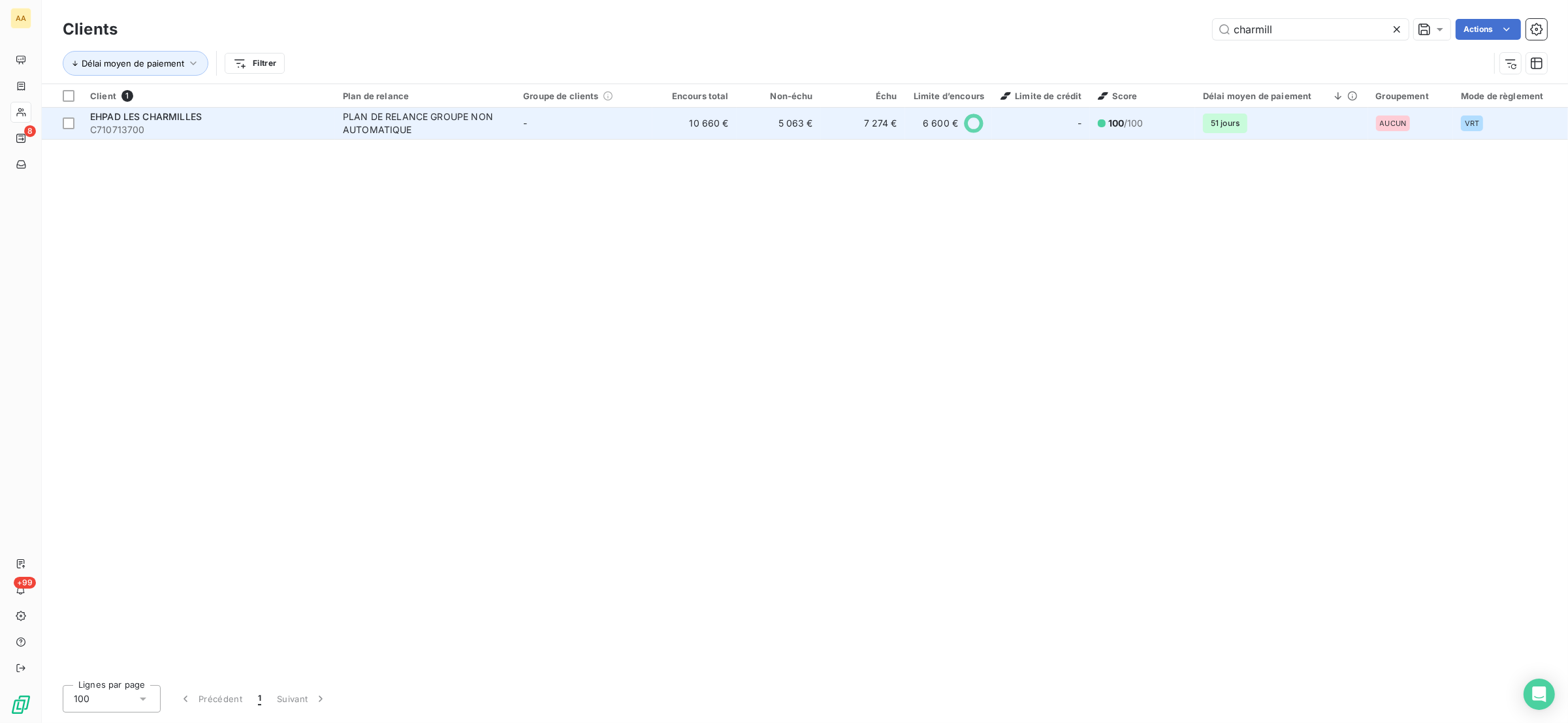
type input "charmill"
click at [756, 123] on td "5 063 €" at bounding box center [779, 123] width 84 height 31
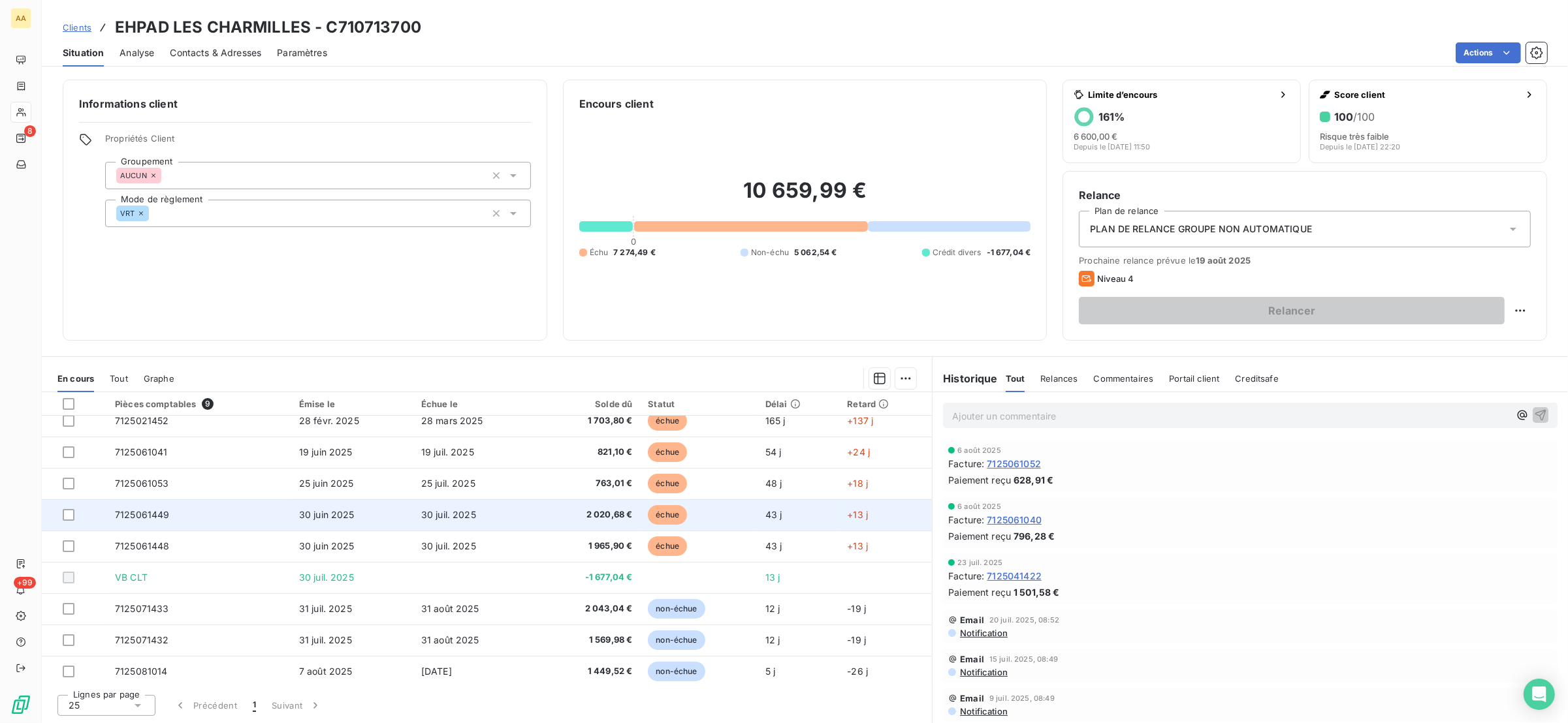
scroll to position [14, 0]
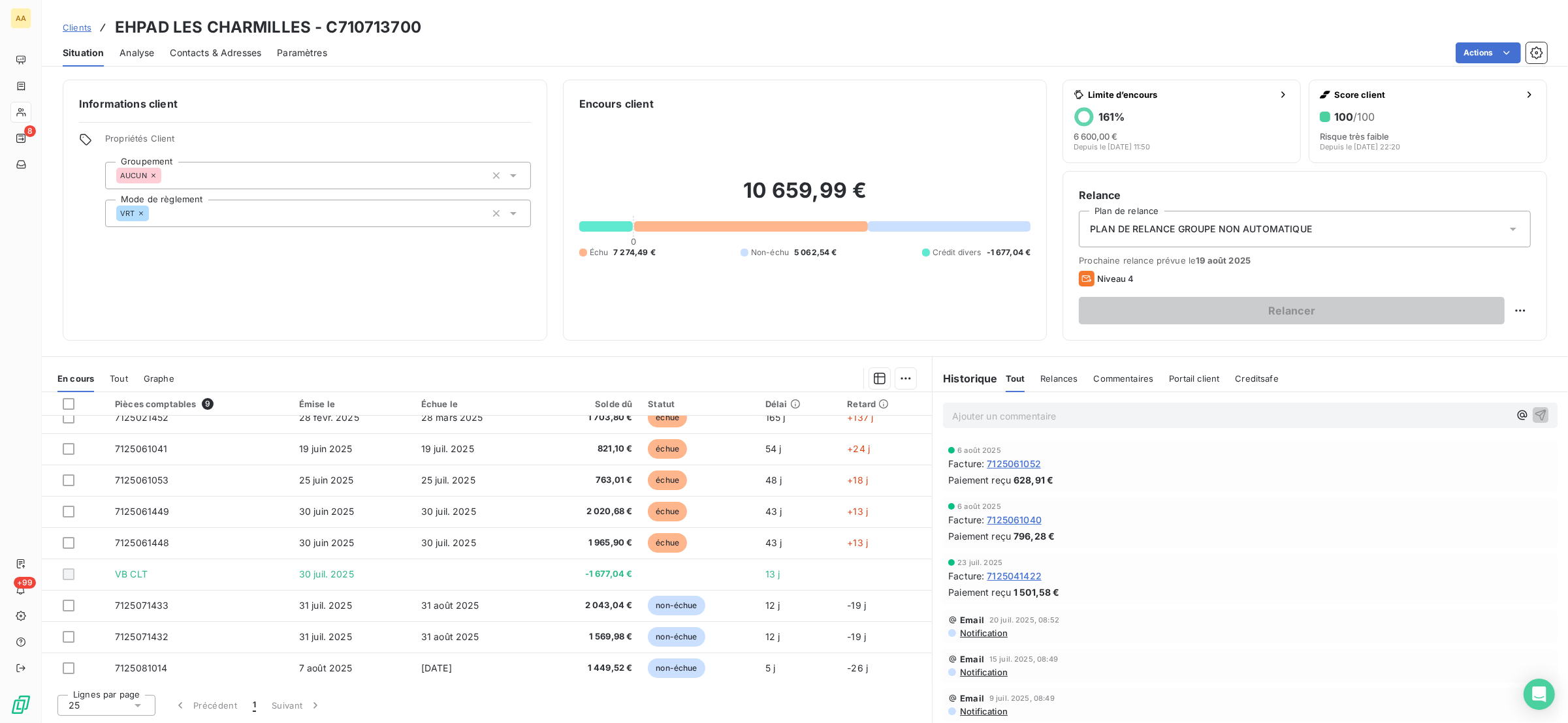
click at [116, 375] on span "Tout" at bounding box center [119, 378] width 18 height 11
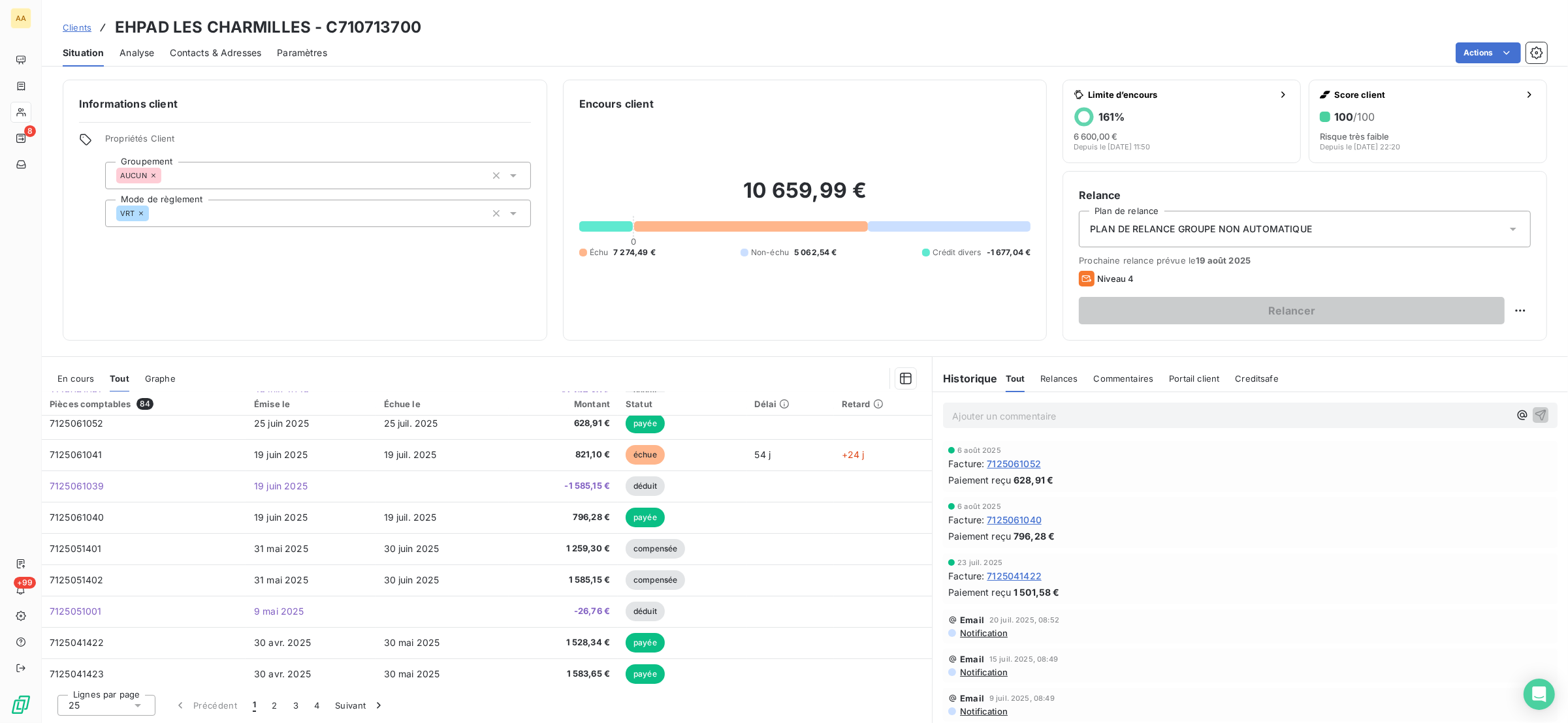
scroll to position [293, 0]
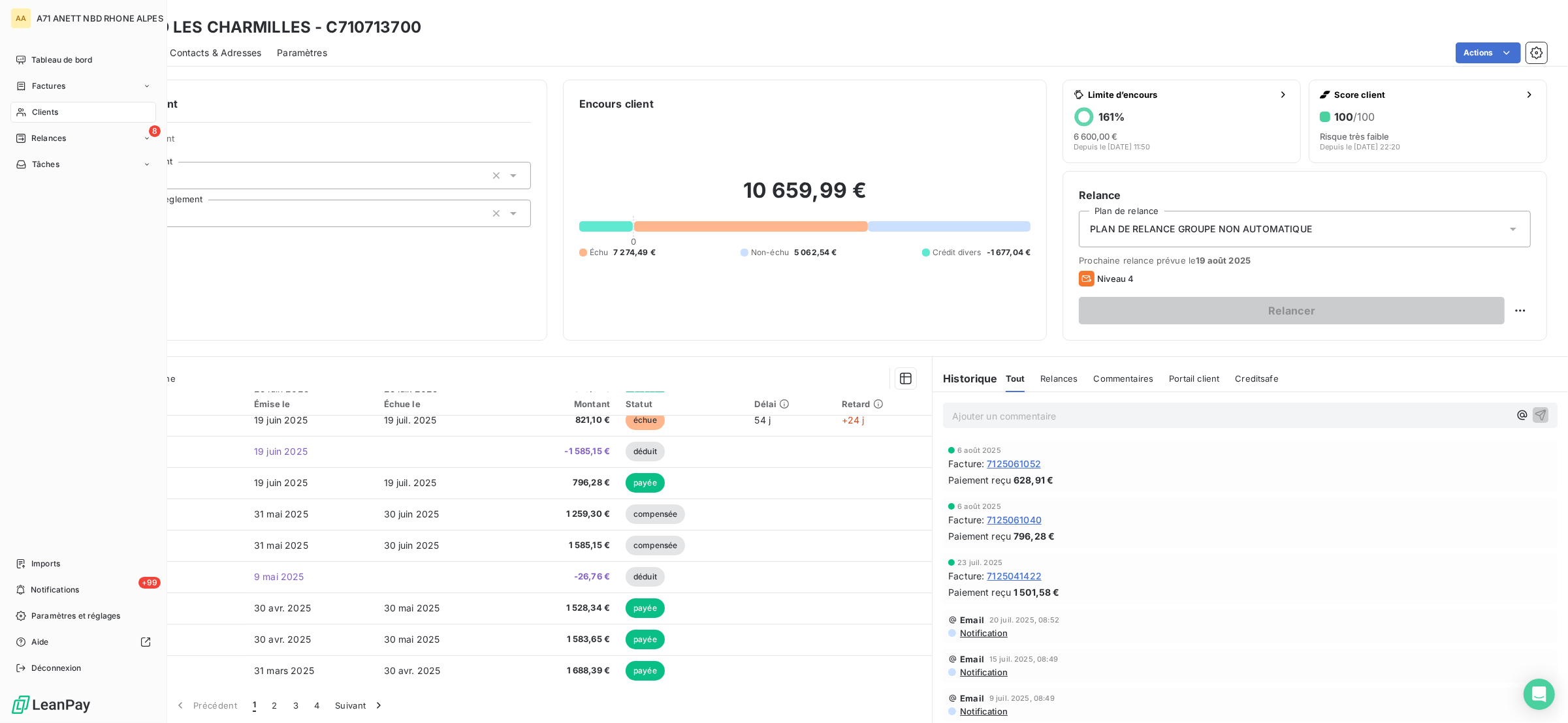
click at [32, 107] on span "Clients" at bounding box center [45, 112] width 26 height 11
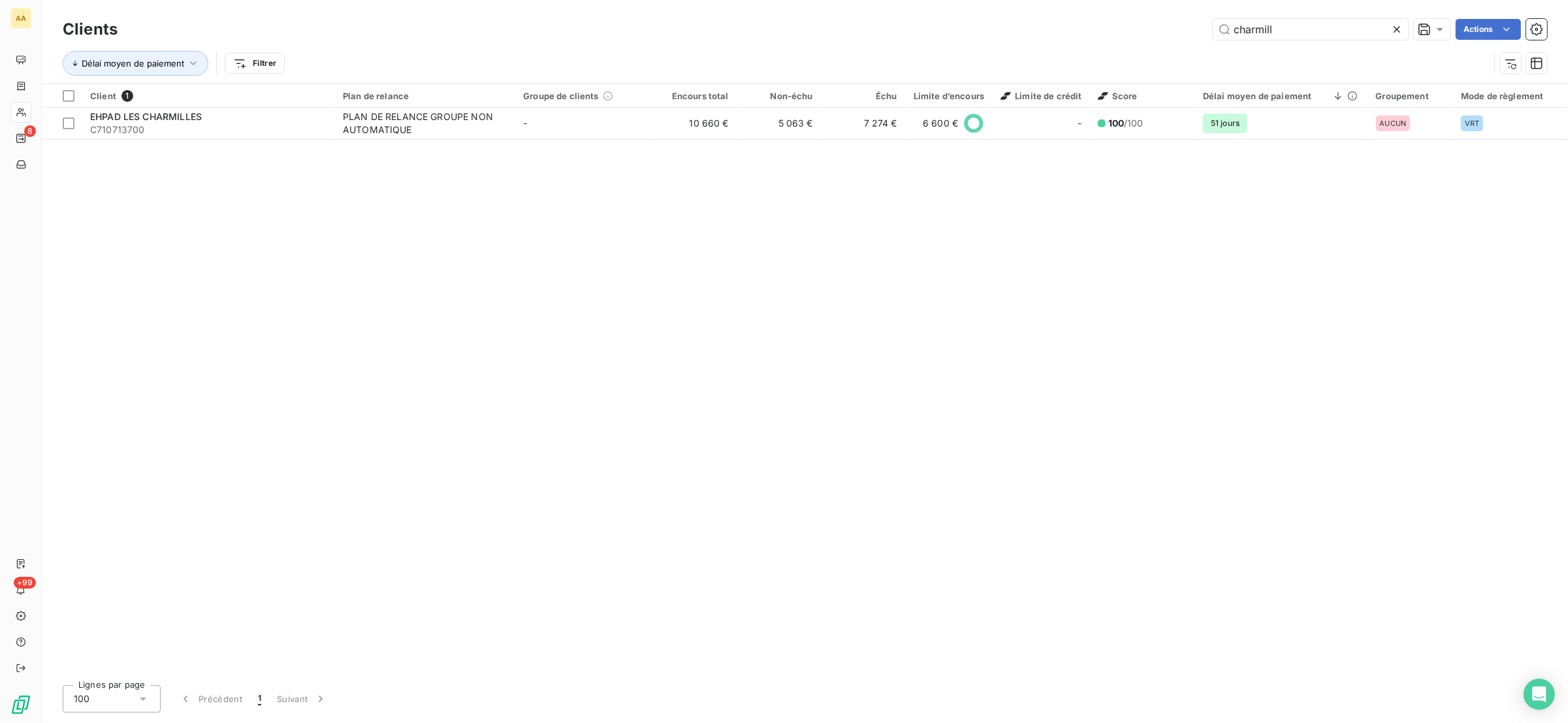
drag, startPoint x: 1286, startPoint y: 34, endPoint x: 1200, endPoint y: 38, distance: 86.1
click at [1201, 38] on div "charmill Actions" at bounding box center [840, 29] width 1414 height 21
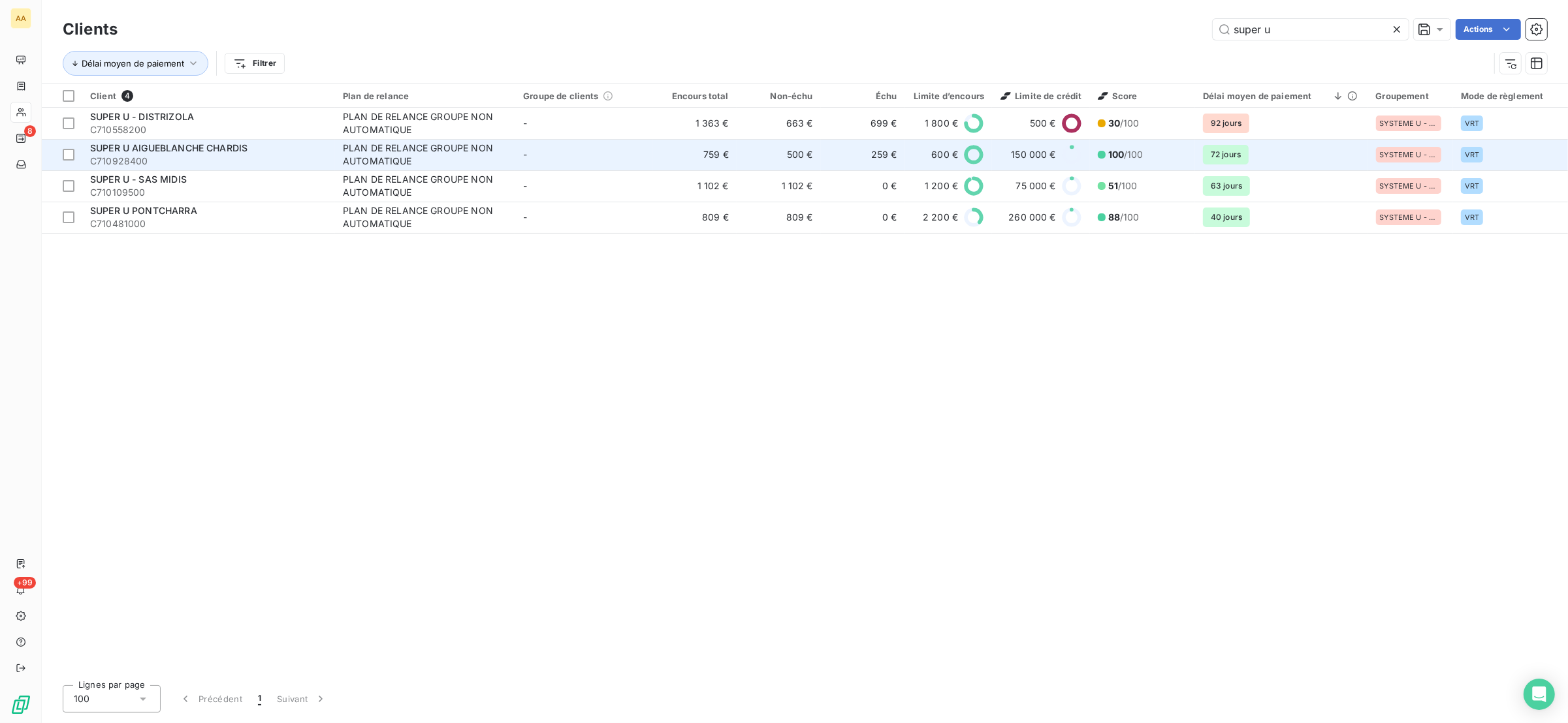
type input "super u"
click at [211, 168] on span "C710928400" at bounding box center [208, 161] width 237 height 13
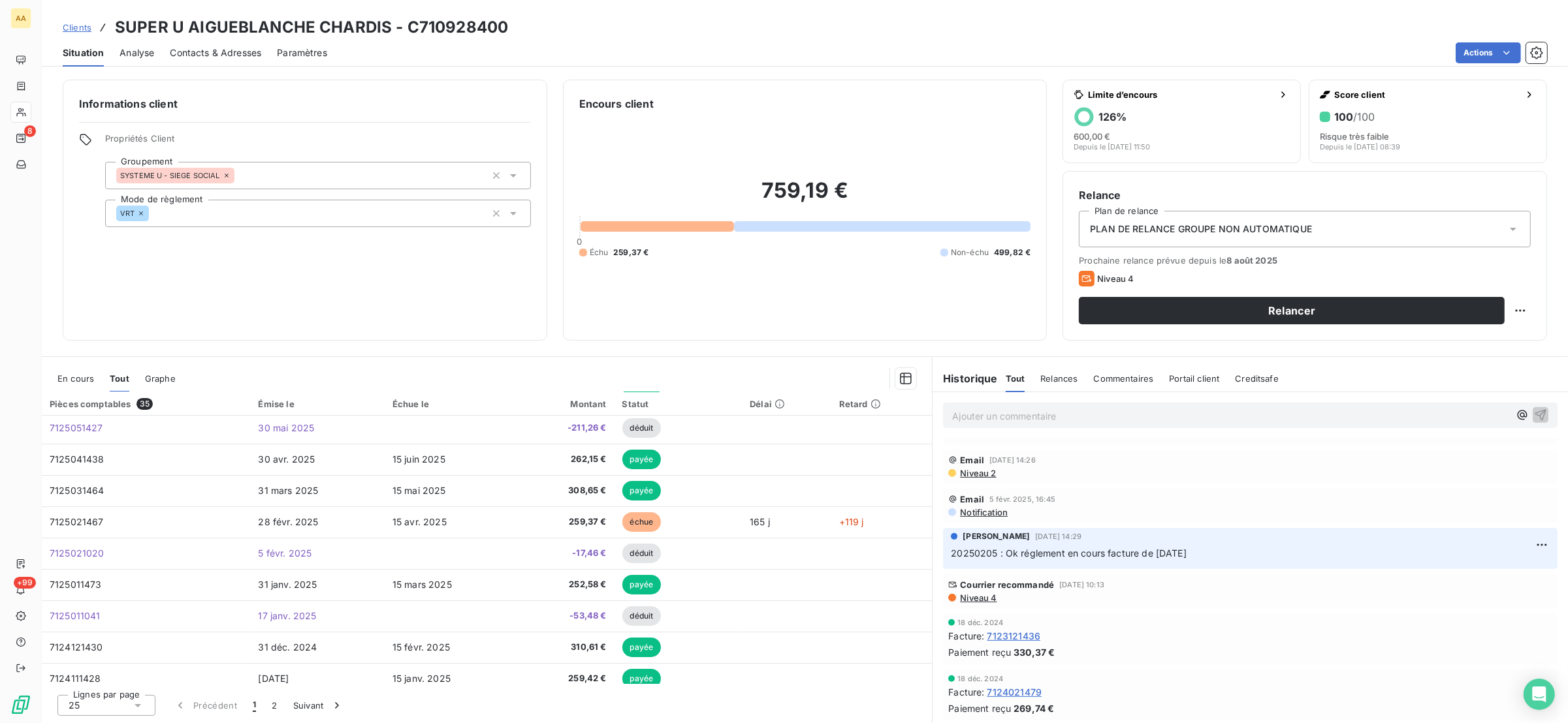
scroll to position [783, 0]
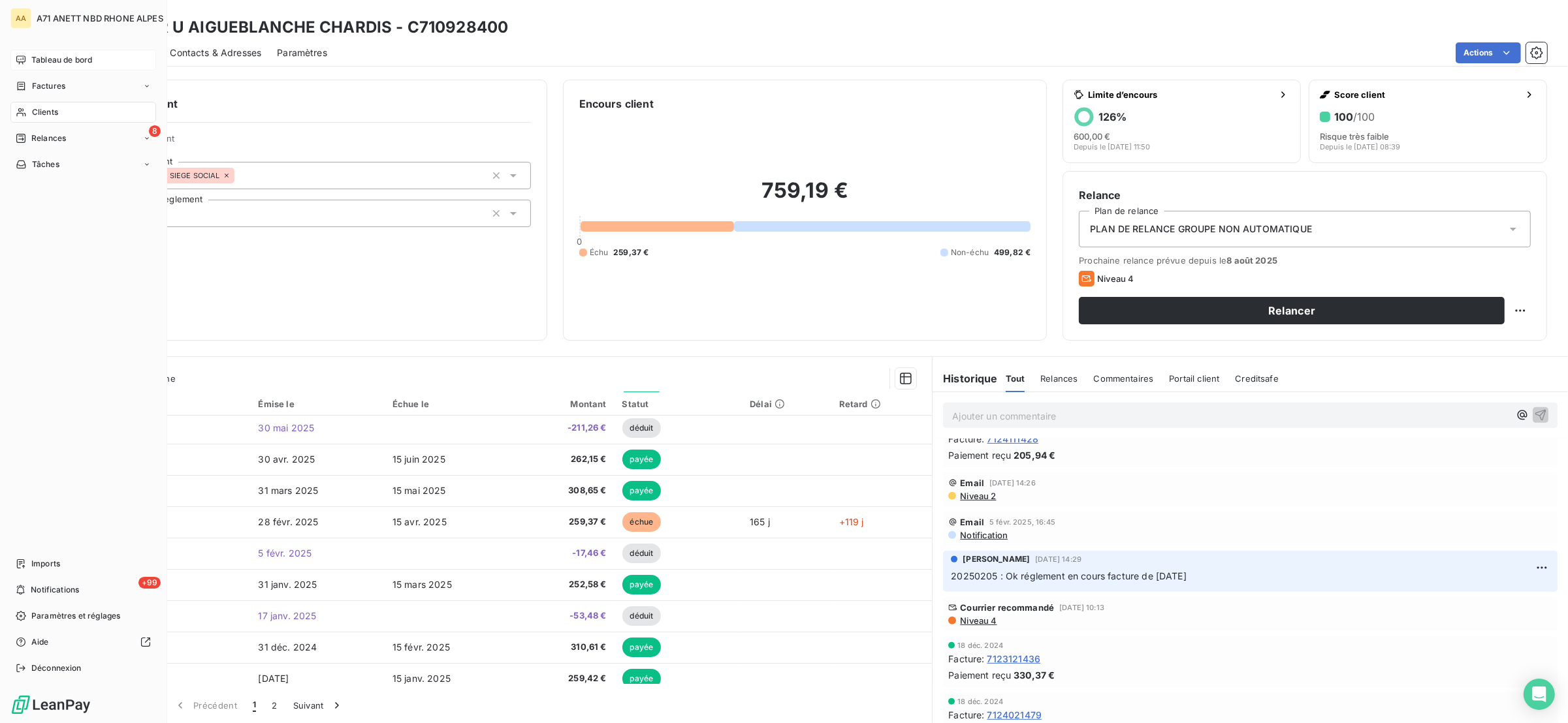
click at [57, 61] on span "Tableau de bord" at bounding box center [61, 60] width 61 height 11
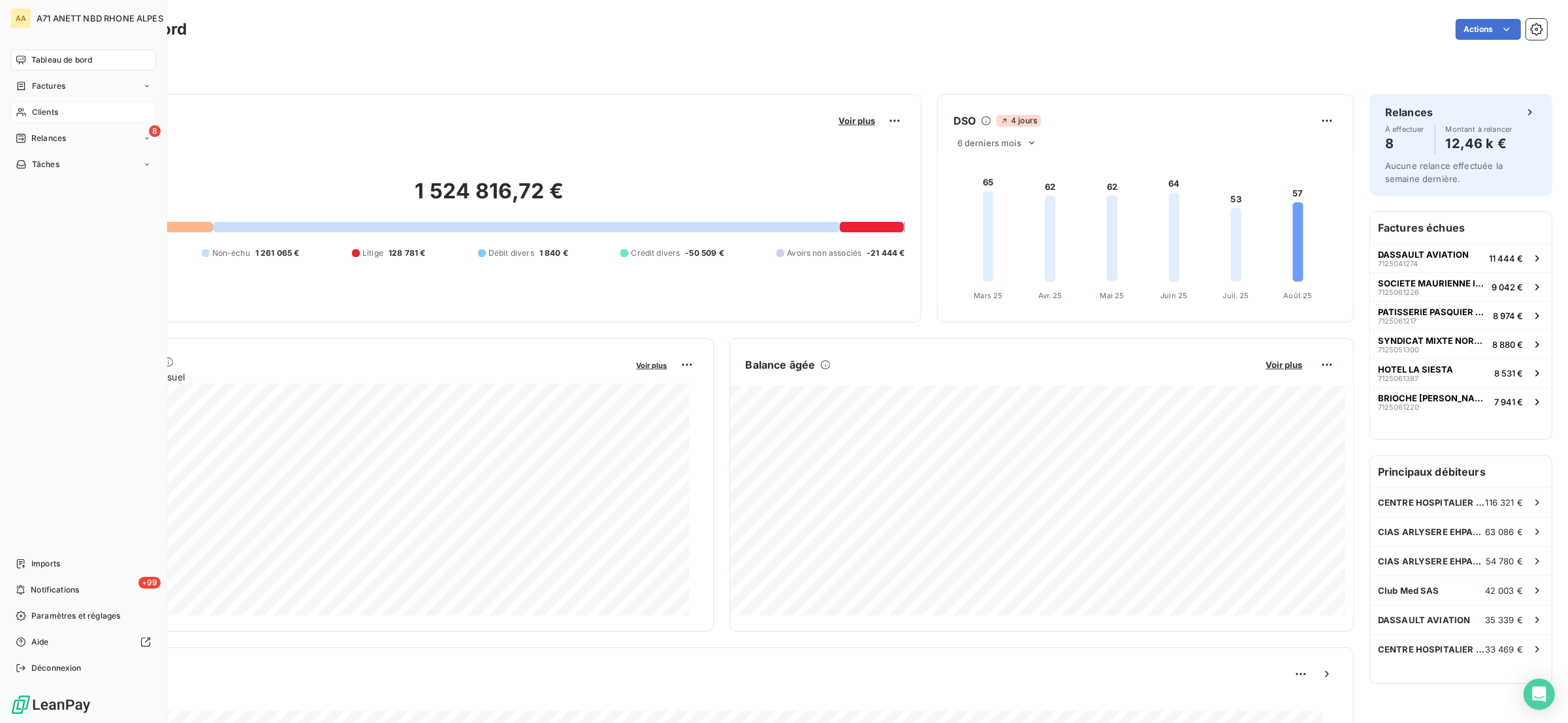
click at [53, 113] on span "Clients" at bounding box center [45, 112] width 26 height 11
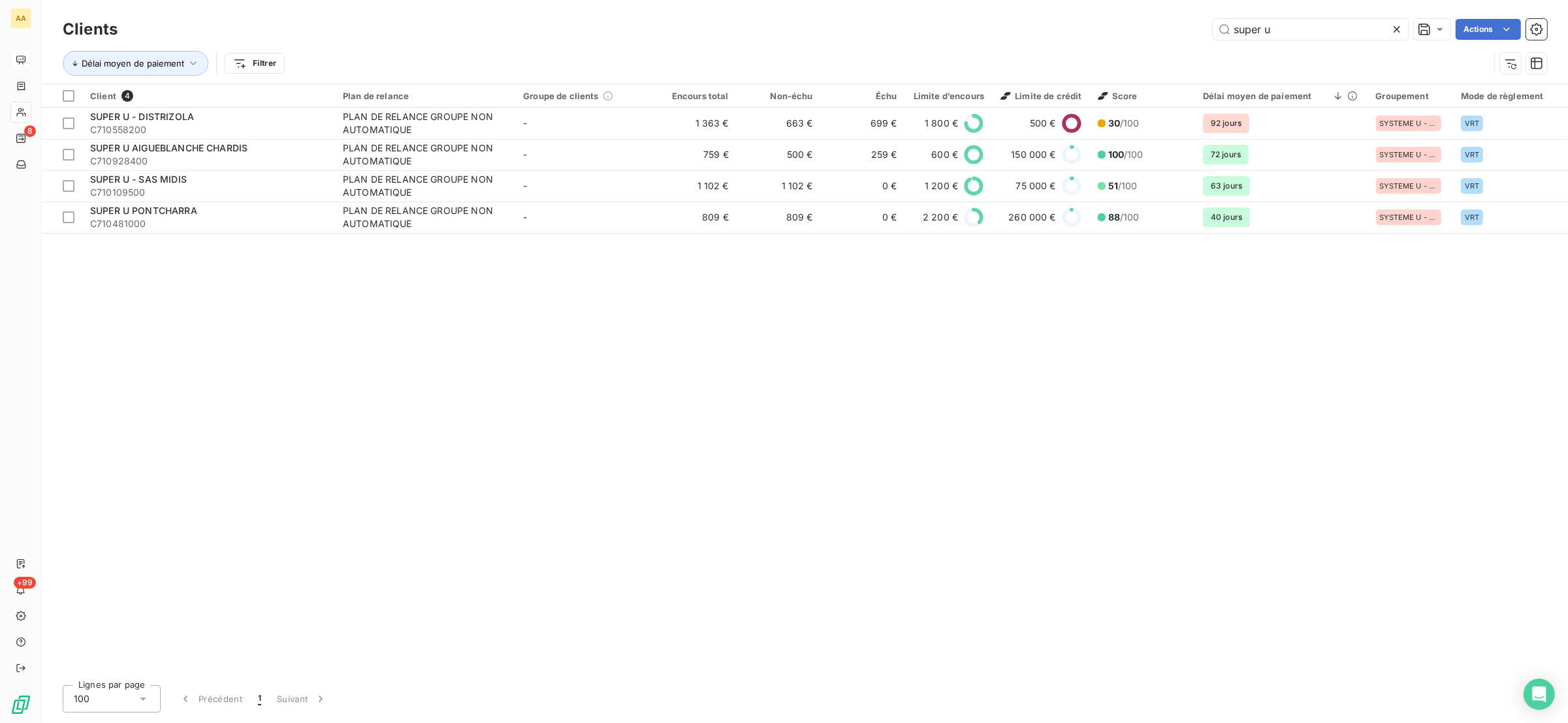
drag, startPoint x: 1284, startPoint y: 31, endPoint x: 1157, endPoint y: 8, distance: 129.1
click at [1157, 8] on div "Clients super u Actions Délai moyen de paiement Filtrer" at bounding box center [805, 41] width 1527 height 83
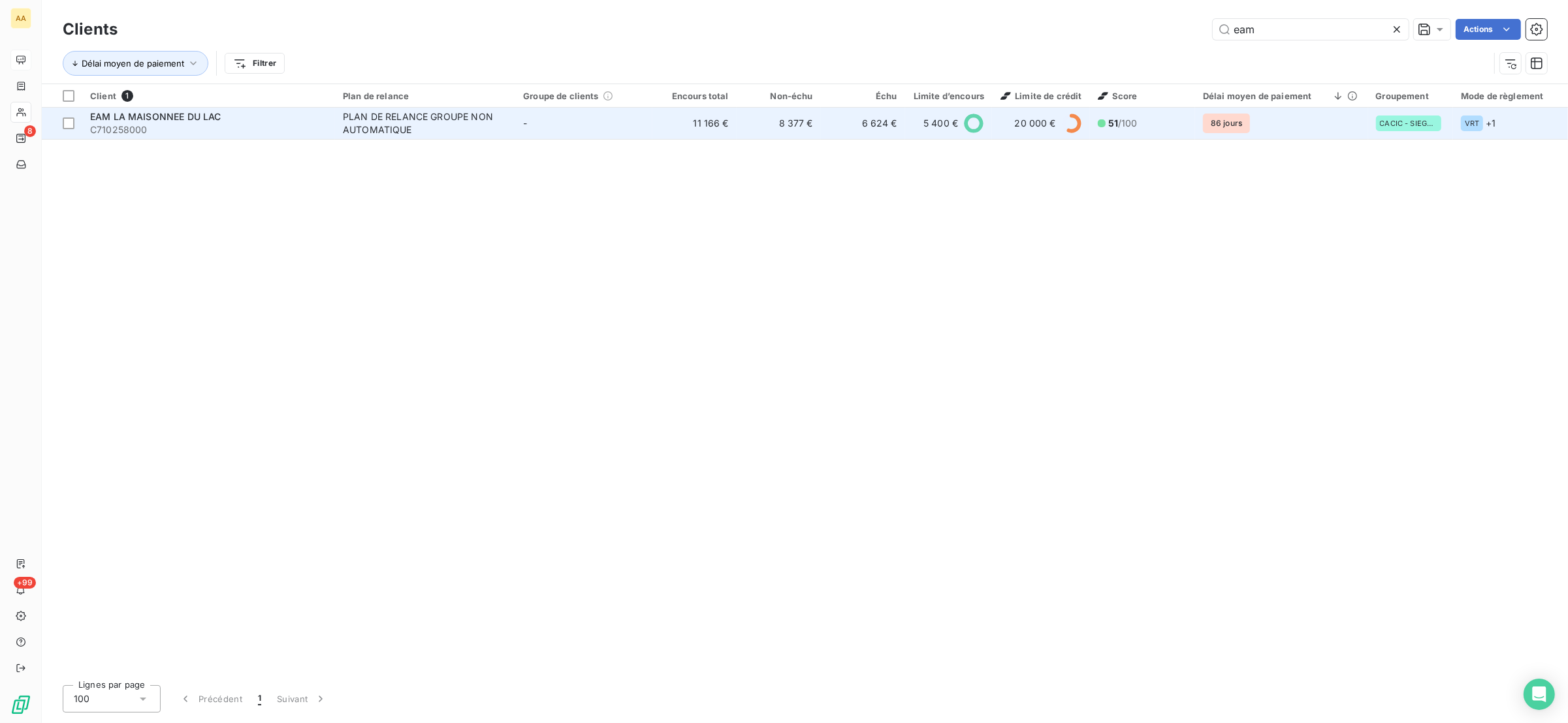
type input "eam"
click at [342, 130] on td "PLAN DE RELANCE GROUPE NON AUTOMATIQUE" at bounding box center [425, 123] width 180 height 31
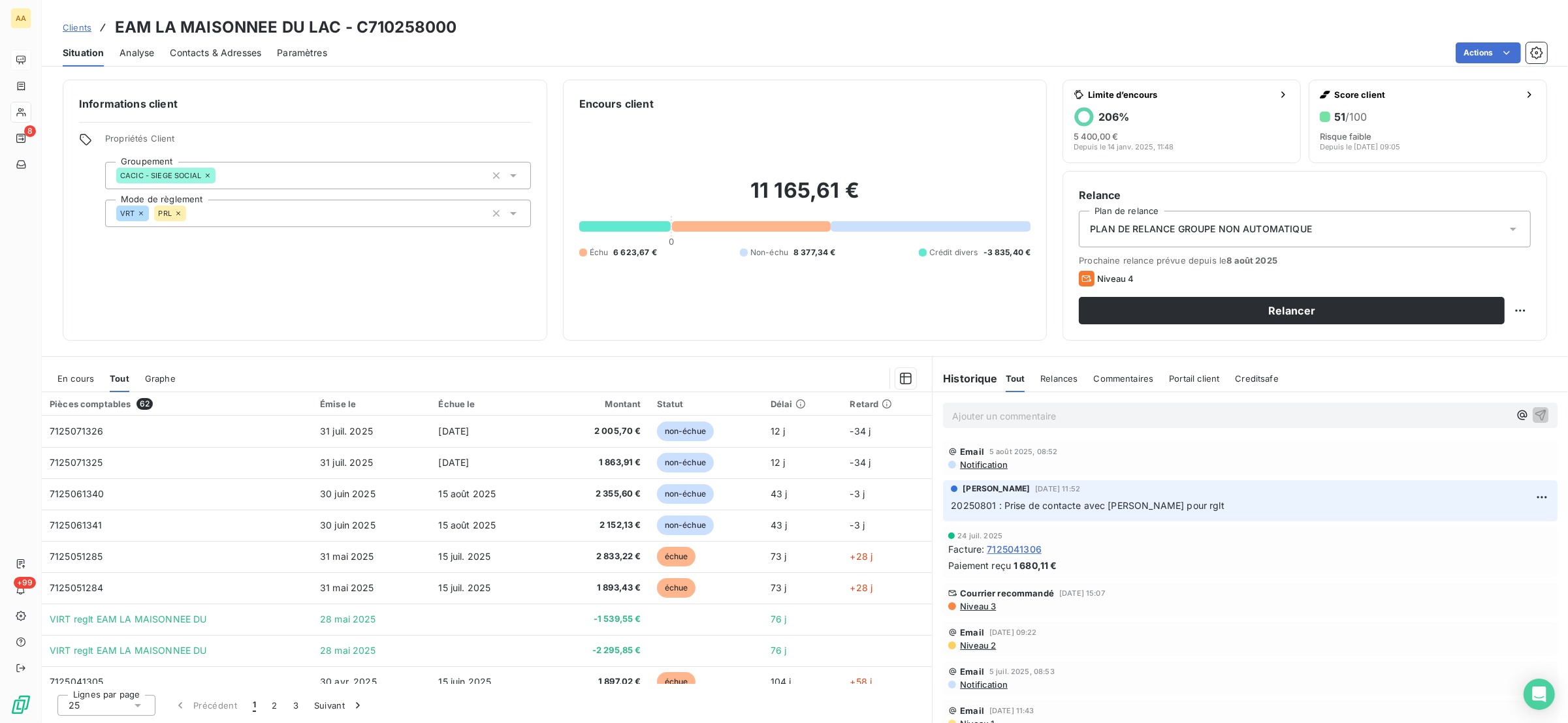
click at [80, 373] on span "En cours" at bounding box center [76, 378] width 37 height 11
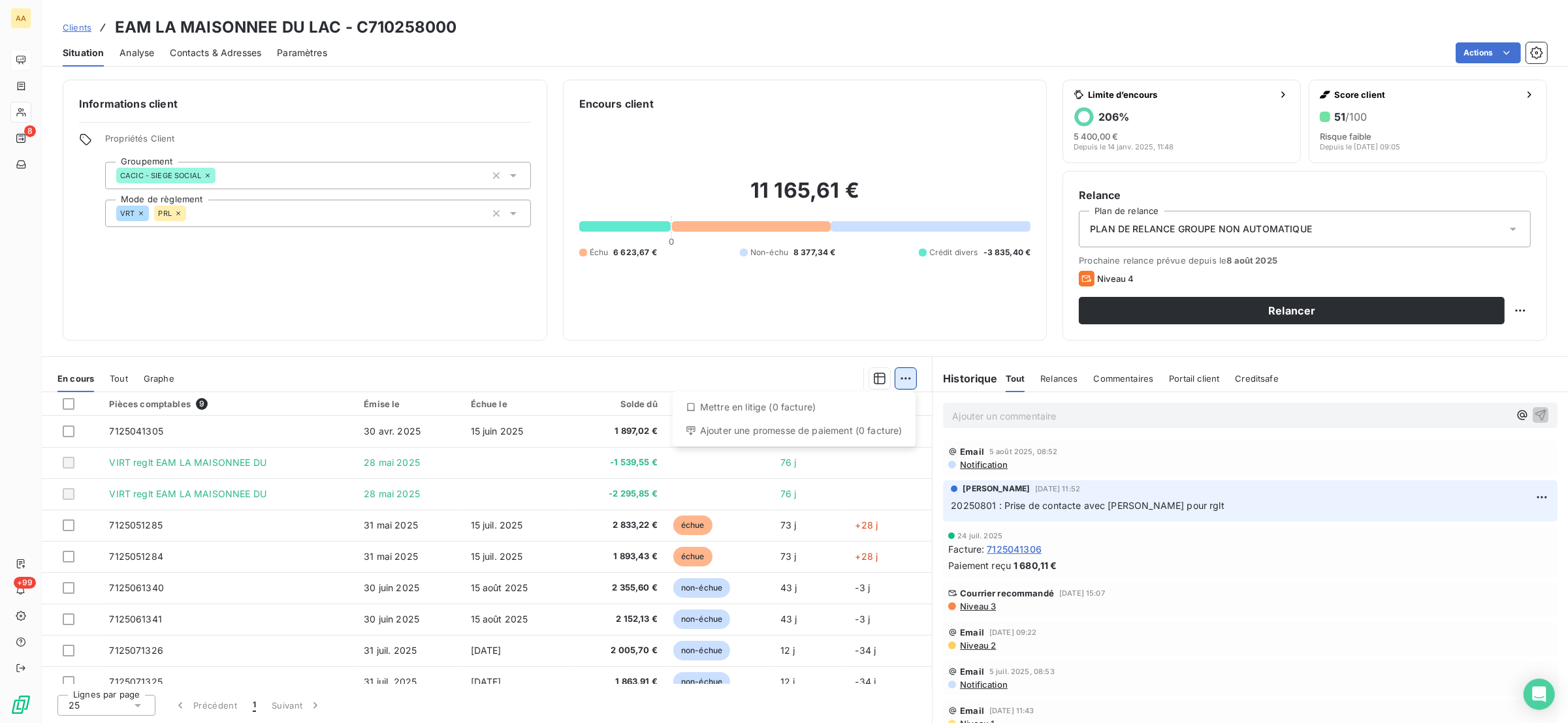
click at [900, 383] on html "AA 8 +99 Clients EAM LA MAISONNEE DU LAC - C710258000 Situation Analyse Contact…" at bounding box center [784, 362] width 1568 height 723
click at [475, 353] on html "AA 8 +99 Clients EAM LA MAISONNEE DU LAC - C710258000 Situation Analyse Contact…" at bounding box center [784, 362] width 1568 height 723
